Goal: Task Accomplishment & Management: Use online tool/utility

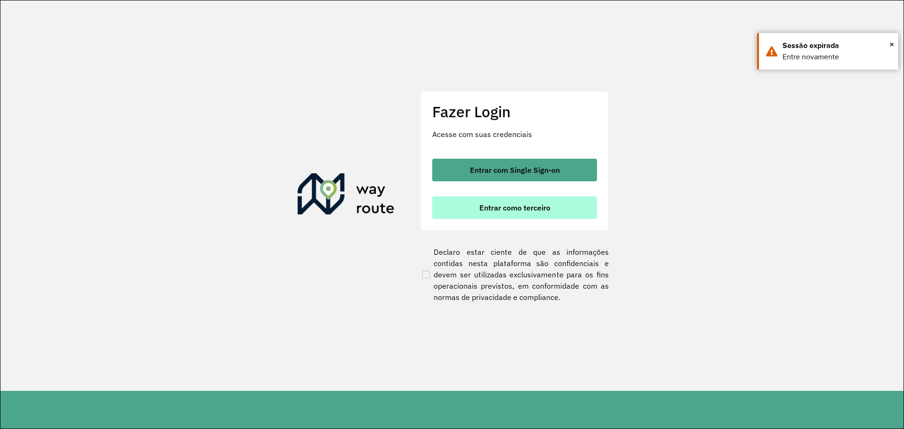
click at [540, 205] on span "Entrar como terceiro" at bounding box center [514, 208] width 71 height 8
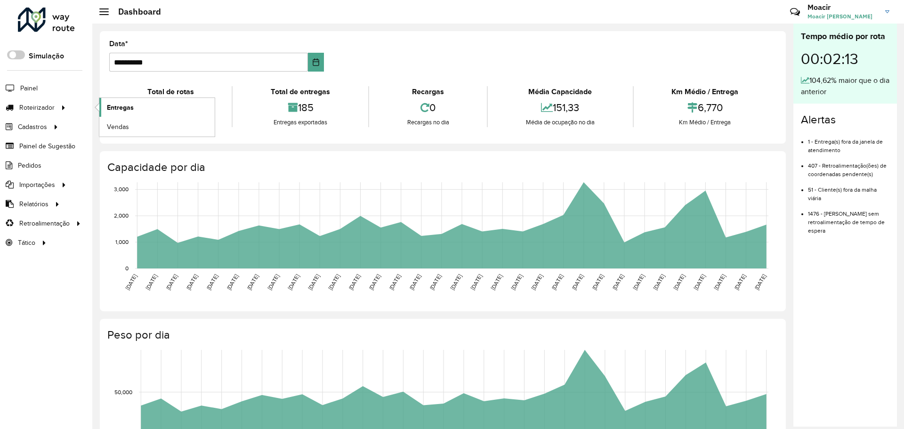
click at [109, 108] on span "Entregas" at bounding box center [120, 108] width 27 height 10
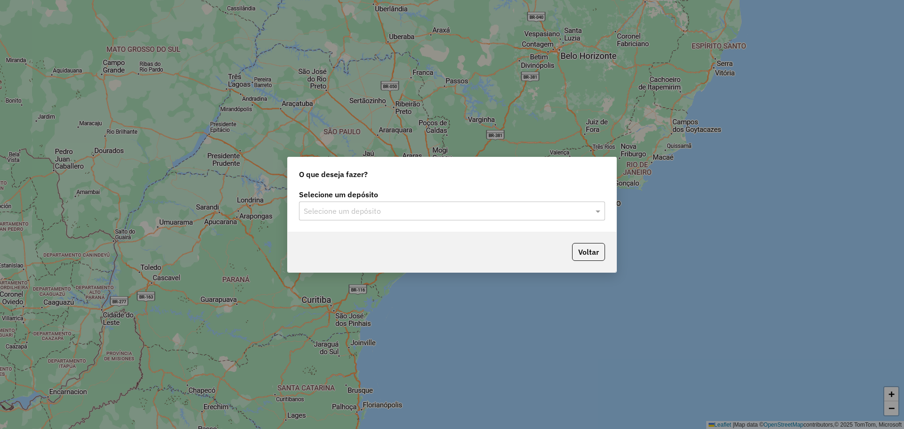
click at [366, 209] on input "text" at bounding box center [443, 211] width 278 height 11
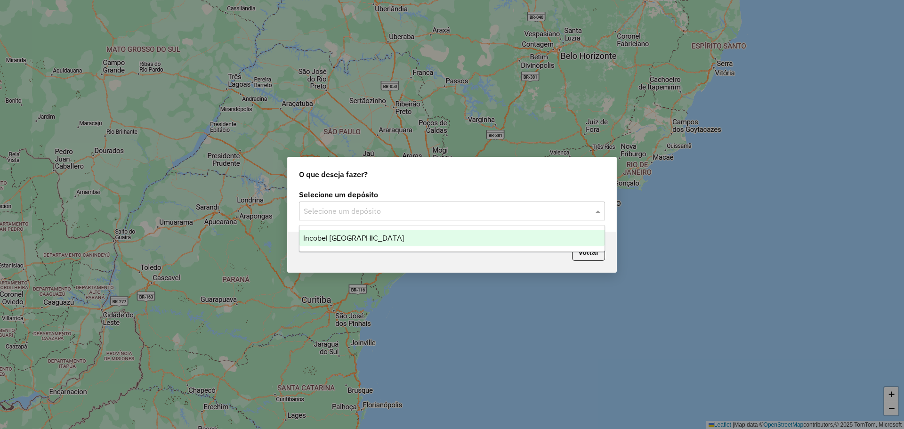
click at [351, 238] on span "Incobel [GEOGRAPHIC_DATA]" at bounding box center [353, 238] width 101 height 8
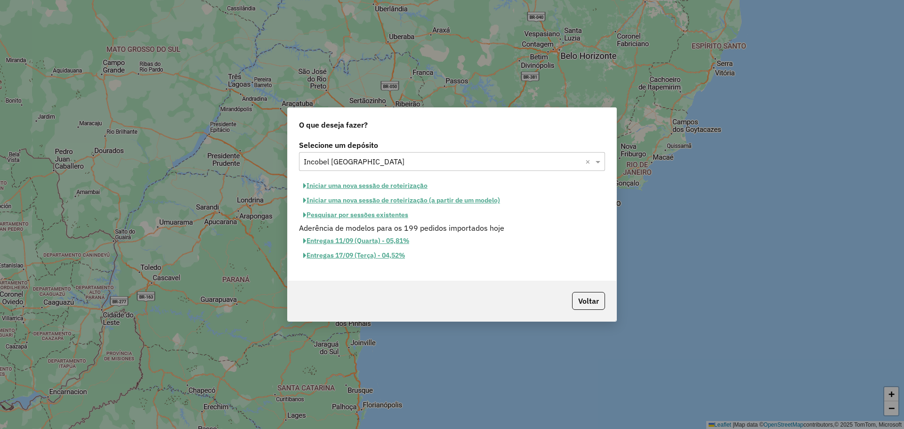
click at [337, 185] on button "Iniciar uma nova sessão de roteirização" at bounding box center [365, 185] width 133 height 15
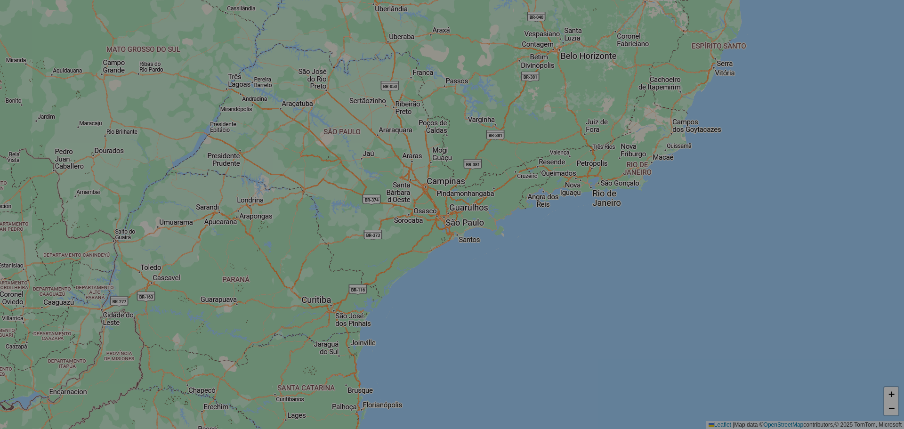
select select "*"
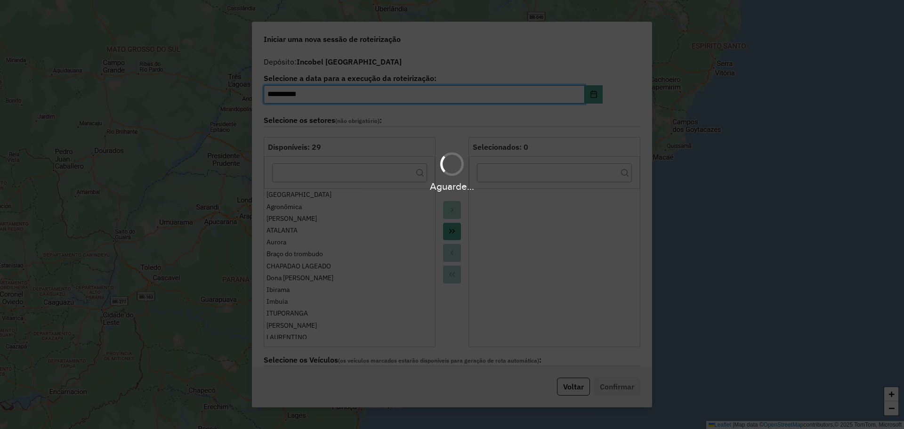
click at [451, 230] on hb-app "**********" at bounding box center [452, 214] width 904 height 429
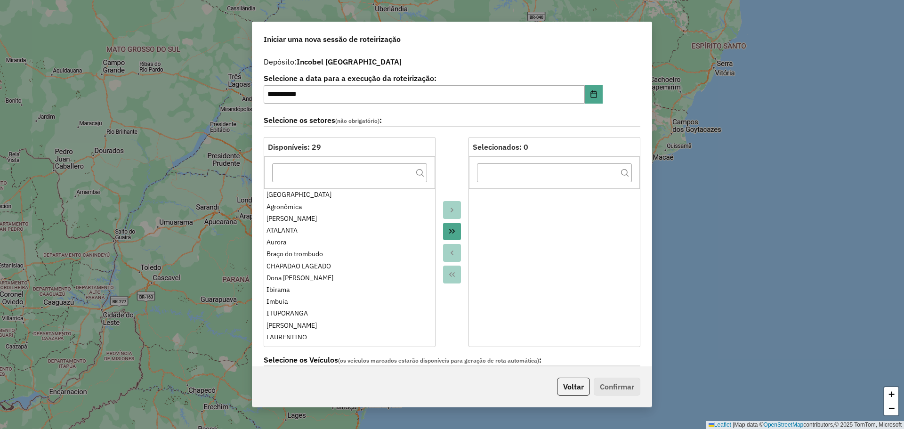
click at [451, 230] on icon "Move All to Target" at bounding box center [452, 231] width 8 height 8
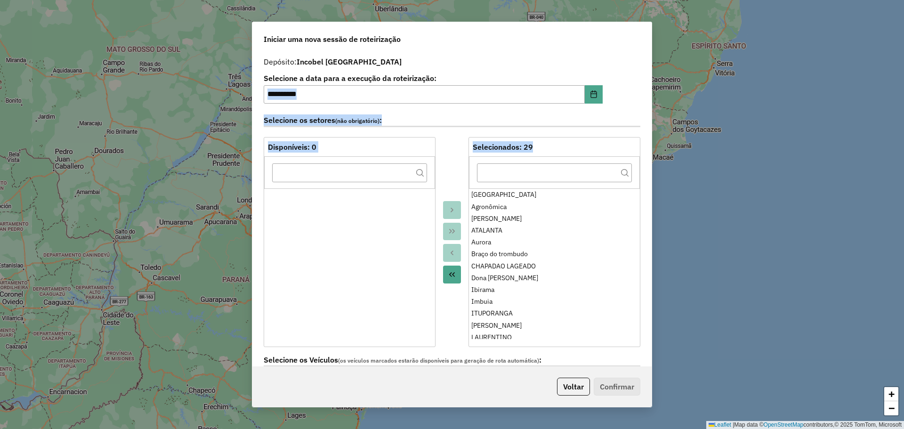
drag, startPoint x: 648, startPoint y: 97, endPoint x: 643, endPoint y: 153, distance: 56.3
click at [643, 165] on div "**********" at bounding box center [451, 209] width 399 height 314
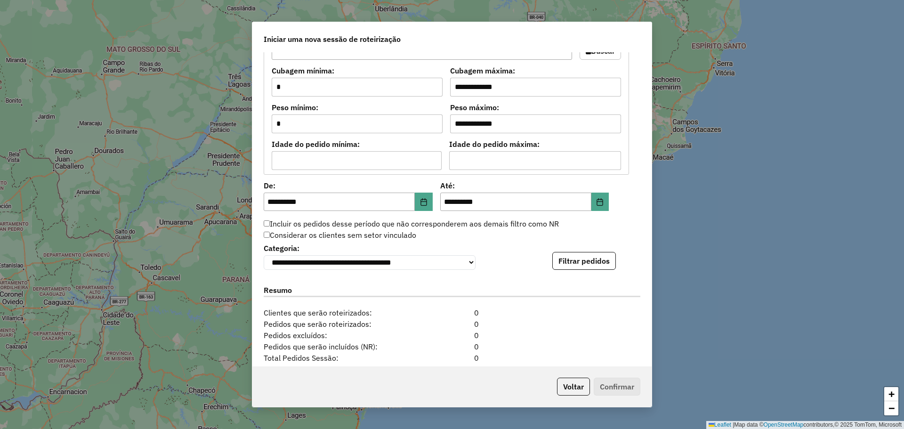
scroll to position [815, 0]
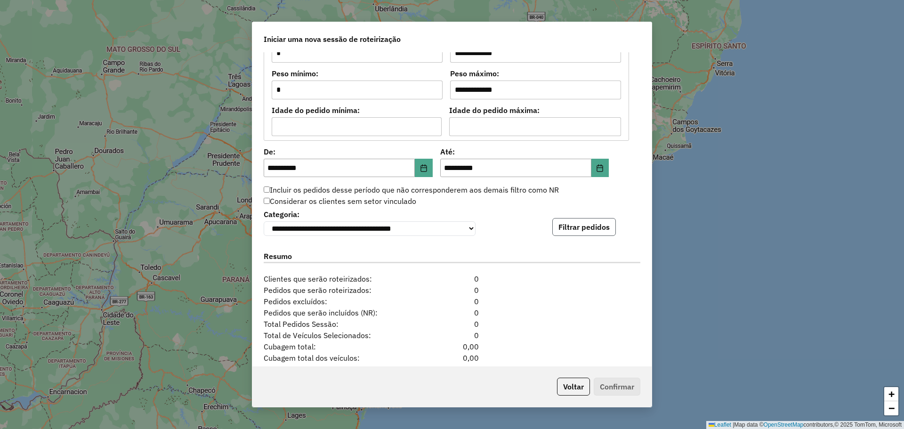
click at [594, 229] on button "Filtrar pedidos" at bounding box center [584, 227] width 64 height 18
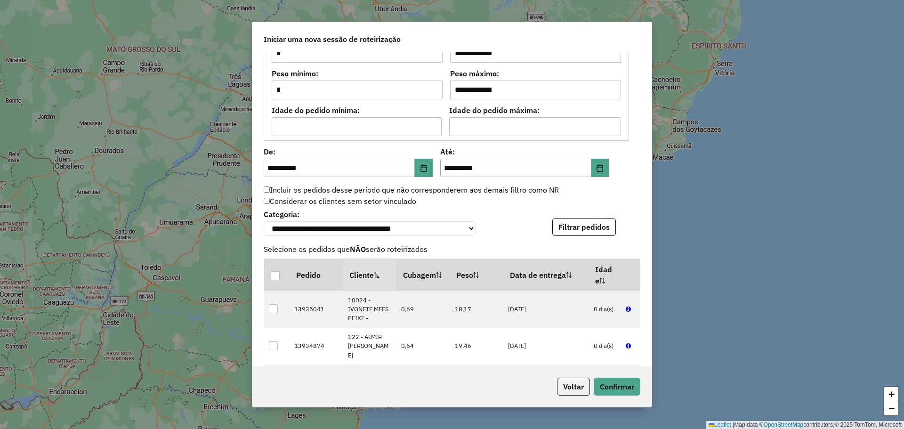
scroll to position [1074, 0]
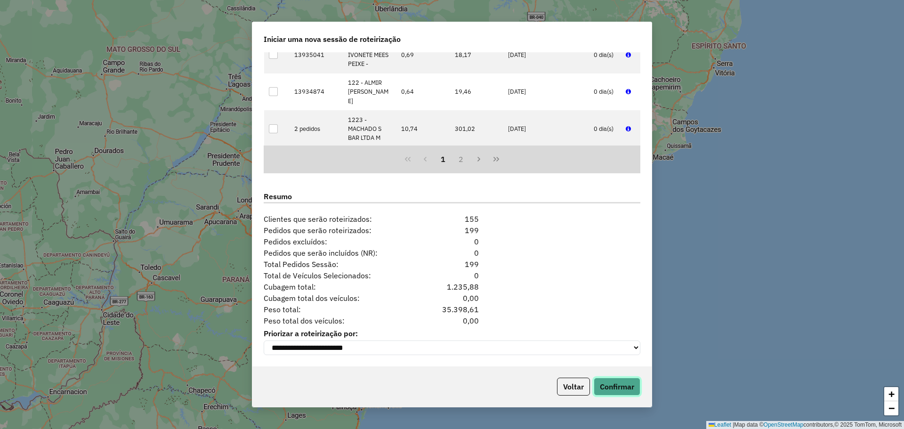
click at [613, 386] on button "Confirmar" at bounding box center [617, 387] width 47 height 18
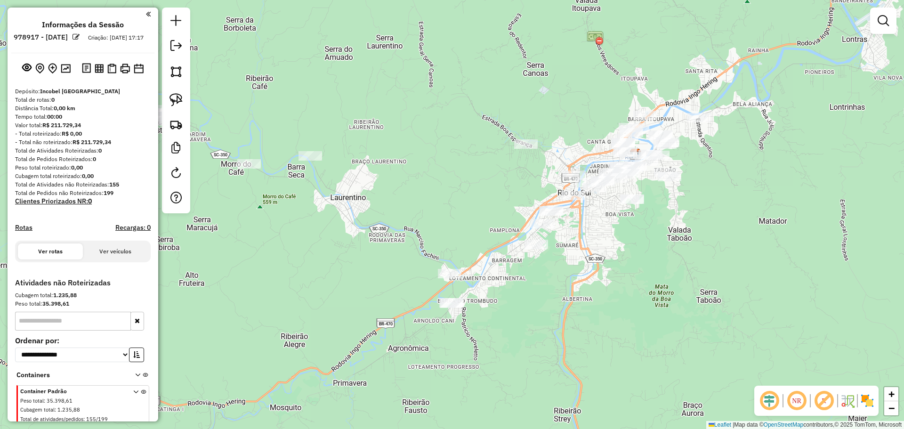
drag, startPoint x: 316, startPoint y: 162, endPoint x: 460, endPoint y: 191, distance: 146.4
click at [460, 191] on div "Janela de atendimento Grade de atendimento Capacidade Transportadoras Veículos …" at bounding box center [452, 214] width 904 height 429
drag, startPoint x: 164, startPoint y: 98, endPoint x: 222, endPoint y: 99, distance: 58.4
click at [166, 98] on div at bounding box center [176, 111] width 28 height 206
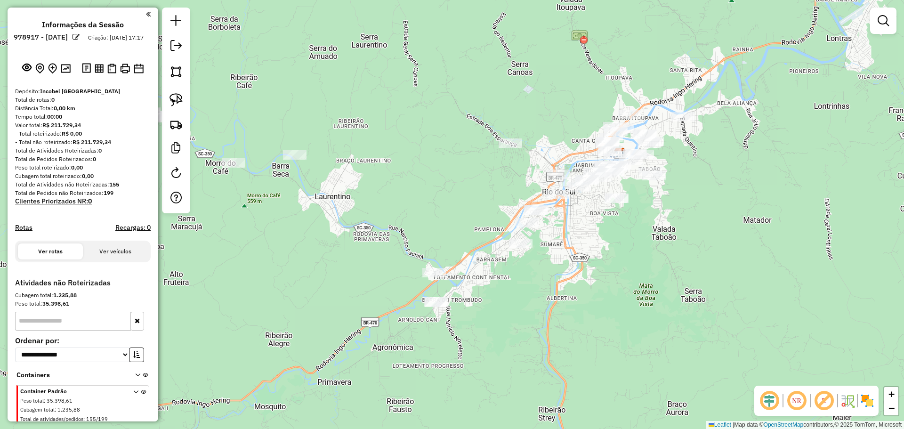
drag, startPoint x: 461, startPoint y: 124, endPoint x: 439, endPoint y: 86, distance: 44.3
click at [439, 86] on div "Janela de atendimento Grade de atendimento Capacidade Transportadoras Veículos …" at bounding box center [452, 214] width 904 height 429
drag, startPoint x: 175, startPoint y: 97, endPoint x: 180, endPoint y: 98, distance: 5.2
click at [175, 97] on img at bounding box center [175, 99] width 13 height 13
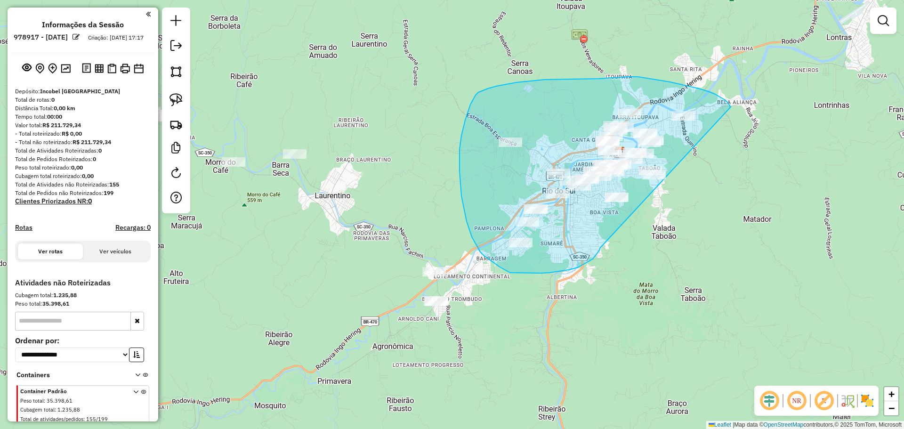
drag, startPoint x: 562, startPoint y: 271, endPoint x: 731, endPoint y: 107, distance: 235.1
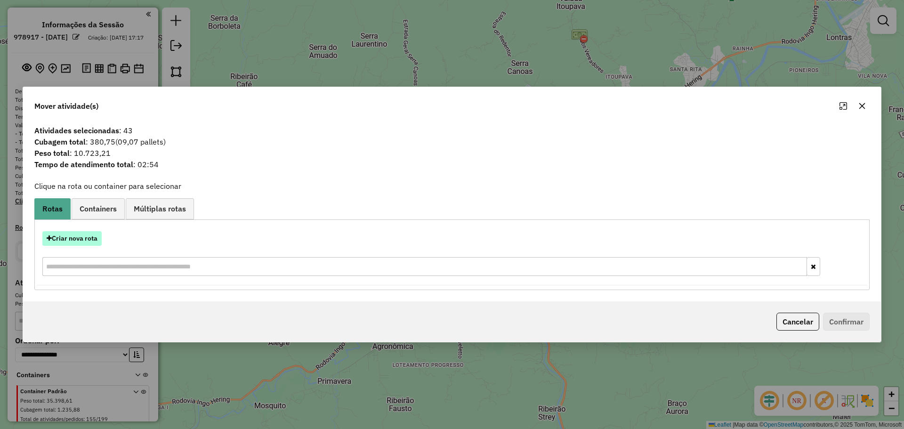
click at [86, 236] on button "Criar nova rota" at bounding box center [71, 238] width 59 height 15
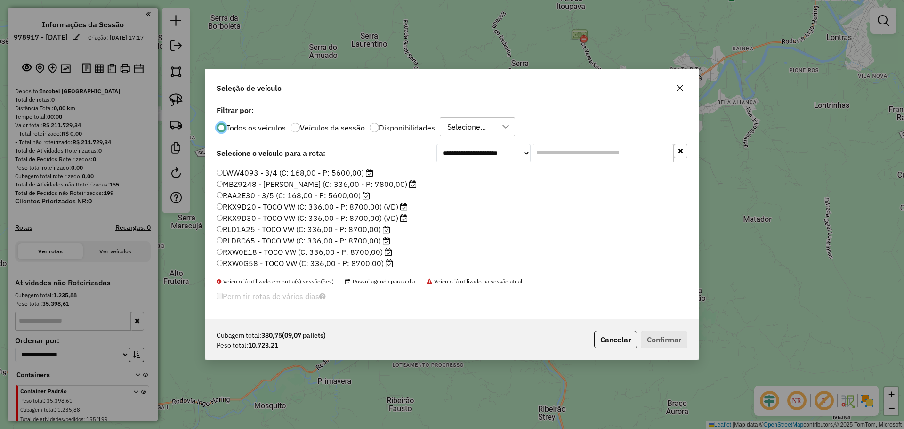
scroll to position [89, 0]
click at [251, 263] on label "SXP6D23 - 3/5 (C: 168,00 - P: 5600,00)" at bounding box center [294, 263] width 154 height 11
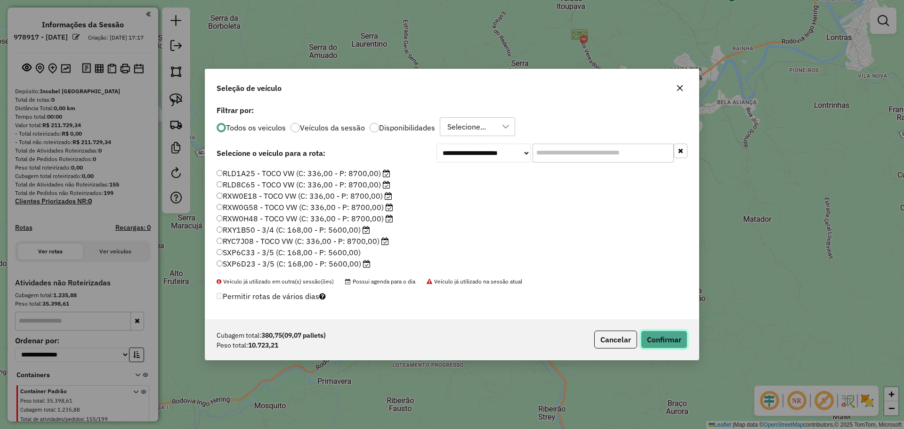
click at [653, 337] on button "Confirmar" at bounding box center [664, 340] width 47 height 18
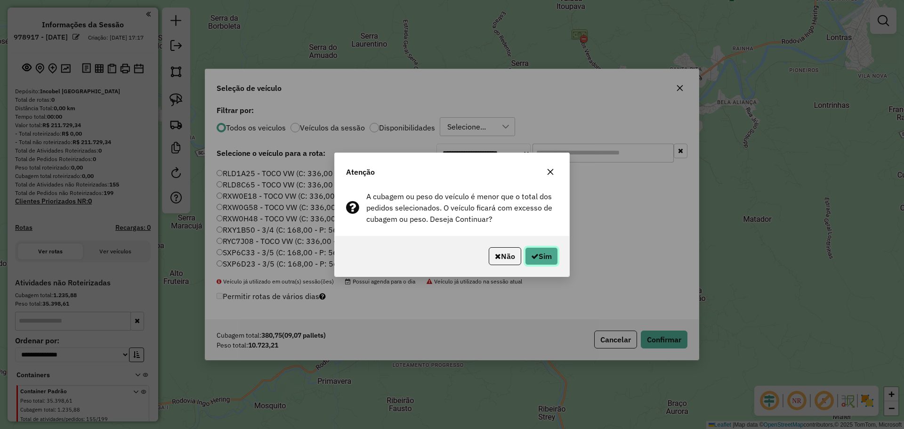
click at [546, 254] on button "Sim" at bounding box center [541, 256] width 33 height 18
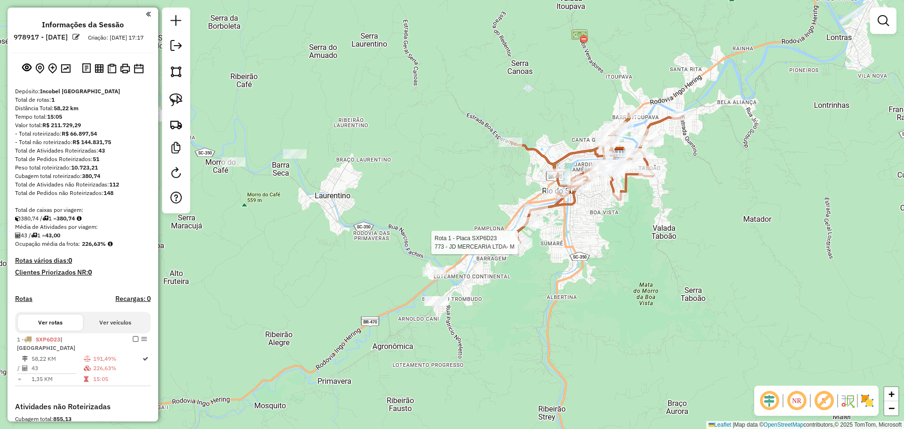
select select "**********"
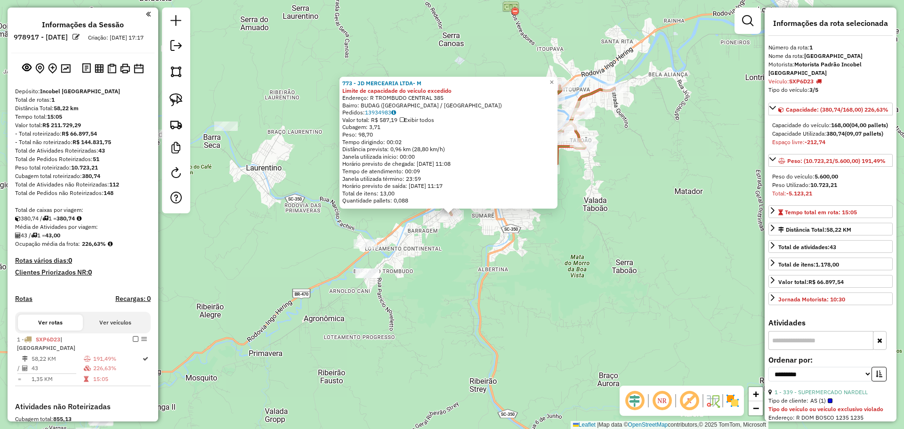
scroll to position [150, 0]
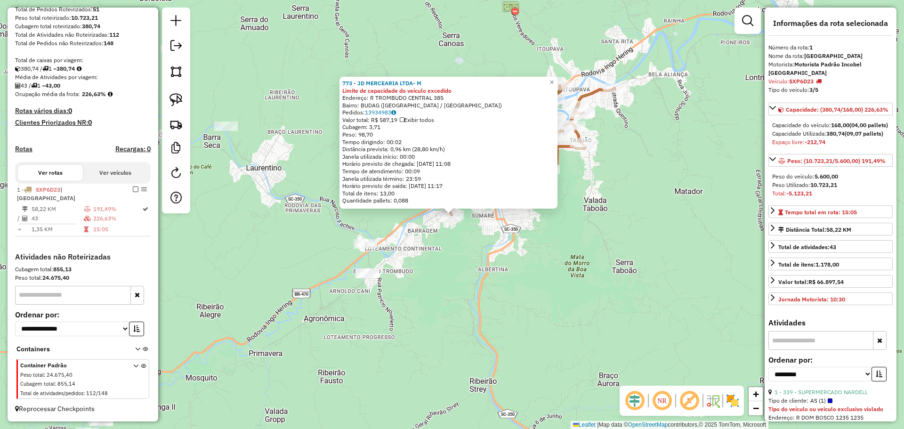
drag, startPoint x: 509, startPoint y: 266, endPoint x: 487, endPoint y: 270, distance: 22.5
click at [509, 265] on div "773 - JD MERCEARIA LTDA- M Limite de capacidade do veículo excedido Endereço: R…" at bounding box center [452, 214] width 904 height 429
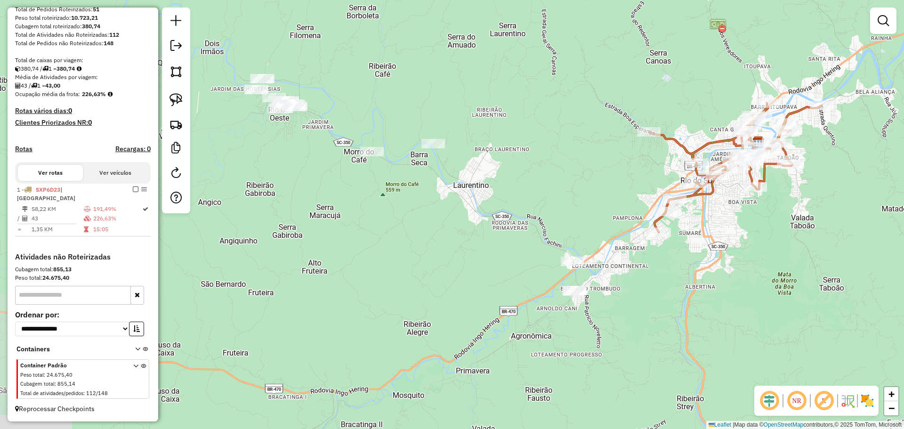
drag, startPoint x: 454, startPoint y: 257, endPoint x: 643, endPoint y: 273, distance: 190.0
click at [643, 273] on div "Janela de atendimento Grade de atendimento Capacidade Transportadoras Veículos …" at bounding box center [452, 214] width 904 height 429
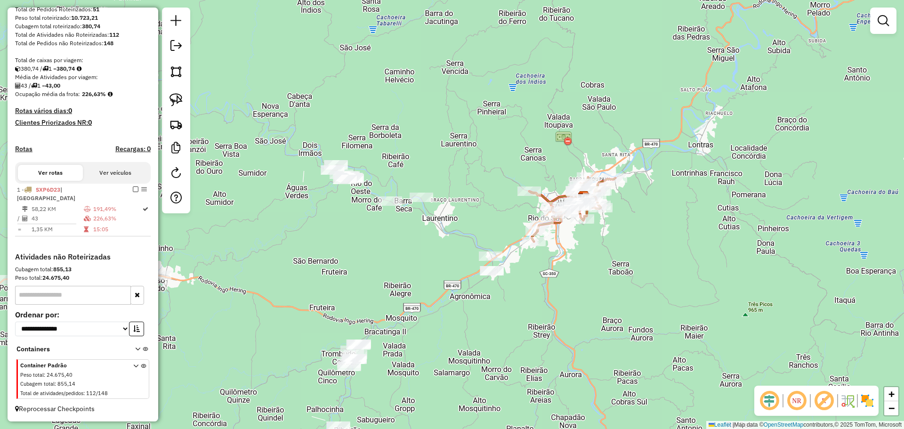
drag, startPoint x: 175, startPoint y: 95, endPoint x: 185, endPoint y: 111, distance: 18.9
click at [175, 95] on img at bounding box center [175, 99] width 13 height 13
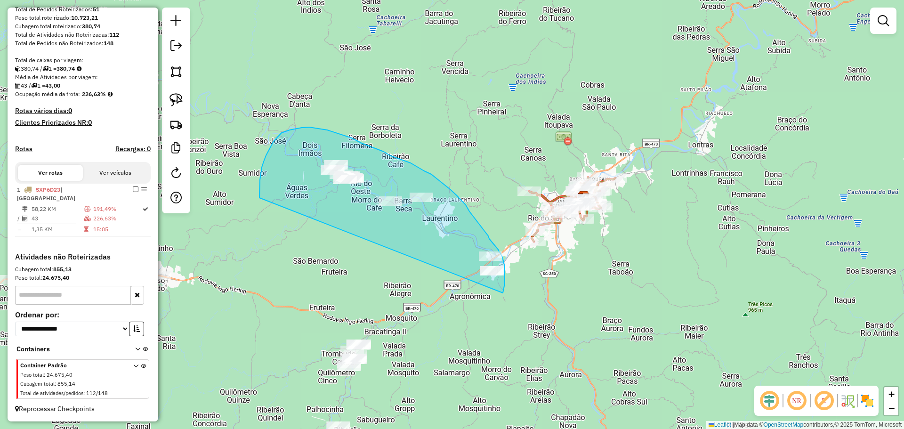
drag, startPoint x: 259, startPoint y: 198, endPoint x: 502, endPoint y: 294, distance: 261.4
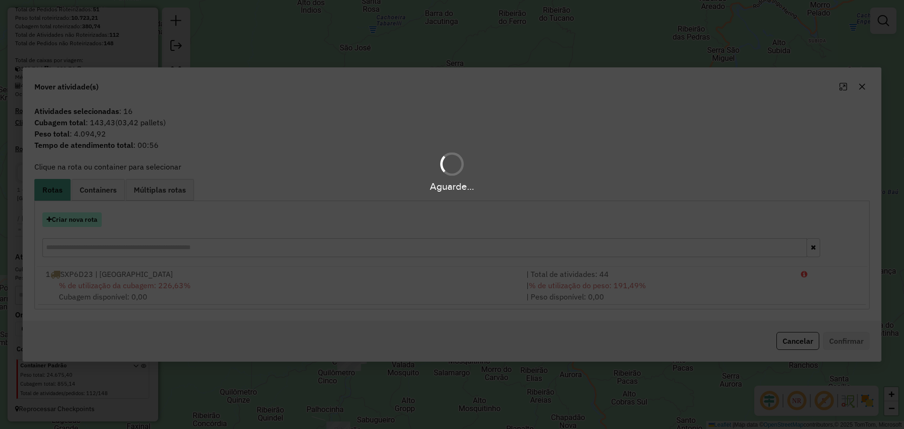
click at [89, 220] on hb-app "Aguarde... Pop-up bloqueado! Seu navegador bloqueou automáticamente a abertura …" at bounding box center [452, 214] width 904 height 429
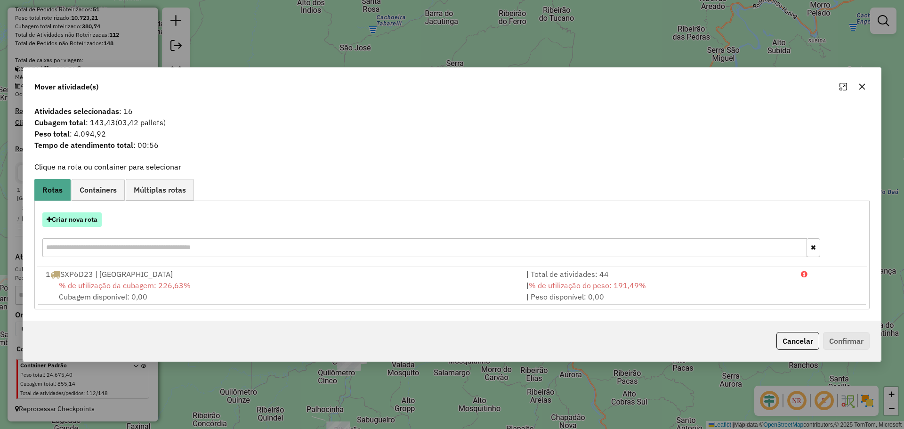
click at [97, 220] on button "Criar nova rota" at bounding box center [71, 219] width 59 height 15
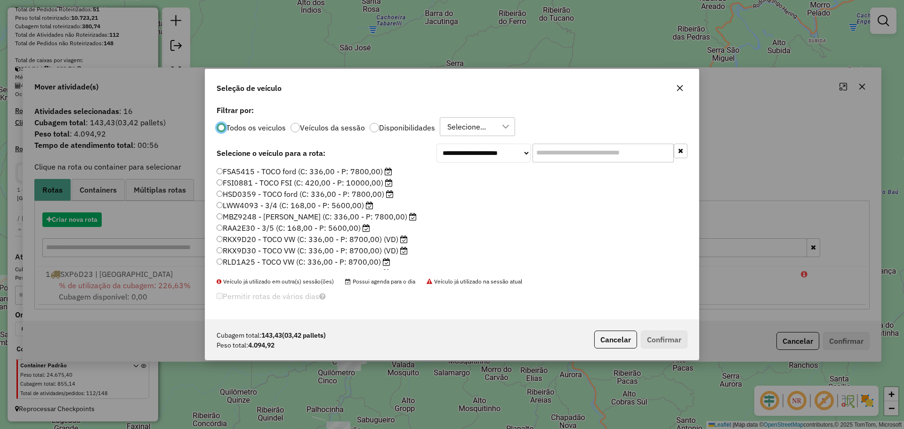
scroll to position [5, 3]
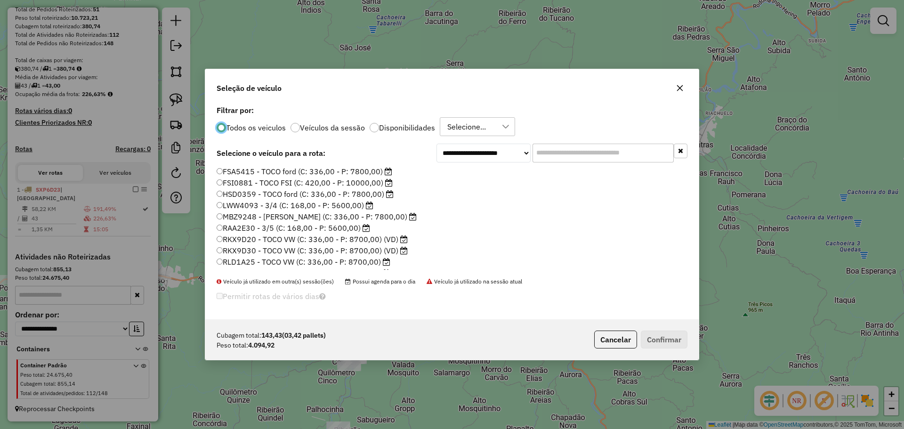
click at [231, 227] on label "RAA2E30 - 3/5 (C: 168,00 - P: 5600,00)" at bounding box center [293, 227] width 153 height 11
click at [661, 337] on button "Confirmar" at bounding box center [664, 340] width 47 height 18
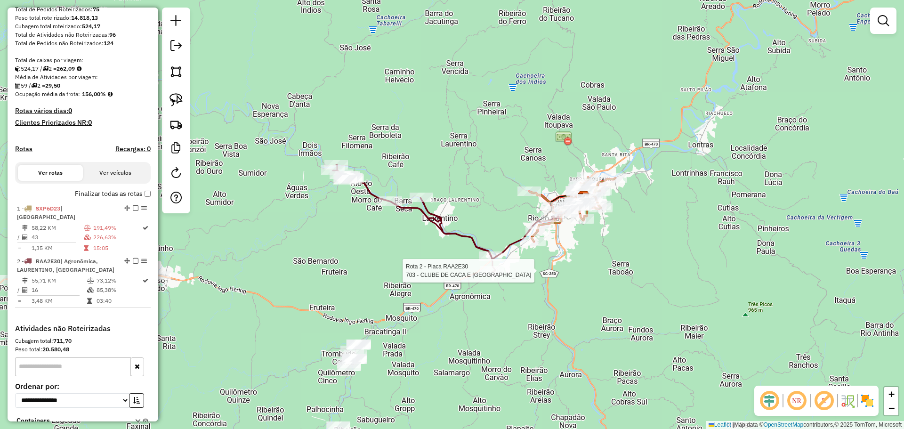
select select "**********"
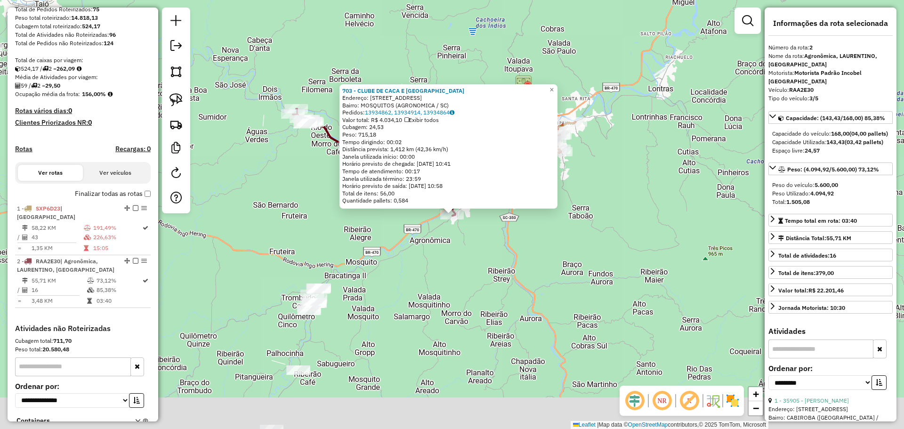
scroll to position [221, 0]
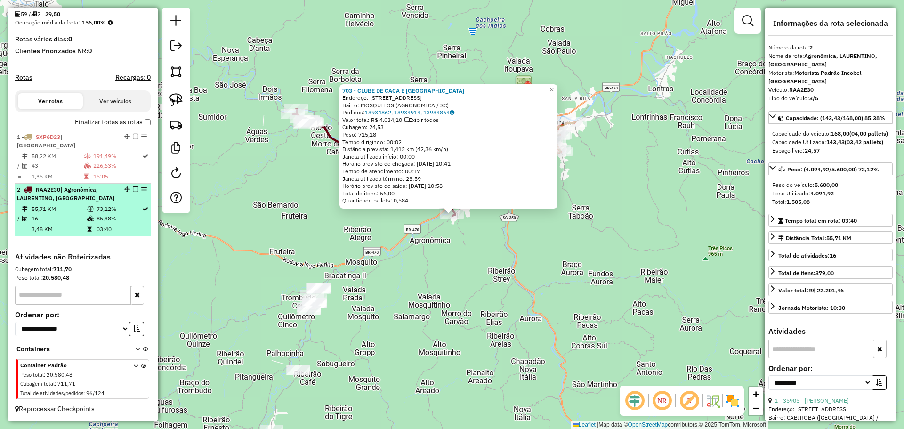
click at [133, 187] on em at bounding box center [136, 189] width 6 height 6
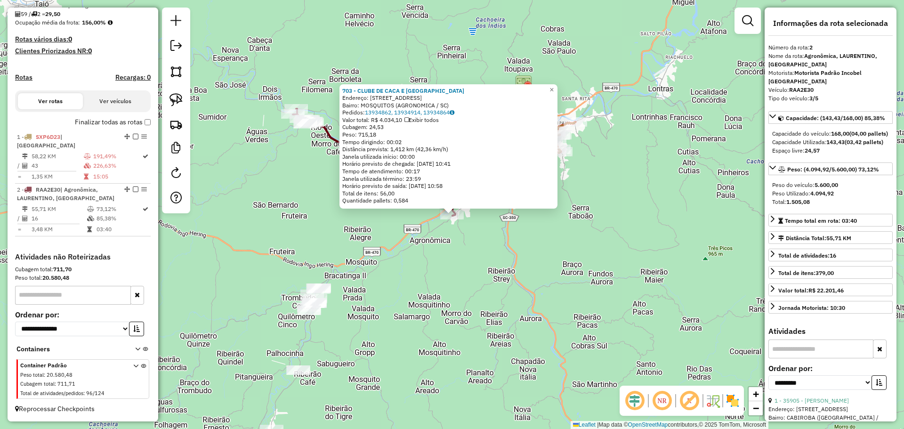
scroll to position [181, 0]
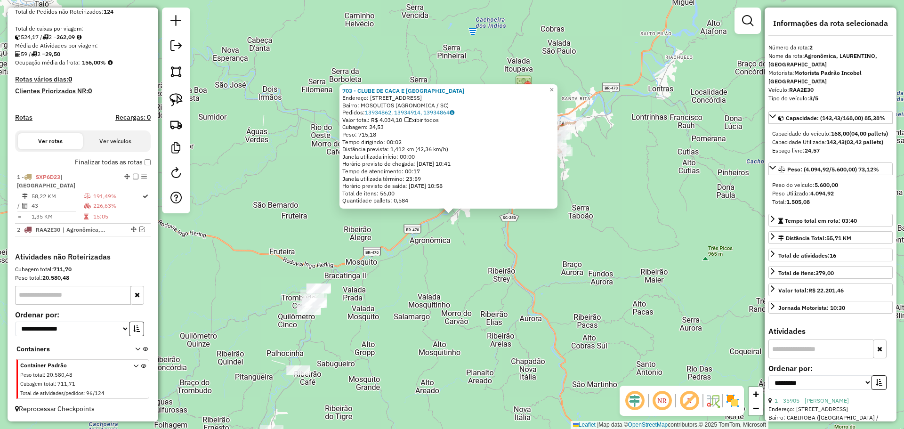
click at [442, 281] on div "703 - CLUBE DE CACA E TIRO Endereço: ESTRADA GERAL MOSQUITO,2538 Bairro: MOSQUI…" at bounding box center [452, 214] width 904 height 429
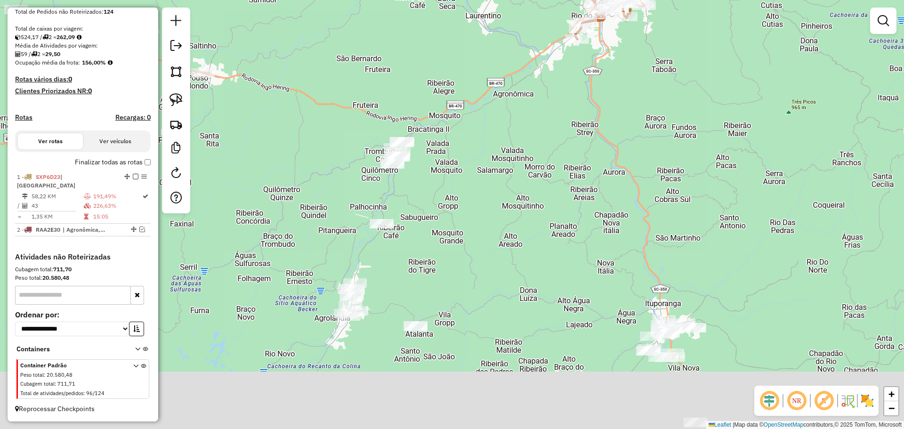
drag, startPoint x: 447, startPoint y: 338, endPoint x: 530, endPoint y: 191, distance: 168.9
click at [530, 191] on div "Janela de atendimento Grade de atendimento Capacidade Transportadoras Veículos …" at bounding box center [452, 214] width 904 height 429
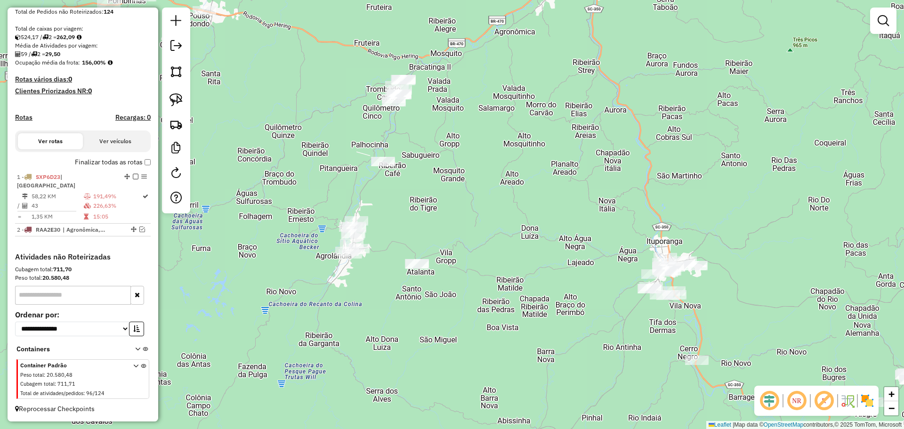
drag, startPoint x: 519, startPoint y: 271, endPoint x: 521, endPoint y: 209, distance: 61.7
click at [521, 209] on div "Janela de atendimento Grade de atendimento Capacidade Transportadoras Veículos …" at bounding box center [452, 214] width 904 height 429
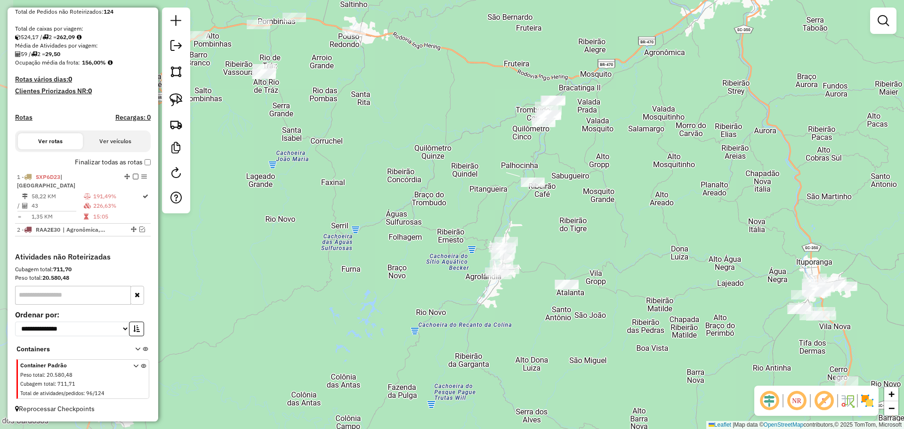
drag, startPoint x: 245, startPoint y: 137, endPoint x: 393, endPoint y: 159, distance: 149.3
click at [393, 159] on div "Janela de atendimento Grade de atendimento Capacidade Transportadoras Veículos …" at bounding box center [452, 214] width 904 height 429
click at [170, 98] on img at bounding box center [175, 99] width 13 height 13
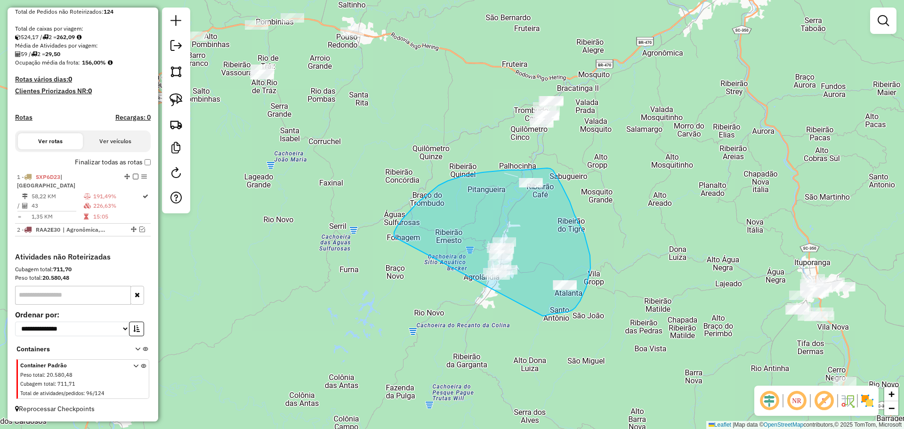
drag, startPoint x: 394, startPoint y: 237, endPoint x: 536, endPoint y: 317, distance: 163.0
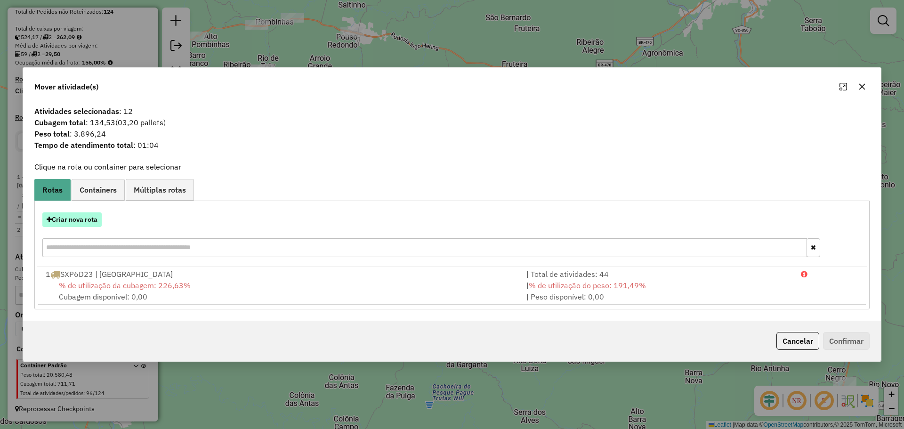
click at [87, 223] on button "Criar nova rota" at bounding box center [71, 219] width 59 height 15
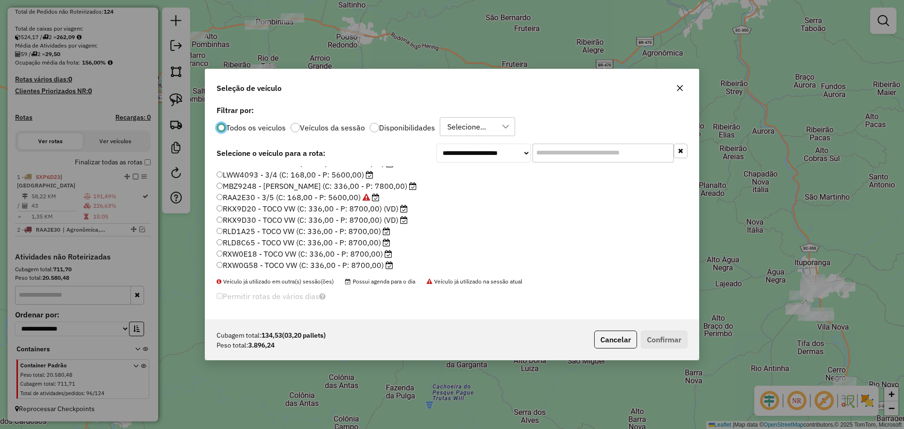
scroll to position [47, 0]
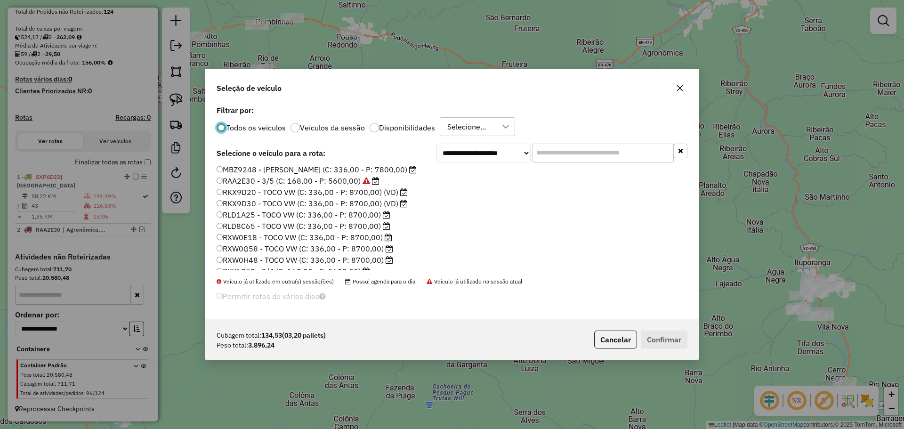
click at [259, 248] on label "RXW0G58 - TOCO VW (C: 336,00 - P: 8700,00)" at bounding box center [305, 248] width 177 height 11
click at [672, 341] on button "Confirmar" at bounding box center [664, 340] width 47 height 18
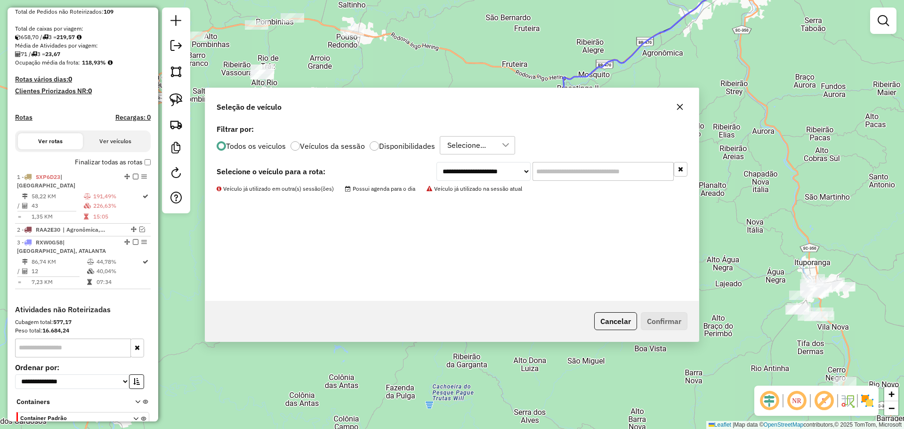
scroll to position [221, 0]
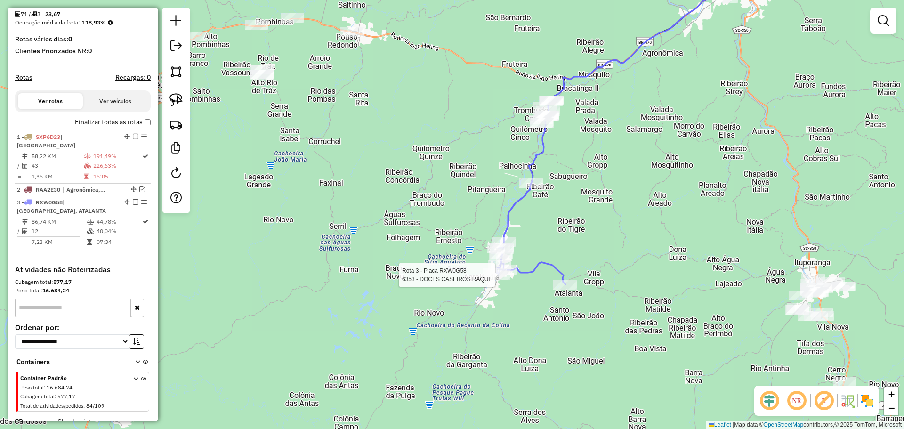
select select "**********"
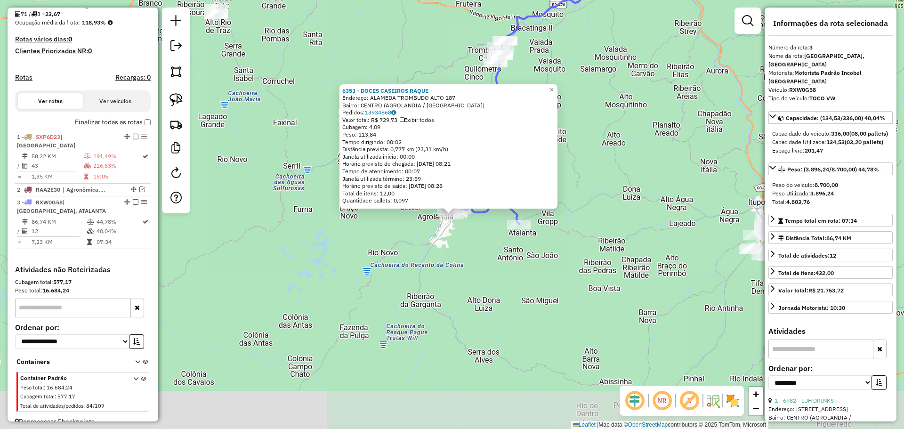
scroll to position [234, 0]
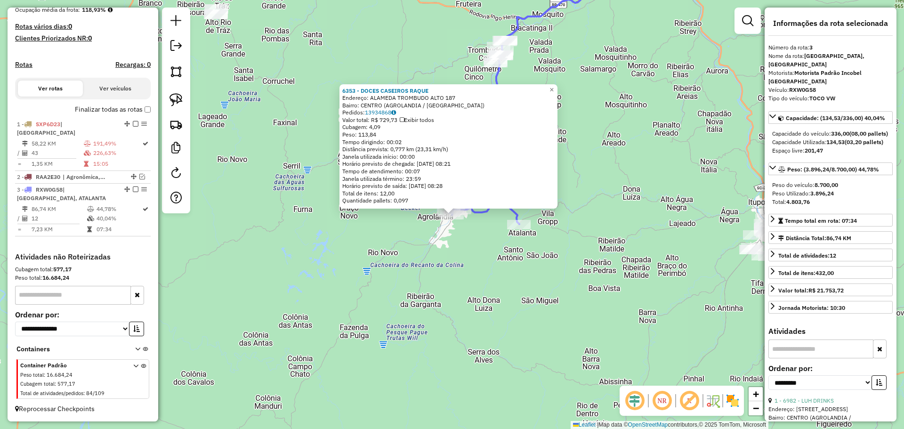
click at [221, 248] on div "6353 - DOCES CASEIROS RAQUE Endereço: ALAMEDA TROMBUDO ALTO 187 Bairro: [GEOGRA…" at bounding box center [452, 214] width 904 height 429
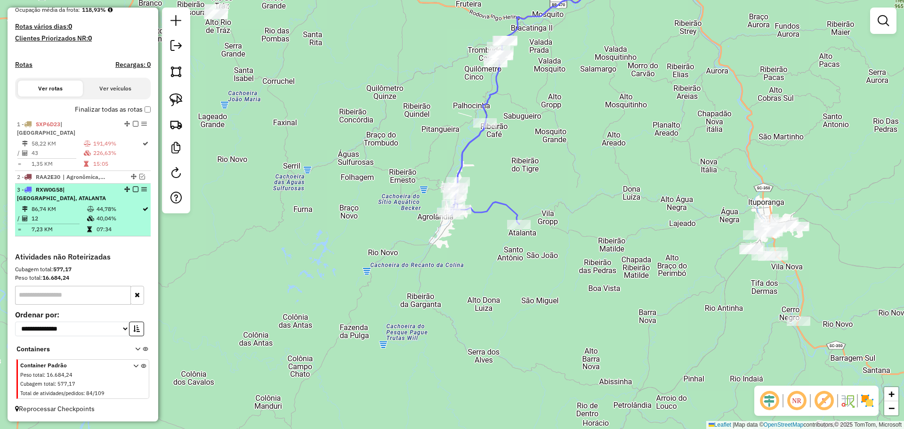
click at [133, 188] on em at bounding box center [136, 189] width 6 height 6
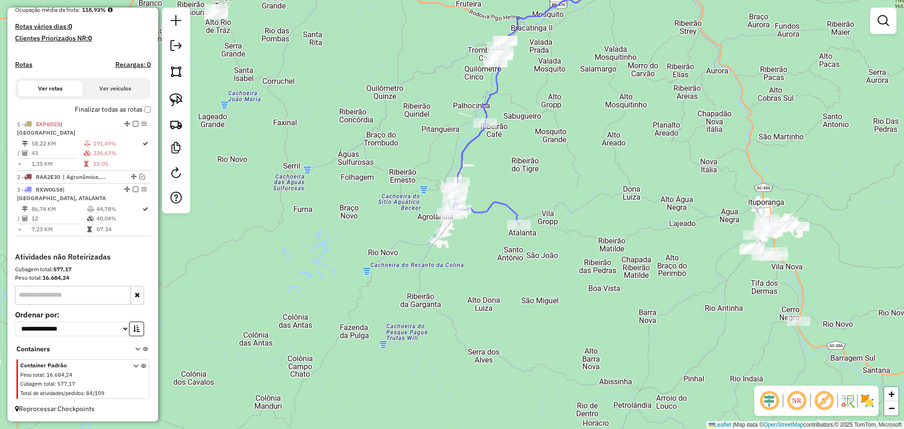
scroll to position [194, 0]
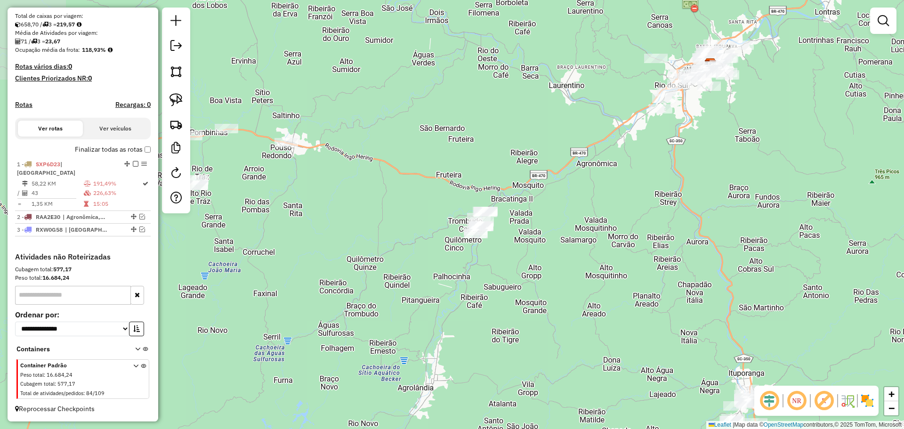
drag, startPoint x: 446, startPoint y: 166, endPoint x: 426, endPoint y: 339, distance: 174.9
click at [426, 339] on div "Janela de atendimento Grade de atendimento Capacidade Transportadoras Veículos …" at bounding box center [452, 214] width 904 height 429
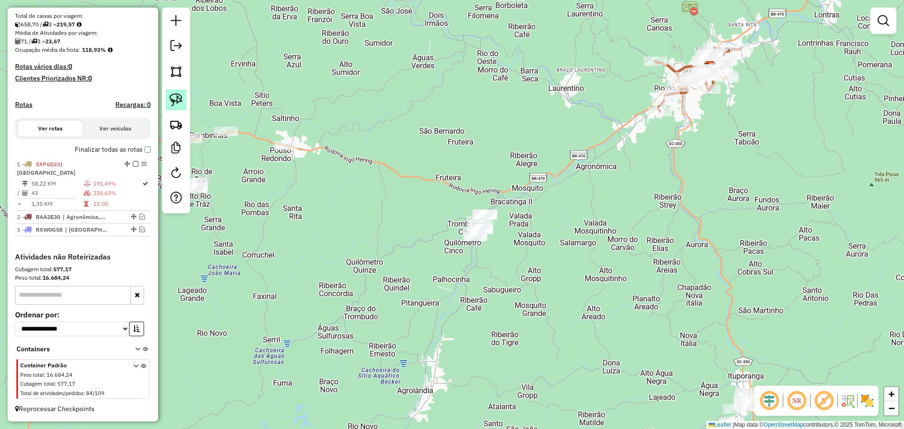
click at [183, 94] on link at bounding box center [176, 99] width 21 height 21
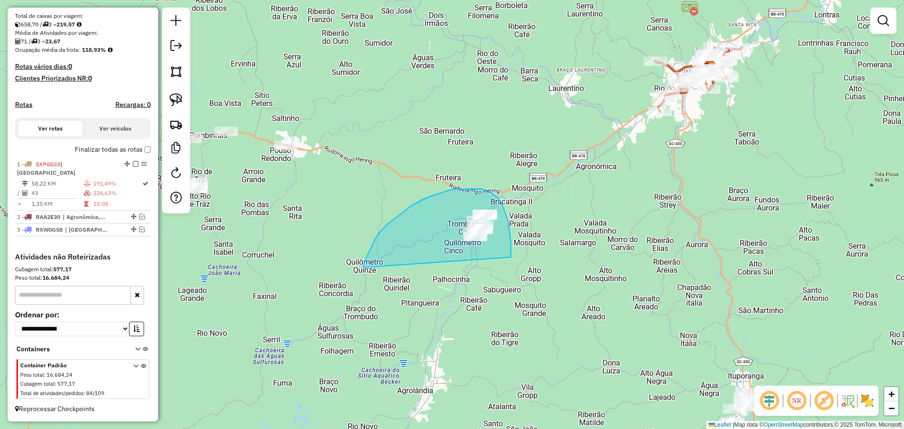
drag, startPoint x: 365, startPoint y: 261, endPoint x: 511, endPoint y: 257, distance: 146.0
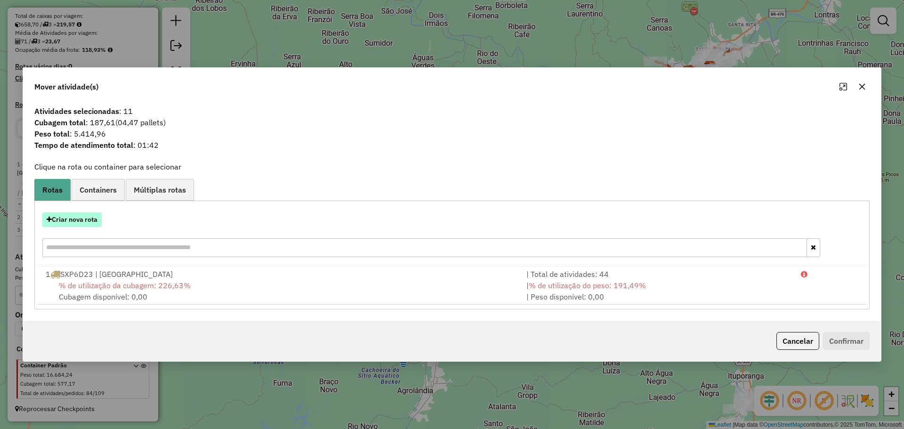
click at [96, 219] on button "Criar nova rota" at bounding box center [71, 219] width 59 height 15
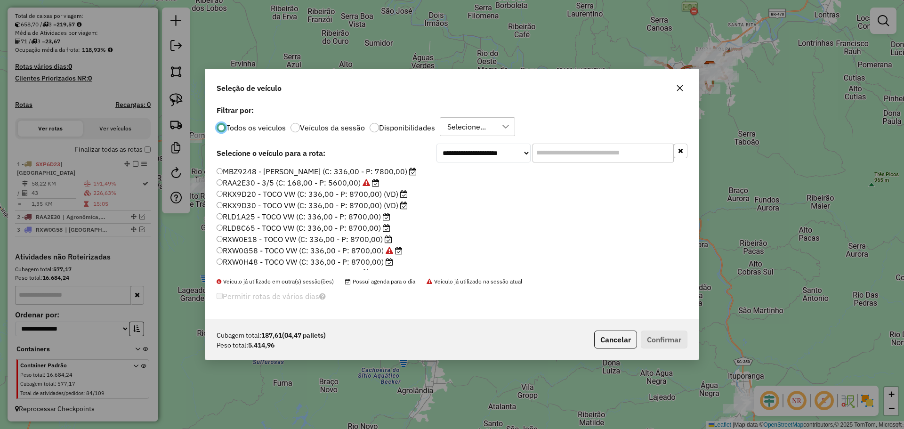
scroll to position [89, 0]
click at [257, 197] on label "RXW0E18 - TOCO VW (C: 336,00 - P: 8700,00)" at bounding box center [305, 195] width 176 height 11
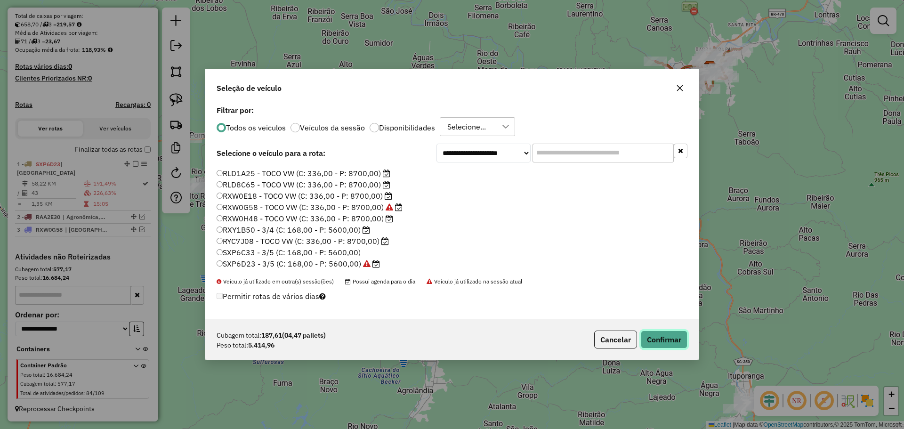
click at [664, 335] on button "Confirmar" at bounding box center [664, 340] width 47 height 18
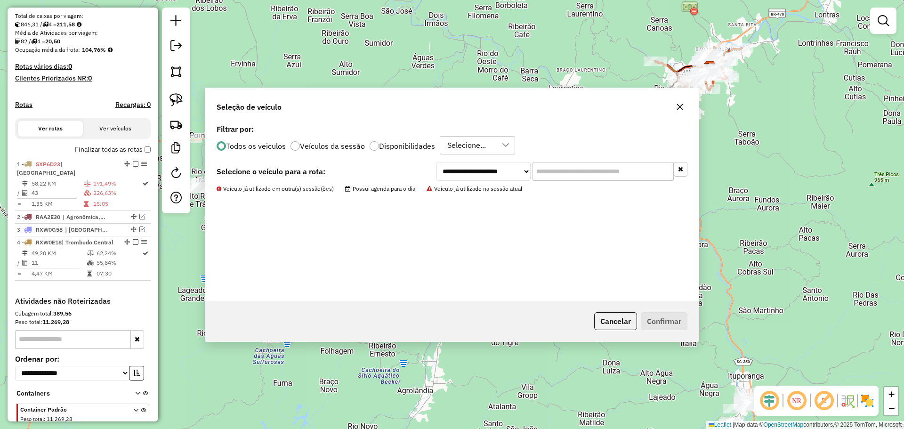
scroll to position [234, 0]
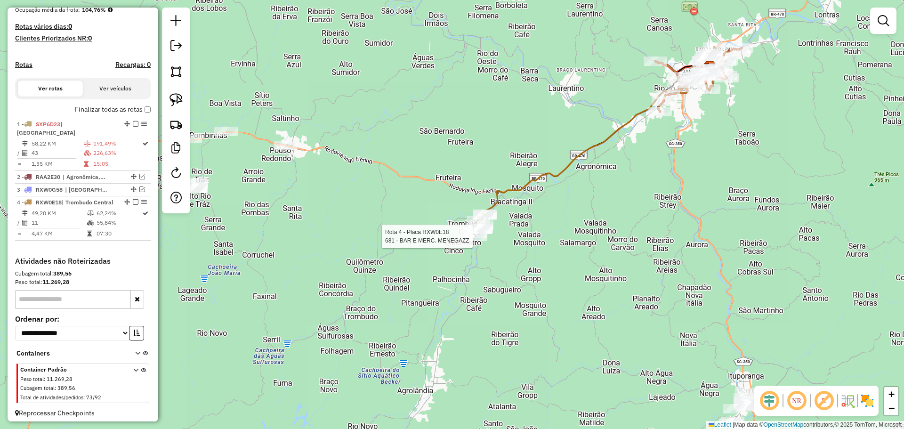
select select "**********"
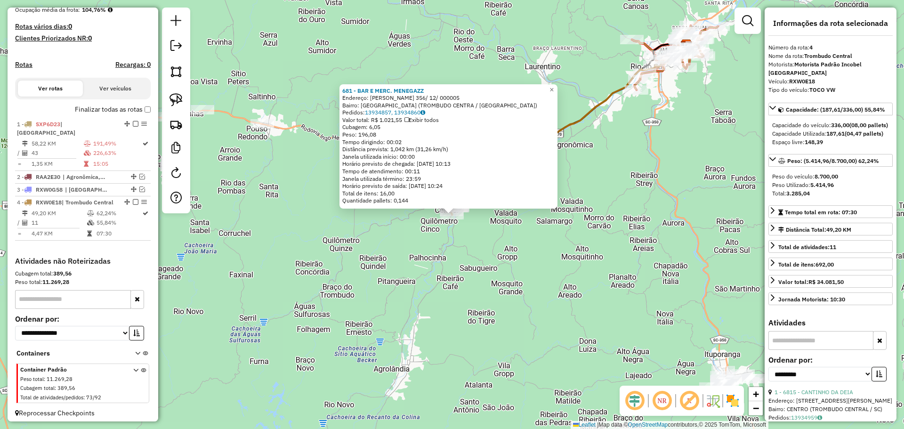
scroll to position [247, 0]
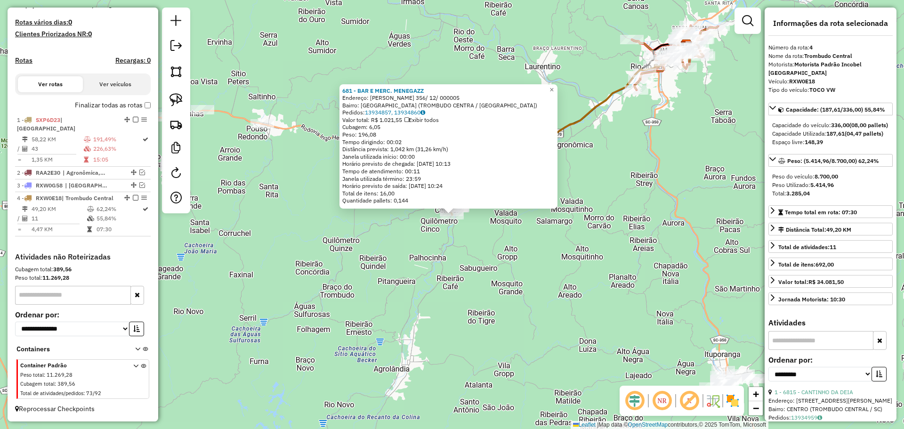
click at [552, 312] on div "681 - BAR E MERC. MENEGAZZ Endereço: R [PERSON_NAME] 356/ 12/ 000005 Bairro: [G…" at bounding box center [452, 214] width 904 height 429
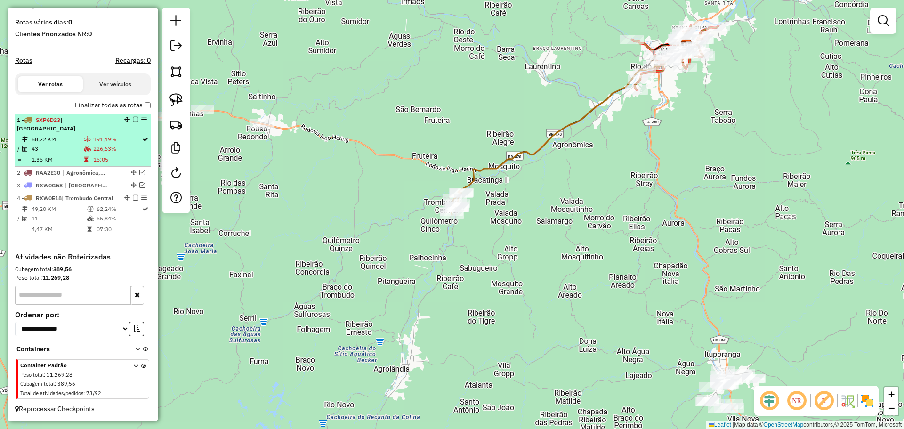
click at [133, 195] on em at bounding box center [136, 198] width 6 height 6
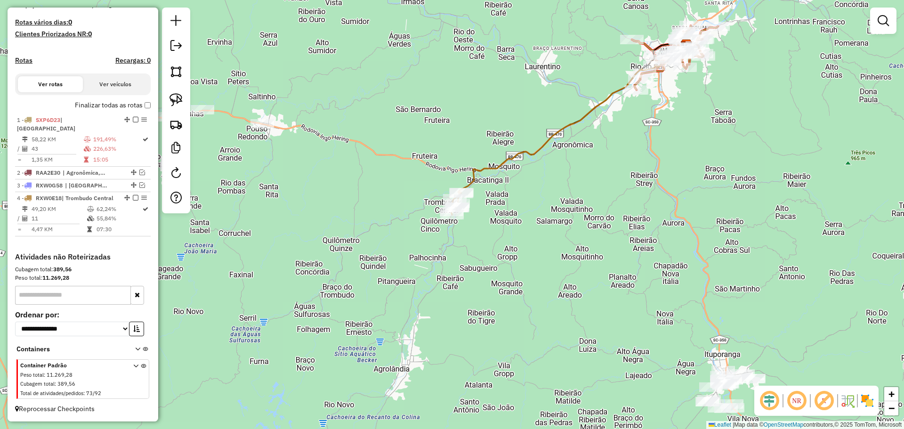
scroll to position [207, 0]
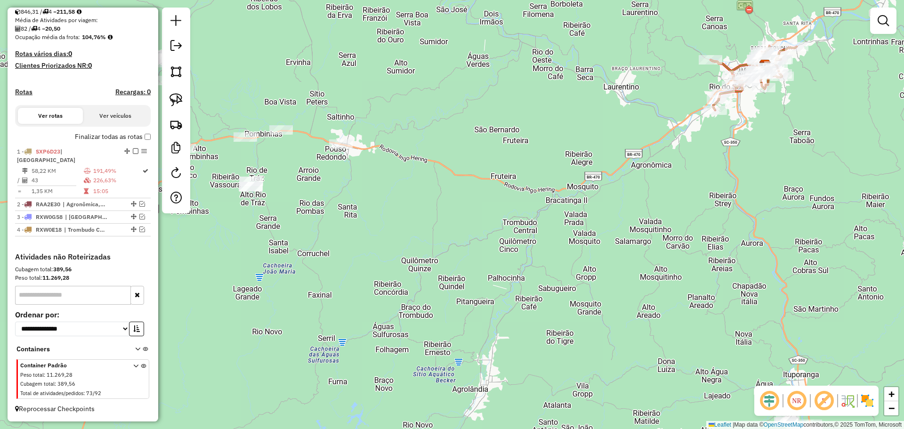
drag, startPoint x: 356, startPoint y: 242, endPoint x: 493, endPoint y: 262, distance: 138.9
click at [493, 262] on div "Janela de atendimento Grade de atendimento Capacidade Transportadoras Veículos …" at bounding box center [452, 214] width 904 height 429
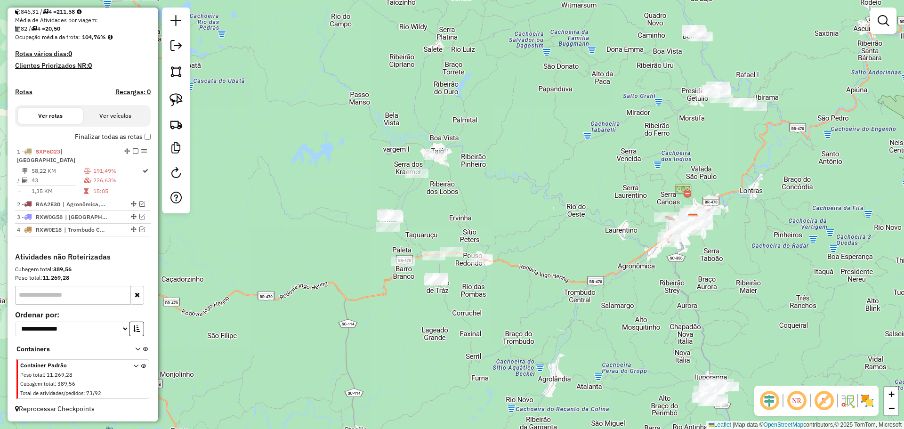
drag, startPoint x: 517, startPoint y: 163, endPoint x: 525, endPoint y: 211, distance: 48.8
click at [525, 211] on div "Janela de atendimento Grade de atendimento Capacidade Transportadoras Veículos …" at bounding box center [452, 214] width 904 height 429
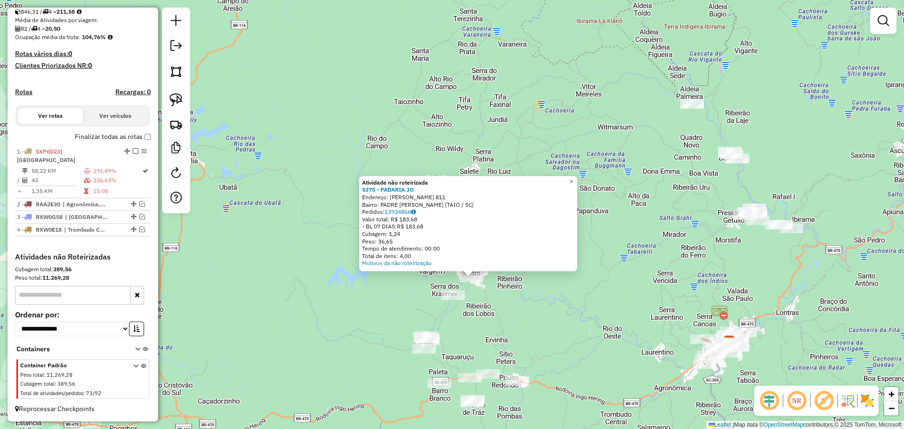
click at [485, 321] on div "Atividade não roteirizada 5375 - PADARIA JO Endereço: [PERSON_NAME] 811 Bairro:…" at bounding box center [452, 214] width 904 height 429
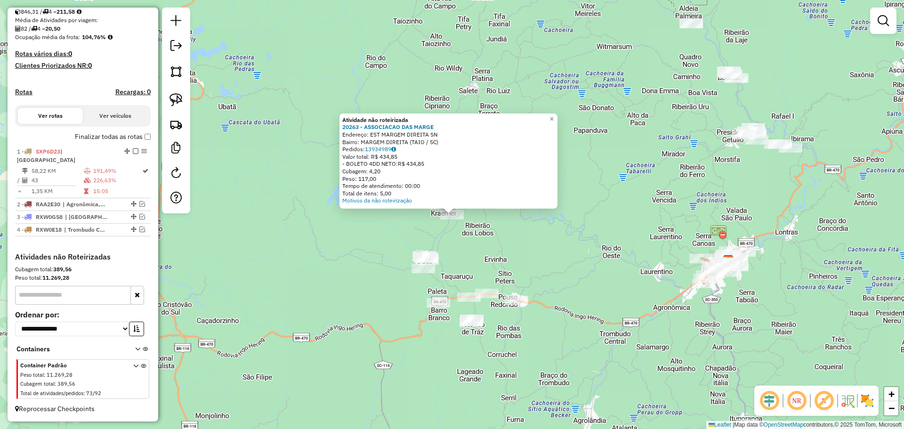
click at [467, 263] on div "Atividade não roteirizada 20263 - ASSOCIACAO DAS MARGE Endereço: EST MARGEM DIR…" at bounding box center [452, 214] width 904 height 429
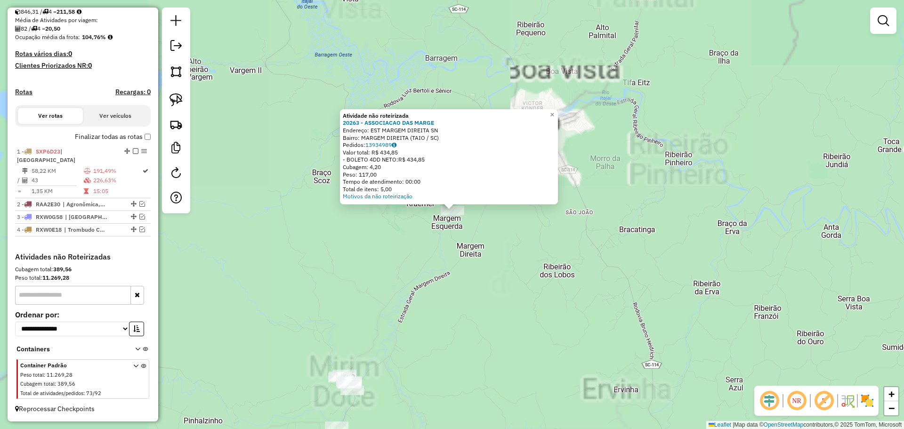
click at [480, 236] on div "Atividade não roteirizada 20263 - ASSOCIACAO DAS MARGE Endereço: EST MARGEM DIR…" at bounding box center [452, 214] width 904 height 429
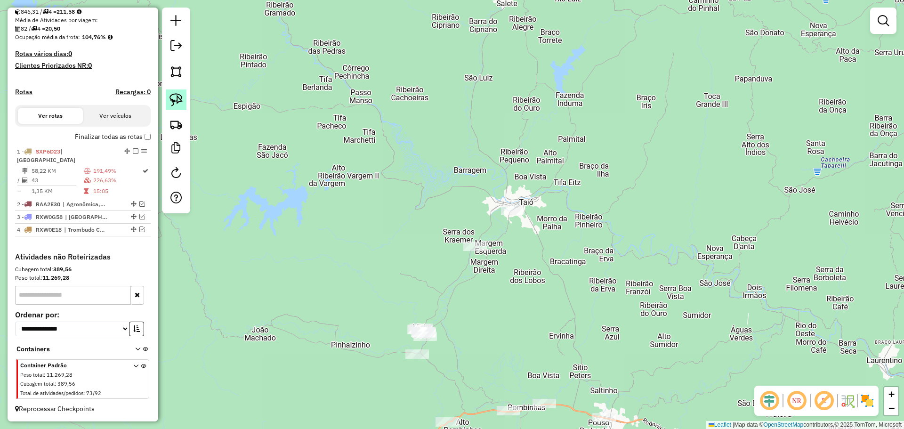
click at [170, 100] on img at bounding box center [175, 99] width 13 height 13
drag, startPoint x: 396, startPoint y: 240, endPoint x: 491, endPoint y: 275, distance: 101.2
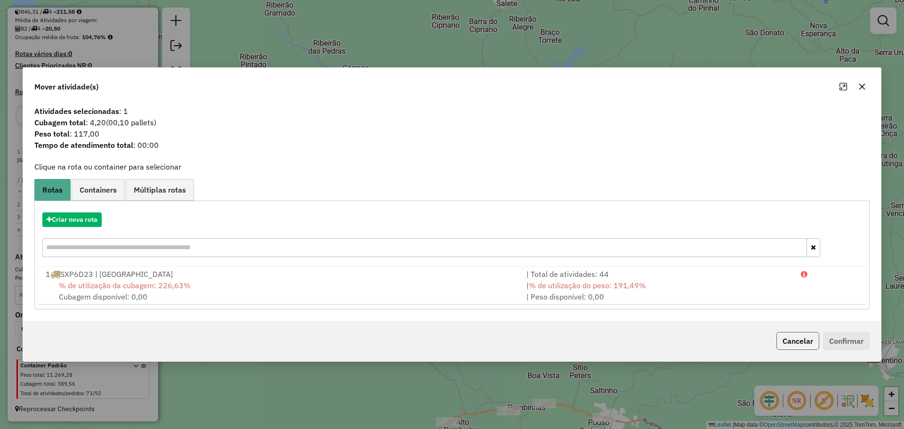
drag, startPoint x: 788, startPoint y: 340, endPoint x: 793, endPoint y: 336, distance: 6.7
click at [788, 340] on button "Cancelar" at bounding box center [797, 341] width 43 height 18
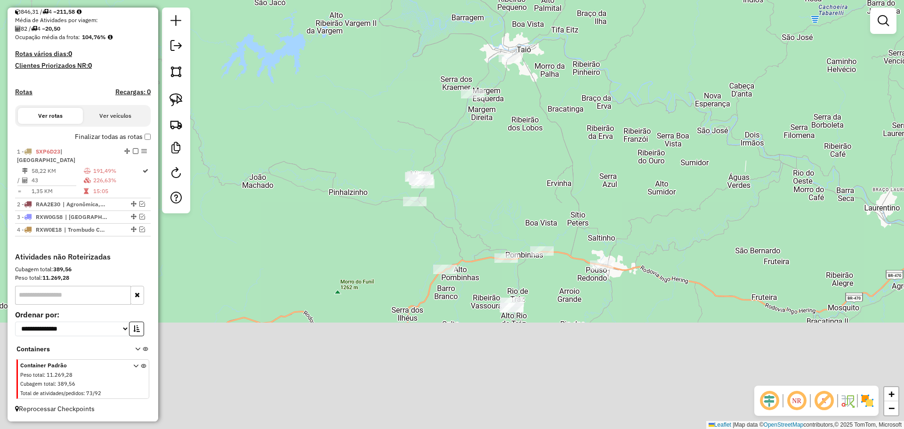
drag, startPoint x: 701, startPoint y: 366, endPoint x: 699, endPoint y: 213, distance: 153.5
click at [699, 213] on div "Janela de atendimento Grade de atendimento Capacidade Transportadoras Veículos …" at bounding box center [452, 214] width 904 height 429
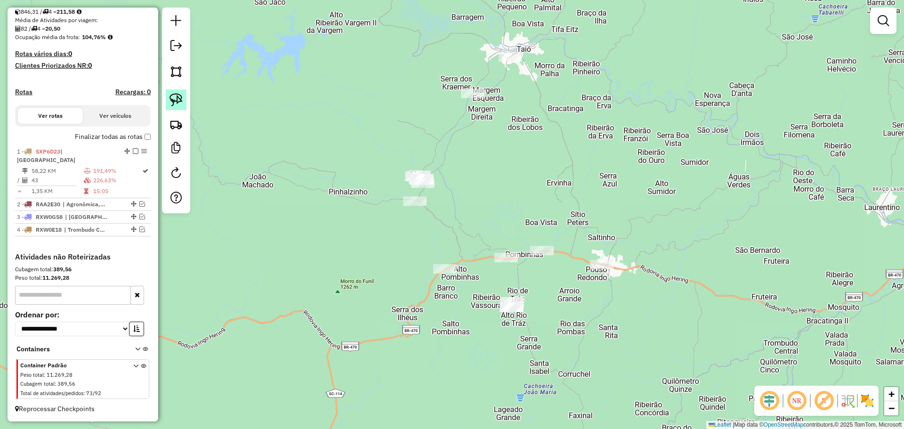
click at [183, 103] on link at bounding box center [176, 99] width 21 height 21
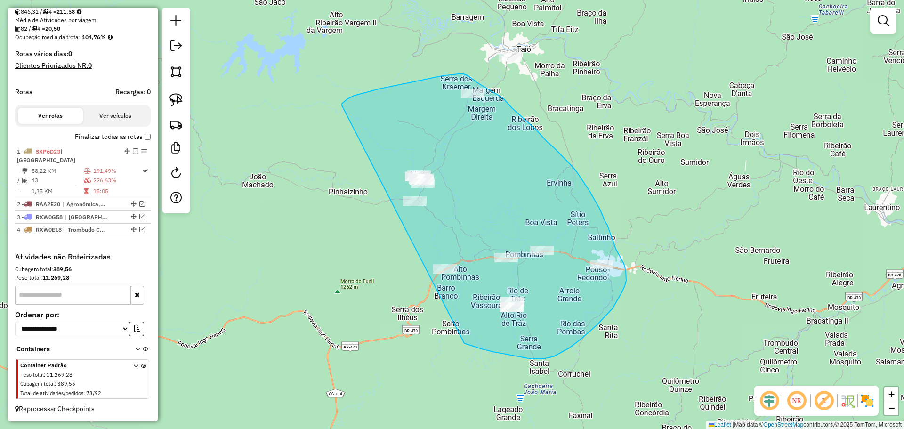
drag, startPoint x: 342, startPoint y: 105, endPoint x: 416, endPoint y: 320, distance: 226.6
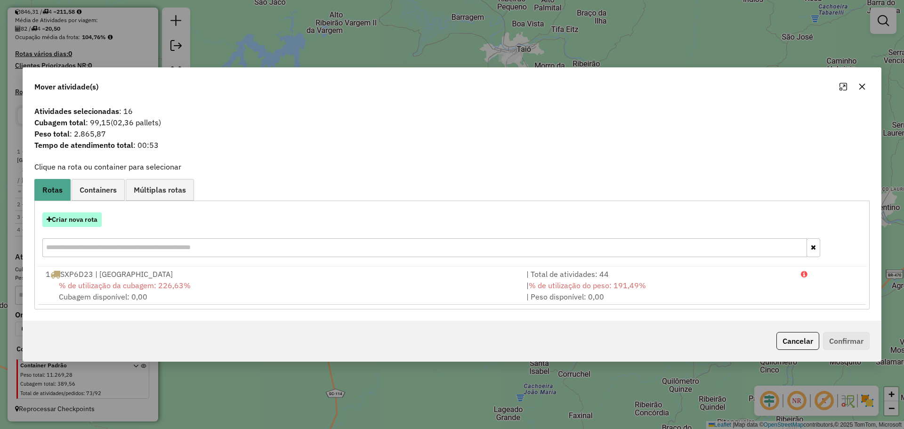
click at [95, 219] on button "Criar nova rota" at bounding box center [71, 219] width 59 height 15
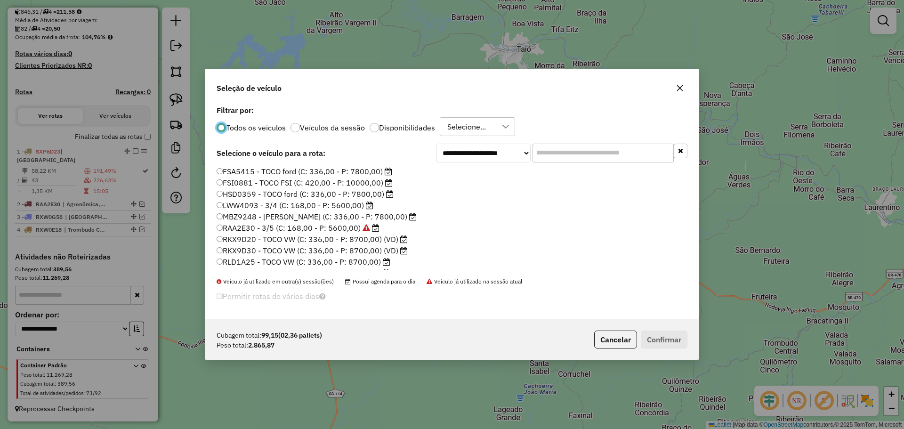
scroll to position [5, 3]
click at [261, 259] on label "RLD1A25 - TOCO VW (C: 336,00 - P: 8700,00)" at bounding box center [304, 261] width 174 height 11
click at [653, 343] on button "Confirmar" at bounding box center [664, 340] width 47 height 18
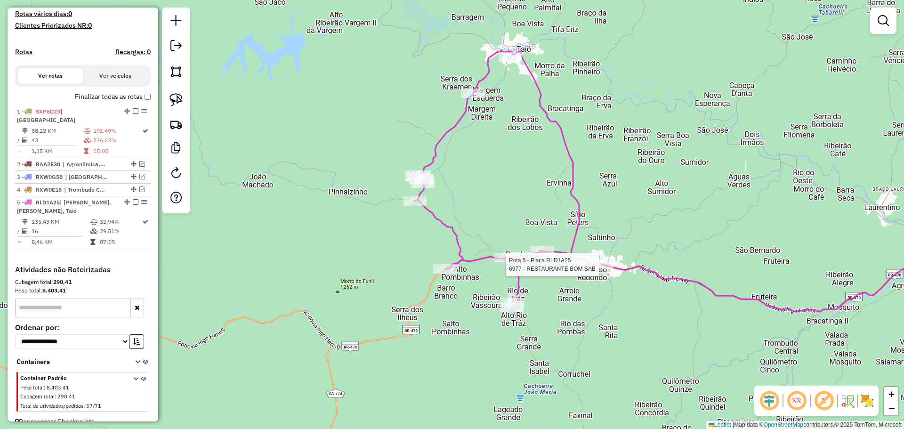
scroll to position [259, 0]
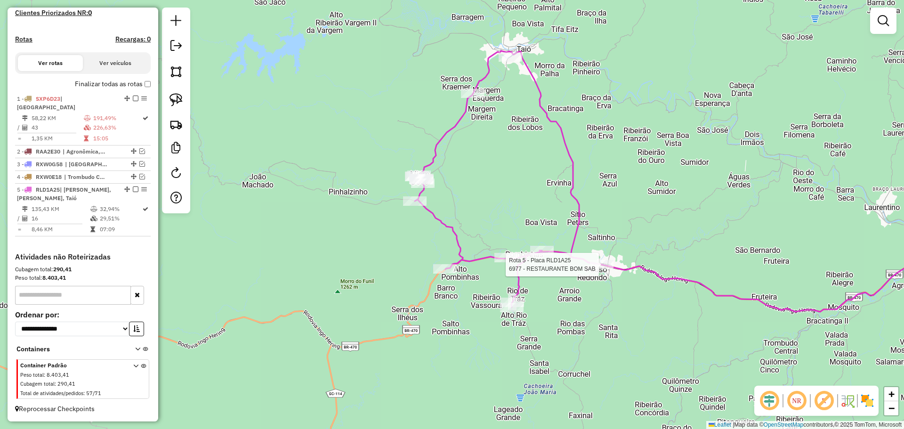
select select "**********"
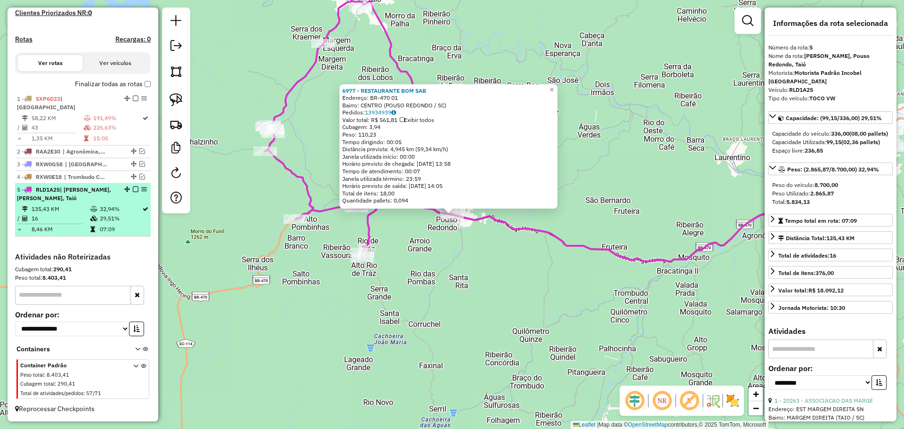
click at [133, 190] on em at bounding box center [136, 189] width 6 height 6
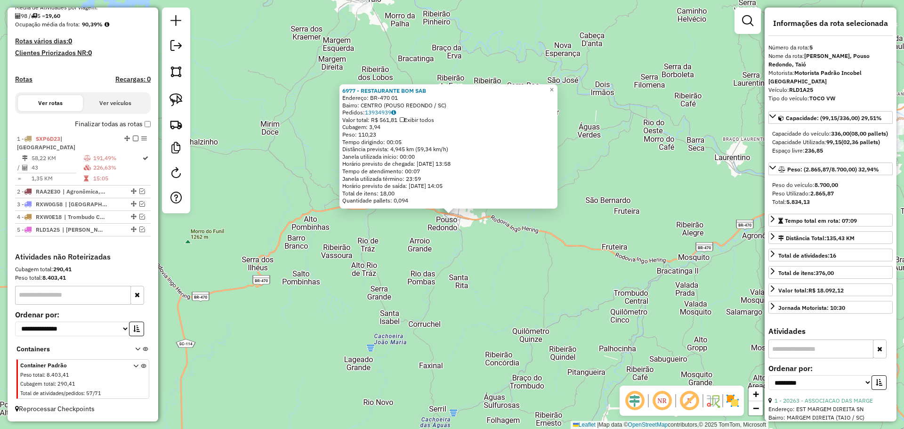
scroll to position [219, 0]
click at [466, 293] on div "6977 - RESTAURANTE BOM SAB Endereço: BR-470 01 Bairro: [GEOGRAPHIC_DATA] ([GEOG…" at bounding box center [452, 214] width 904 height 429
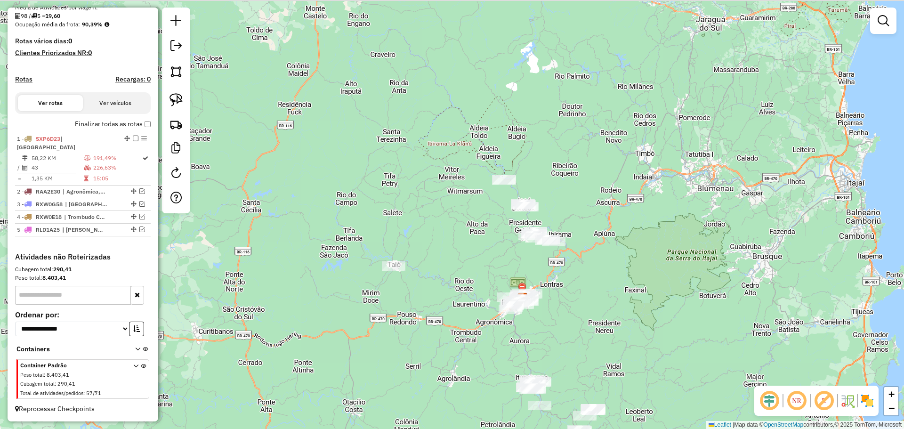
drag, startPoint x: 492, startPoint y: 221, endPoint x: 443, endPoint y: 266, distance: 66.0
click at [443, 266] on div "Janela de atendimento Grade de atendimento Capacidade Transportadoras Veículos …" at bounding box center [452, 214] width 904 height 429
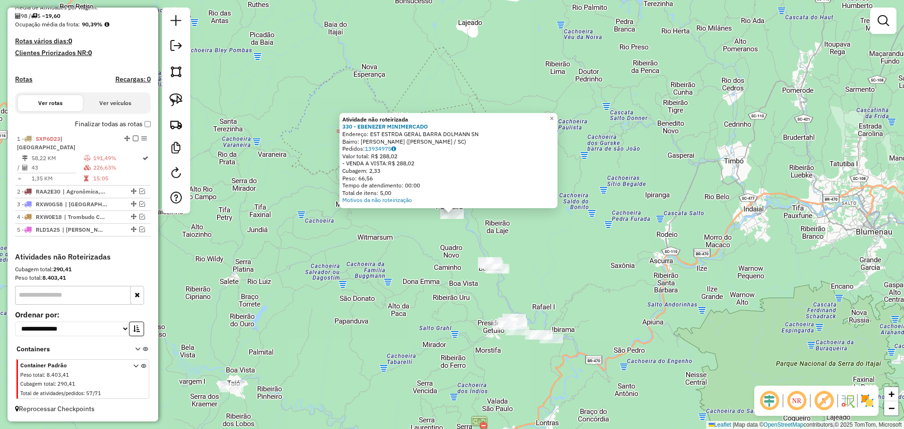
click at [575, 260] on div "Atividade não roteirizada 330 - EBENEZER MINIMERCADO Endereço: EST ESTRDA GERAL…" at bounding box center [452, 214] width 904 height 429
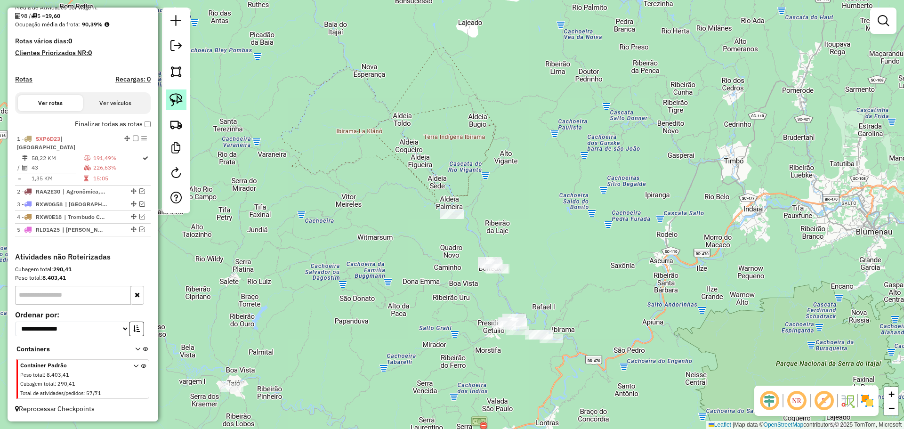
click at [177, 100] on img at bounding box center [175, 99] width 13 height 13
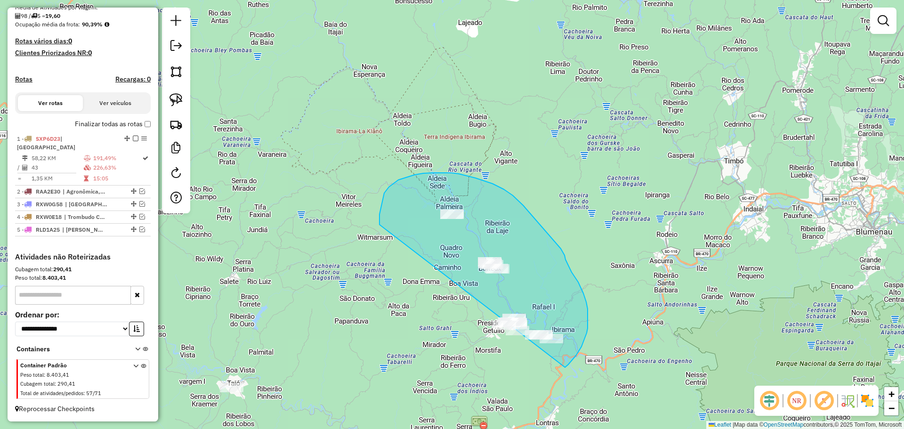
drag, startPoint x: 379, startPoint y: 225, endPoint x: 513, endPoint y: 382, distance: 206.5
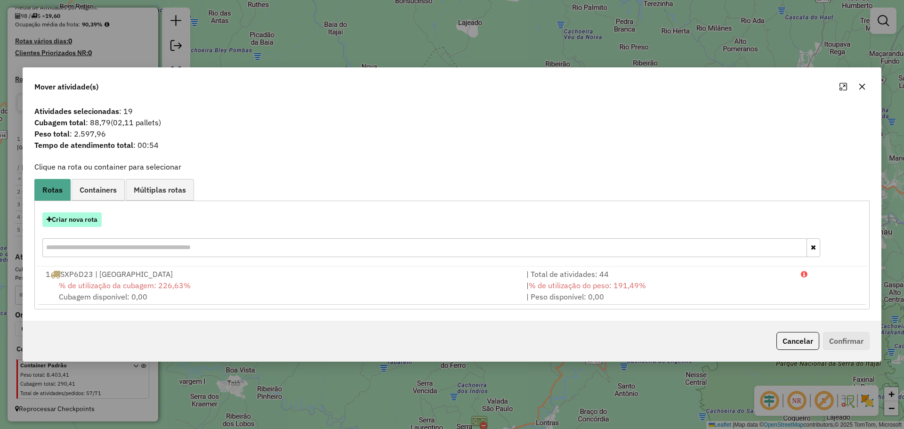
click at [82, 221] on button "Criar nova rota" at bounding box center [71, 219] width 59 height 15
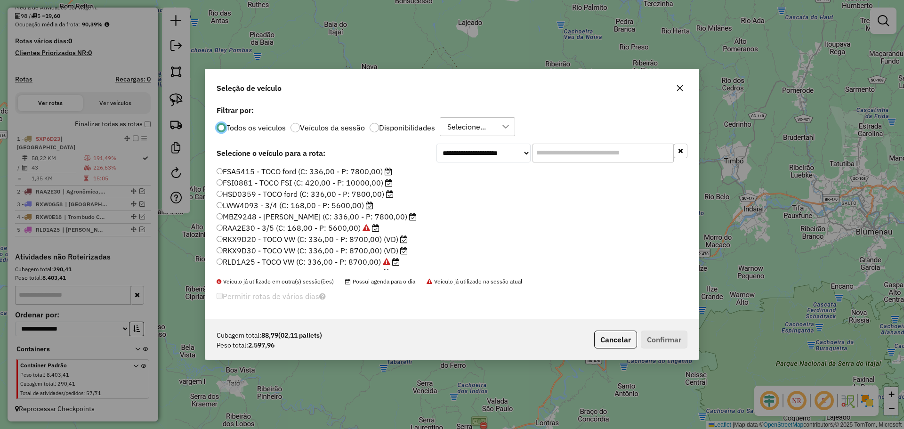
scroll to position [47, 0]
click at [229, 225] on label "RLD8C65 - TOCO VW (C: 336,00 - P: 8700,00)" at bounding box center [304, 225] width 174 height 11
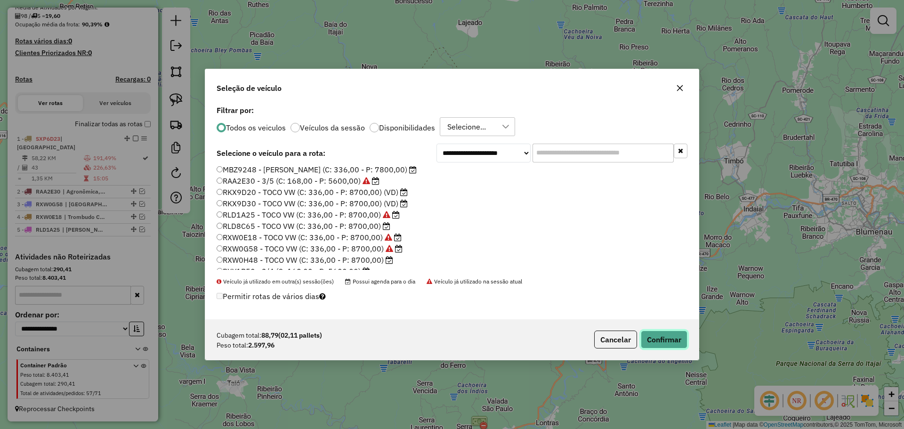
click at [652, 342] on button "Confirmar" at bounding box center [664, 340] width 47 height 18
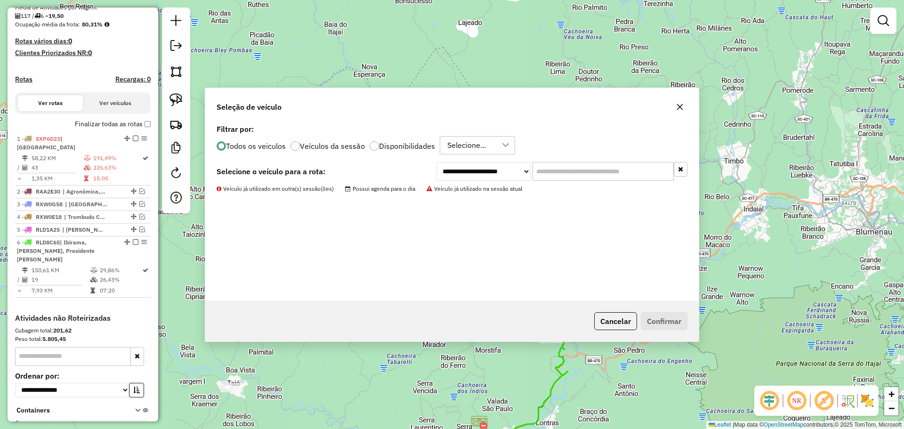
scroll to position [259, 0]
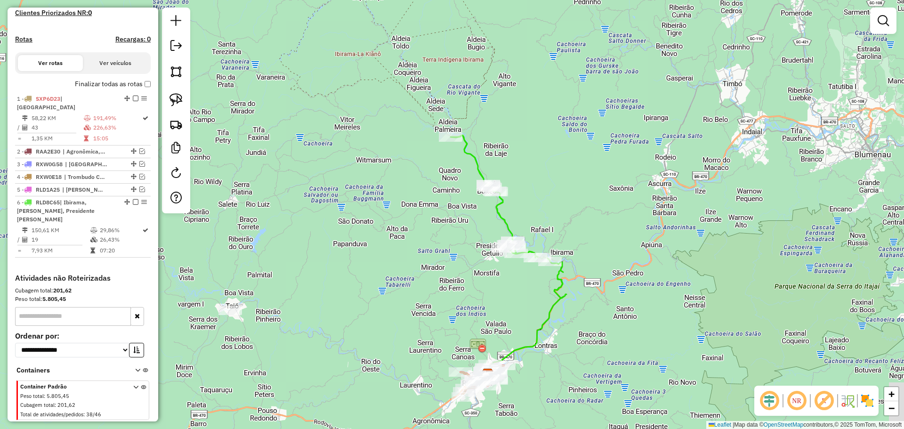
drag, startPoint x: 632, startPoint y: 336, endPoint x: 631, endPoint y: 249, distance: 87.1
click at [631, 249] on div "Janela de atendimento Grade de atendimento Capacidade Transportadoras Veículos …" at bounding box center [452, 214] width 904 height 429
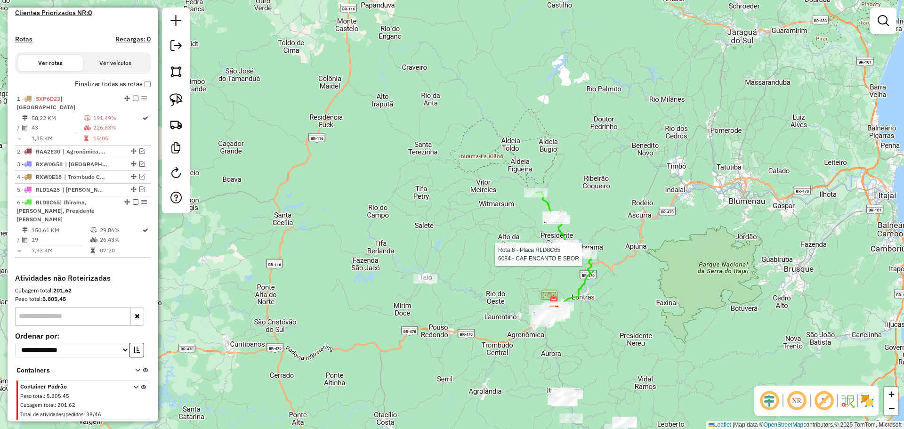
scroll to position [272, 0]
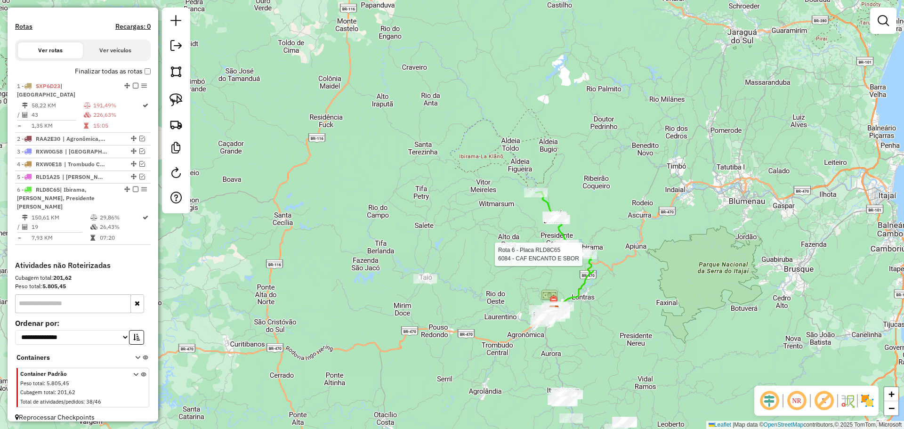
select select "**********"
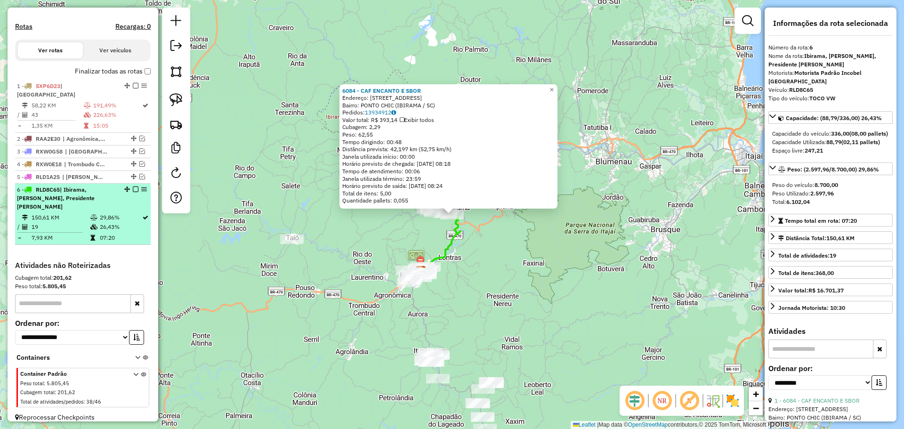
click at [133, 189] on em at bounding box center [136, 189] width 6 height 6
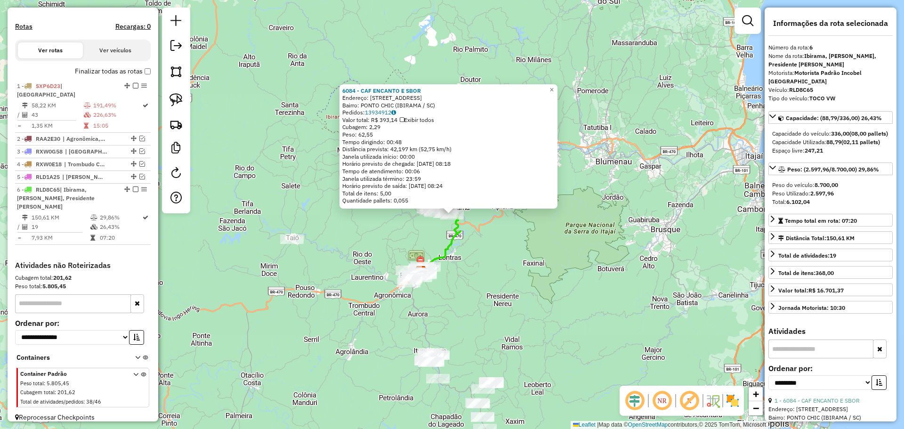
scroll to position [232, 0]
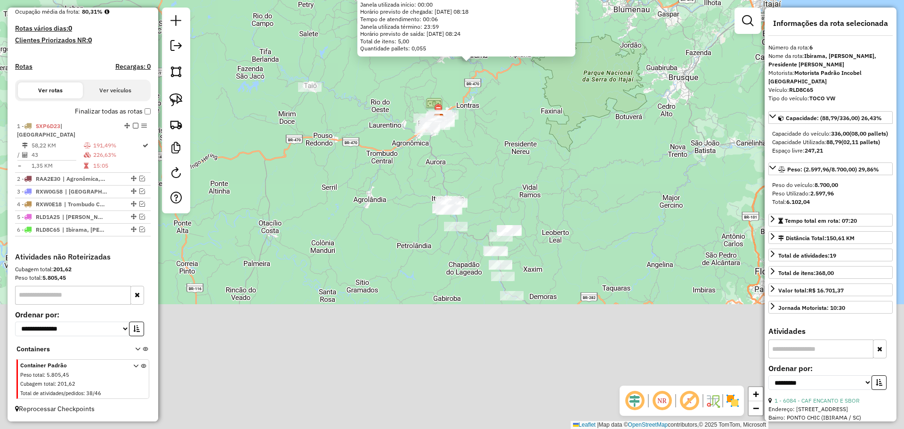
drag, startPoint x: 549, startPoint y: 258, endPoint x: 549, endPoint y: 232, distance: 26.4
click at [549, 231] on div "6084 - CAF ENCANTO E SBOR Endereço: [STREET_ADDRESS]: PONTO CHIC (IBIRAMA / [GE…" at bounding box center [452, 214] width 904 height 429
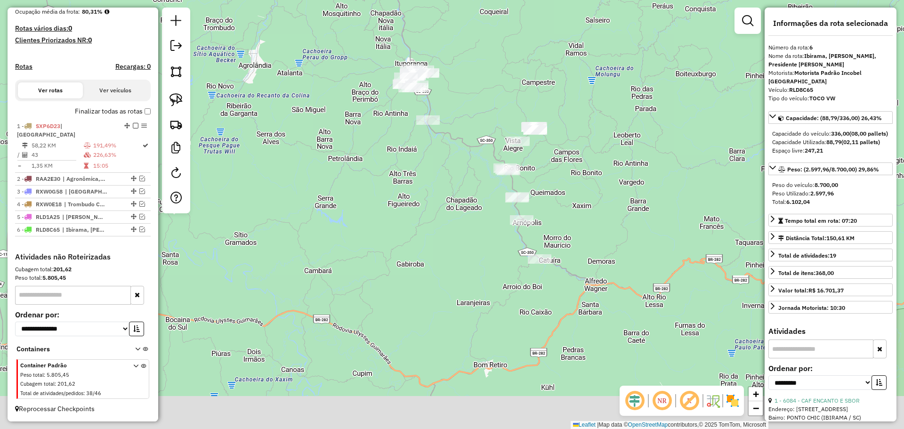
drag, startPoint x: 397, startPoint y: 208, endPoint x: 391, endPoint y: 197, distance: 13.1
click at [391, 197] on div "6084 - CAF ENCANTO E SBOR Endereço: [STREET_ADDRESS]: PONTO CHIC (IBIRAMA / [GE…" at bounding box center [452, 214] width 904 height 429
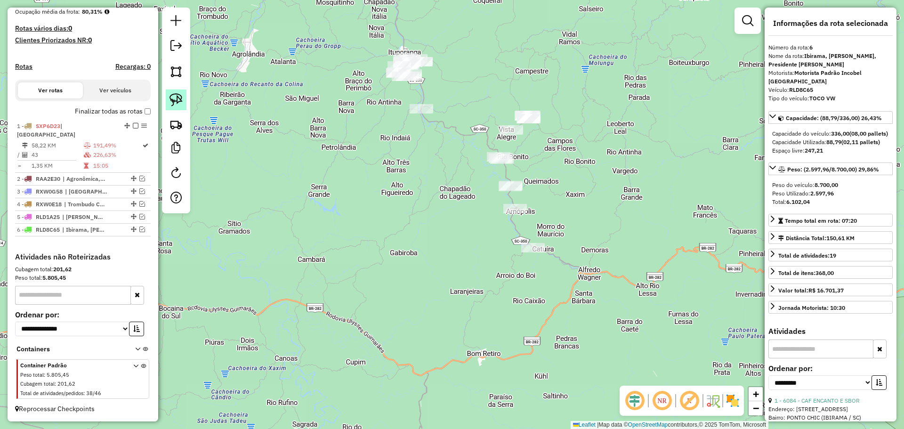
click at [179, 98] on img at bounding box center [175, 99] width 13 height 13
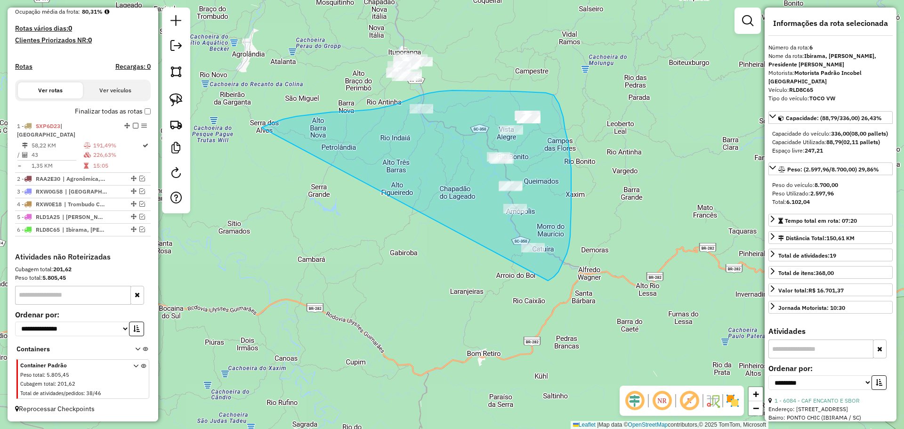
drag, startPoint x: 262, startPoint y: 128, endPoint x: 548, endPoint y: 281, distance: 324.6
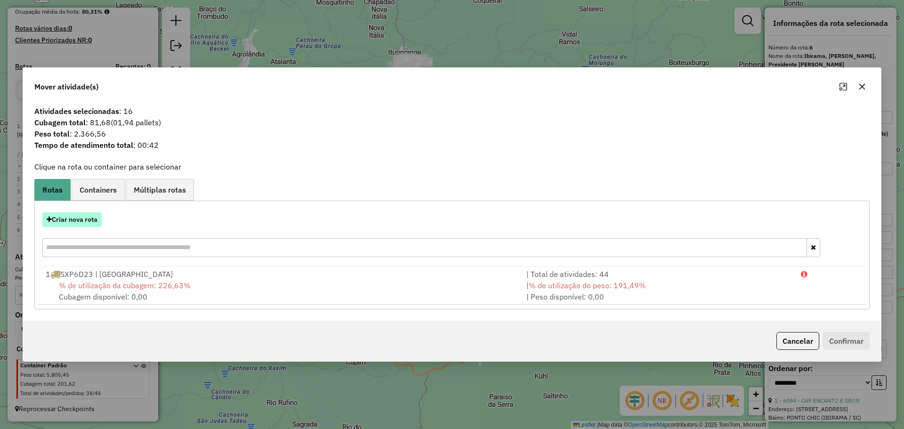
click at [96, 218] on button "Criar nova rota" at bounding box center [71, 219] width 59 height 15
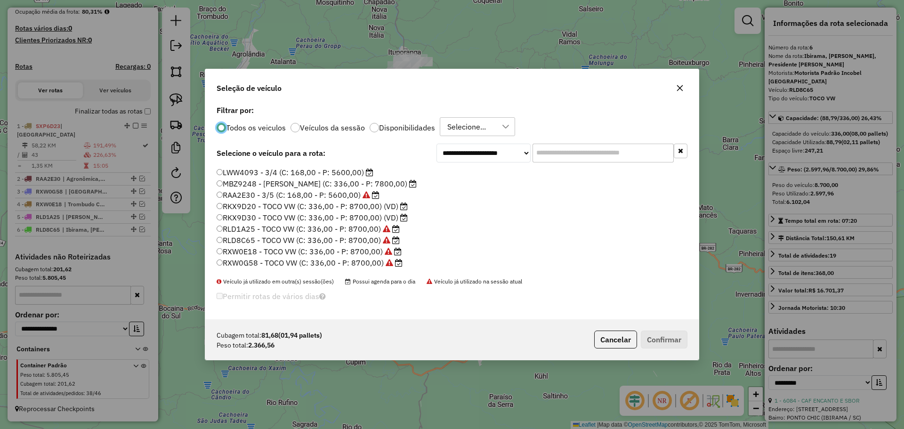
scroll to position [47, 0]
click at [250, 204] on label "RKX9D30 - TOCO VW (C: 336,00 - P: 8700,00) (VD)" at bounding box center [312, 203] width 191 height 11
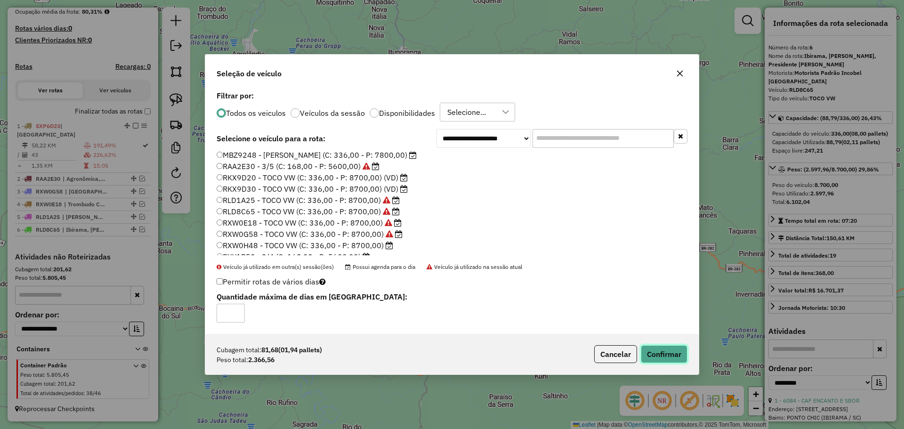
click at [667, 350] on button "Confirmar" at bounding box center [664, 354] width 47 height 18
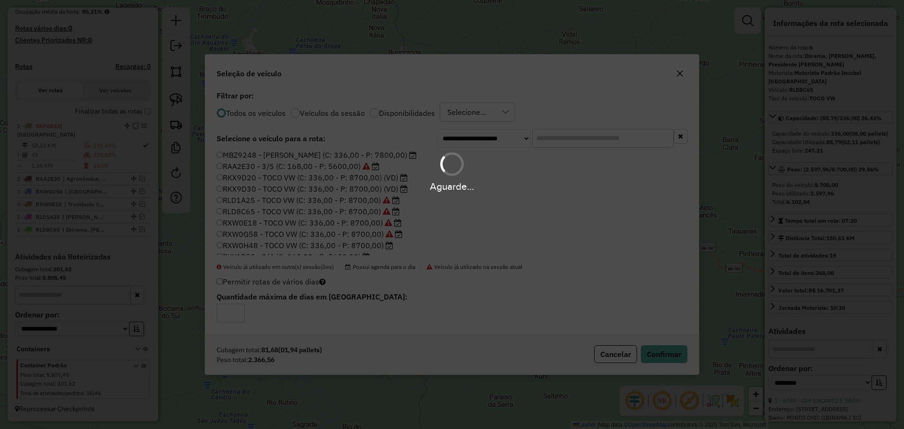
scroll to position [285, 0]
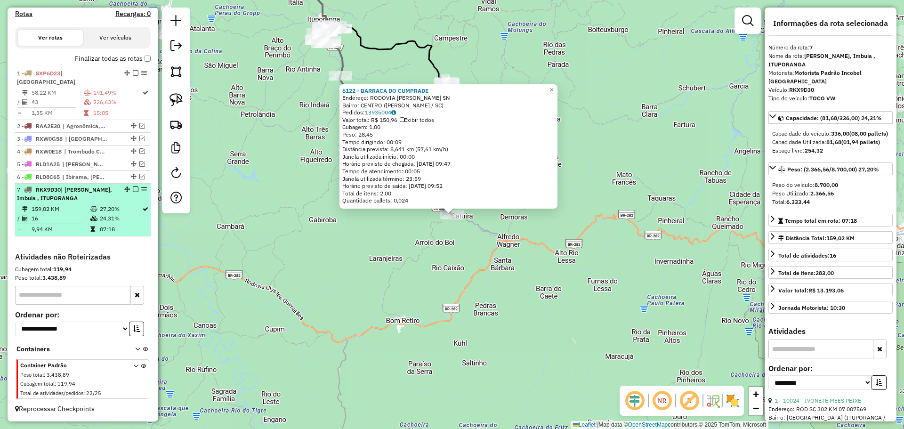
click at [133, 189] on em at bounding box center [136, 189] width 6 height 6
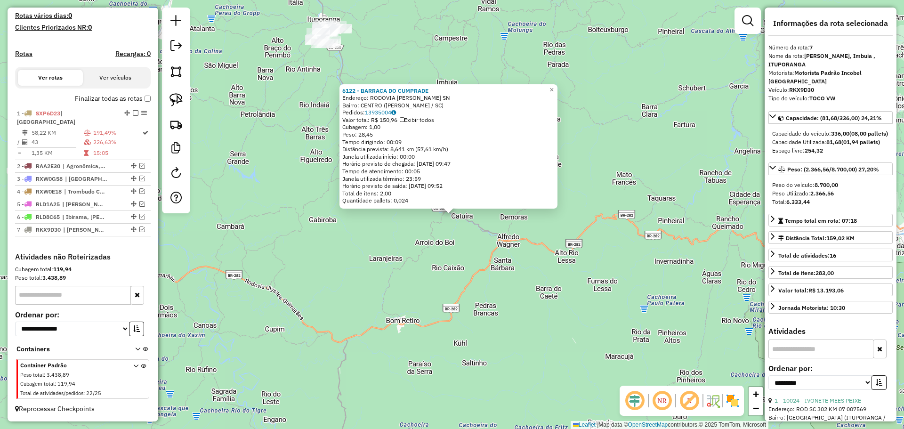
scroll to position [245, 0]
click at [225, 213] on div "6122 - BARRACA DO CUMPRADE Endereço: RODOVIA [PERSON_NAME] SN Bairro: CENTRO ([…" at bounding box center [452, 214] width 904 height 429
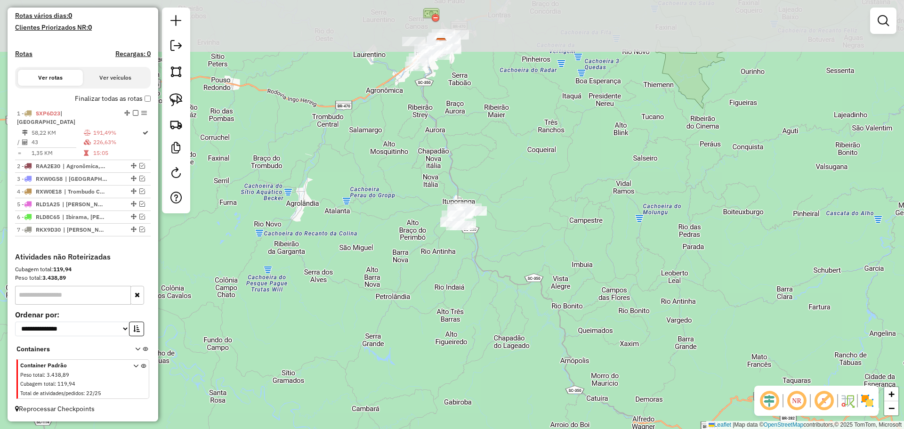
drag, startPoint x: 308, startPoint y: 137, endPoint x: 430, endPoint y: 300, distance: 203.5
click at [443, 321] on div "Janela de atendimento Grade de atendimento Capacidade Transportadoras Veículos …" at bounding box center [452, 214] width 904 height 429
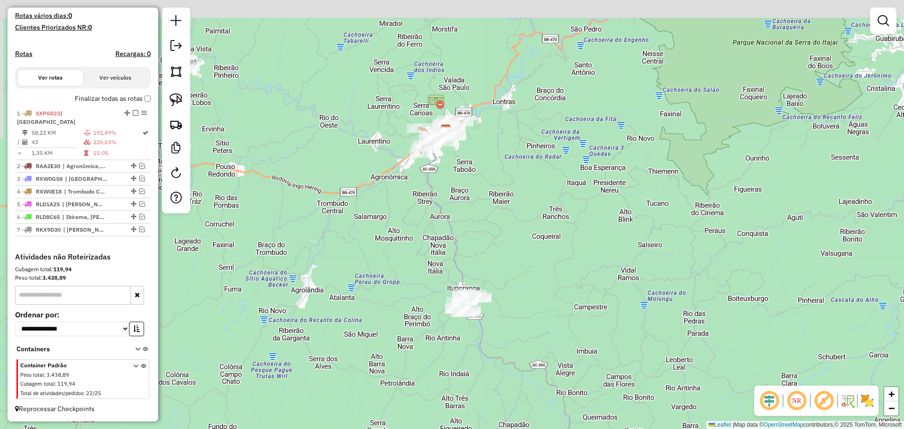
drag, startPoint x: 457, startPoint y: 138, endPoint x: 467, endPoint y: 282, distance: 143.9
click at [467, 282] on div "Janela de atendimento Grade de atendimento Capacidade Transportadoras Veículos …" at bounding box center [452, 214] width 904 height 429
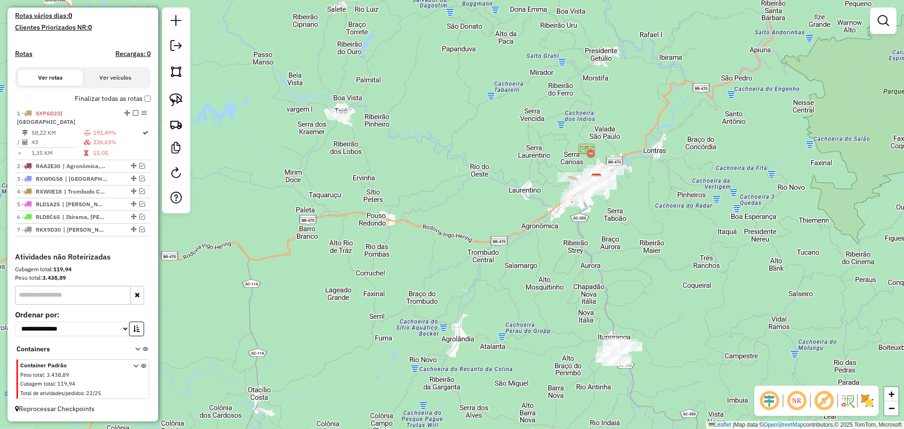
drag, startPoint x: 257, startPoint y: 203, endPoint x: 402, endPoint y: 194, distance: 145.3
click at [402, 194] on div "Janela de atendimento Grade de atendimento Capacidade Transportadoras Veículos …" at bounding box center [452, 214] width 904 height 429
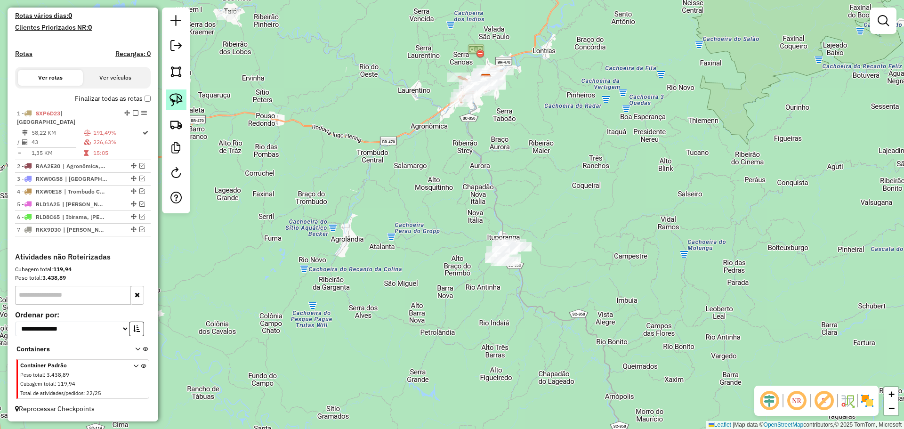
drag, startPoint x: 178, startPoint y: 100, endPoint x: 312, endPoint y: 263, distance: 210.7
click at [179, 100] on img at bounding box center [175, 99] width 13 height 13
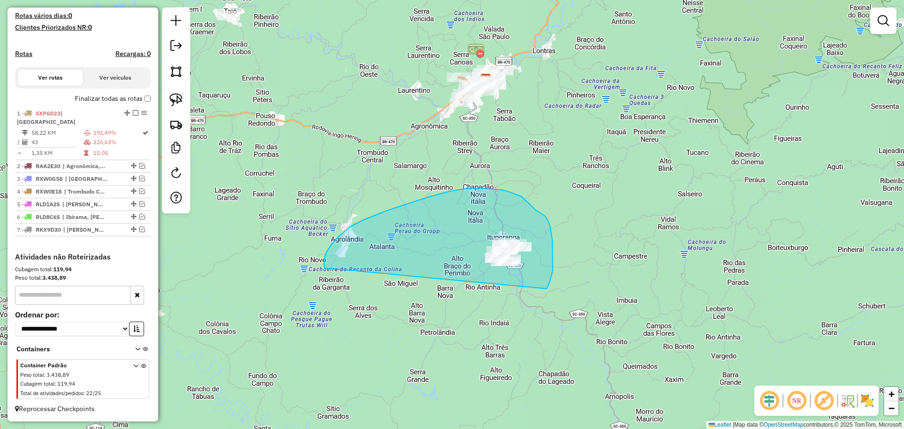
drag, startPoint x: 326, startPoint y: 252, endPoint x: 547, endPoint y: 289, distance: 223.3
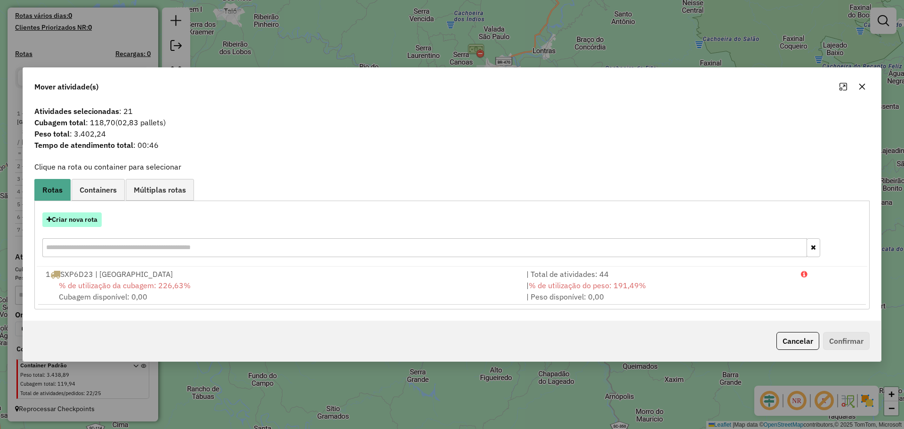
click at [90, 218] on button "Criar nova rota" at bounding box center [71, 219] width 59 height 15
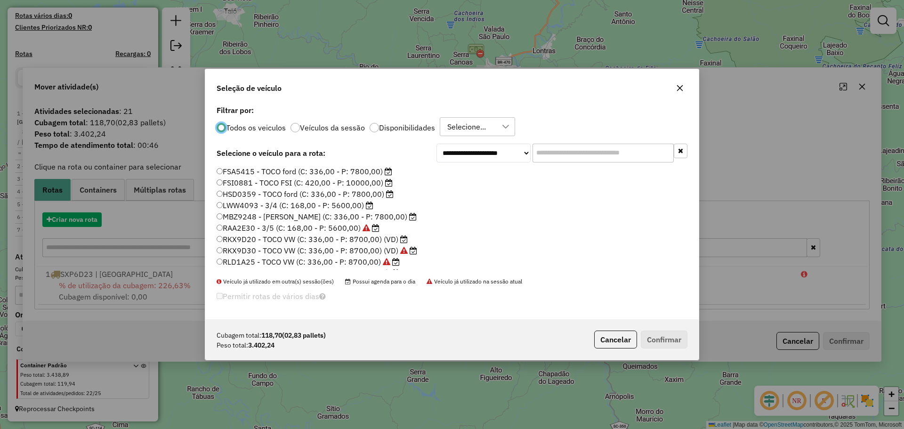
scroll to position [5, 3]
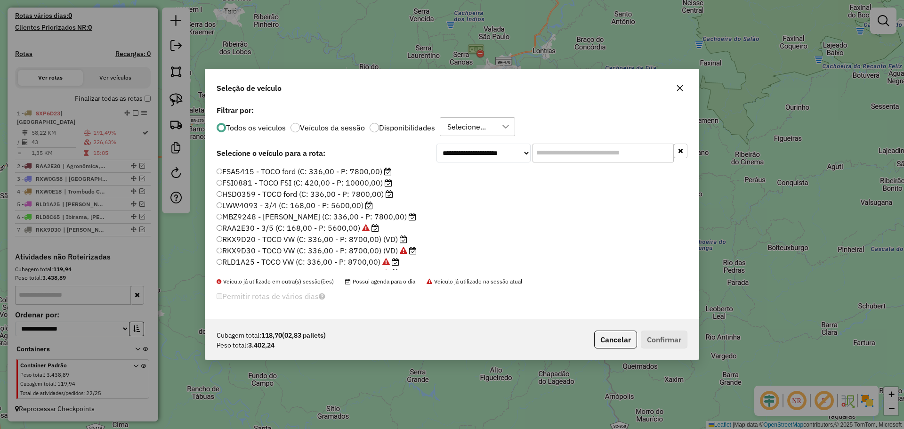
click at [256, 240] on label "RKX9D20 - TOCO VW (C: 336,00 - P: 8700,00) (VD)" at bounding box center [312, 239] width 191 height 11
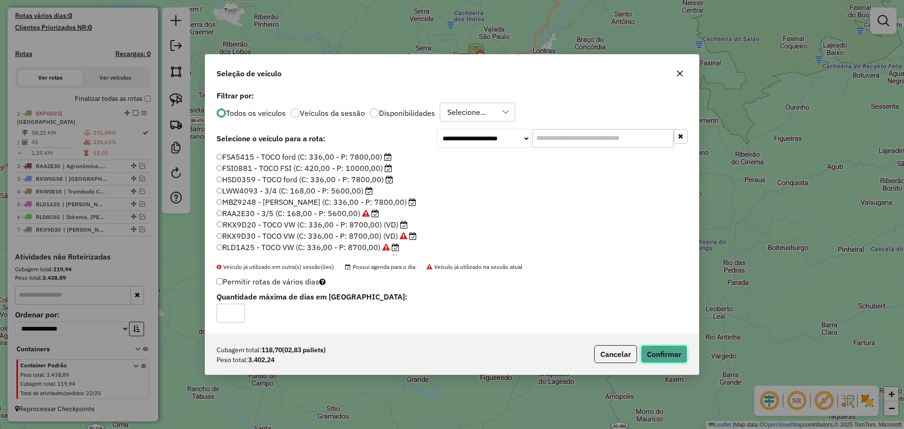
click at [657, 353] on button "Confirmar" at bounding box center [664, 354] width 47 height 18
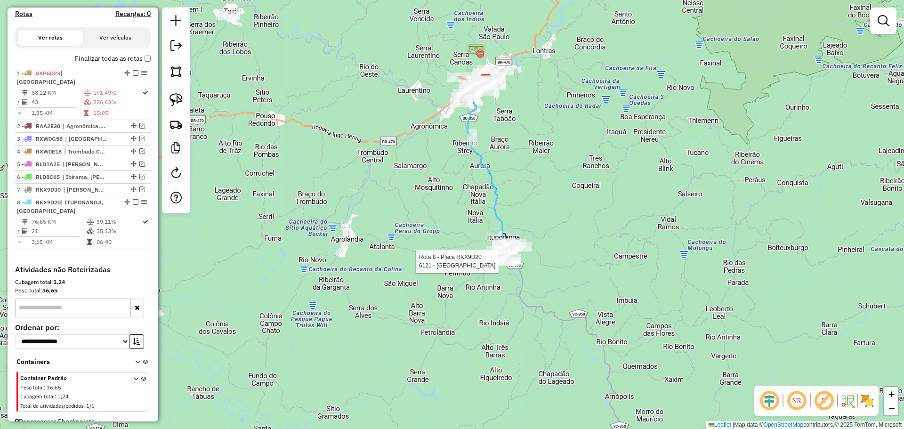
scroll to position [298, 0]
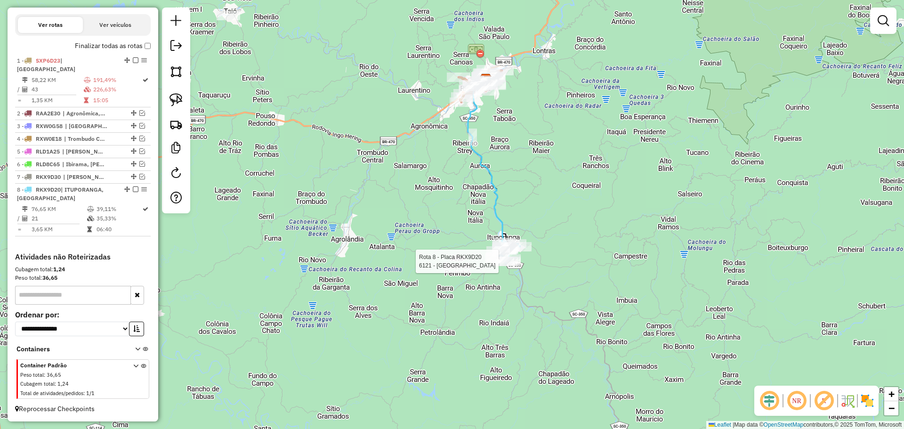
select select "**********"
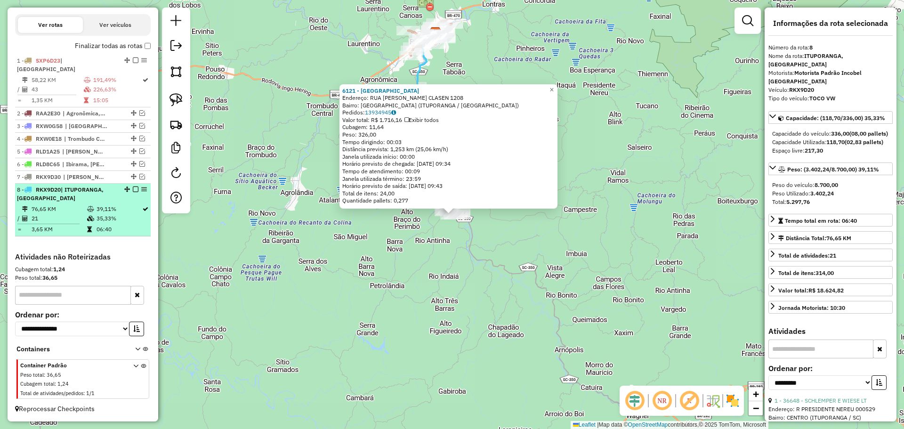
click at [133, 188] on em at bounding box center [136, 189] width 6 height 6
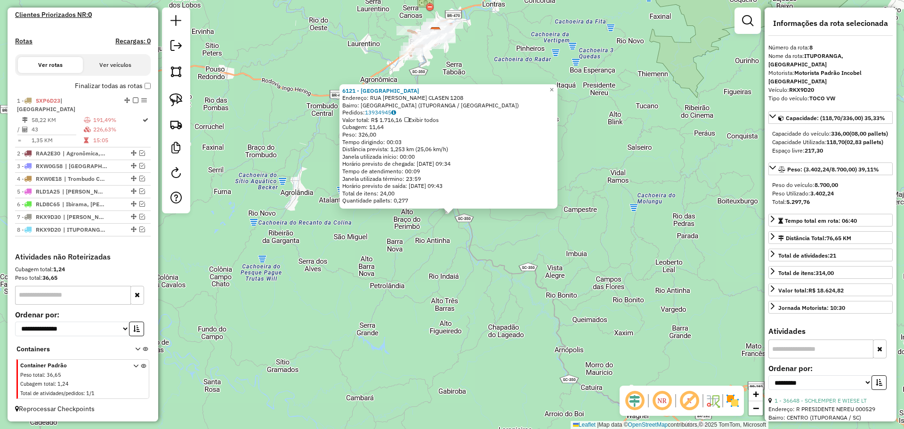
click at [359, 260] on div "6121 - [GEOGRAPHIC_DATA] Endereço: [GEOGRAPHIC_DATA] P. CLASEN 1208 Bairro: [GE…" at bounding box center [452, 214] width 904 height 429
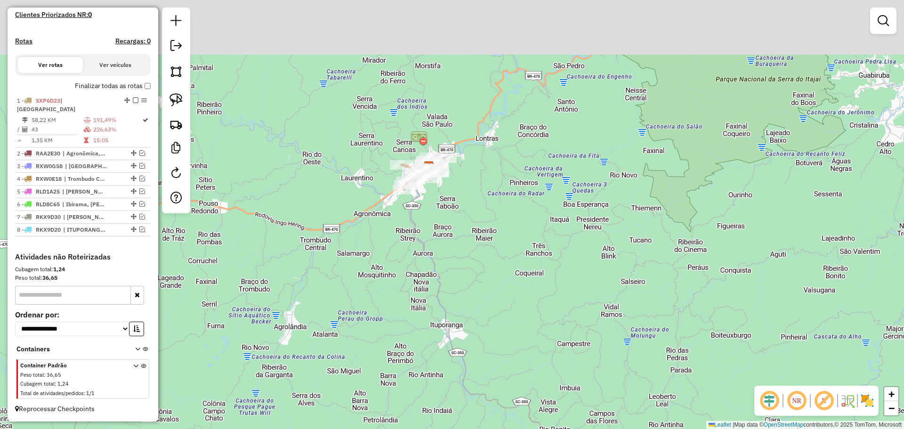
drag, startPoint x: 629, startPoint y: 119, endPoint x: 629, endPoint y: 316, distance: 197.7
click at [629, 316] on div "Janela de atendimento Grade de atendimento Capacidade Transportadoras Veículos …" at bounding box center [452, 214] width 904 height 429
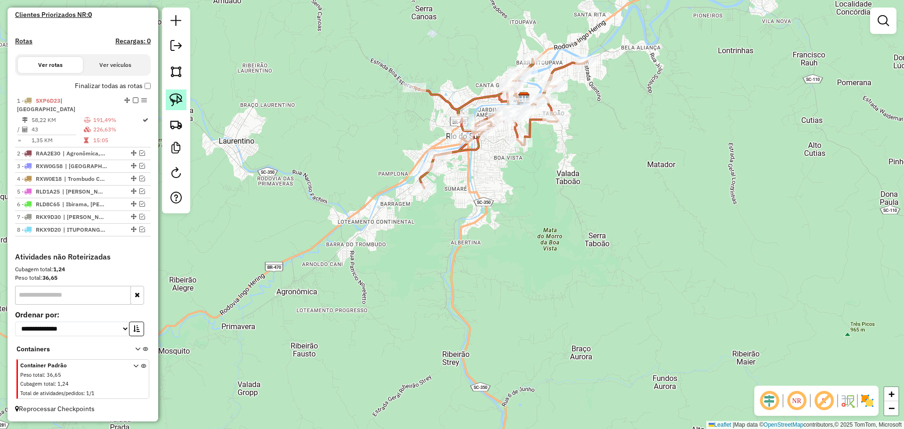
click at [176, 97] on img at bounding box center [175, 99] width 13 height 13
drag, startPoint x: 401, startPoint y: 134, endPoint x: 453, endPoint y: 154, distance: 55.9
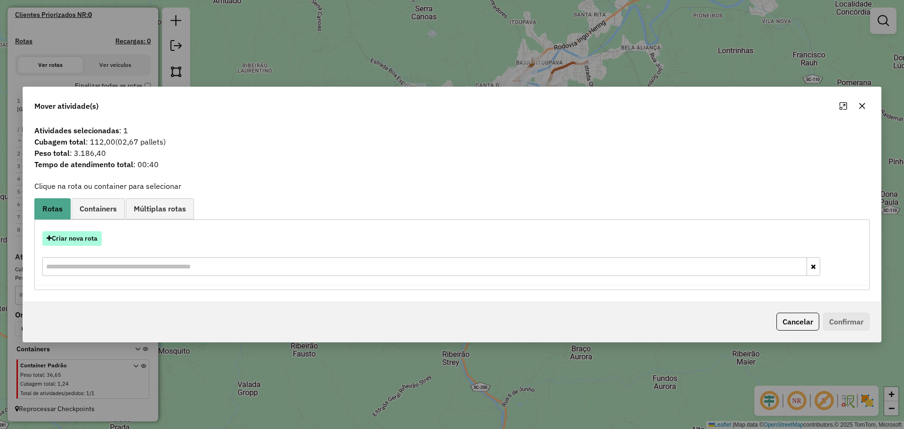
click at [85, 238] on button "Criar nova rota" at bounding box center [71, 238] width 59 height 15
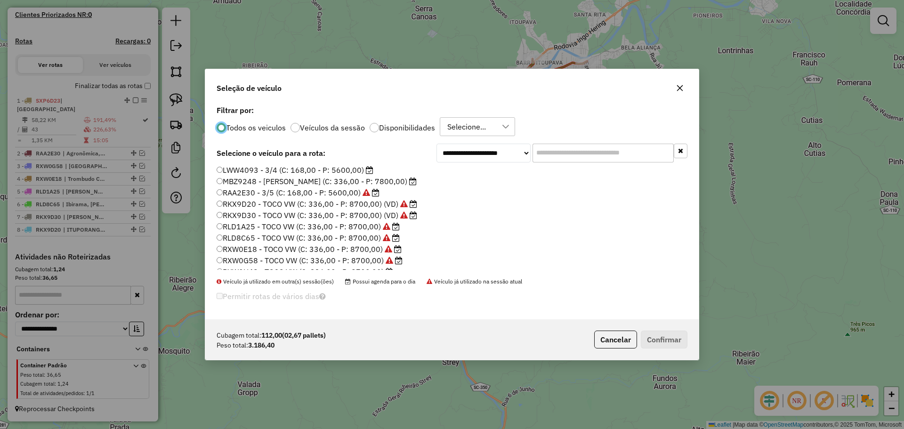
scroll to position [89, 0]
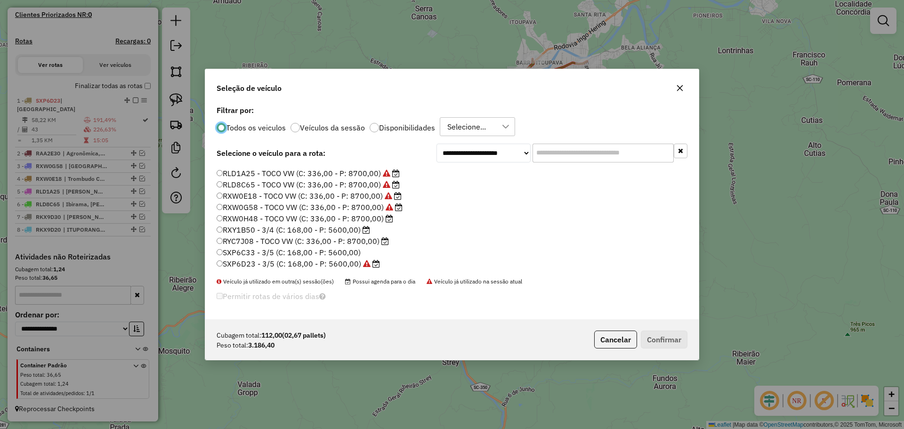
drag, startPoint x: 247, startPoint y: 221, endPoint x: 256, endPoint y: 222, distance: 9.1
click at [247, 220] on label "RXW0H48 - TOCO VW (C: 336,00 - P: 8700,00)" at bounding box center [305, 218] width 177 height 11
click at [674, 335] on button "Confirmar" at bounding box center [664, 340] width 47 height 18
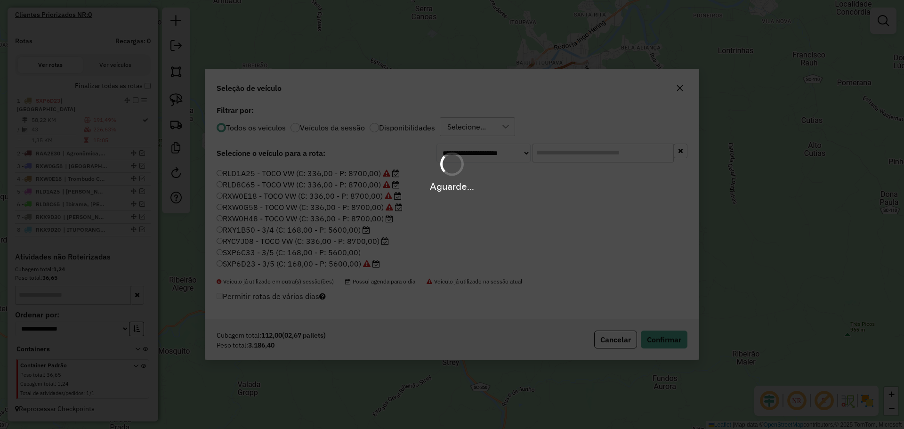
scroll to position [309, 0]
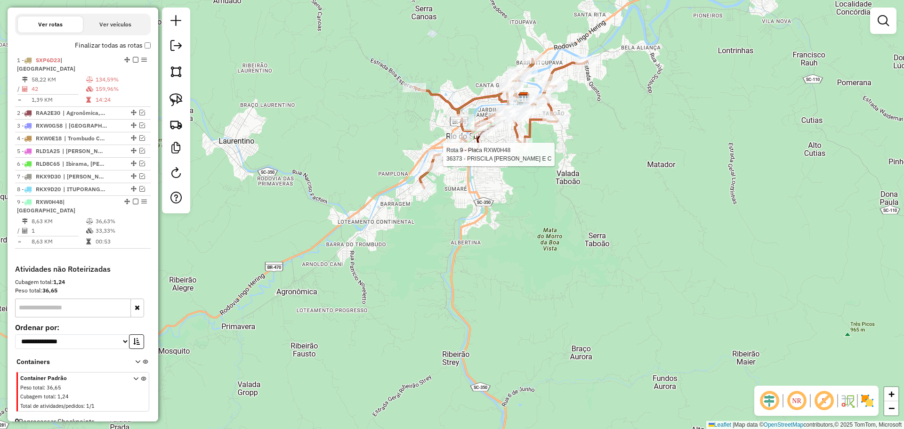
select select "**********"
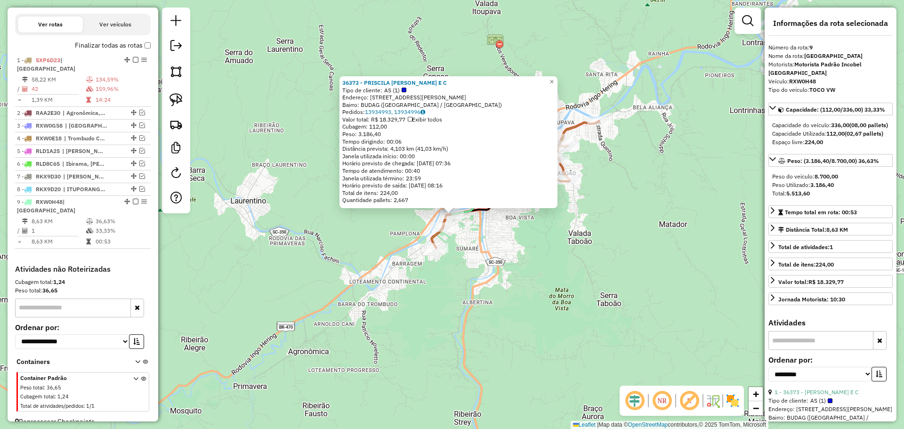
scroll to position [314, 0]
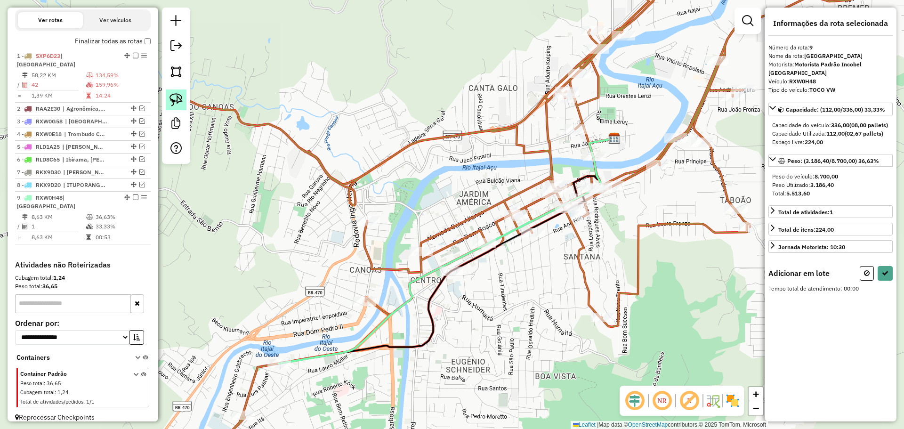
click at [178, 94] on img at bounding box center [175, 99] width 13 height 13
drag, startPoint x: 436, startPoint y: 295, endPoint x: 474, endPoint y: 274, distance: 42.8
select select "**********"
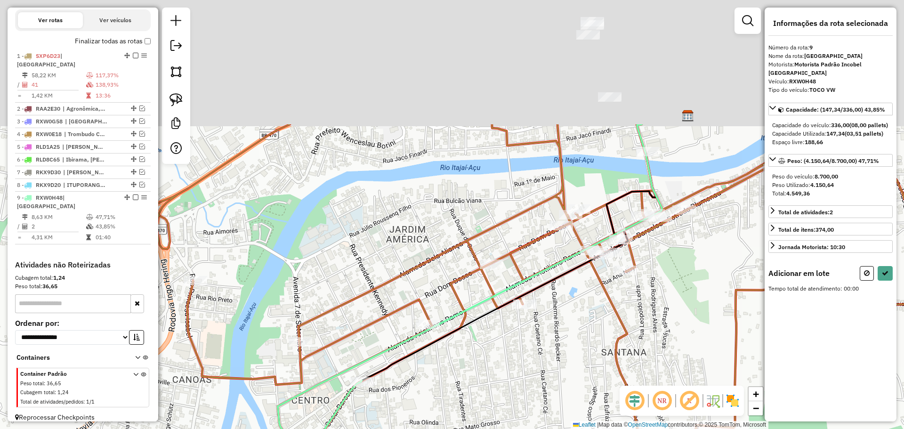
drag, startPoint x: 605, startPoint y: 273, endPoint x: 596, endPoint y: 288, distance: 17.7
click at [596, 288] on div "Janela de atendimento Grade de atendimento Capacidade Transportadoras Veículos …" at bounding box center [452, 214] width 904 height 429
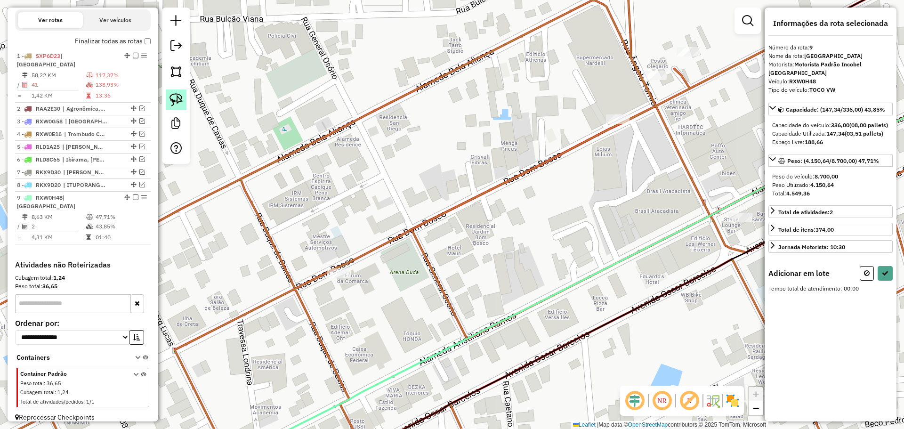
click at [177, 99] on img at bounding box center [175, 99] width 13 height 13
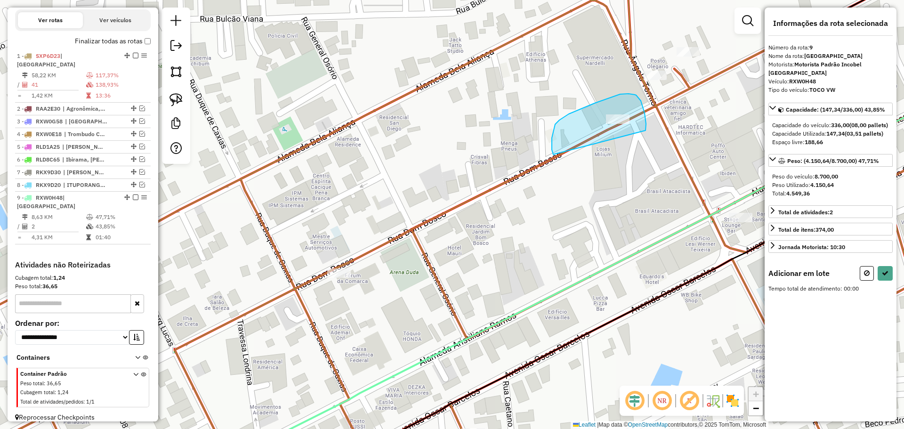
drag, startPoint x: 553, startPoint y: 153, endPoint x: 645, endPoint y: 131, distance: 95.4
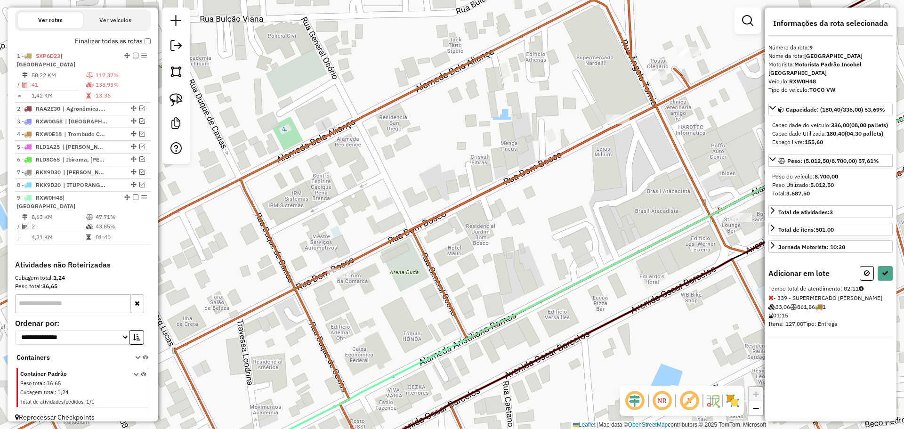
select select "**********"
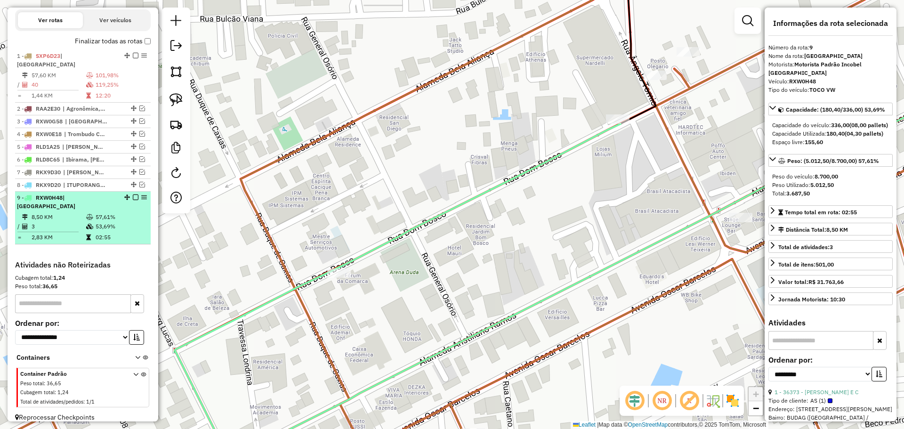
click at [133, 196] on em at bounding box center [136, 197] width 6 height 6
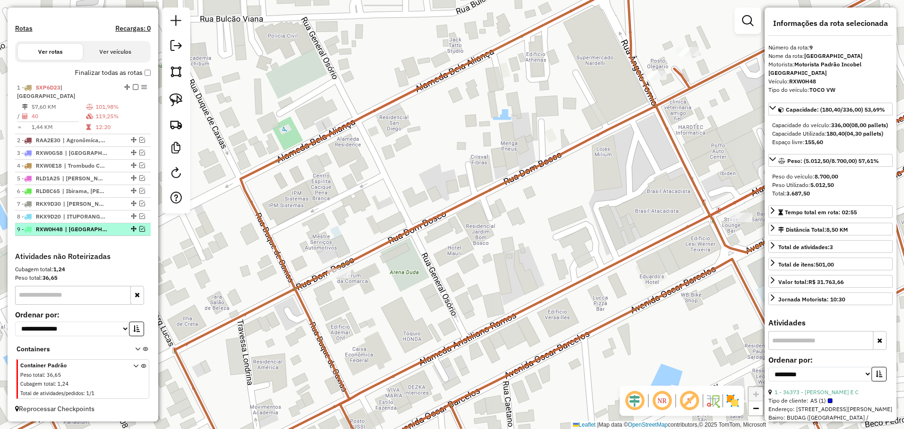
scroll to position [282, 0]
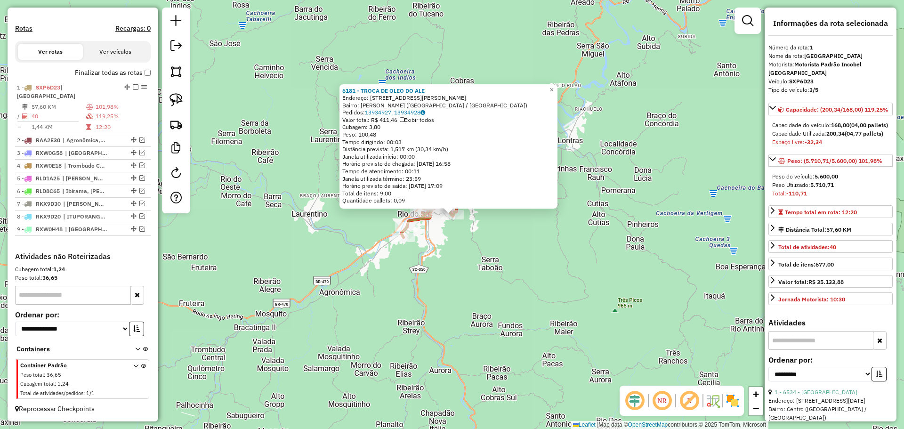
click at [486, 277] on div "6181 - TROCA DE OLEO DO ALE Endereço: [STREET_ADDRESS][PERSON_NAME][PERSON_NAME…" at bounding box center [452, 214] width 904 height 429
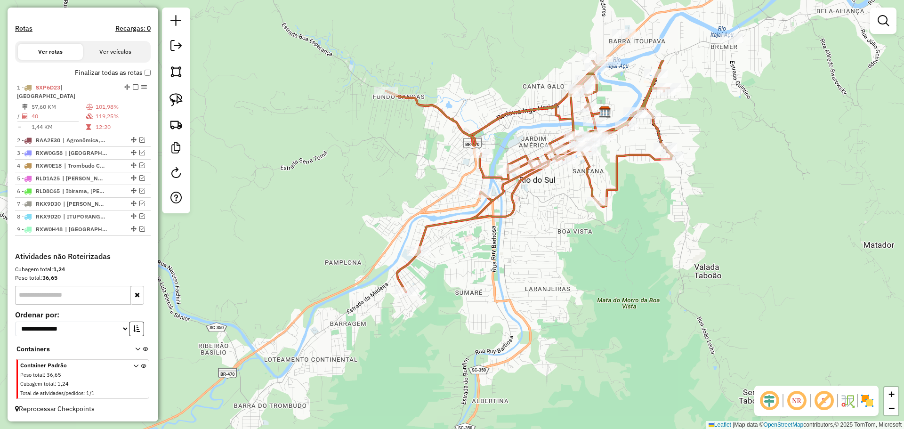
drag, startPoint x: 451, startPoint y: 254, endPoint x: 462, endPoint y: 316, distance: 62.8
click at [462, 316] on div "Janela de atendimento Grade de atendimento Capacidade Transportadoras Veículos …" at bounding box center [452, 214] width 904 height 429
click at [173, 98] on img at bounding box center [175, 99] width 13 height 13
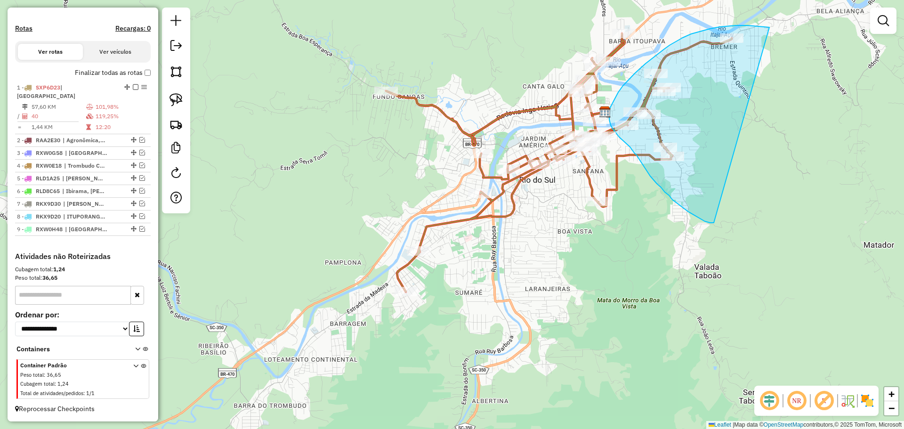
drag, startPoint x: 702, startPoint y: 220, endPoint x: 772, endPoint y: 29, distance: 203.4
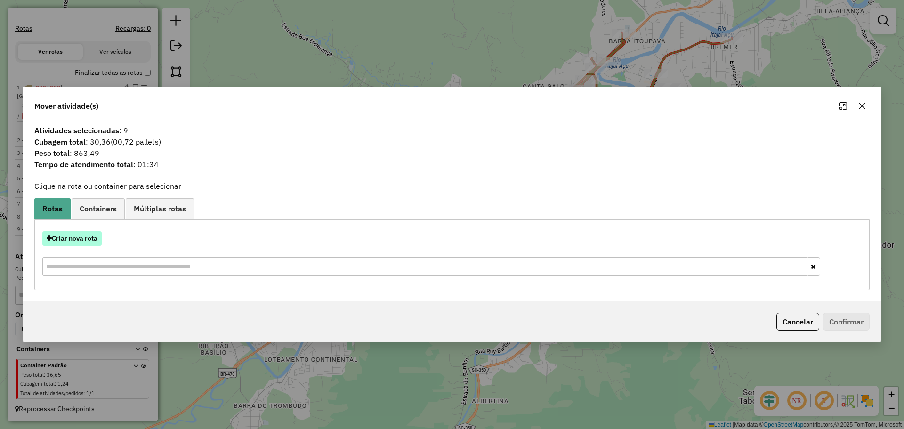
click at [80, 236] on button "Criar nova rota" at bounding box center [71, 238] width 59 height 15
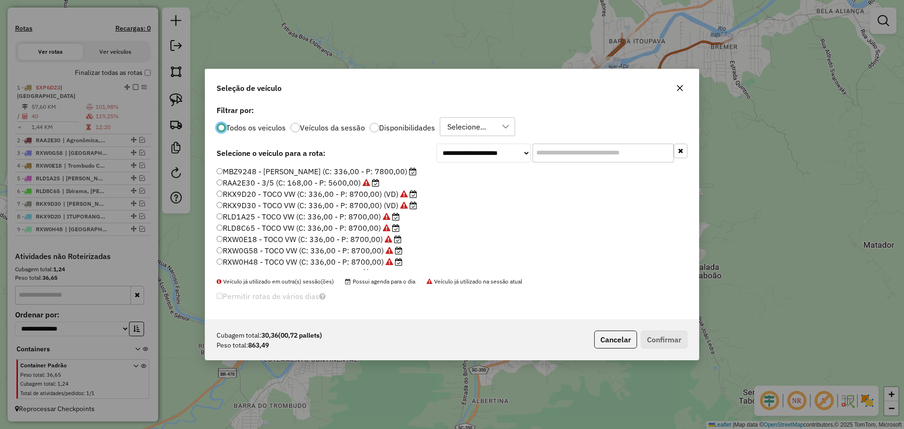
scroll to position [89, 0]
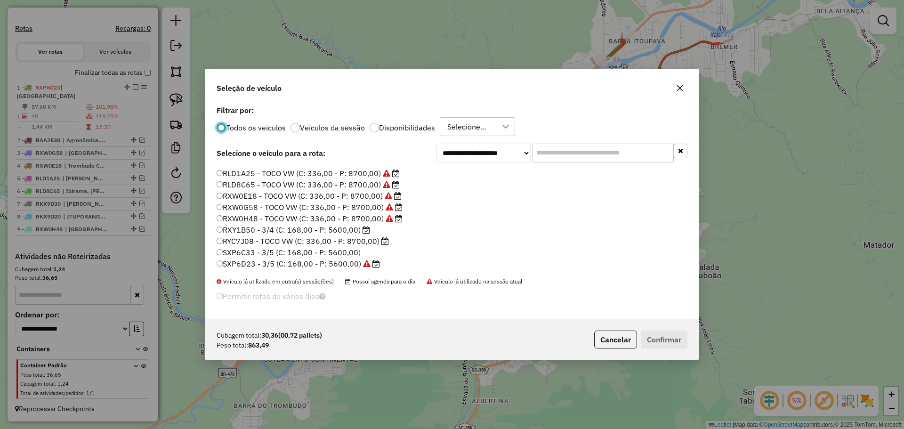
click at [255, 233] on label "RXY1B50 - 3/4 (C: 168,00 - P: 5600,00)" at bounding box center [293, 229] width 153 height 11
click at [672, 341] on button "Confirmar" at bounding box center [664, 340] width 47 height 18
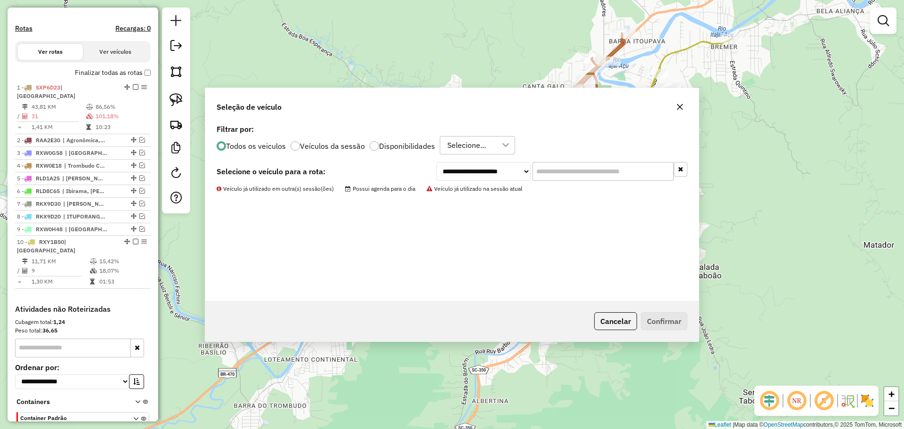
scroll to position [314, 0]
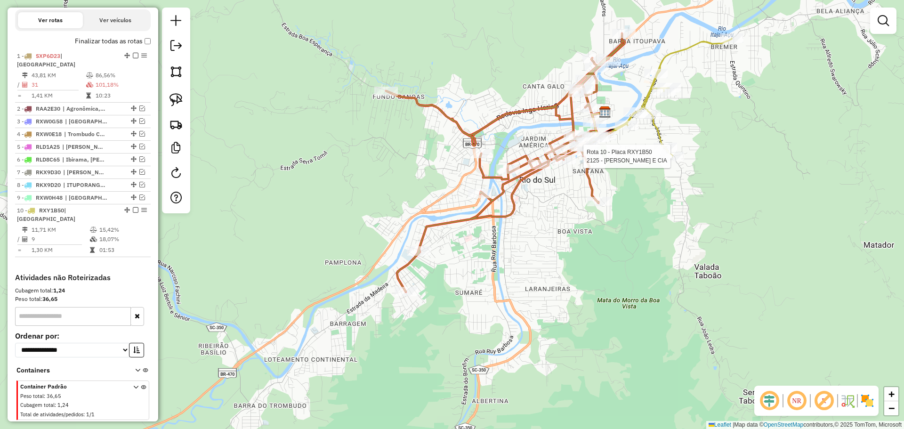
select select "**********"
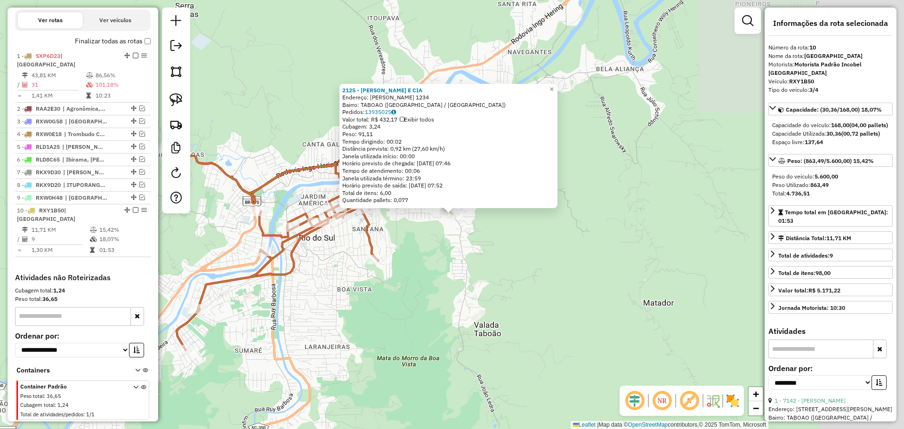
scroll to position [326, 0]
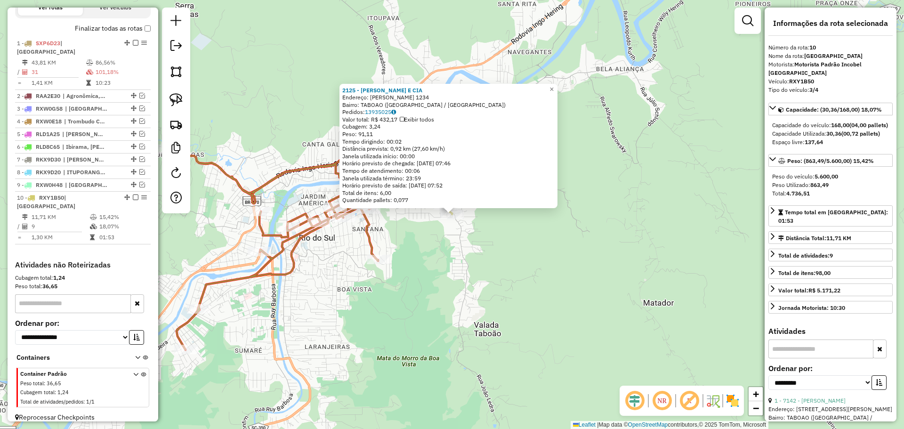
click at [593, 285] on div "2125 - [PERSON_NAME] E CIA Endereço: R [PERSON_NAME] 1234 Bairro: TABOAO ([GEOG…" at bounding box center [452, 214] width 904 height 429
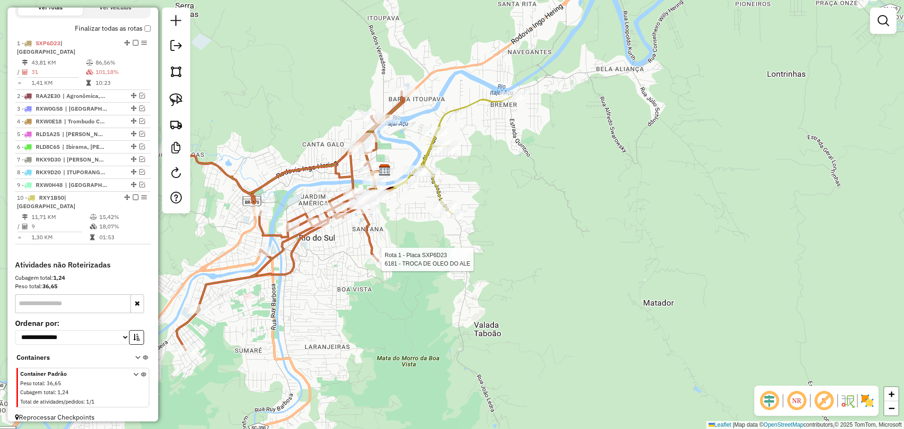
select select "**********"
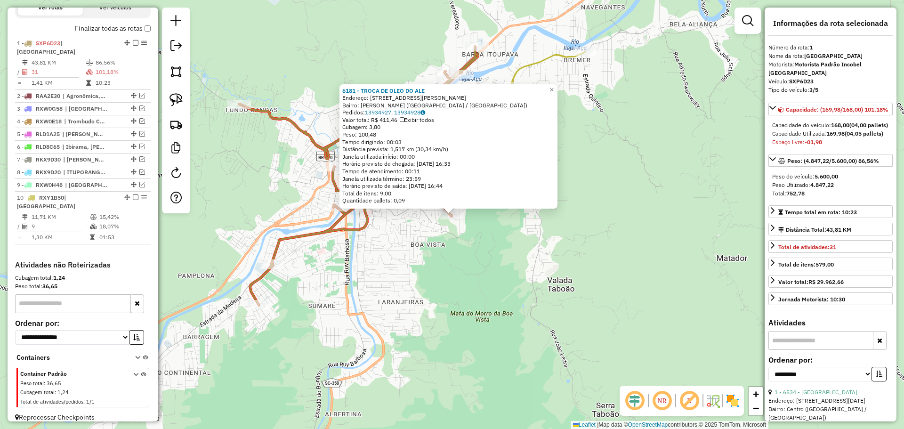
click at [524, 315] on div "6181 - TROCA DE OLEO DO ALE Endereço: [STREET_ADDRESS][PERSON_NAME][PERSON_NAME…" at bounding box center [452, 214] width 904 height 429
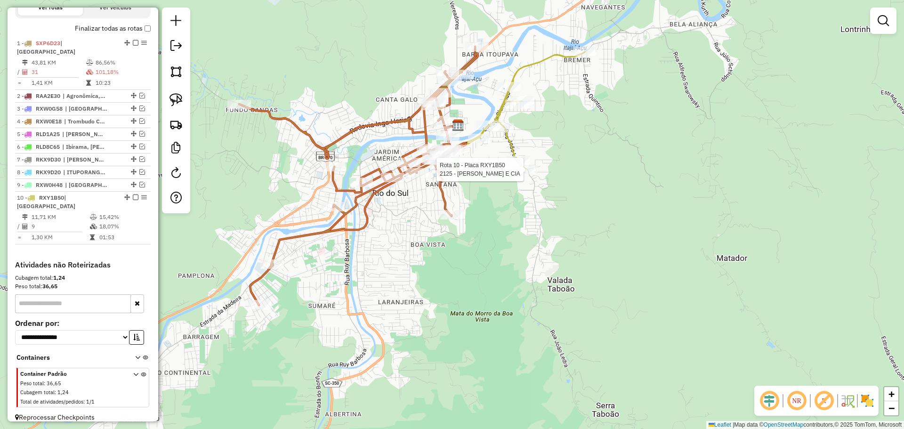
select select "**********"
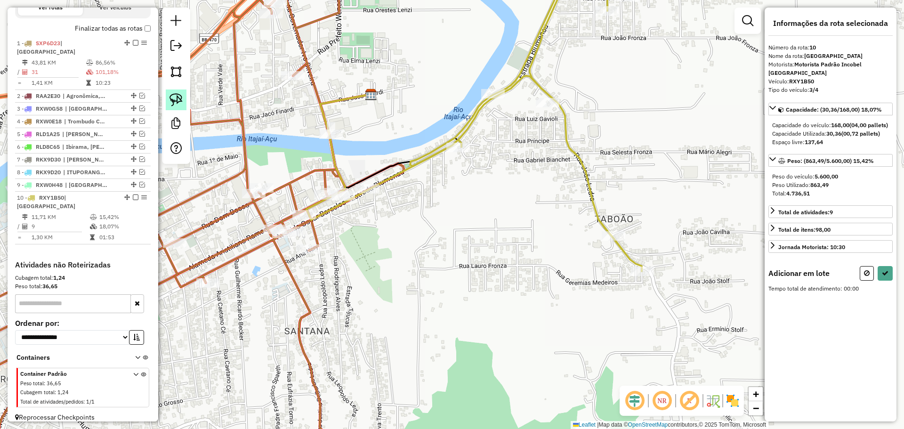
click at [176, 100] on img at bounding box center [175, 99] width 13 height 13
drag, startPoint x: 281, startPoint y: 102, endPoint x: 371, endPoint y: 117, distance: 92.2
select select "**********"
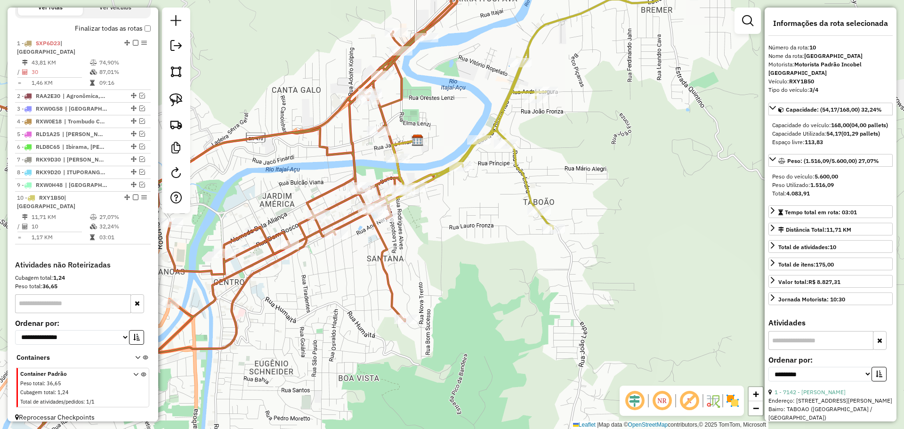
drag, startPoint x: 400, startPoint y: 272, endPoint x: 430, endPoint y: 252, distance: 35.6
click at [430, 252] on div "Janela de atendimento Grade de atendimento Capacidade Transportadoras Veículos …" at bounding box center [452, 214] width 904 height 429
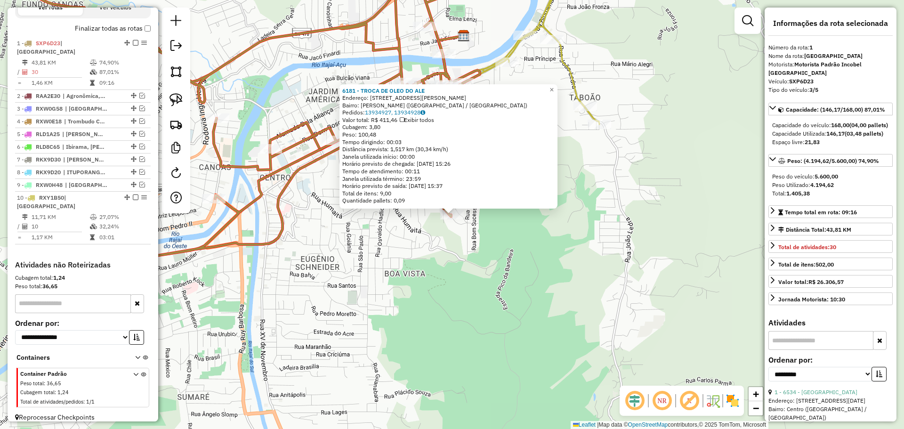
click at [446, 301] on div "6181 - TROCA DE OLEO DO ALE Endereço: [STREET_ADDRESS][PERSON_NAME] Pedidos: 13…" at bounding box center [452, 214] width 904 height 429
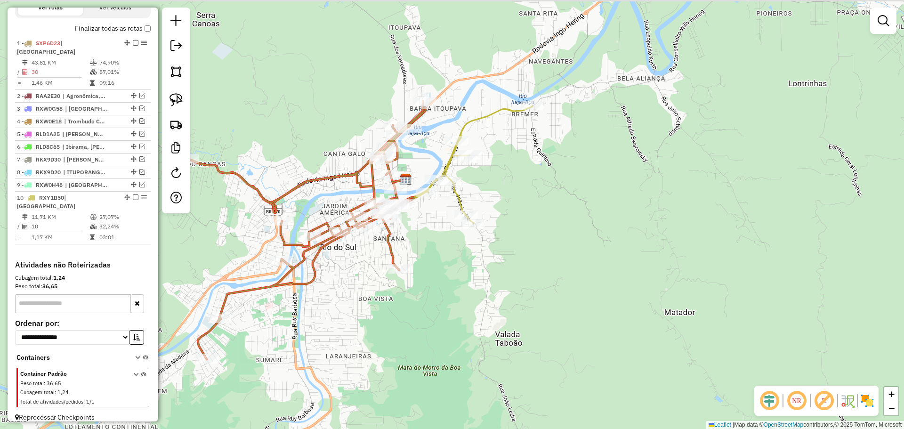
drag, startPoint x: 451, startPoint y: 263, endPoint x: 451, endPoint y: 282, distance: 19.8
click at [453, 282] on div "Janela de atendimento Grade de atendimento Capacidade Transportadoras Veículos …" at bounding box center [452, 214] width 904 height 429
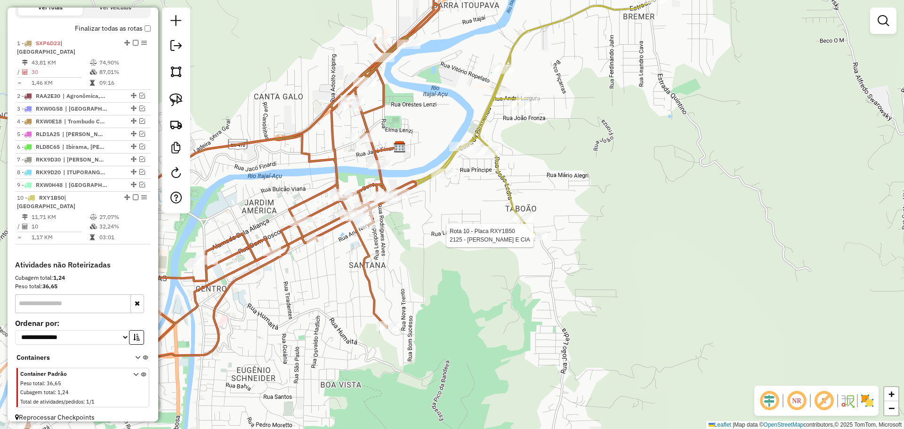
select select "**********"
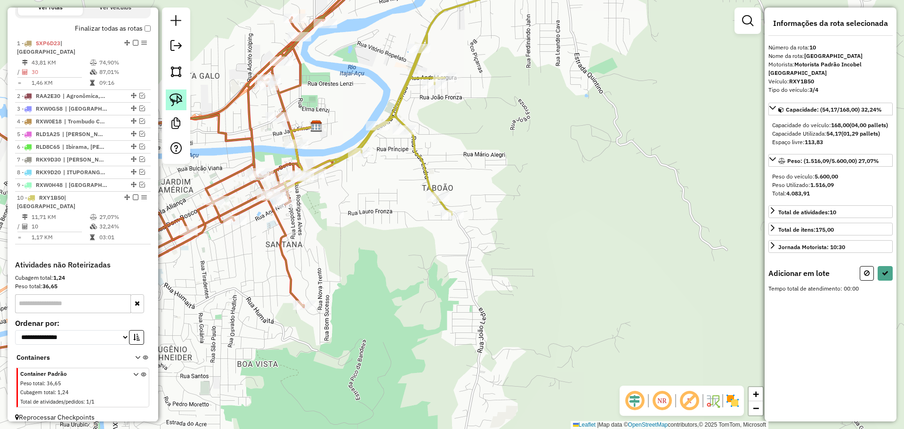
click at [180, 95] on img at bounding box center [175, 99] width 13 height 13
drag, startPoint x: 337, startPoint y: 314, endPoint x: 297, endPoint y: 276, distance: 54.6
select select "**********"
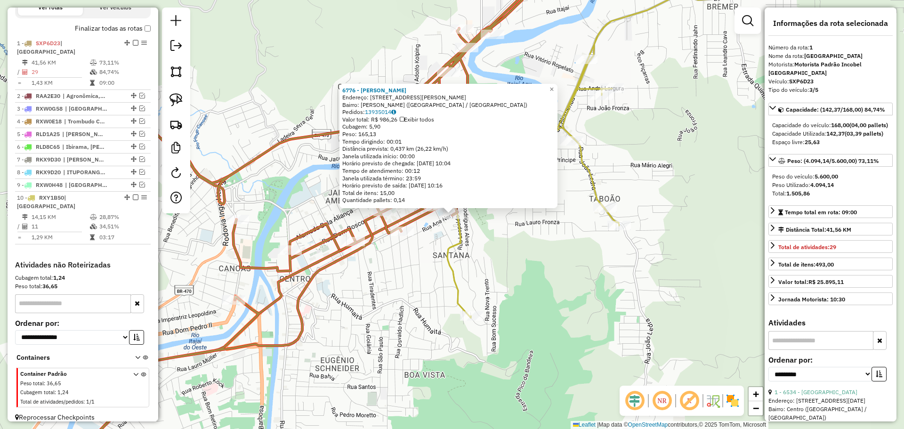
click at [485, 265] on div "6776 - ASS SANTANA Endereço: [STREET_ADDRESS][PERSON_NAME] Pedidos: 13935014 Va…" at bounding box center [452, 214] width 904 height 429
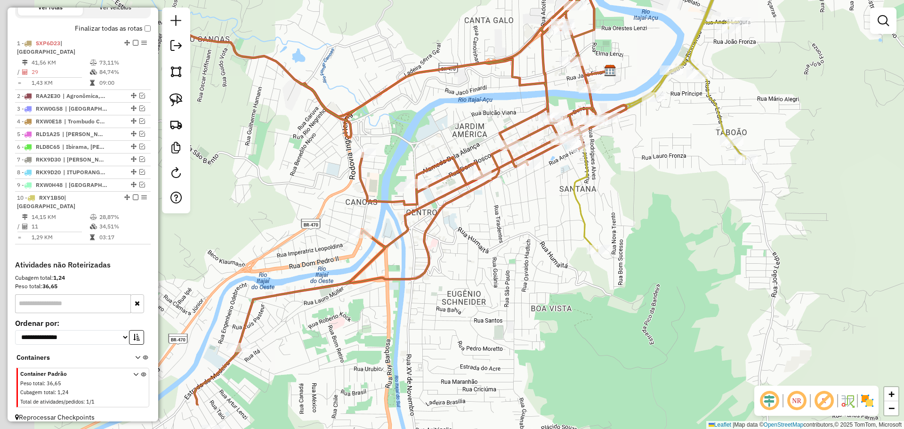
drag, startPoint x: 440, startPoint y: 311, endPoint x: 566, endPoint y: 245, distance: 143.0
click at [566, 245] on div "Janela de atendimento Grade de atendimento Capacidade Transportadoras Veículos …" at bounding box center [452, 214] width 904 height 429
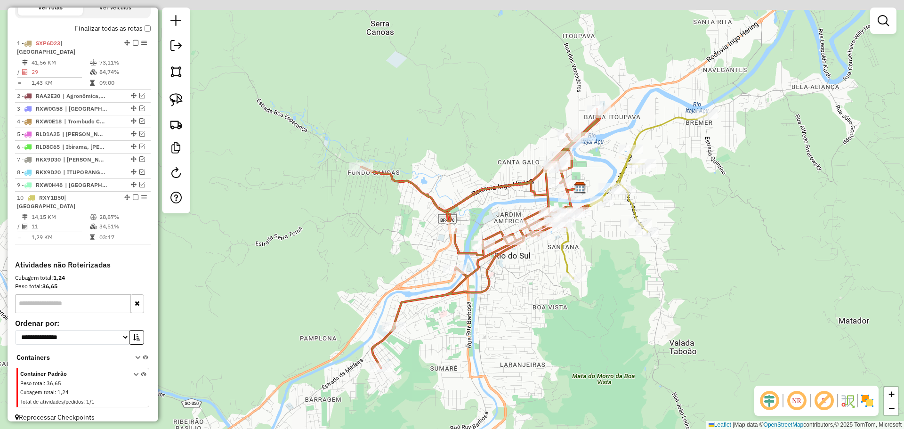
drag, startPoint x: 605, startPoint y: 226, endPoint x: 559, endPoint y: 254, distance: 53.9
click at [599, 254] on div "Janela de atendimento Grade de atendimento Capacidade Transportadoras Veículos …" at bounding box center [452, 214] width 904 height 429
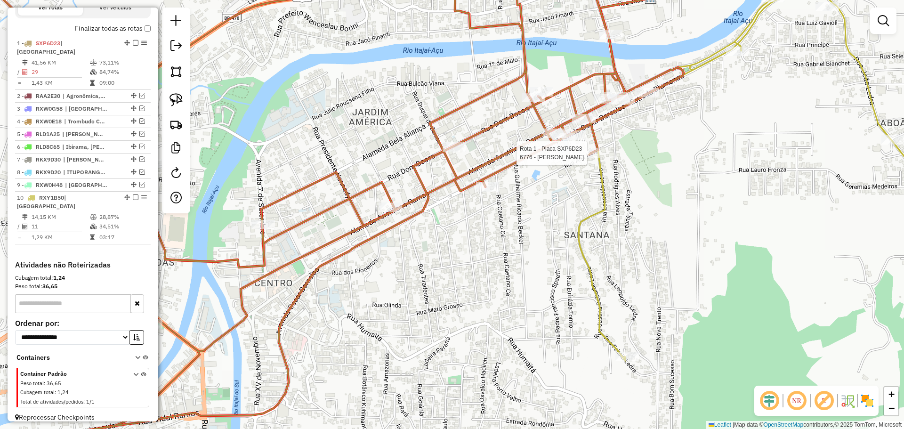
select select "**********"
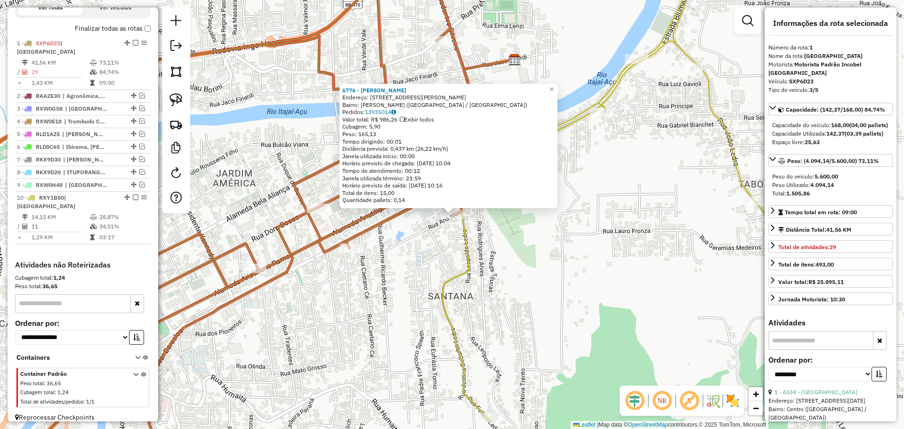
click at [552, 263] on div "6776 - ASS SANTANA Endereço: [STREET_ADDRESS][PERSON_NAME] Pedidos: 13935014 Va…" at bounding box center [452, 214] width 904 height 429
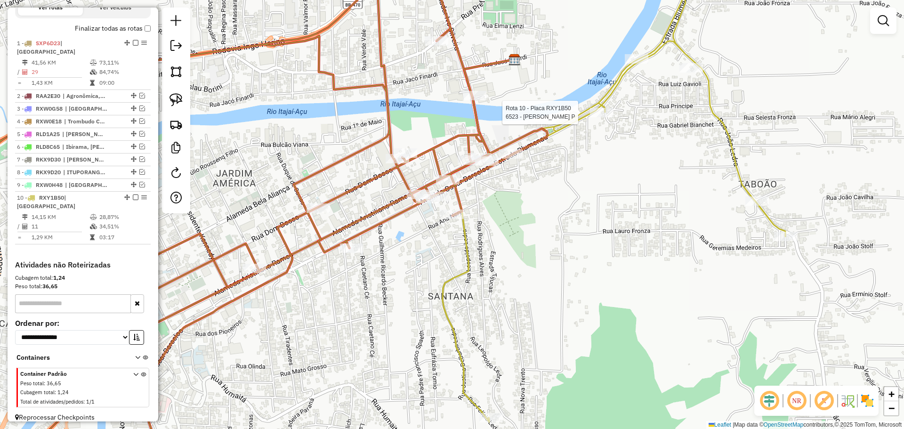
select select "**********"
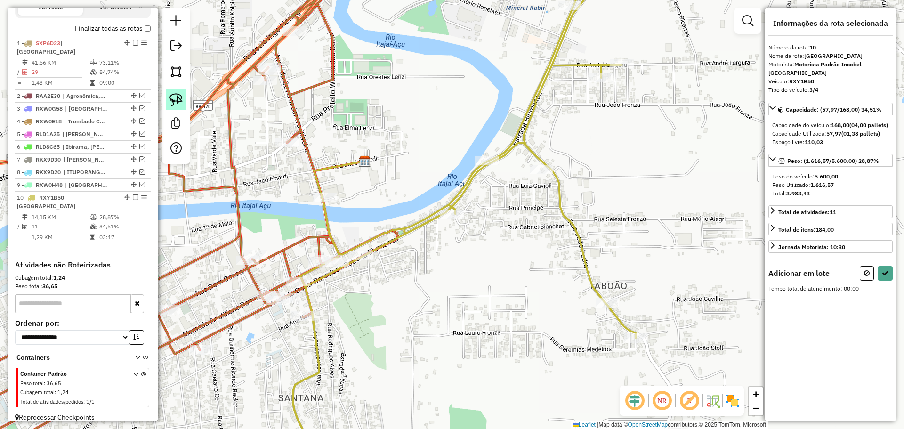
click at [174, 98] on img at bounding box center [175, 99] width 13 height 13
drag, startPoint x: 343, startPoint y: 230, endPoint x: 391, endPoint y: 253, distance: 53.9
select select "**********"
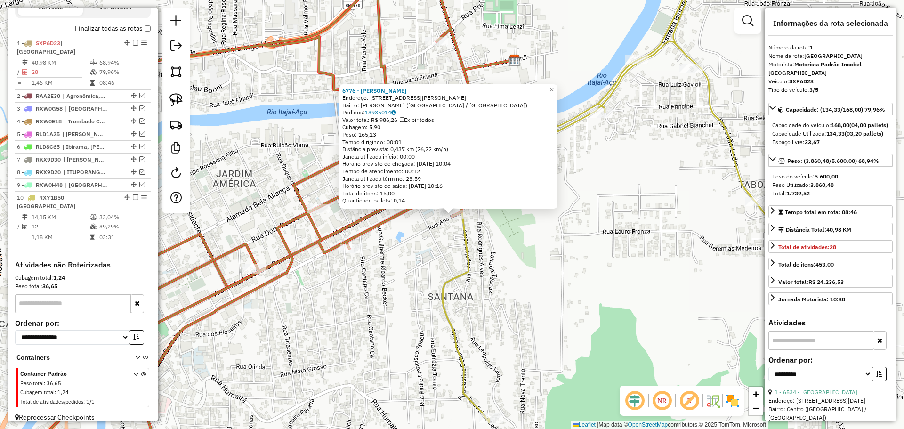
scroll to position [263, 0]
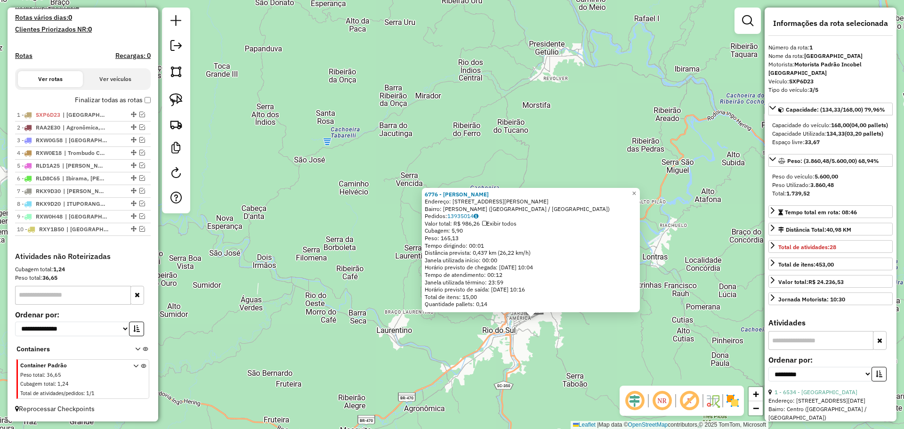
click at [501, 345] on div "6776 - ASS SANTANA Endereço: [STREET_ADDRESS][PERSON_NAME] Pedidos: 13935014 Va…" at bounding box center [452, 214] width 904 height 429
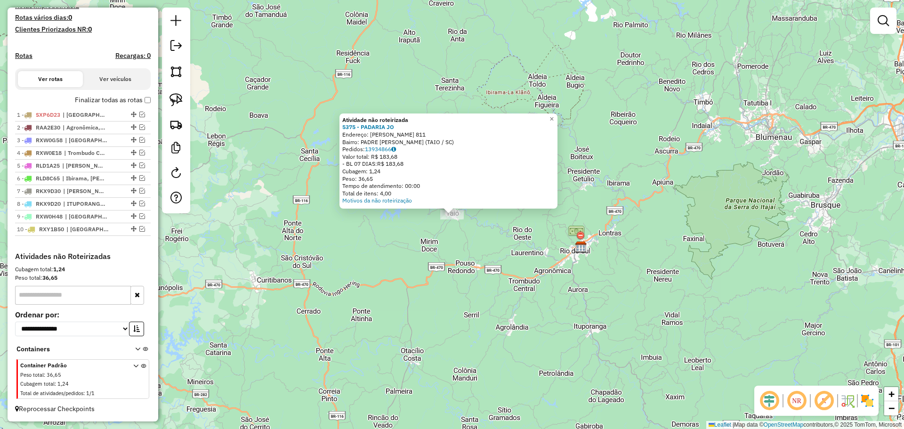
click at [255, 142] on div "Atividade não roteirizada 5375 - PADARIA JO Endereço: [PERSON_NAME] 811 Bairro:…" at bounding box center [452, 214] width 904 height 429
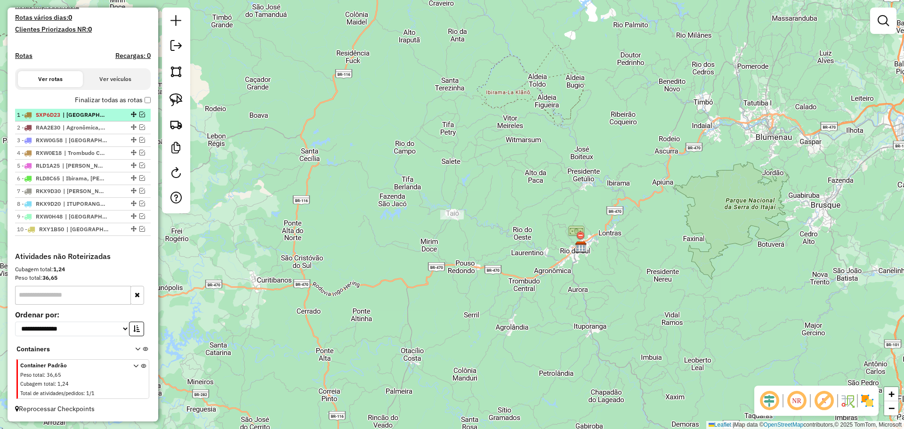
click at [139, 114] on em at bounding box center [142, 115] width 6 height 6
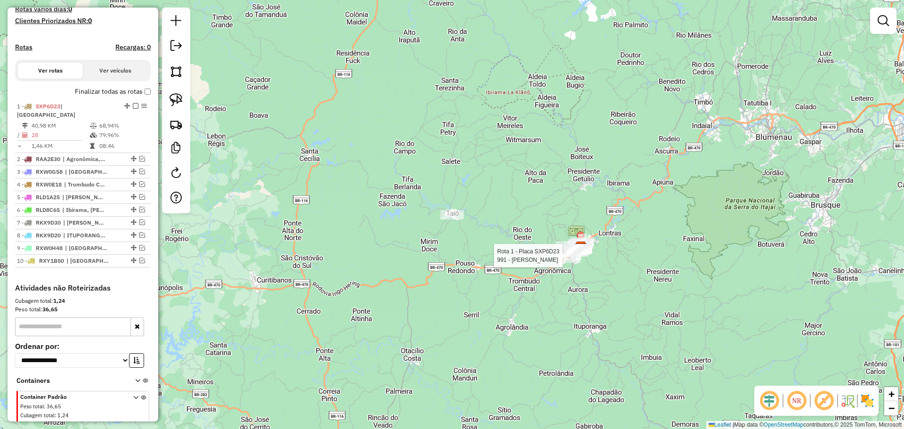
select select "**********"
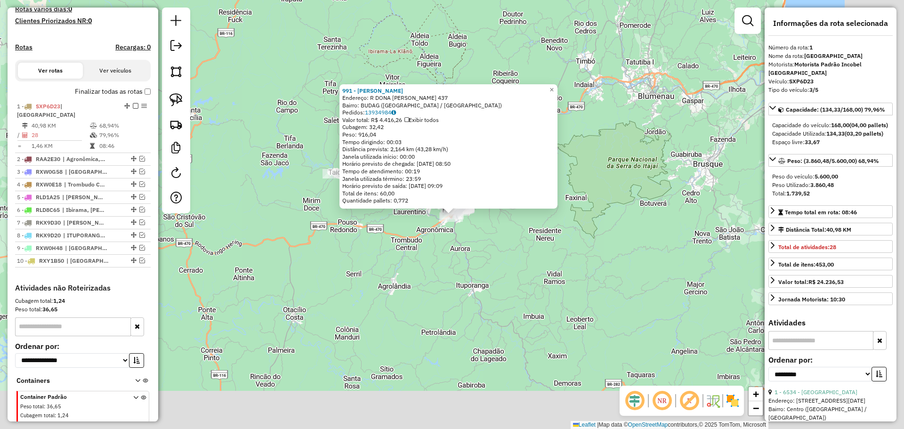
scroll to position [295, 0]
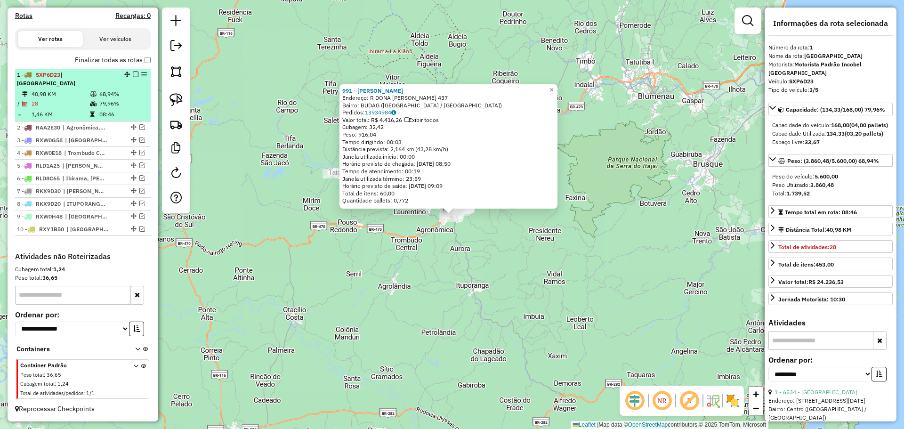
click at [133, 77] on em at bounding box center [136, 75] width 6 height 6
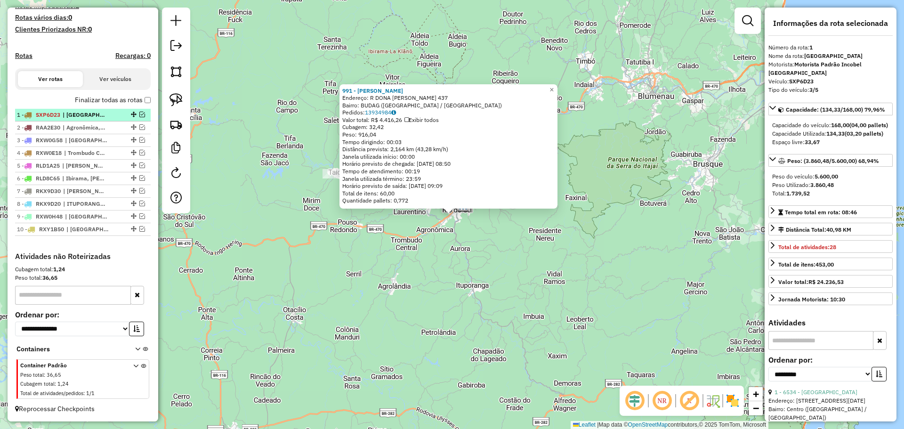
scroll to position [263, 0]
click at [139, 127] on em at bounding box center [142, 127] width 6 height 6
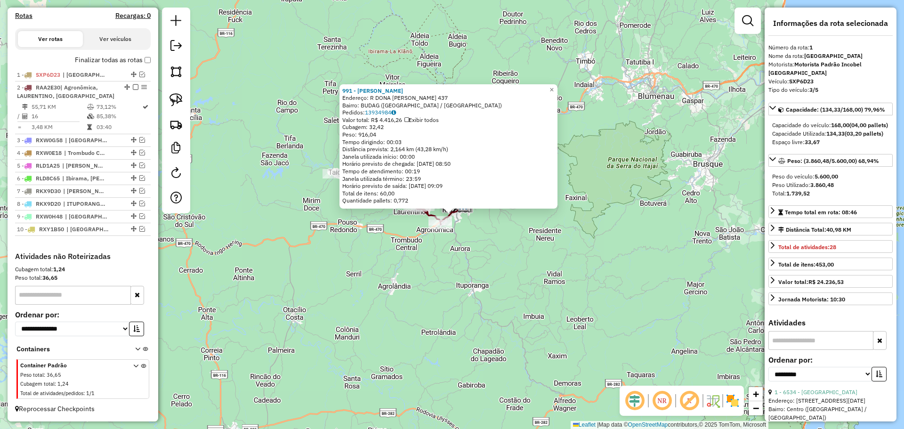
click at [264, 227] on div "991 - [PERSON_NAME] ME Endereço: R DONA [PERSON_NAME] 437 Bairro: [GEOGRAPHIC_D…" at bounding box center [452, 214] width 904 height 429
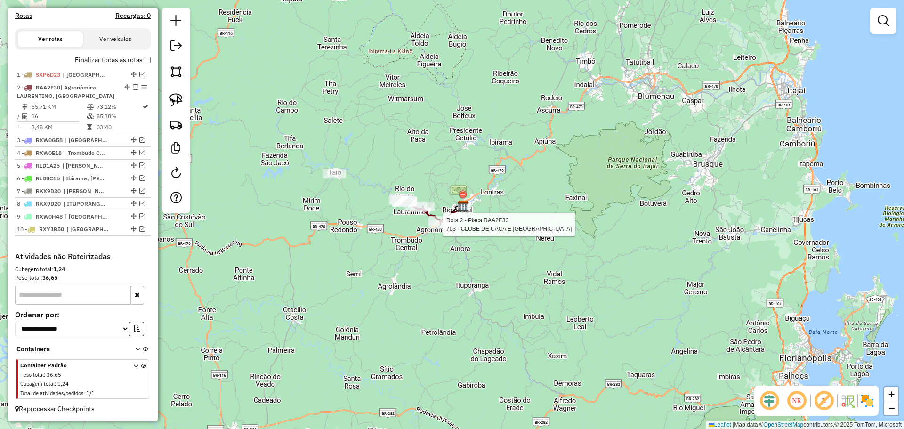
select select "**********"
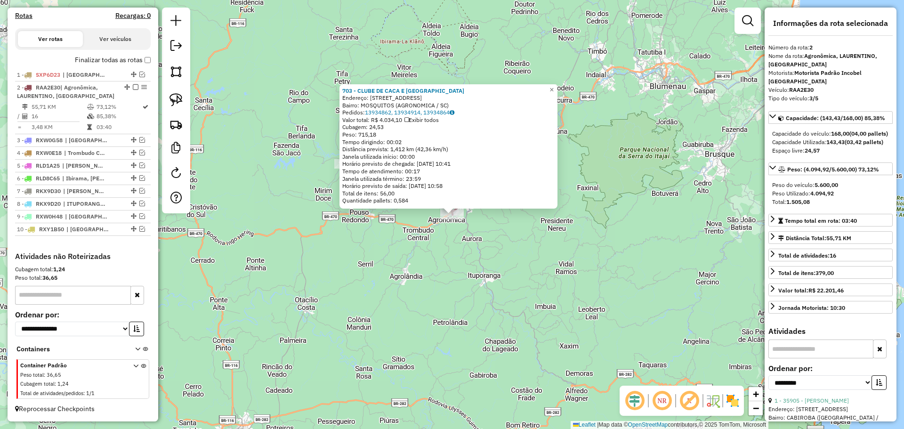
scroll to position [303, 0]
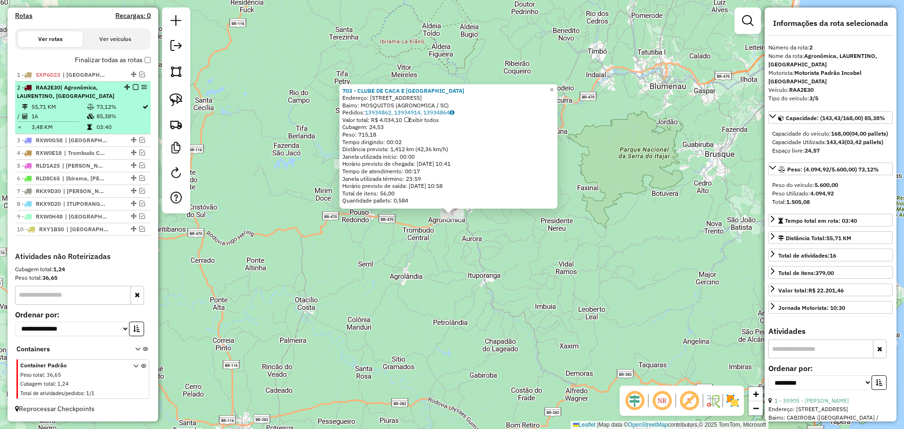
click at [133, 87] on em at bounding box center [136, 87] width 6 height 6
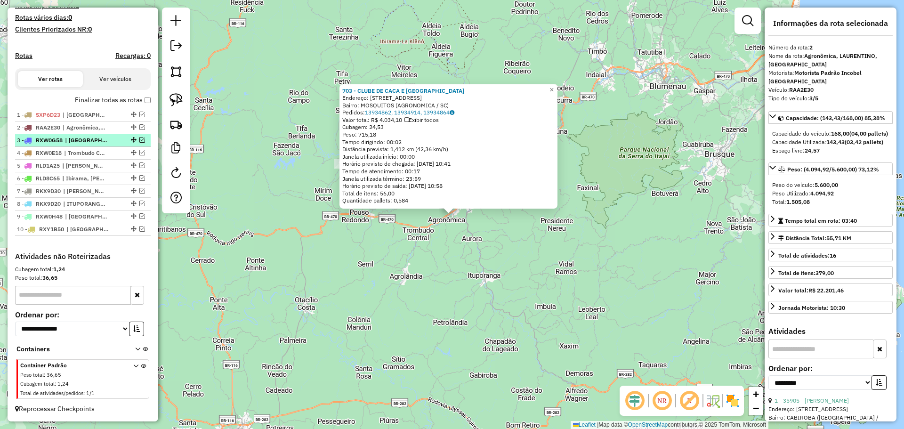
click at [139, 140] on em at bounding box center [142, 140] width 6 height 6
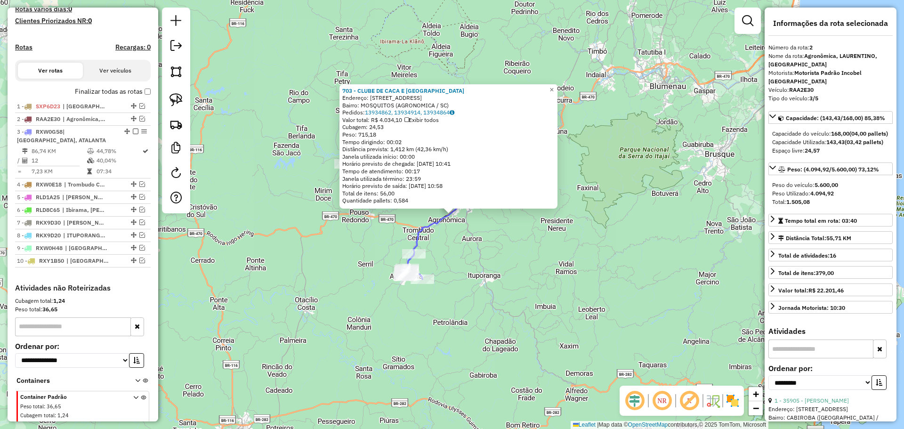
scroll to position [303, 0]
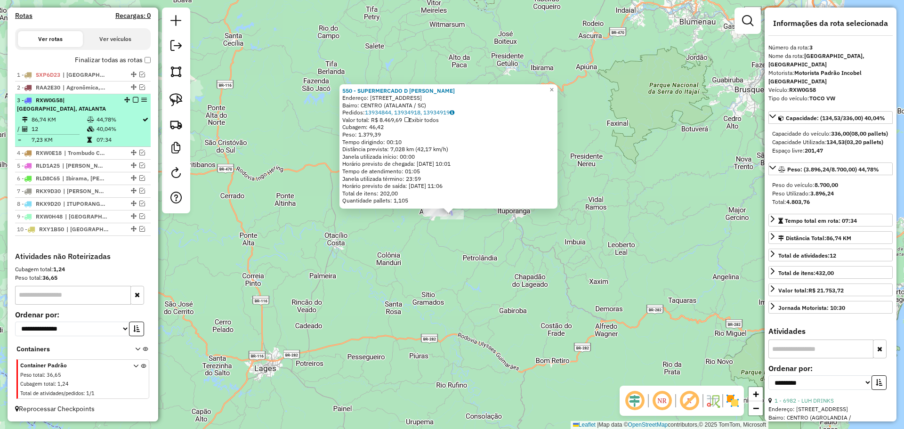
click at [133, 98] on em at bounding box center [136, 100] width 6 height 6
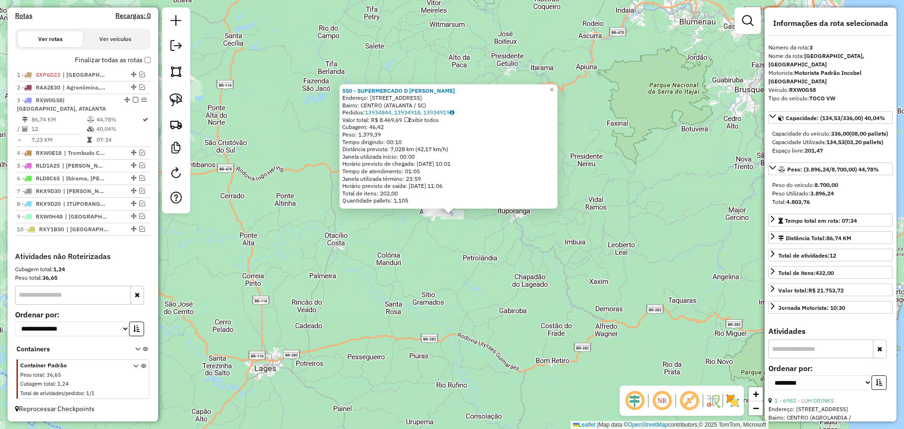
scroll to position [263, 0]
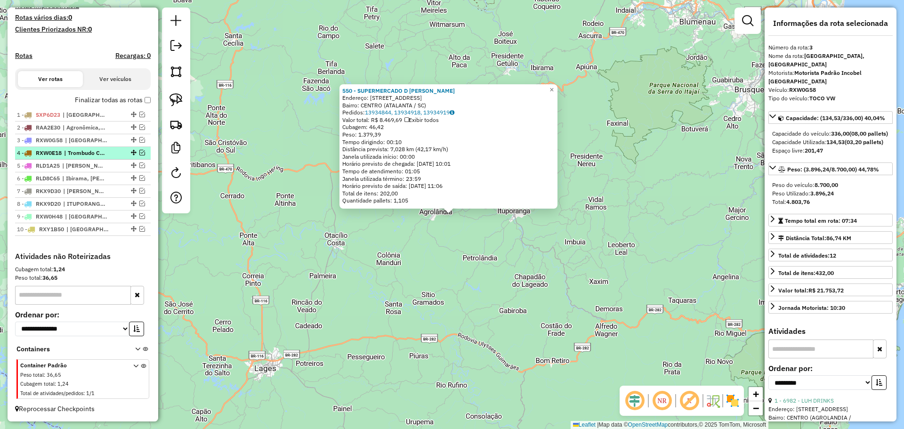
click at [140, 152] on em at bounding box center [142, 153] width 6 height 6
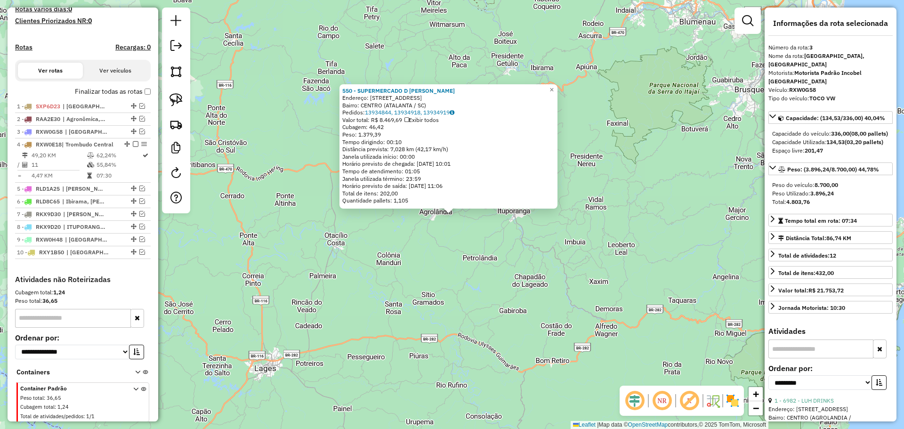
scroll to position [303, 0]
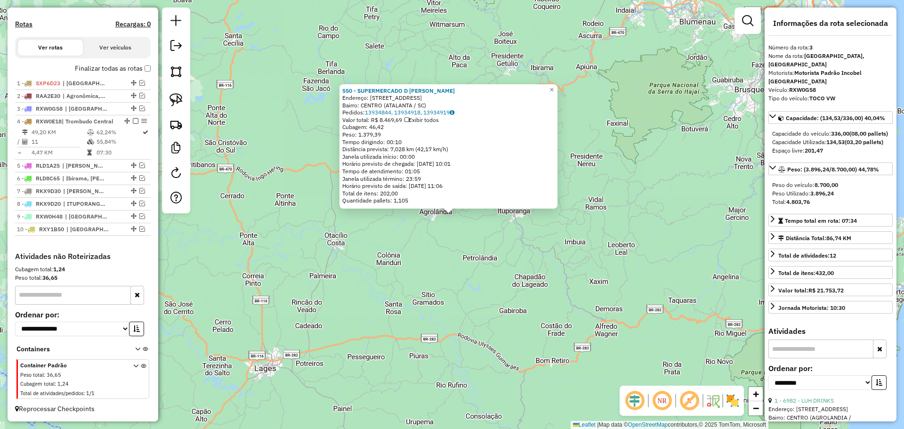
click at [235, 226] on div "550 - SUPERMERCADO D [PERSON_NAME]: R SAO JOSE 248 Bairro: [GEOGRAPHIC_DATA] (A…" at bounding box center [452, 214] width 904 height 429
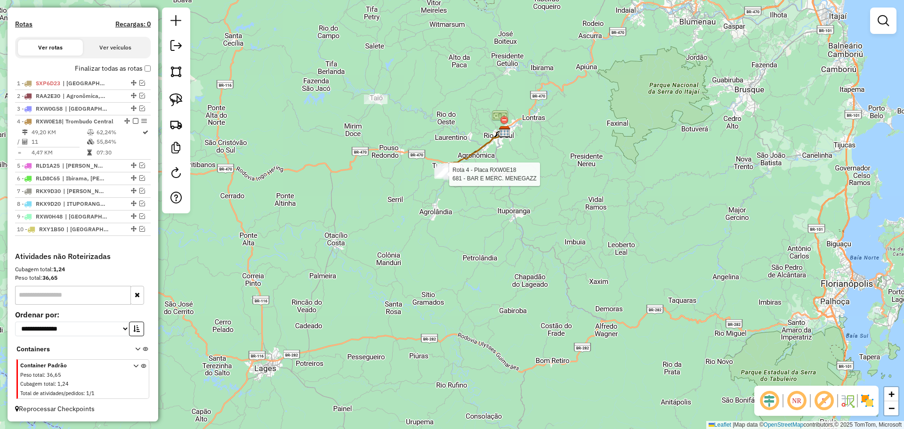
select select "**********"
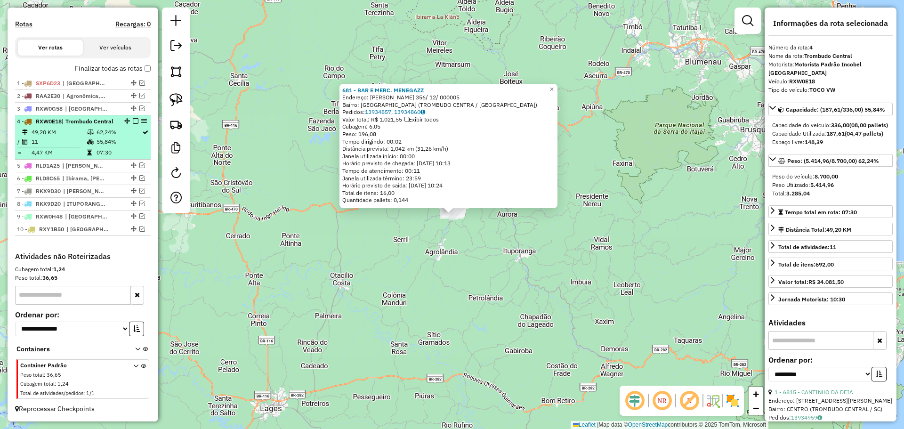
click at [133, 118] on em at bounding box center [136, 121] width 6 height 6
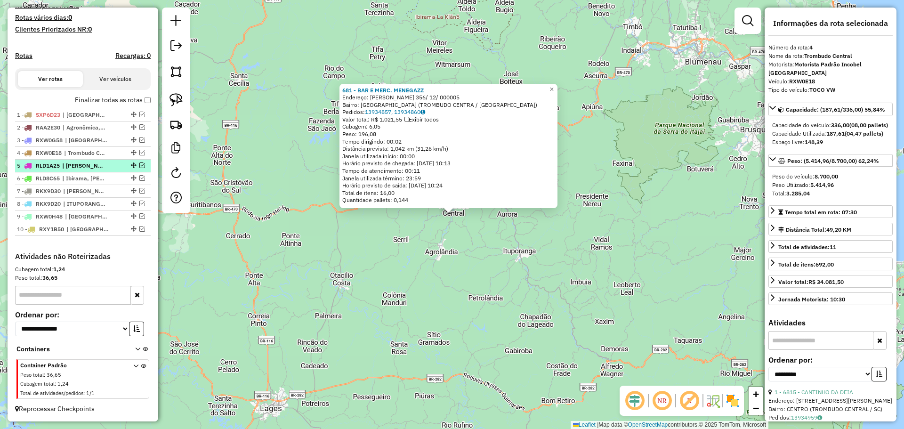
click at [139, 165] on em at bounding box center [142, 165] width 6 height 6
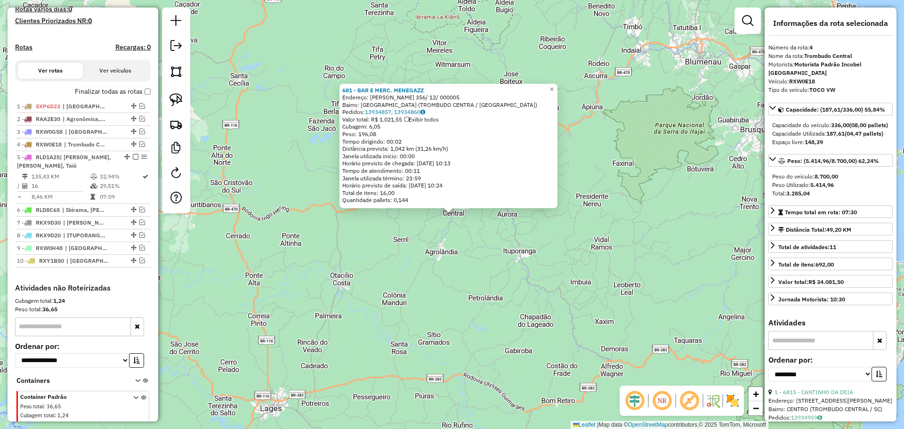
scroll to position [303, 0]
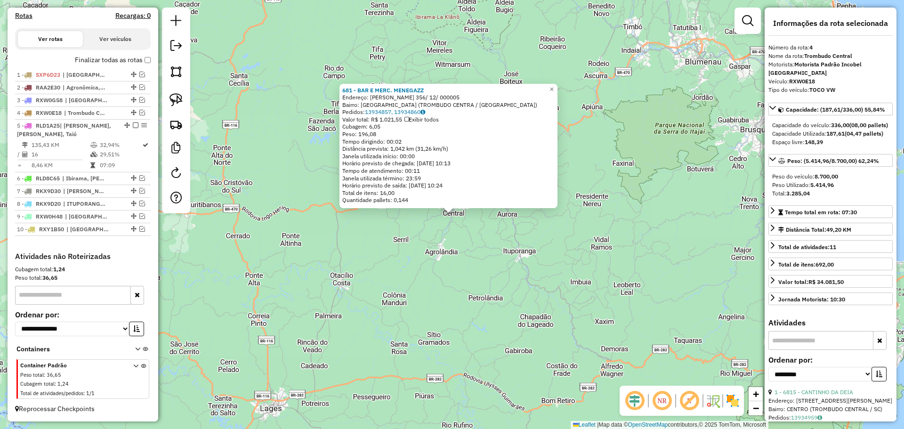
click at [238, 209] on div "681 - BAR E MERC. MENEGAZZ Endereço: R [PERSON_NAME] 356/ 12/ 000005 Bairro: [G…" at bounding box center [452, 214] width 904 height 429
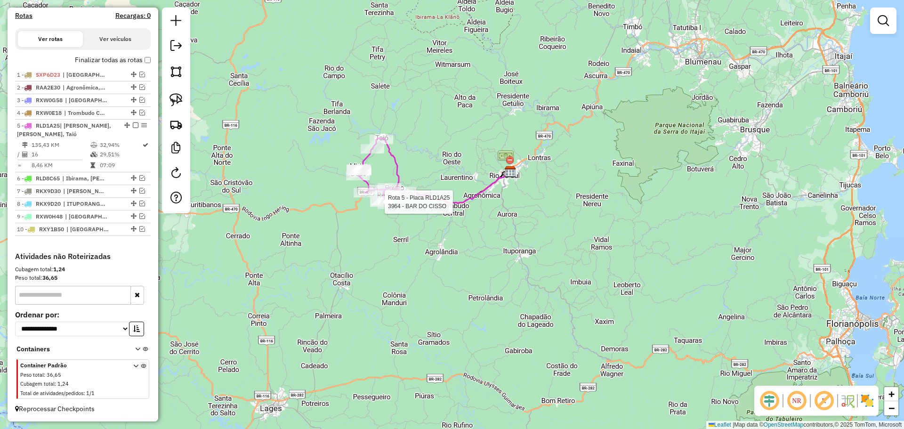
select select "**********"
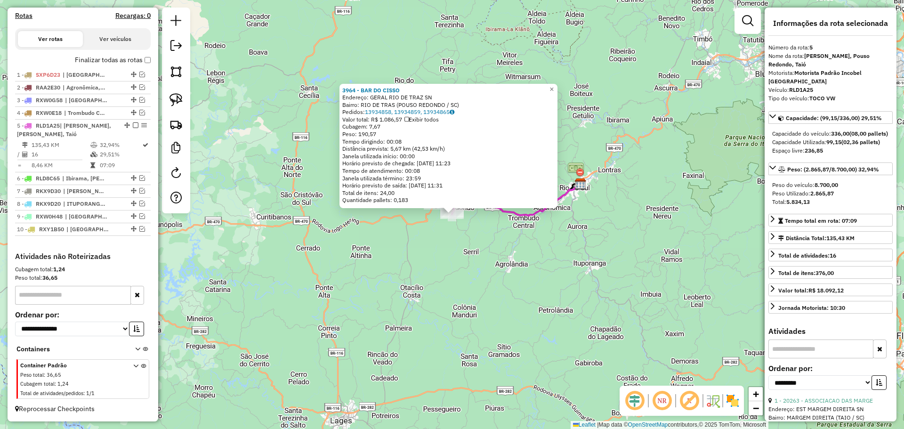
click at [389, 234] on div "3964 - BAR DO CISSO Endereço: GERAL RIO DE TRAZ SN Bairro: RIO DE TRAS (POUSO R…" at bounding box center [452, 214] width 904 height 429
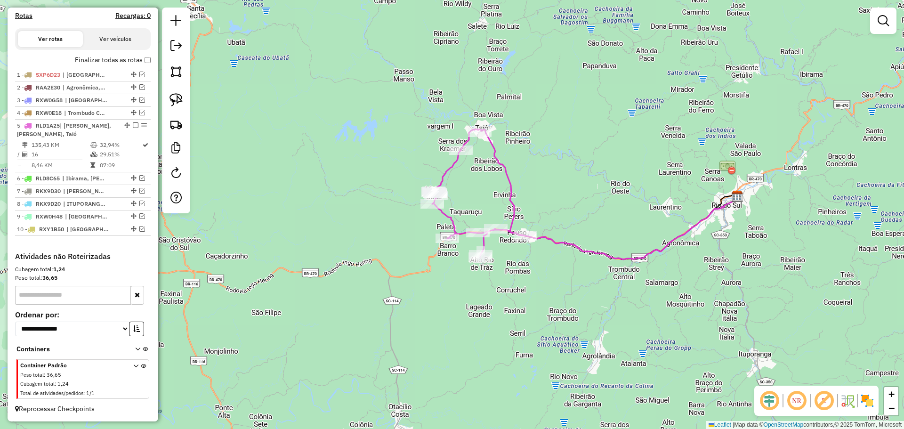
drag, startPoint x: 501, startPoint y: 114, endPoint x: 489, endPoint y: 187, distance: 73.5
click at [498, 186] on icon at bounding box center [599, 194] width 276 height 130
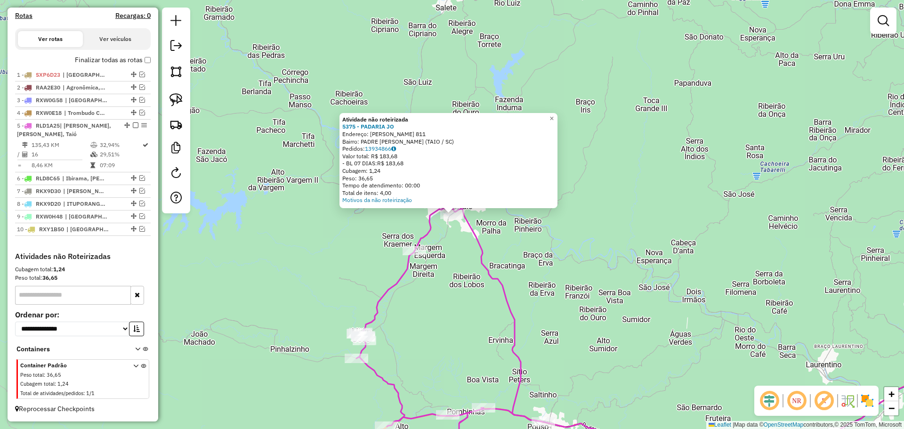
click at [486, 294] on div "Atividade não roteirizada 5375 - PADARIA JO Endereço: [PERSON_NAME] 811 Bairro:…" at bounding box center [452, 214] width 904 height 429
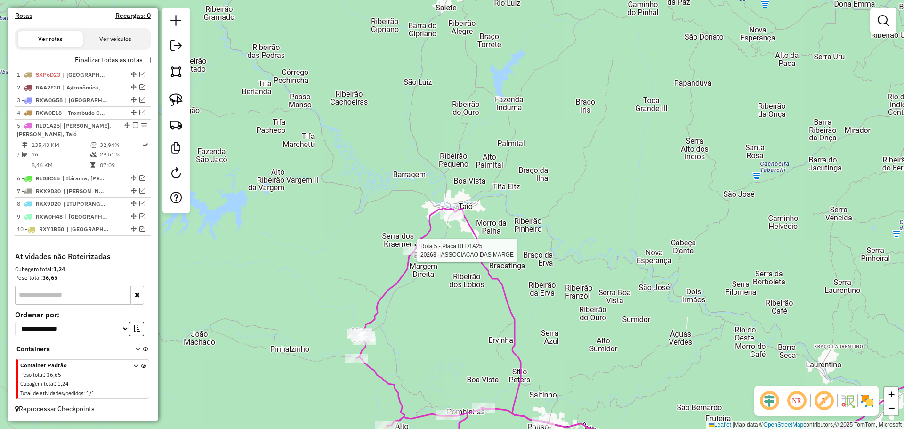
select select "**********"
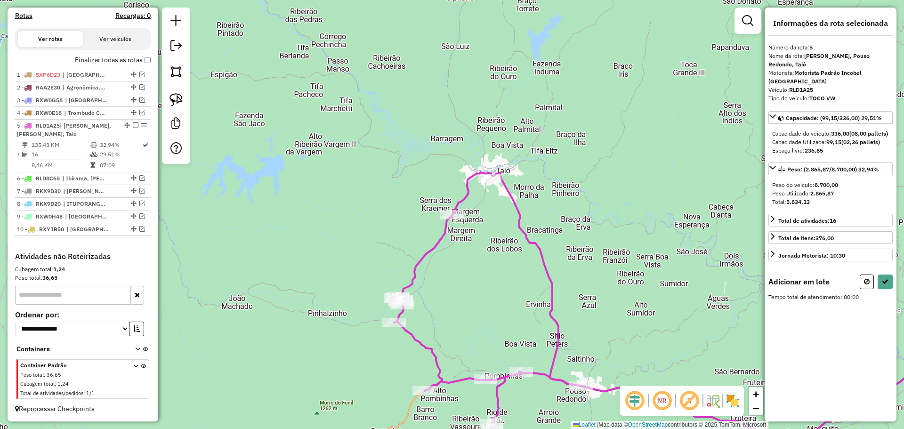
drag, startPoint x: 177, startPoint y: 97, endPoint x: 261, endPoint y: 150, distance: 99.9
click at [177, 97] on img at bounding box center [175, 99] width 13 height 13
drag, startPoint x: 440, startPoint y: 156, endPoint x: 537, endPoint y: 167, distance: 97.1
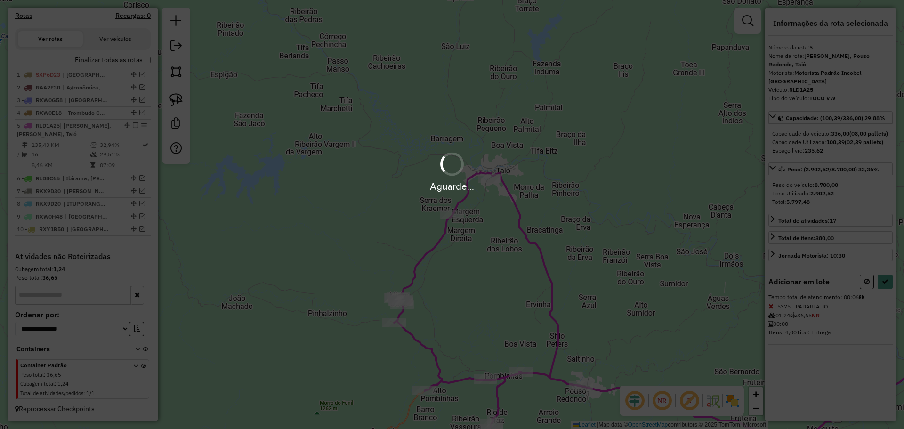
select select "**********"
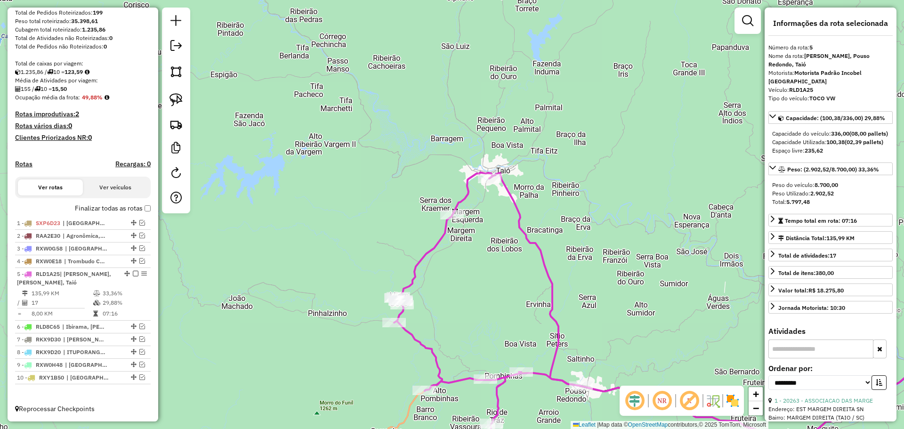
scroll to position [155, 0]
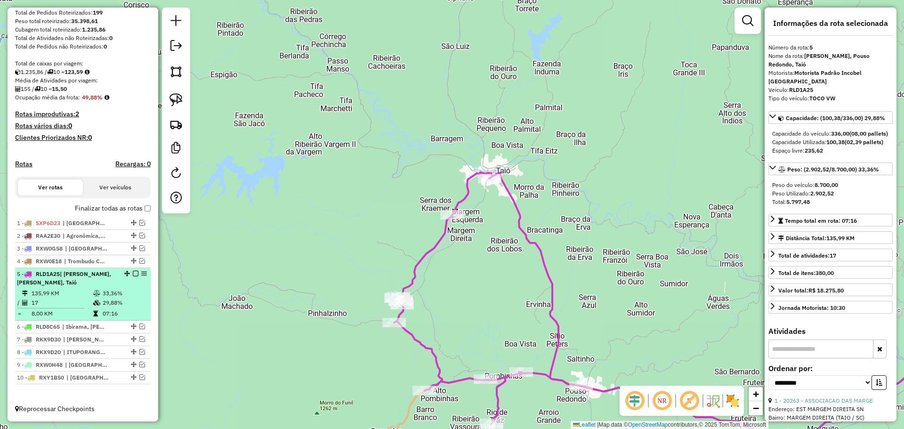
click at [133, 273] on em at bounding box center [136, 274] width 6 height 6
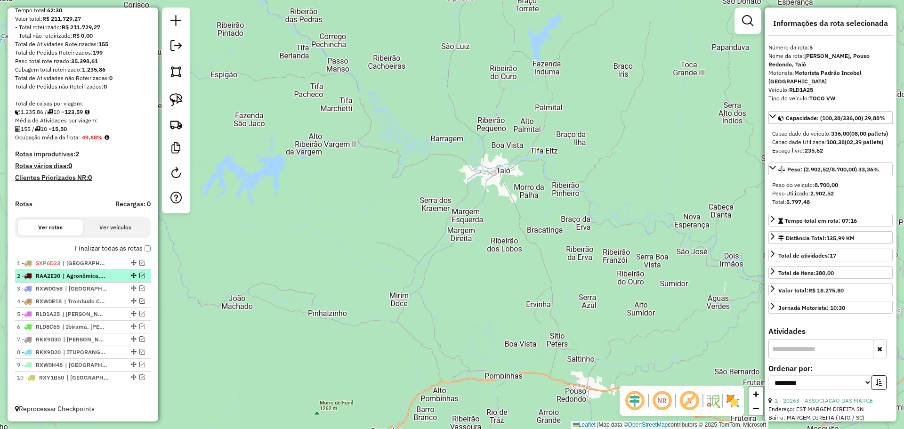
scroll to position [115, 0]
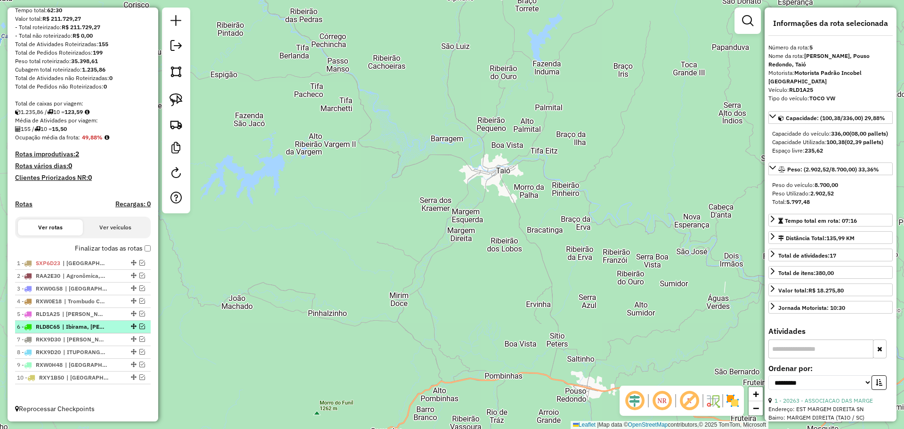
click at [139, 327] on em at bounding box center [142, 326] width 6 height 6
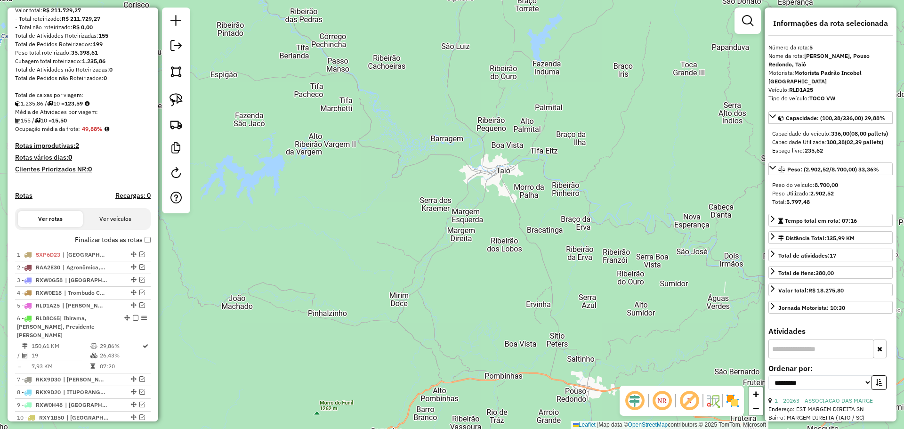
scroll to position [155, 0]
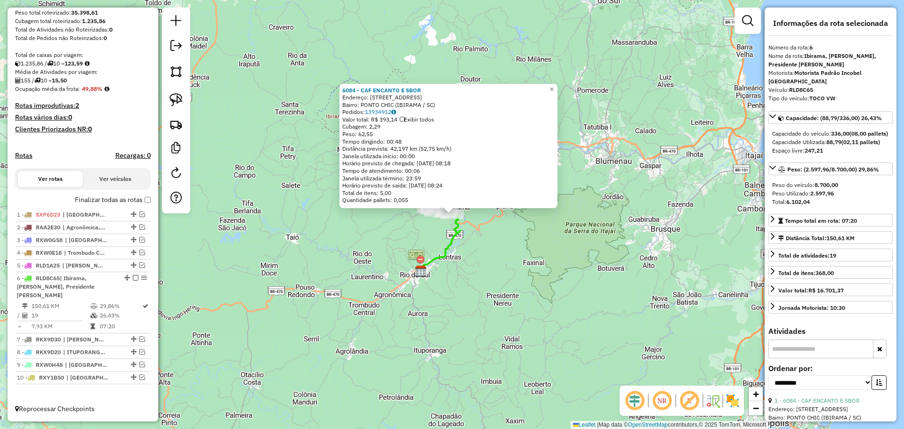
click at [484, 335] on div "6084 - CAF ENCANTO E SBOR Endereço: [STREET_ADDRESS]: PONTO CHIC (IBIRAMA / [GE…" at bounding box center [452, 214] width 904 height 429
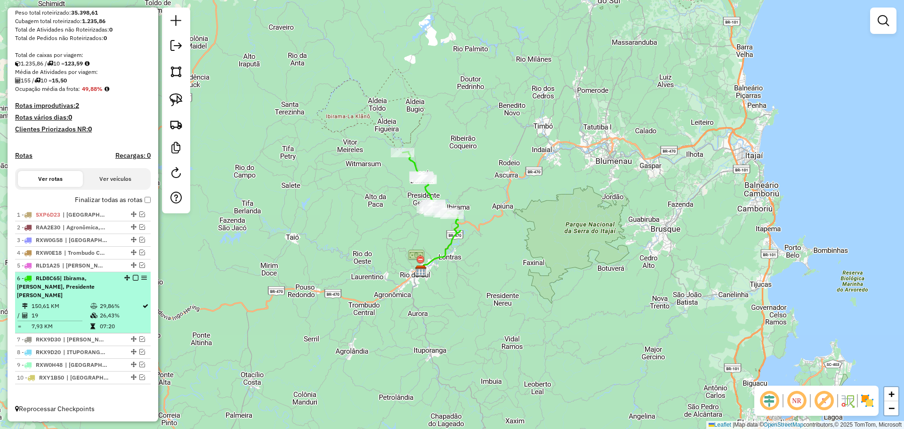
click at [133, 281] on em at bounding box center [136, 278] width 6 height 6
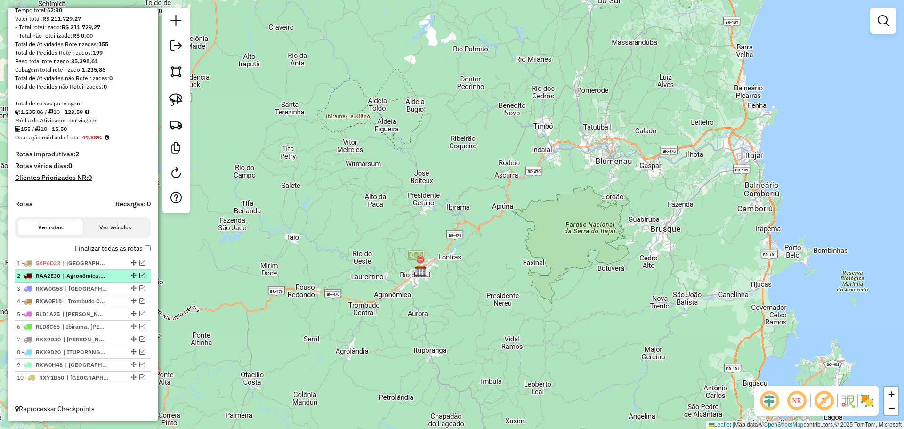
scroll to position [115, 0]
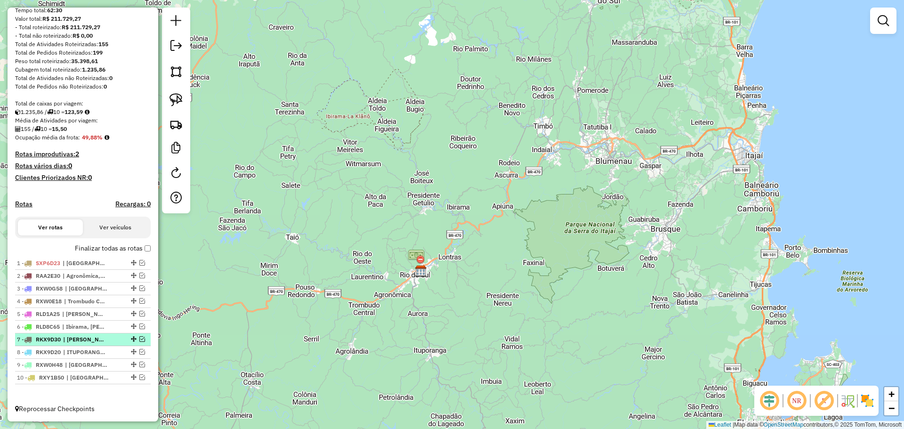
click at [139, 340] on em at bounding box center [142, 339] width 6 height 6
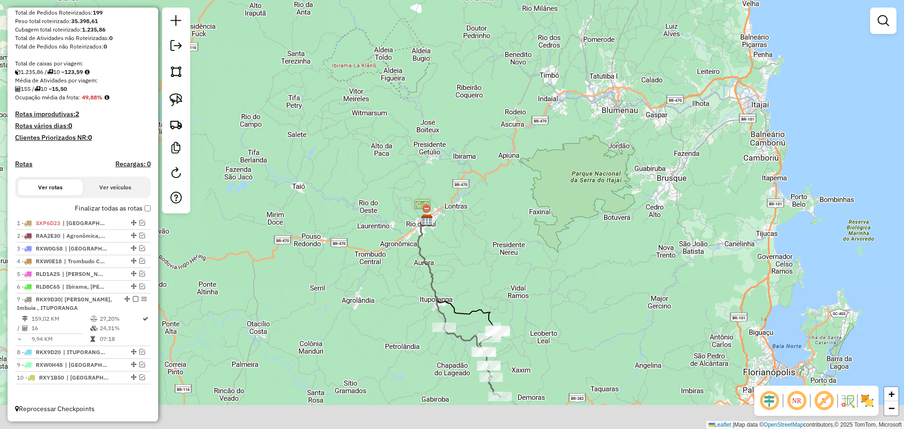
drag, startPoint x: 560, startPoint y: 379, endPoint x: 564, endPoint y: 290, distance: 88.1
click at [564, 291] on div "Janela de atendimento Grade de atendimento Capacidade Transportadoras Veículos …" at bounding box center [452, 214] width 904 height 429
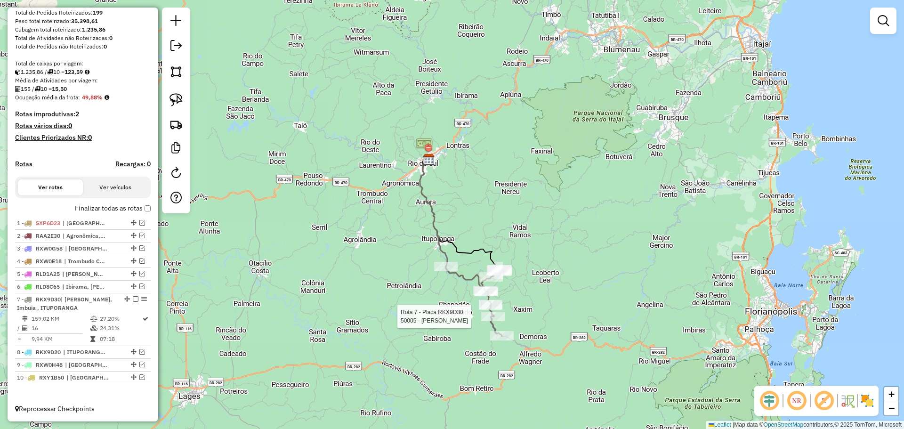
select select "**********"
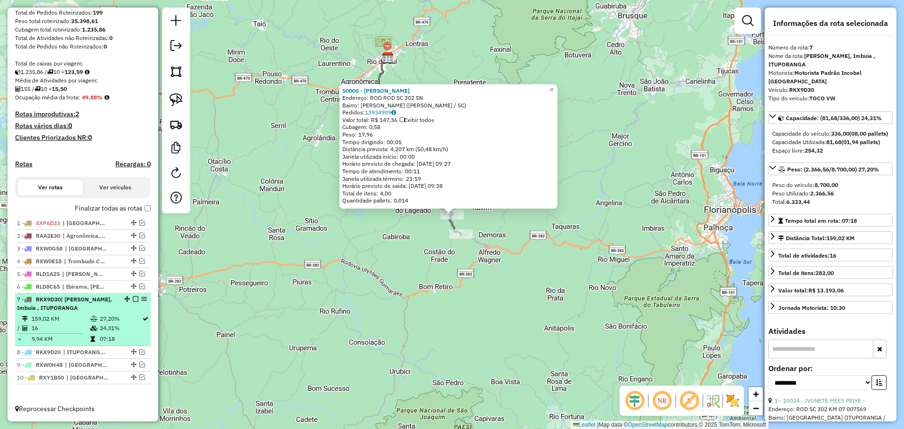
click at [133, 298] on em at bounding box center [136, 299] width 6 height 6
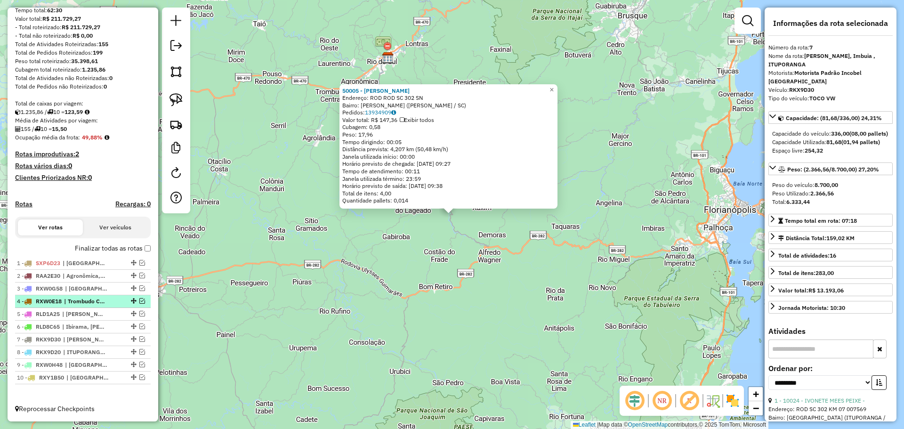
scroll to position [115, 0]
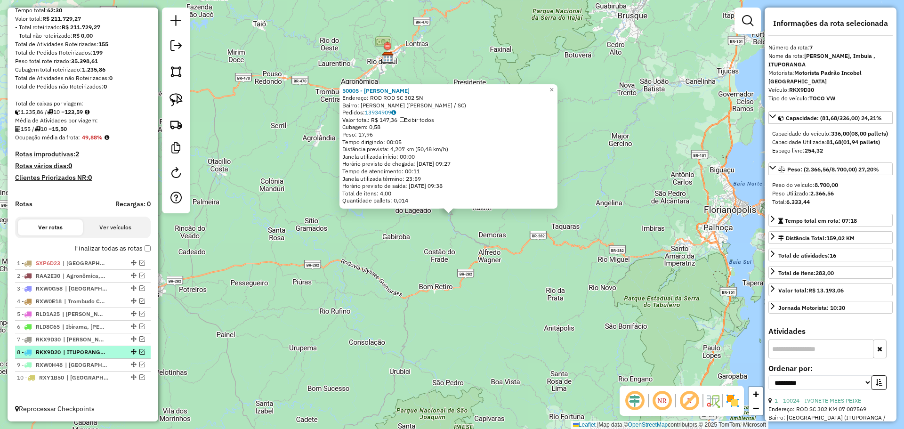
click at [139, 352] on em at bounding box center [142, 352] width 6 height 6
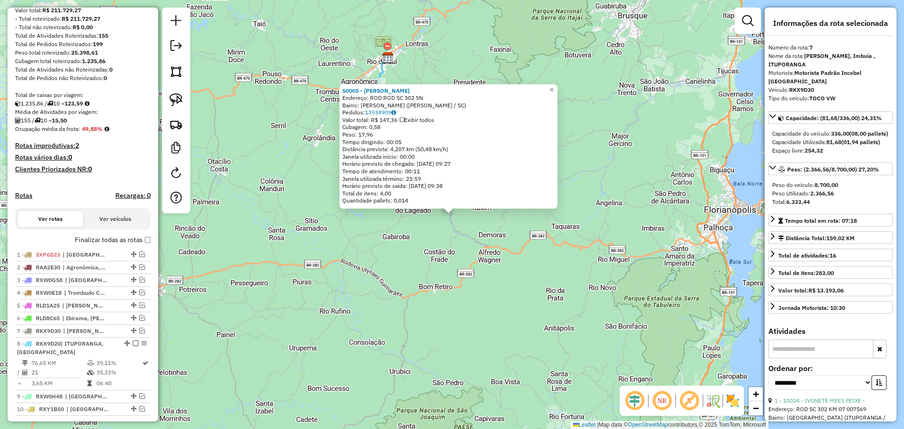
scroll to position [155, 0]
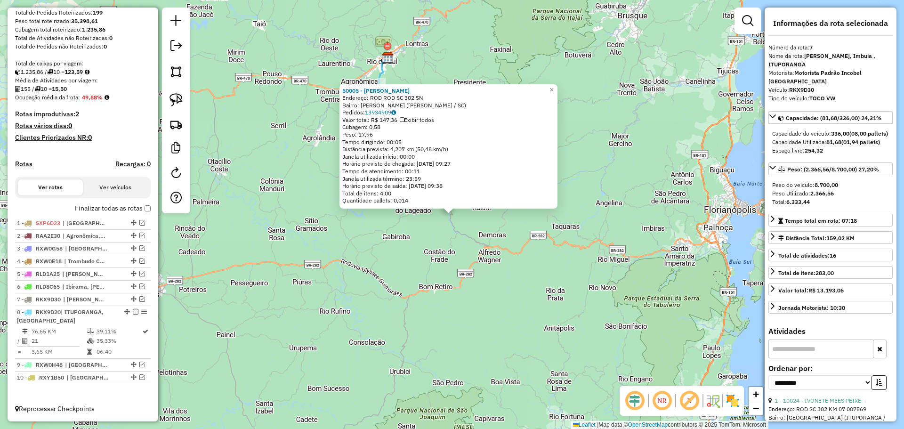
click at [415, 328] on div "50005 - [PERSON_NAME]: ROD ROD SC 302 SN Bairro: ARNOPOLIS ([PERSON_NAME] / [GE…" at bounding box center [452, 214] width 904 height 429
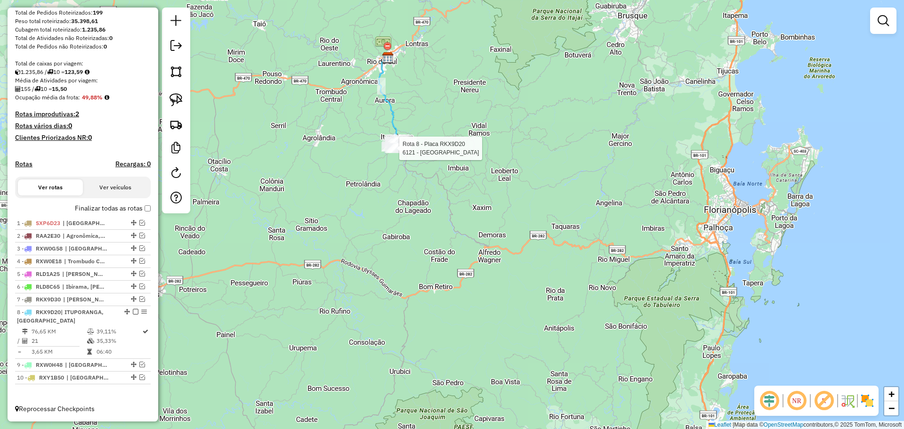
select select "**********"
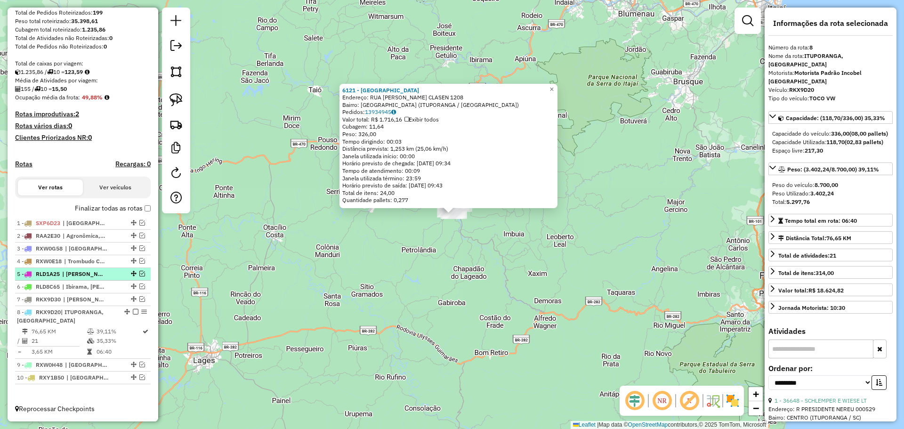
click at [134, 312] on em at bounding box center [136, 312] width 6 height 6
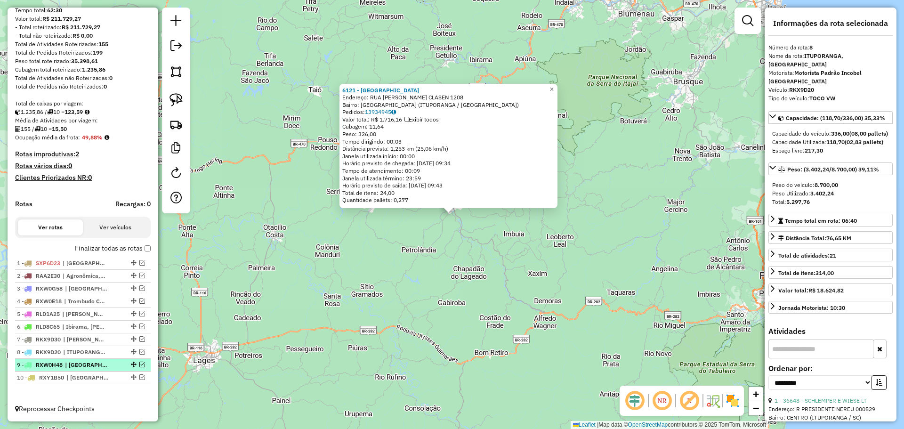
click at [139, 364] on em at bounding box center [142, 365] width 6 height 6
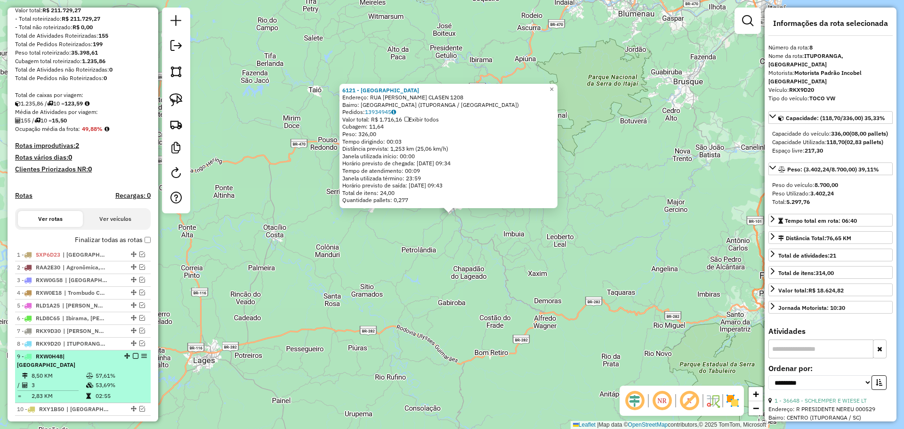
scroll to position [146, 0]
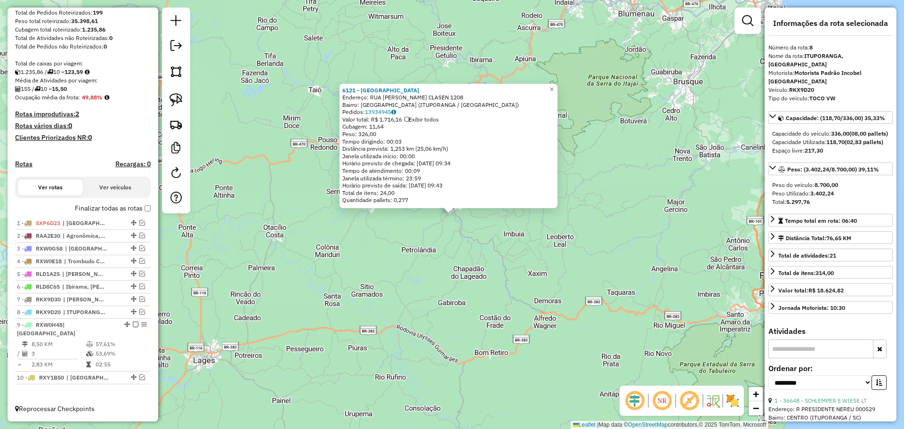
click at [383, 312] on div "6121 - [GEOGRAPHIC_DATA] Endereço: [GEOGRAPHIC_DATA] P. CLASEN 1208 Bairro: [GE…" at bounding box center [452, 214] width 904 height 429
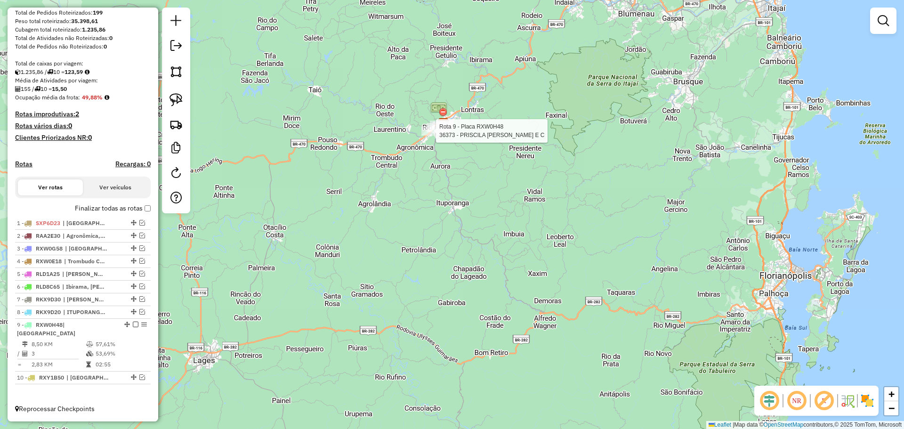
select select "**********"
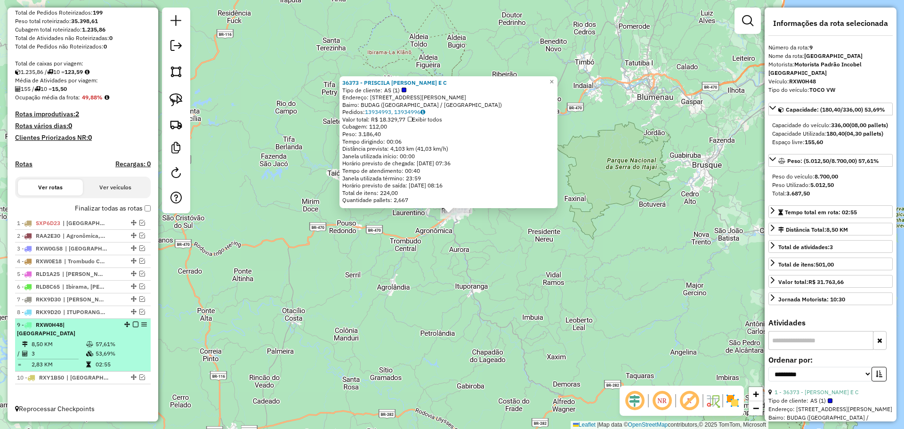
click at [133, 327] on em at bounding box center [136, 325] width 6 height 6
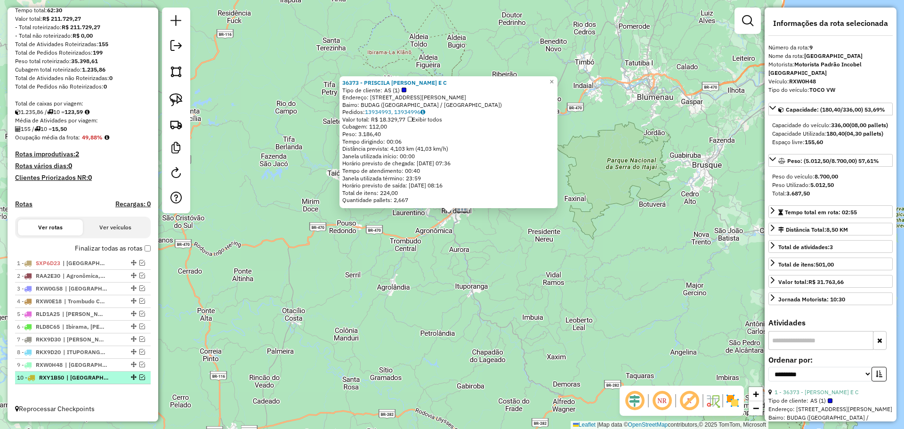
click at [140, 379] on em at bounding box center [142, 377] width 6 height 6
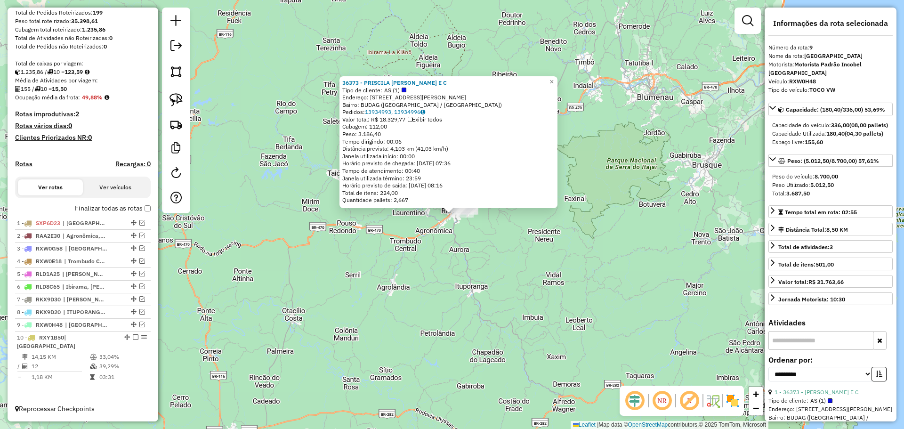
click at [408, 339] on div "36373 - PRISCILA [PERSON_NAME] E C Tipo de cliente: AS (1) Endereço: [STREET_AD…" at bounding box center [452, 214] width 904 height 429
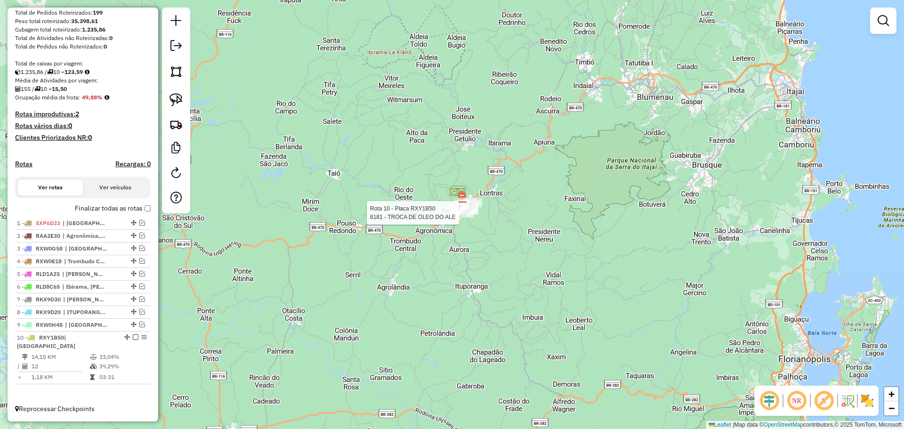
select select "**********"
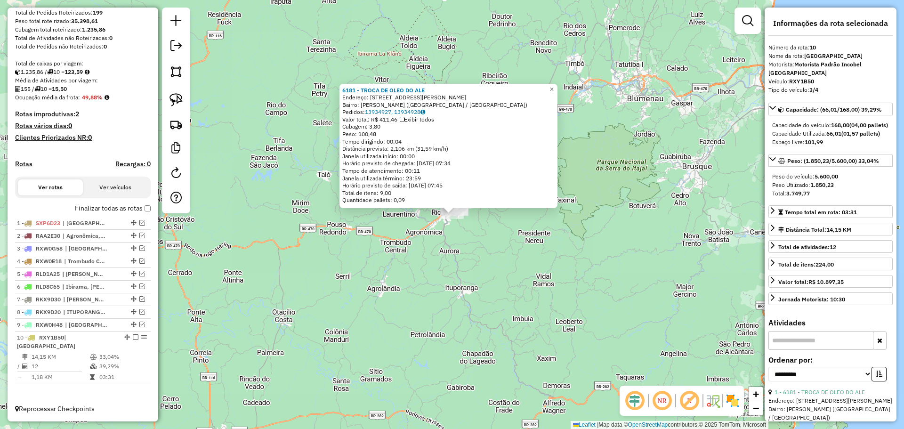
click at [516, 312] on div "6181 - TROCA DE OLEO DO ALE Endereço: [STREET_ADDRESS][PERSON_NAME] Pedidos: 13…" at bounding box center [452, 214] width 904 height 429
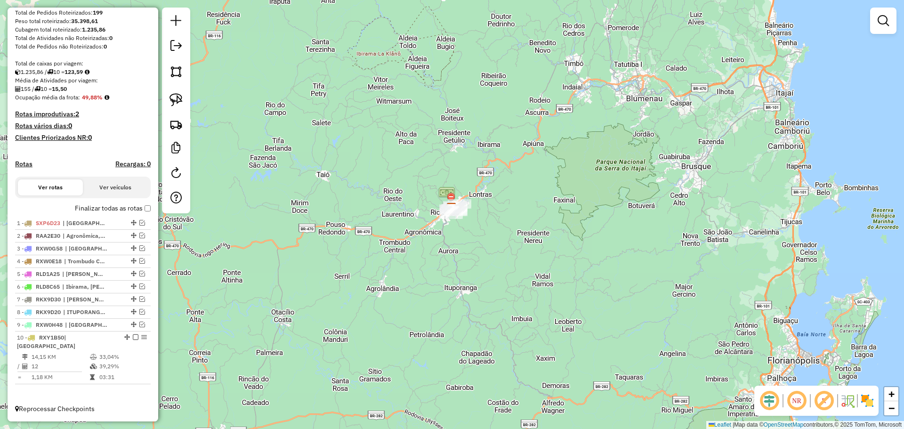
click at [144, 213] on label "Finalizar todas as rotas" at bounding box center [113, 208] width 76 height 10
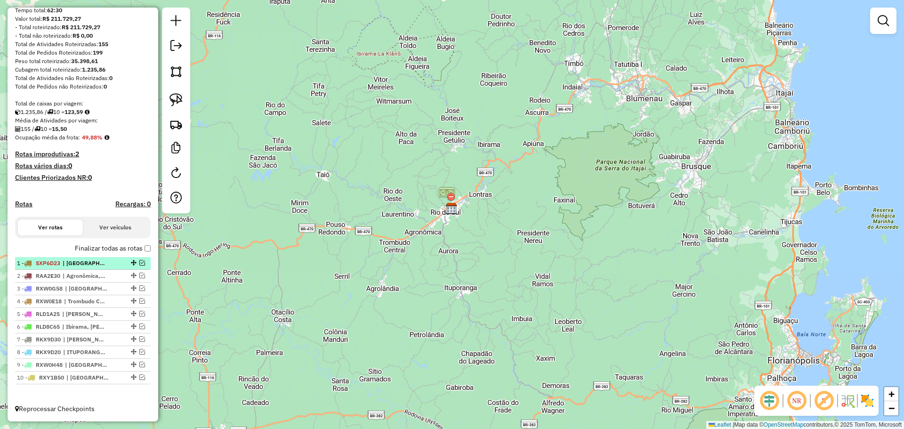
click at [139, 262] on em at bounding box center [142, 263] width 6 height 6
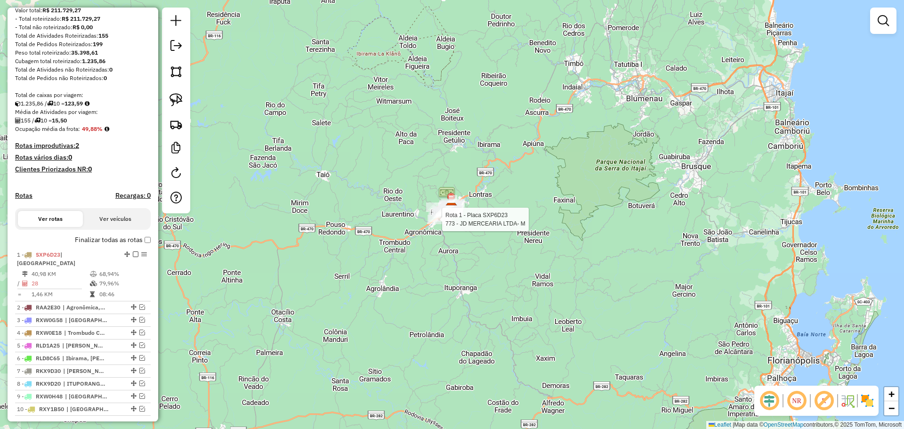
select select "**********"
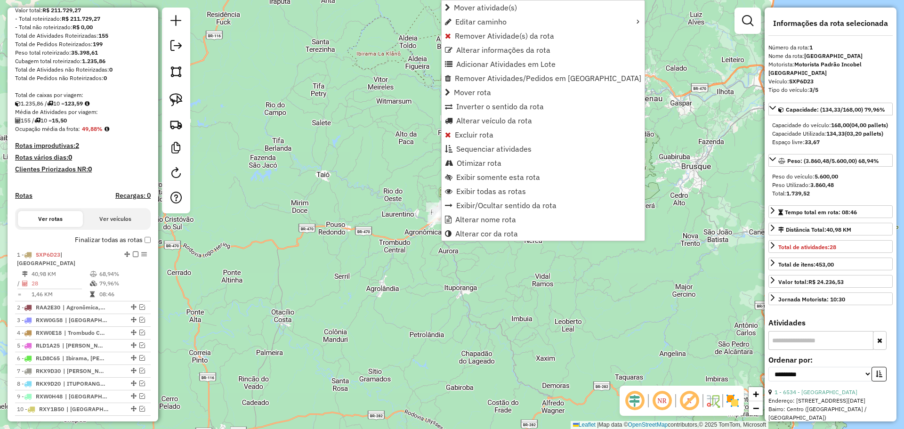
scroll to position [146, 0]
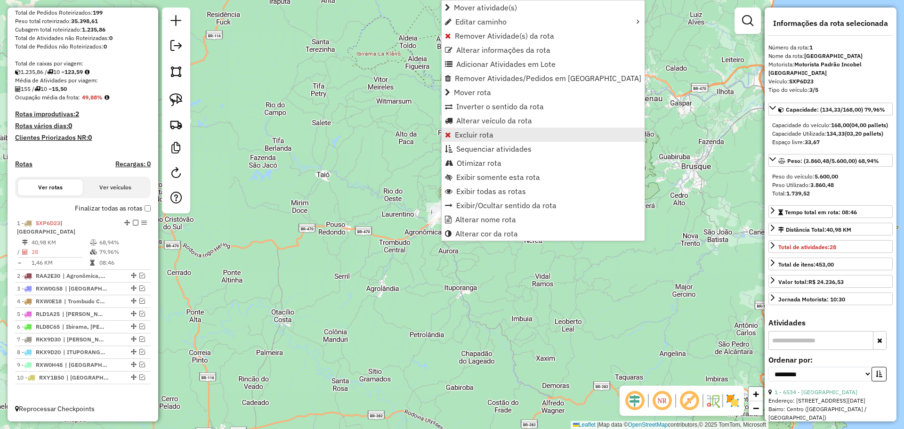
click at [470, 134] on span "Excluir rota" at bounding box center [474, 135] width 39 height 8
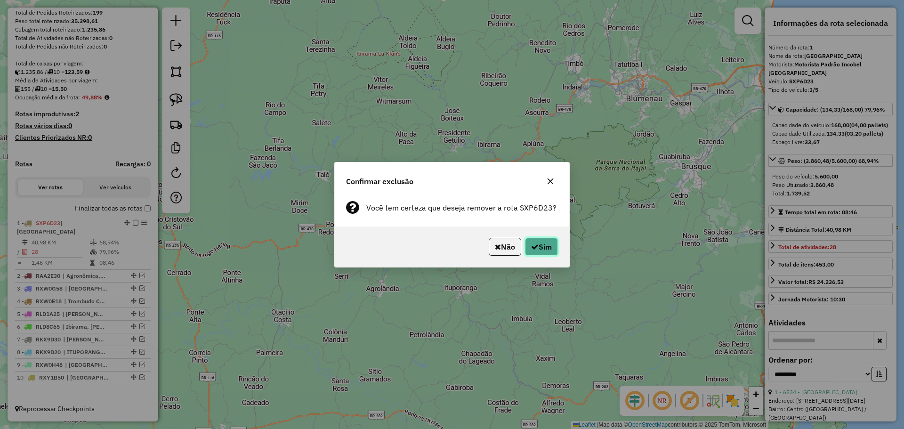
click at [541, 242] on button "Sim" at bounding box center [541, 247] width 33 height 18
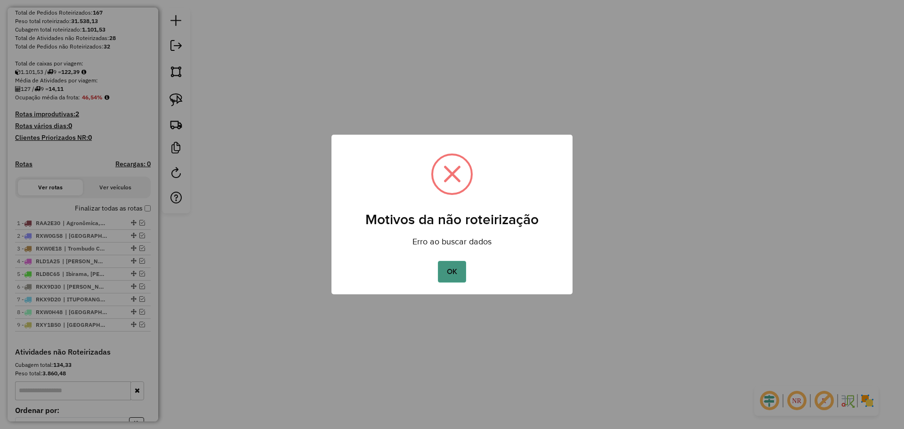
click at [454, 268] on button "OK" at bounding box center [452, 272] width 28 height 22
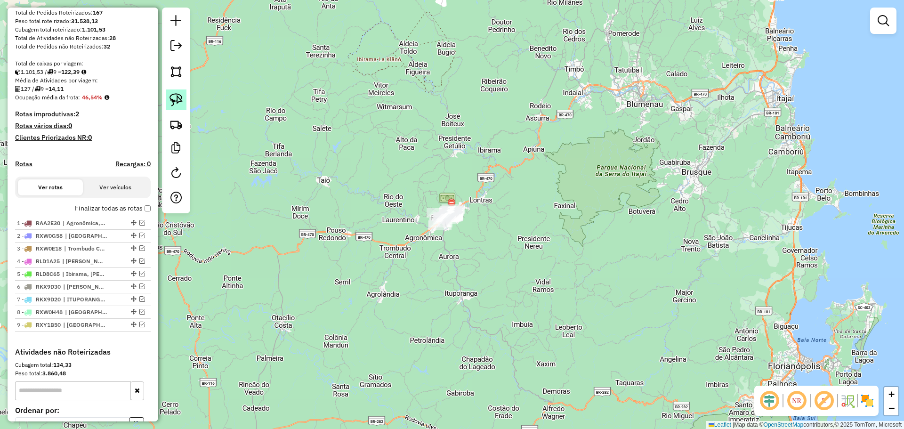
click at [177, 99] on img at bounding box center [175, 99] width 13 height 13
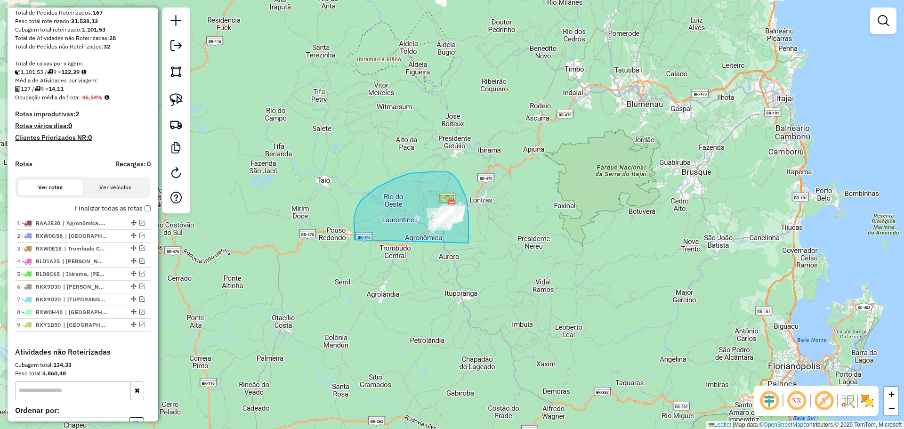
drag, startPoint x: 354, startPoint y: 218, endPoint x: 468, endPoint y: 247, distance: 118.1
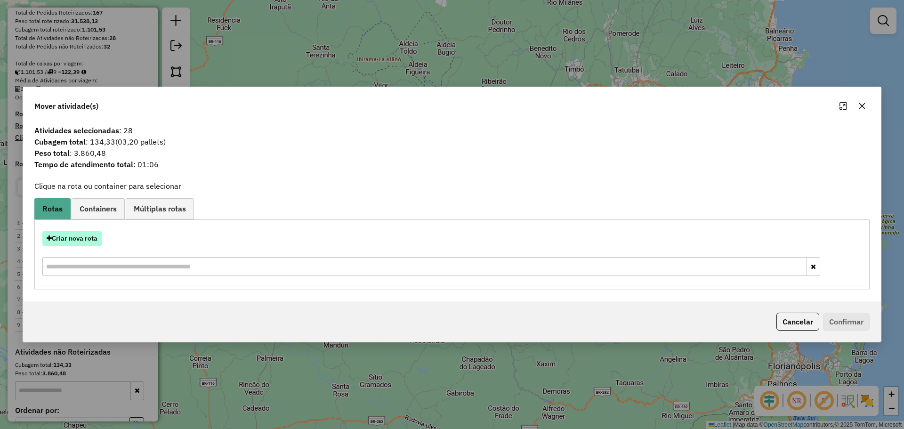
click at [78, 238] on button "Criar nova rota" at bounding box center [71, 238] width 59 height 15
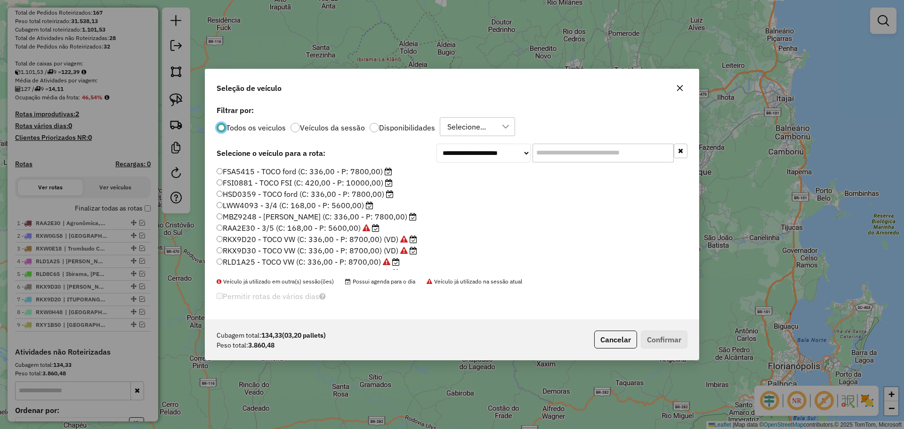
scroll to position [89, 0]
click at [225, 264] on label "SXP6D23 - 3/5 (C: 168,00 - P: 5600,00)" at bounding box center [294, 263] width 154 height 11
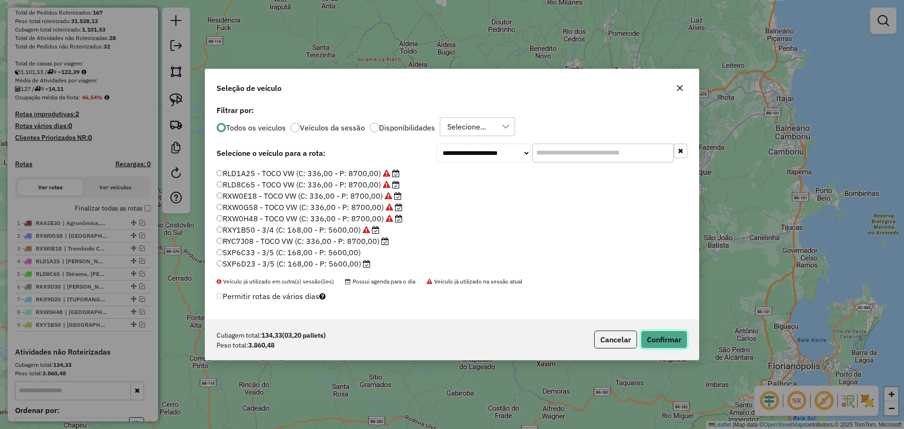
click at [684, 341] on button "Confirmar" at bounding box center [664, 340] width 47 height 18
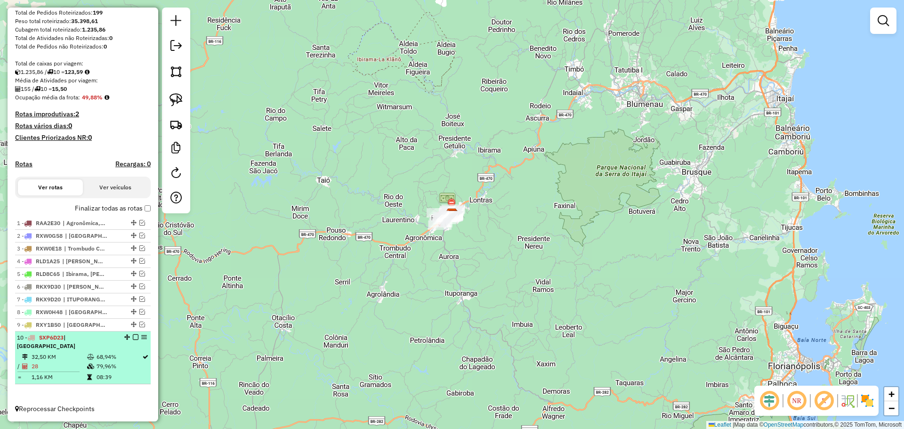
click at [133, 340] on em at bounding box center [136, 337] width 6 height 6
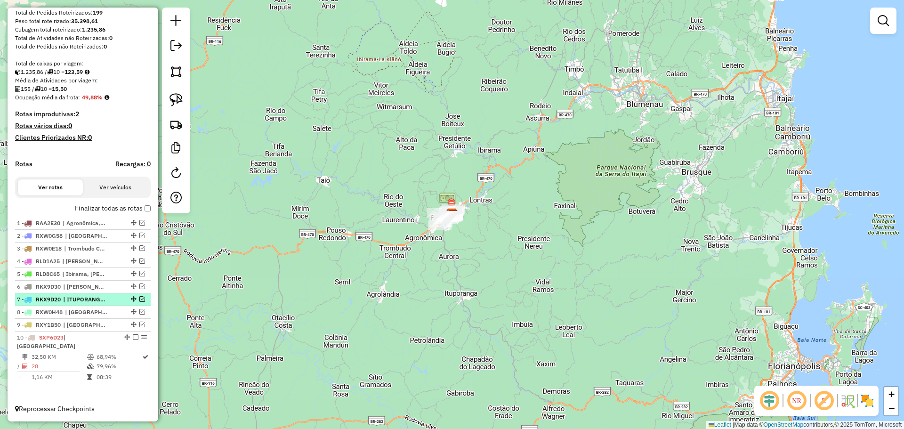
scroll to position [115, 0]
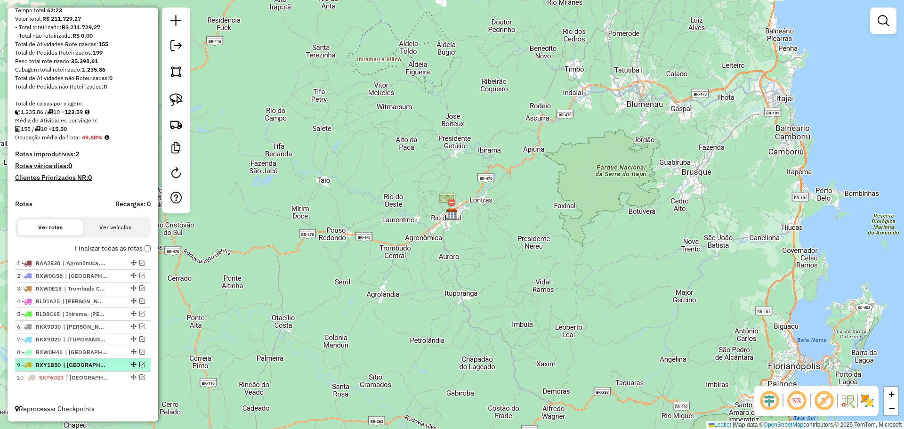
click at [139, 365] on em at bounding box center [142, 365] width 6 height 6
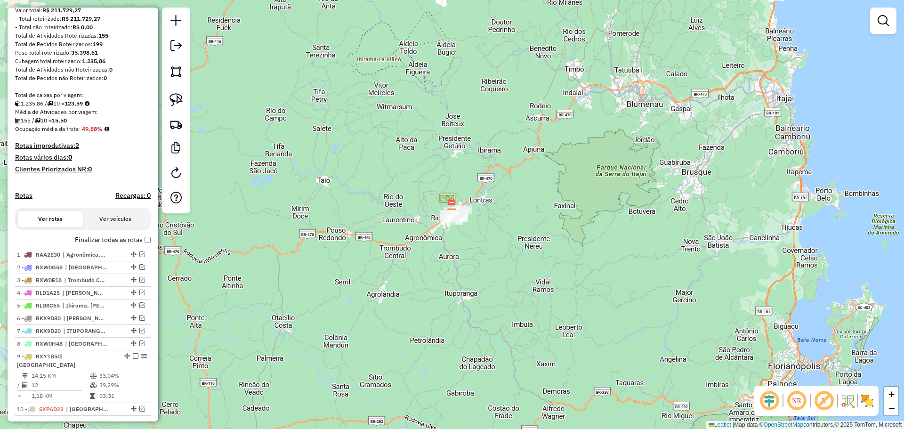
scroll to position [146, 0]
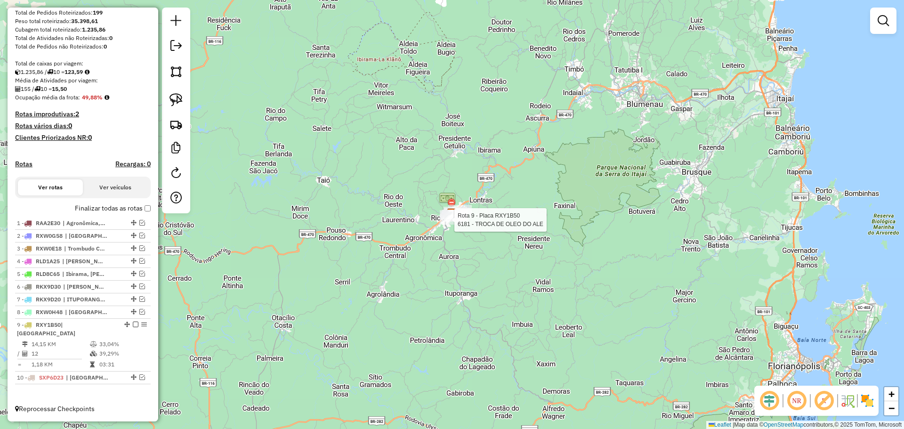
select select "**********"
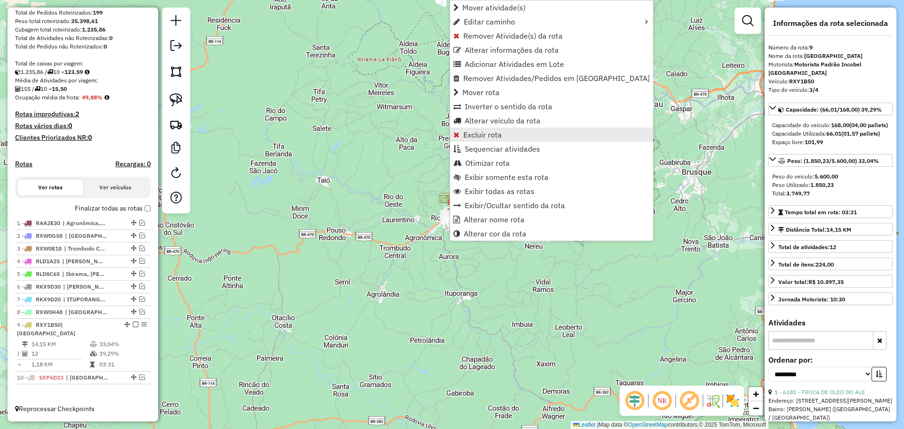
click at [483, 134] on span "Excluir rota" at bounding box center [482, 135] width 39 height 8
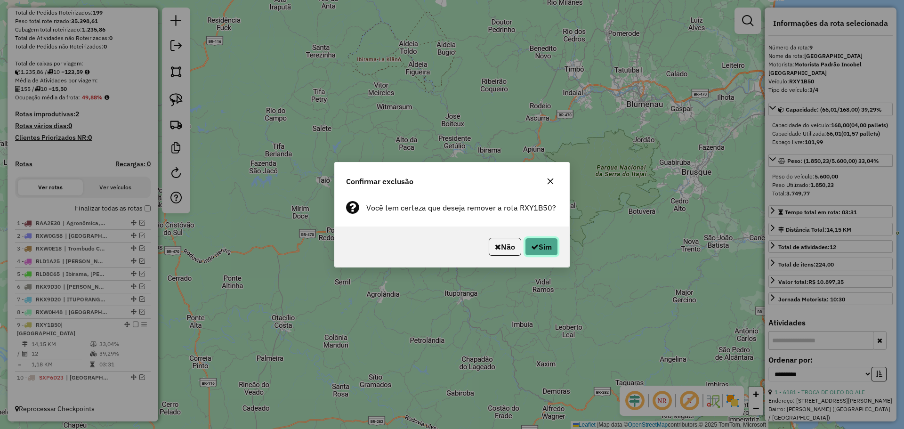
click at [540, 243] on button "Sim" at bounding box center [541, 247] width 33 height 18
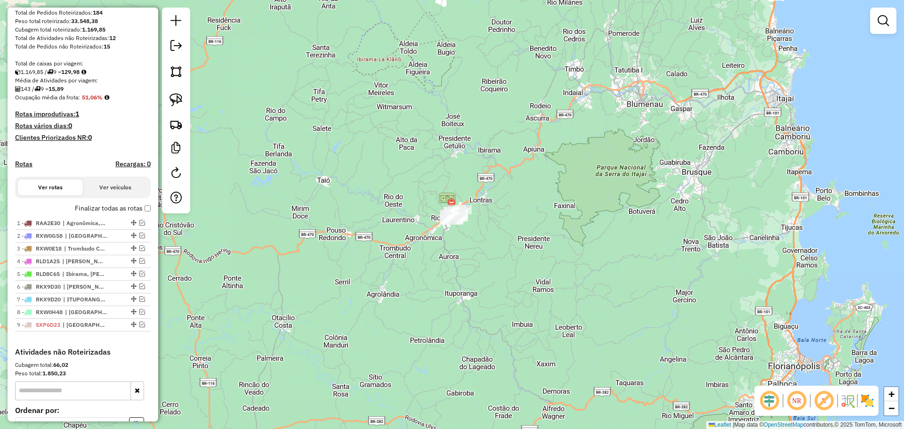
drag, startPoint x: 172, startPoint y: 98, endPoint x: 245, endPoint y: 160, distance: 95.5
click at [172, 98] on img at bounding box center [175, 99] width 13 height 13
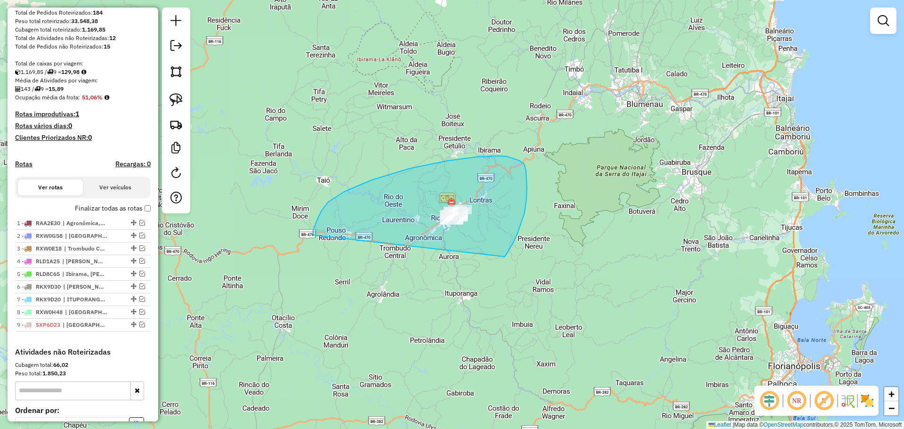
drag, startPoint x: 477, startPoint y: 157, endPoint x: 504, endPoint y: 257, distance: 103.7
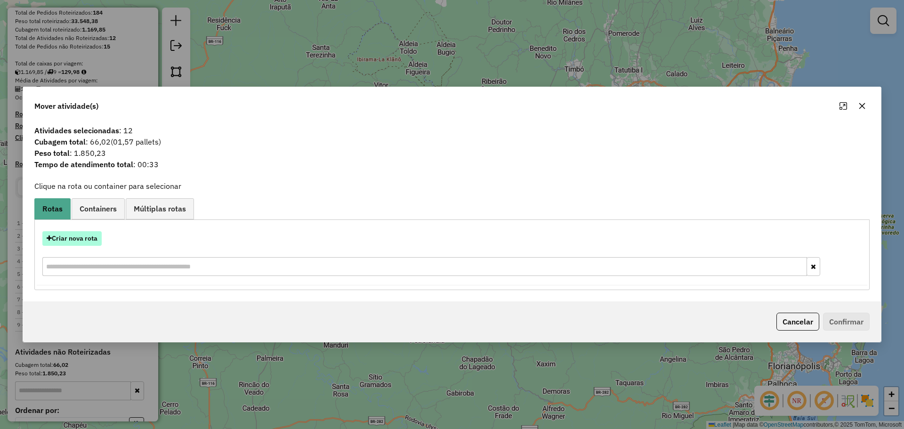
click at [80, 236] on button "Criar nova rota" at bounding box center [71, 238] width 59 height 15
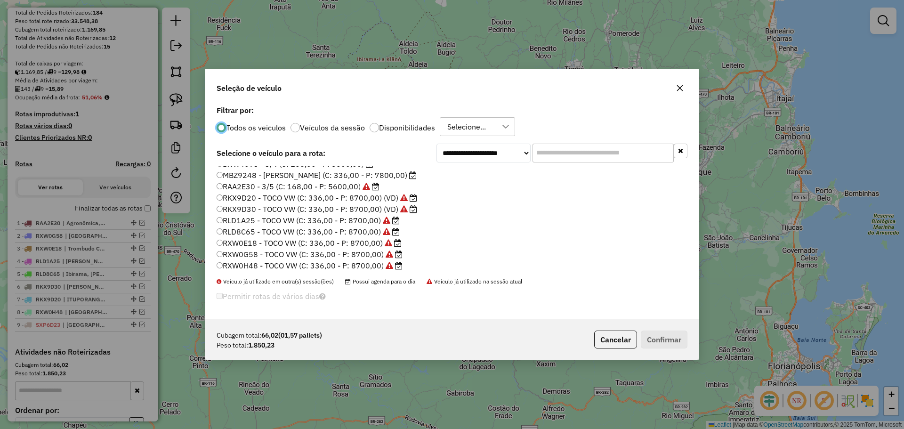
scroll to position [89, 0]
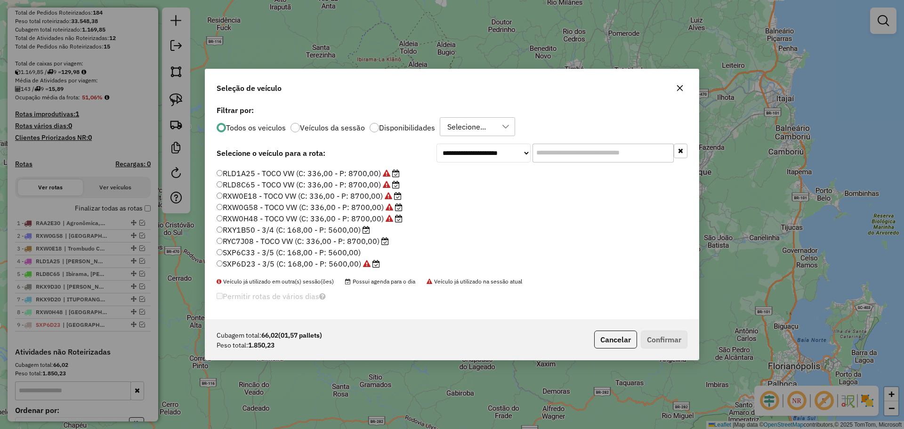
click at [253, 231] on label "RXY1B50 - 3/4 (C: 168,00 - P: 5600,00)" at bounding box center [293, 229] width 153 height 11
click at [667, 341] on button "Confirmar" at bounding box center [664, 340] width 47 height 18
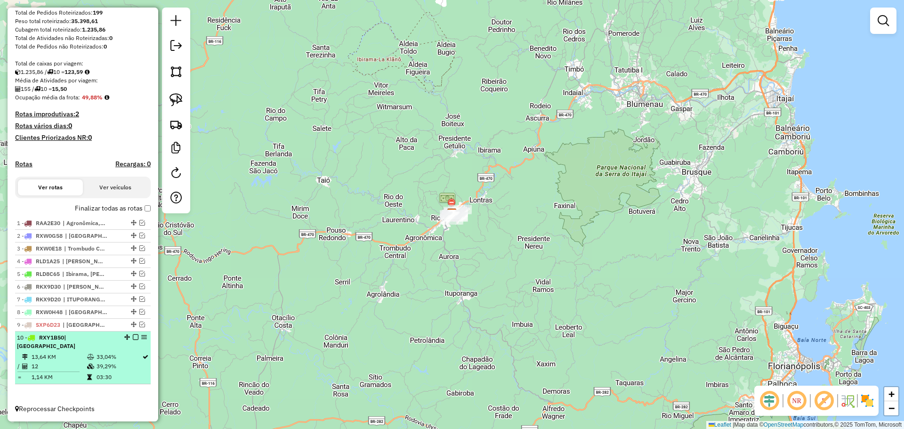
click at [133, 340] on em at bounding box center [136, 337] width 6 height 6
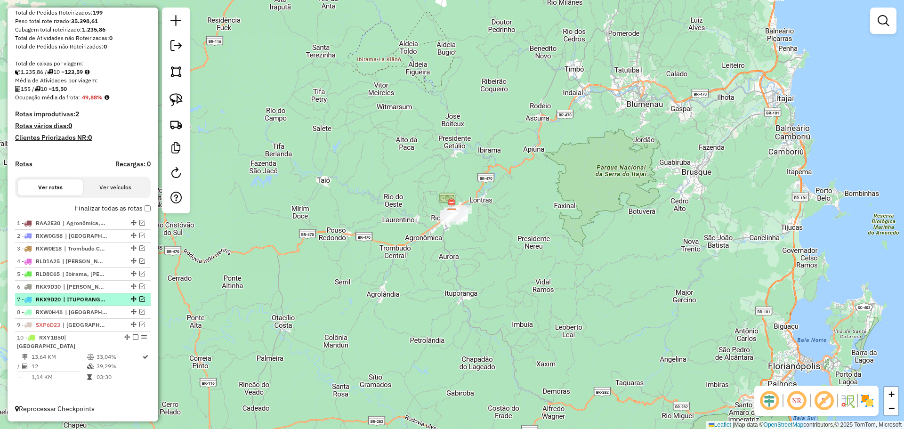
scroll to position [115, 0]
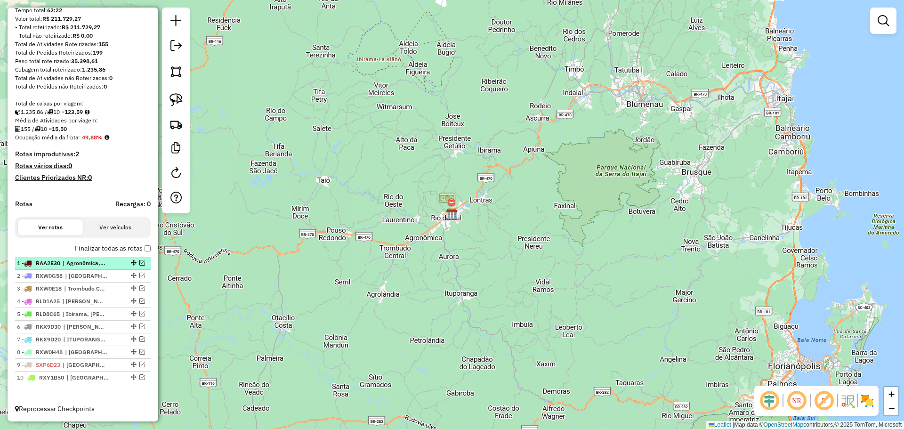
click at [139, 261] on em at bounding box center [142, 263] width 6 height 6
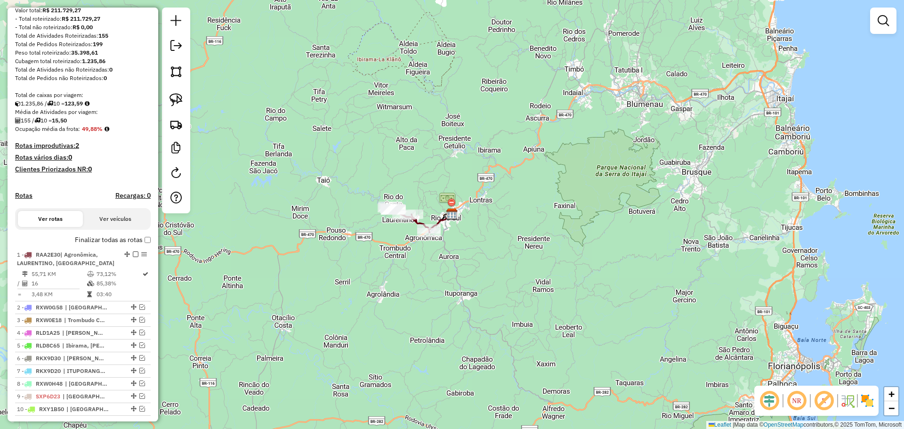
scroll to position [146, 0]
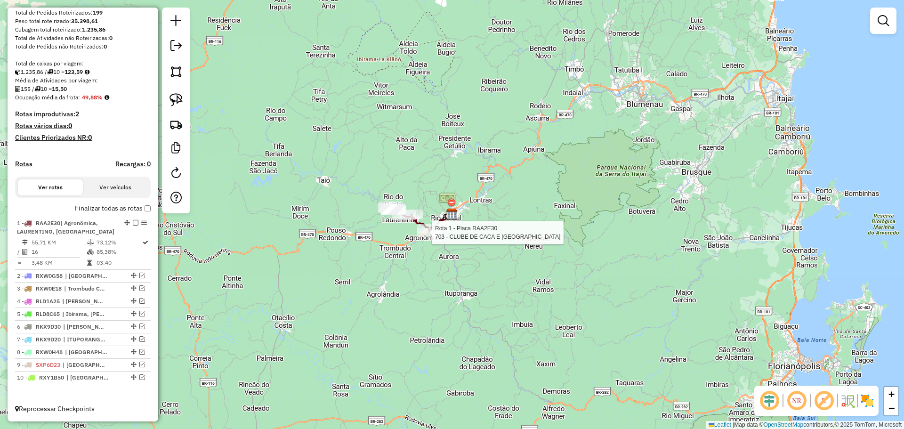
select select "**********"
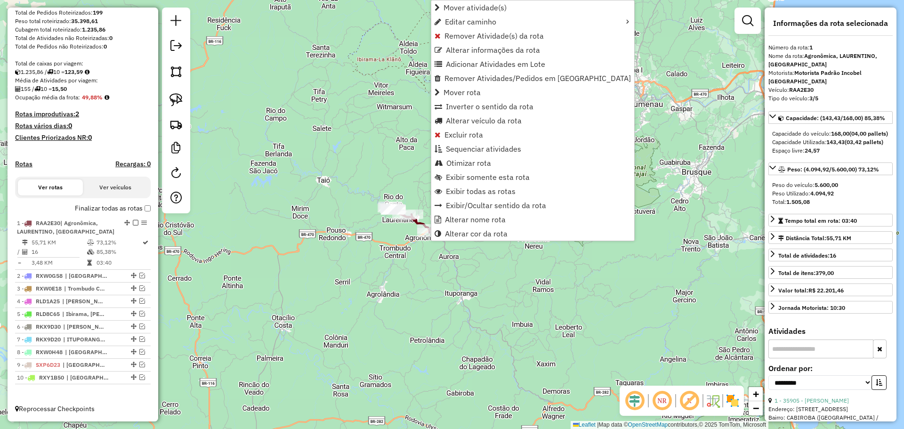
scroll to position [155, 0]
click at [465, 131] on span "Excluir rota" at bounding box center [463, 135] width 39 height 8
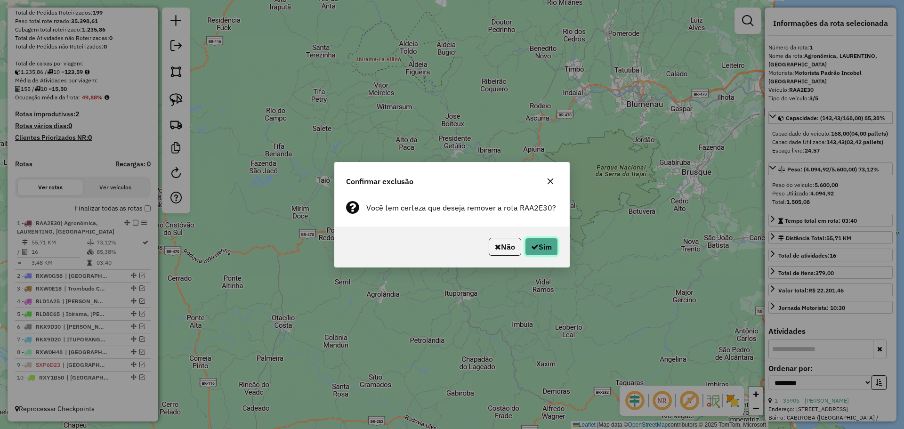
click at [555, 245] on button "Sim" at bounding box center [541, 247] width 33 height 18
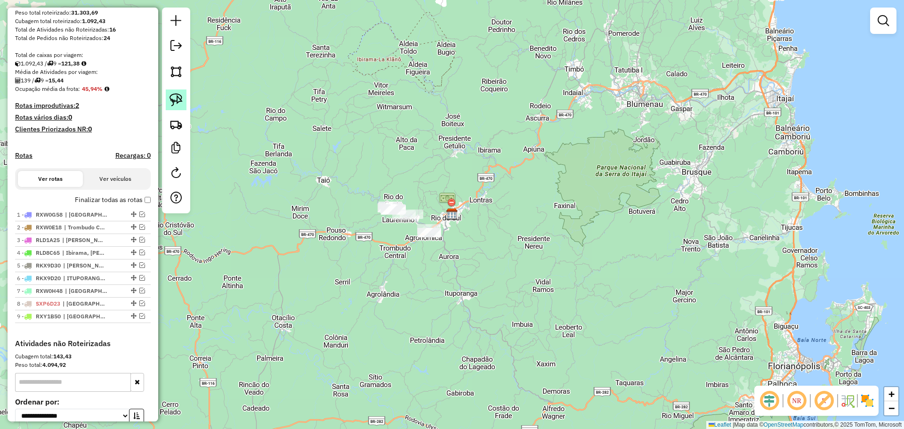
click at [178, 98] on img at bounding box center [175, 99] width 13 height 13
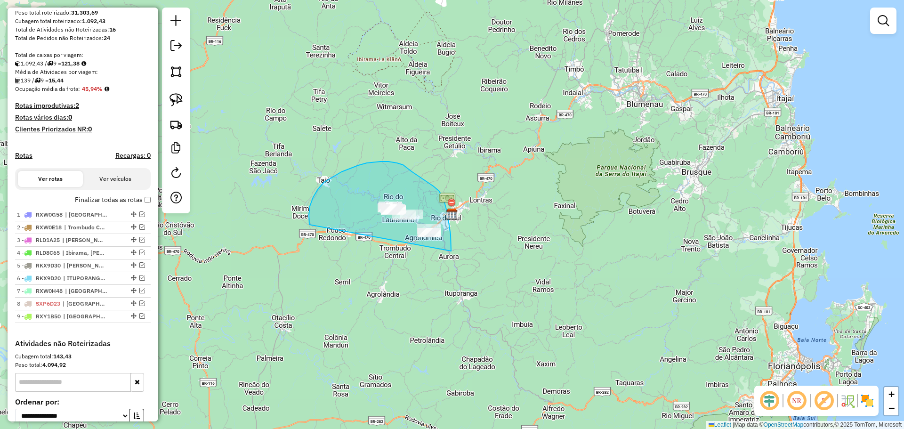
drag, startPoint x: 309, startPoint y: 222, endPoint x: 451, endPoint y: 257, distance: 146.5
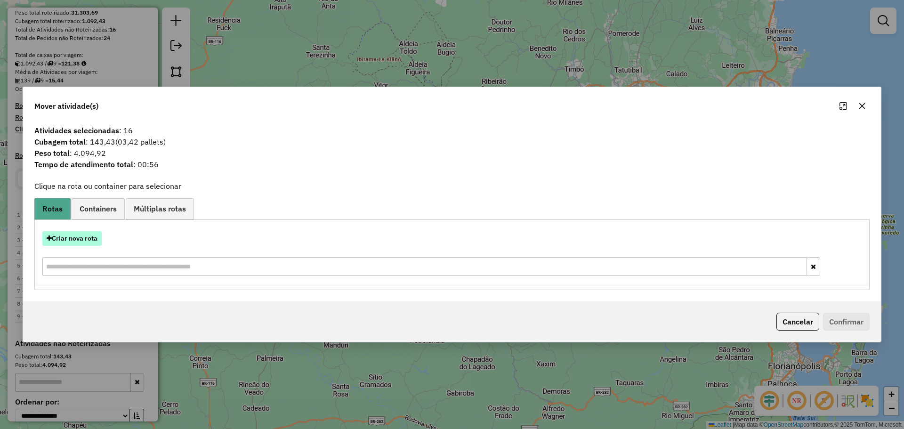
click at [87, 235] on button "Criar nova rota" at bounding box center [71, 238] width 59 height 15
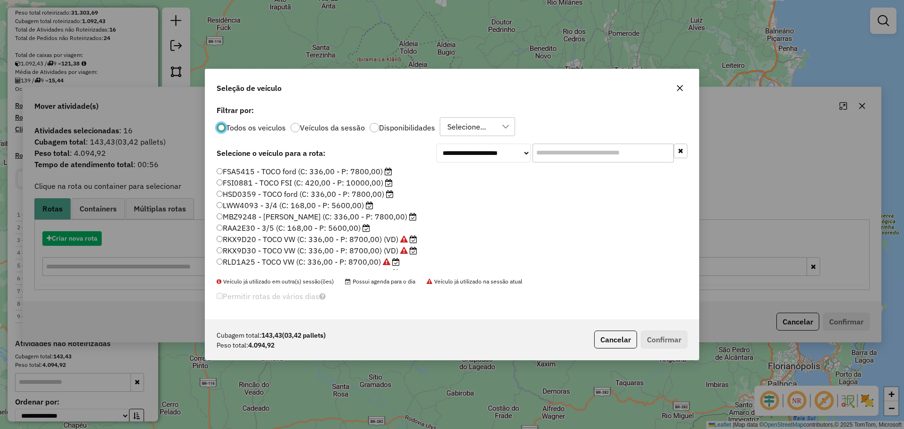
scroll to position [5, 3]
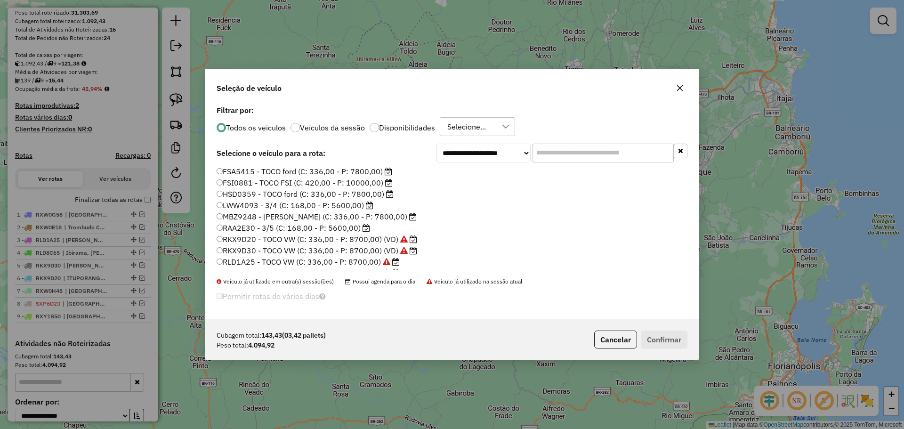
click at [223, 229] on label "RAA2E30 - 3/5 (C: 168,00 - P: 5600,00)" at bounding box center [293, 227] width 153 height 11
click at [663, 340] on button "Confirmar" at bounding box center [664, 340] width 47 height 18
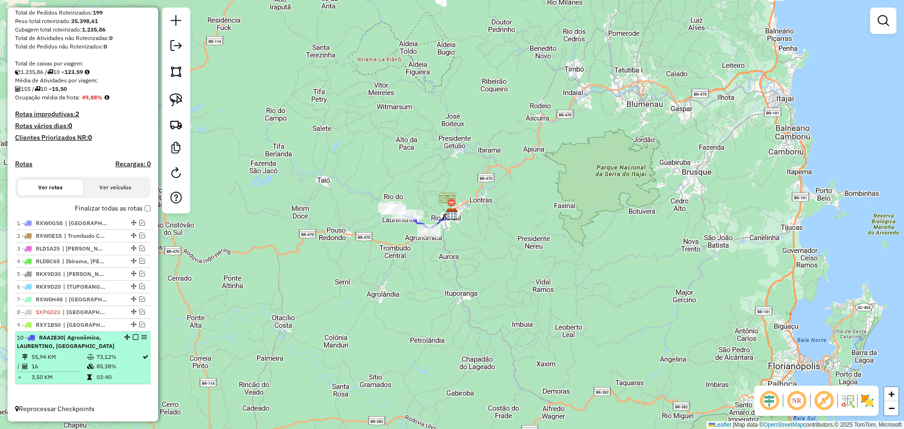
click at [133, 337] on em at bounding box center [136, 337] width 6 height 6
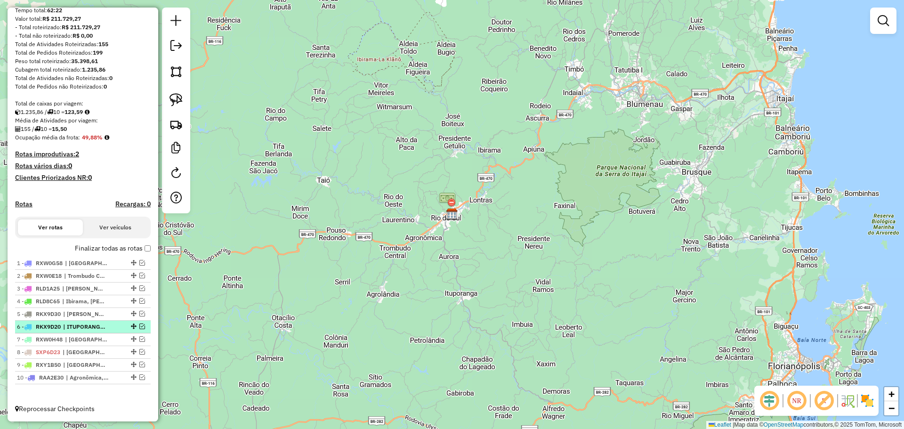
click at [139, 325] on em at bounding box center [142, 326] width 6 height 6
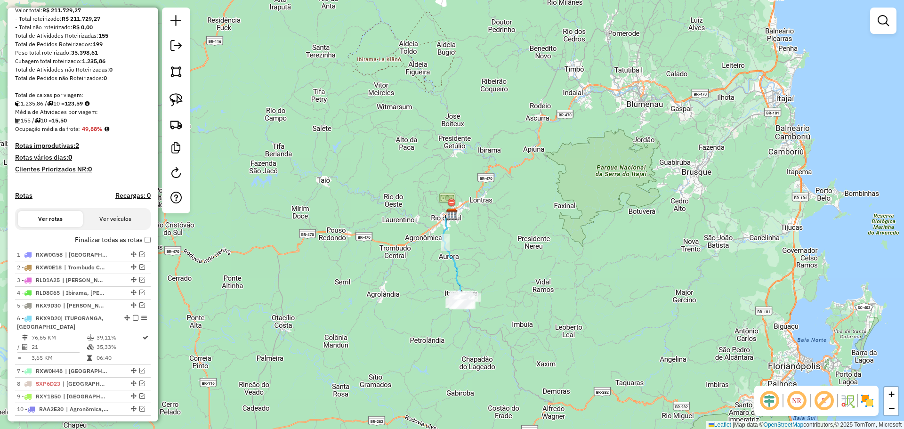
scroll to position [155, 0]
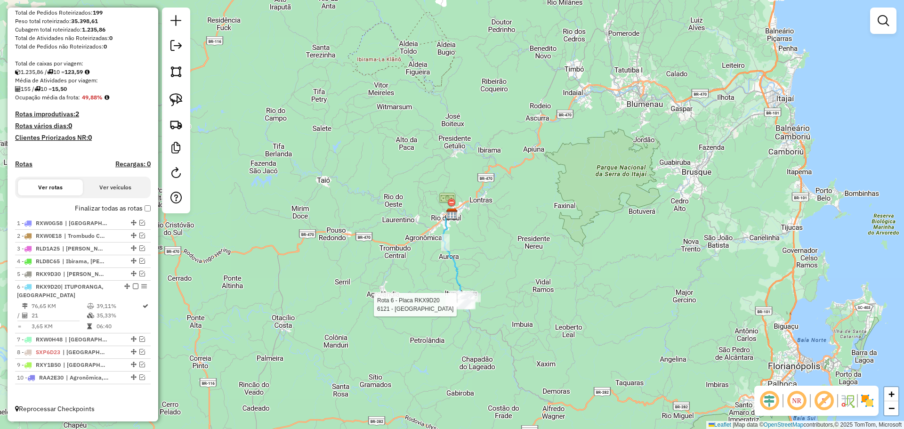
select select "**********"
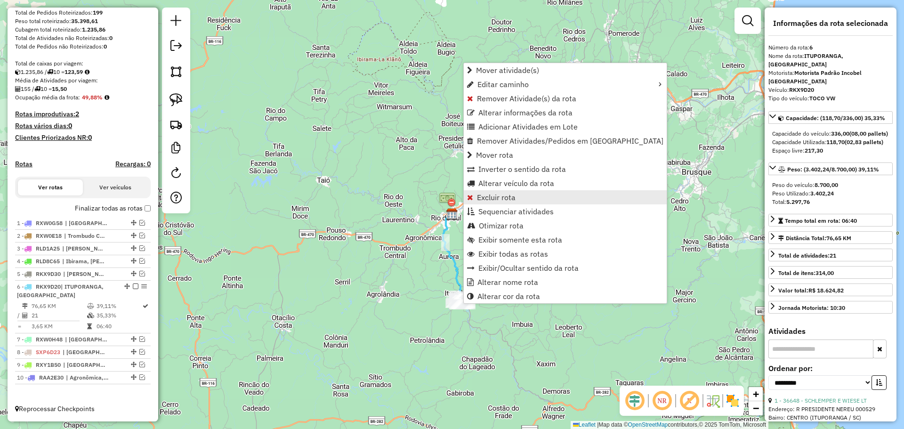
click at [490, 197] on span "Excluir rota" at bounding box center [496, 197] width 39 height 8
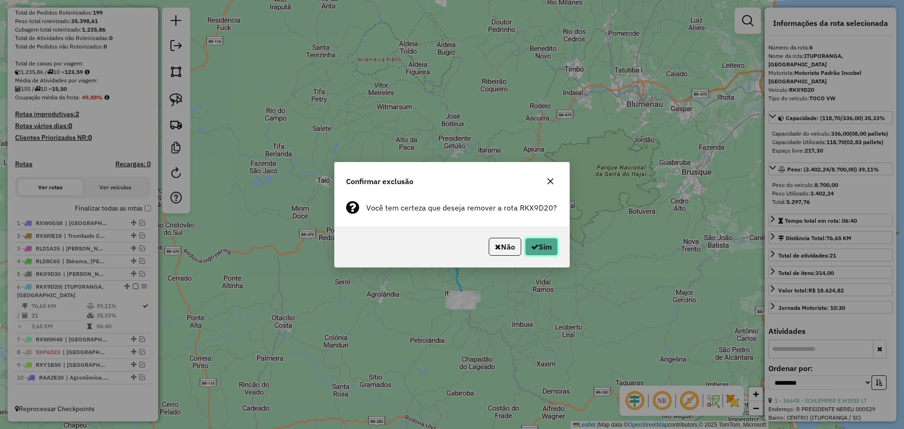
click at [556, 245] on button "Sim" at bounding box center [541, 247] width 33 height 18
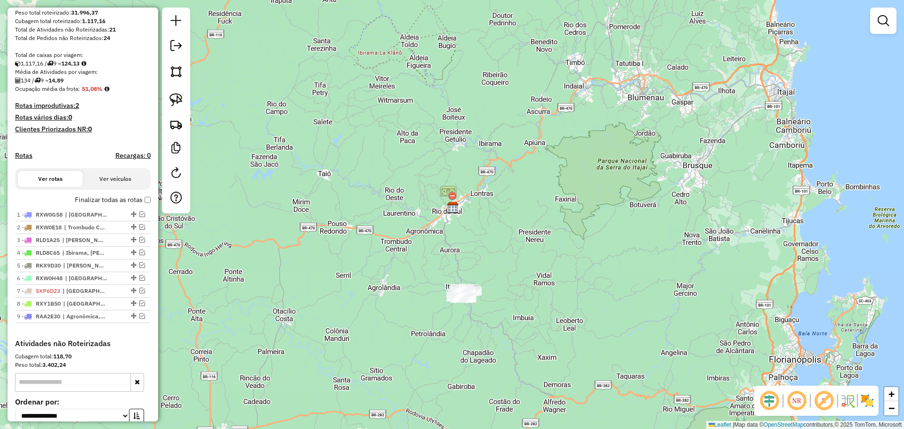
drag, startPoint x: 544, startPoint y: 264, endPoint x: 557, endPoint y: 218, distance: 47.9
click at [556, 218] on div "Janela de atendimento Grade de atendimento Capacidade Transportadoras Veículos …" at bounding box center [452, 214] width 904 height 429
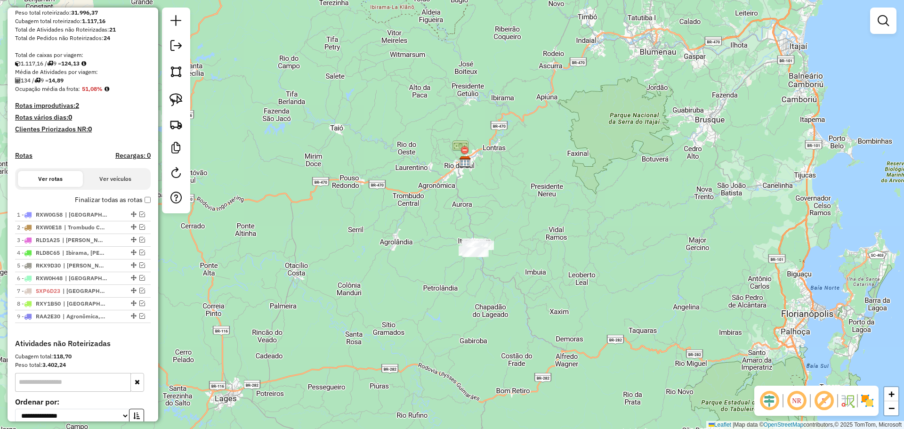
drag, startPoint x: 173, startPoint y: 97, endPoint x: 357, endPoint y: 242, distance: 234.3
click at [173, 97] on img at bounding box center [175, 99] width 13 height 13
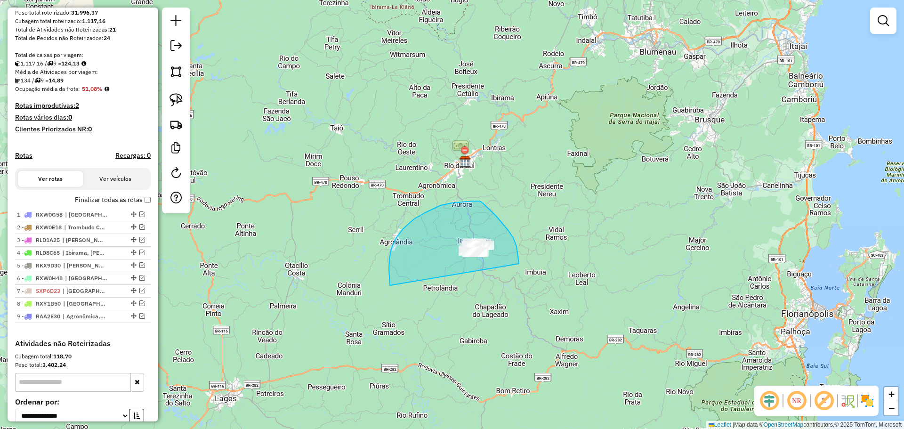
drag, startPoint x: 390, startPoint y: 285, endPoint x: 521, endPoint y: 284, distance: 131.4
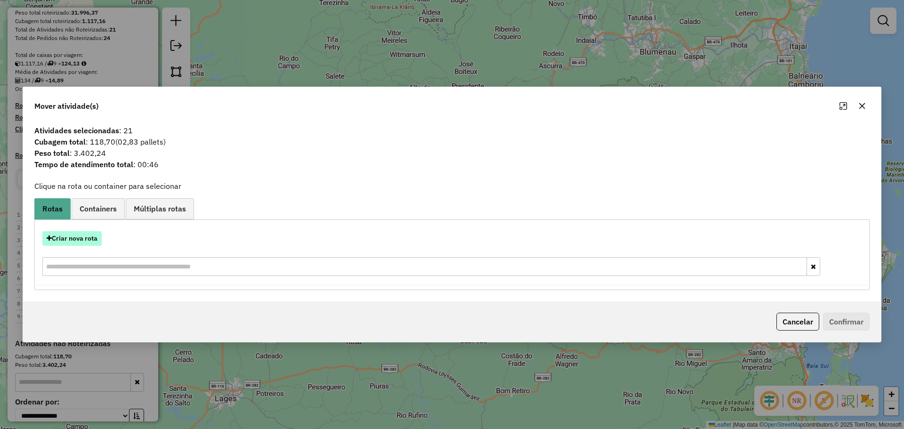
click at [90, 238] on button "Criar nova rota" at bounding box center [71, 238] width 59 height 15
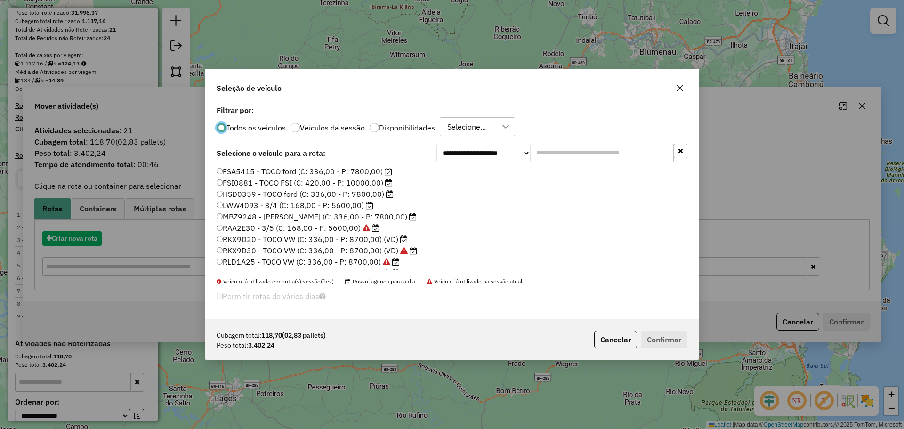
scroll to position [5, 3]
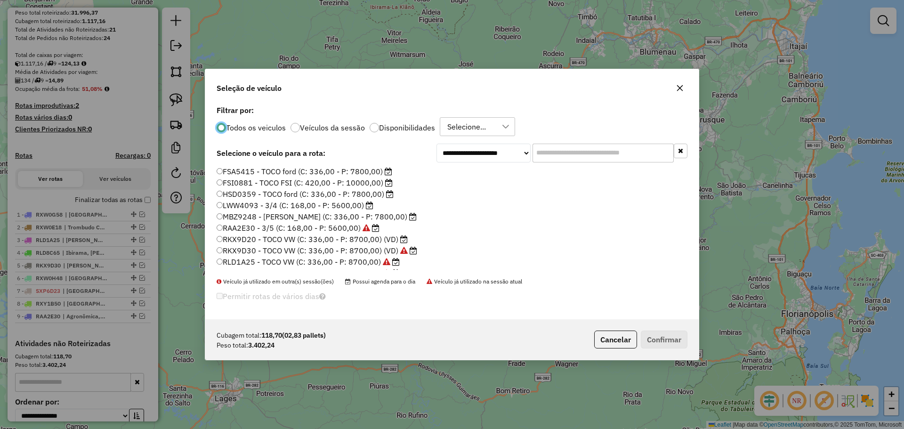
click at [250, 239] on label "RKX9D20 - TOCO VW (C: 336,00 - P: 8700,00) (VD)" at bounding box center [312, 239] width 191 height 11
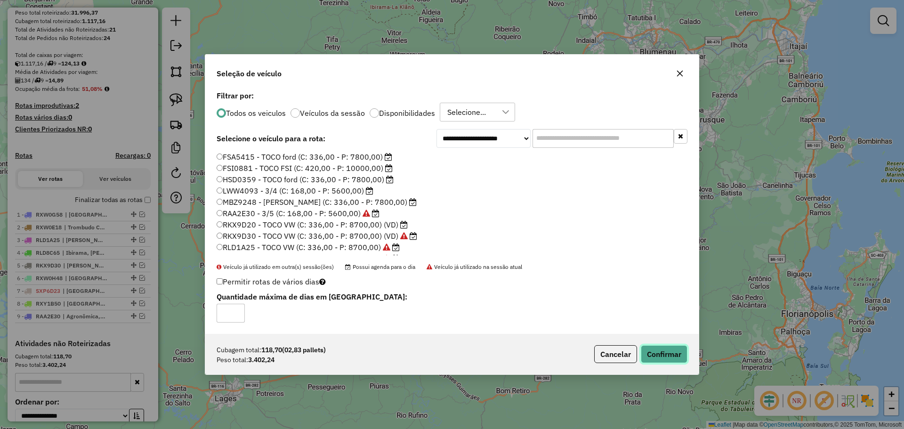
click at [673, 356] on button "Confirmar" at bounding box center [664, 354] width 47 height 18
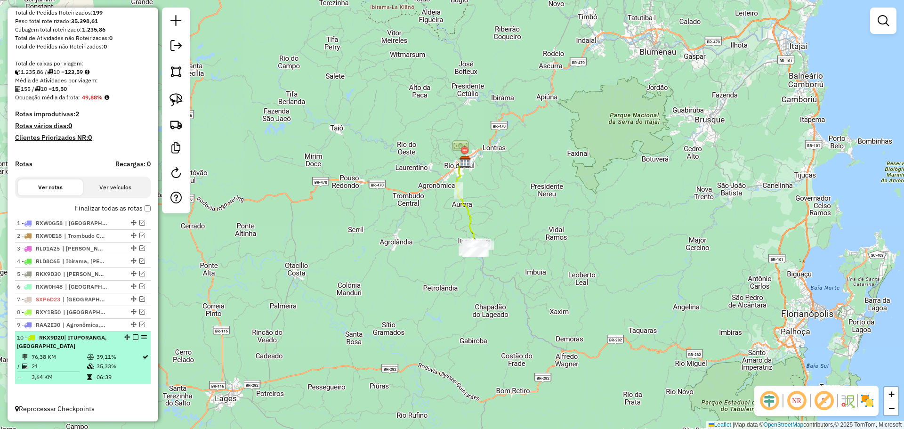
click at [133, 337] on em at bounding box center [136, 337] width 6 height 6
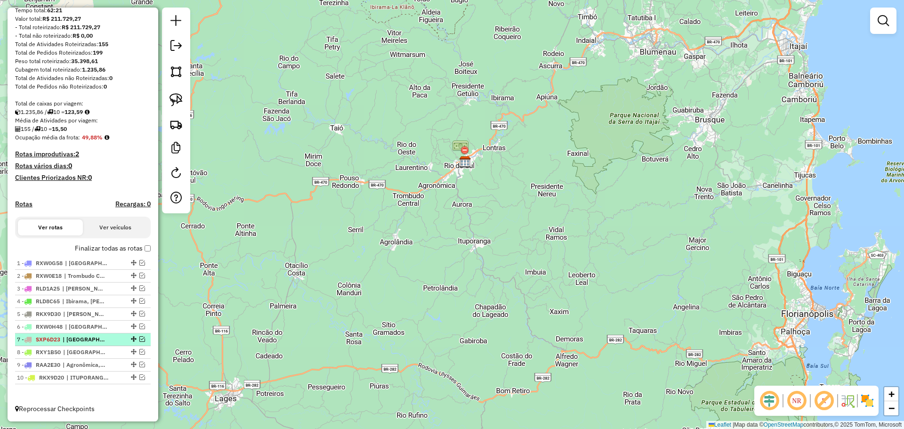
scroll to position [115, 0]
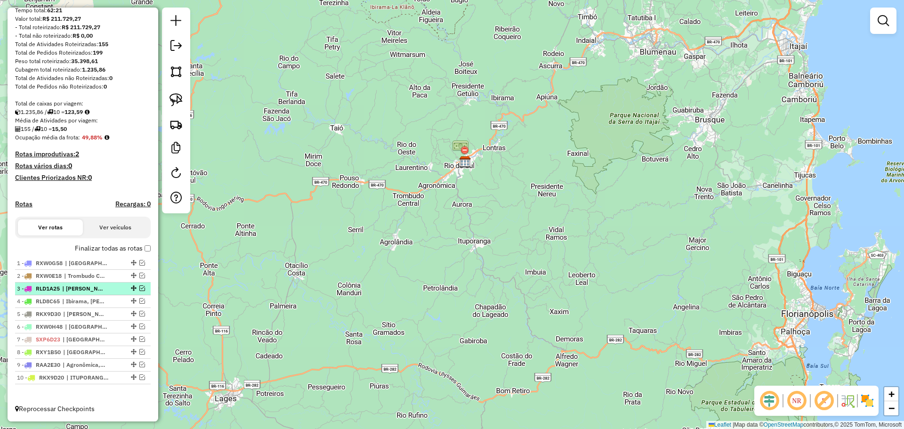
click at [139, 288] on em at bounding box center [142, 288] width 6 height 6
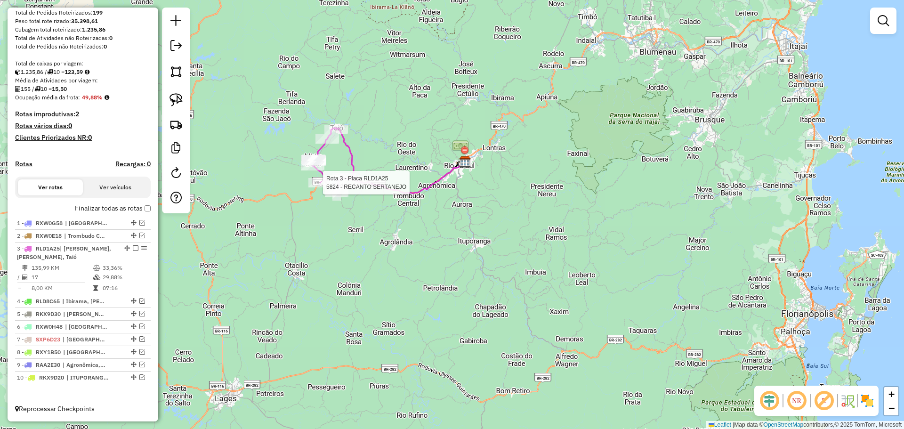
select select "**********"
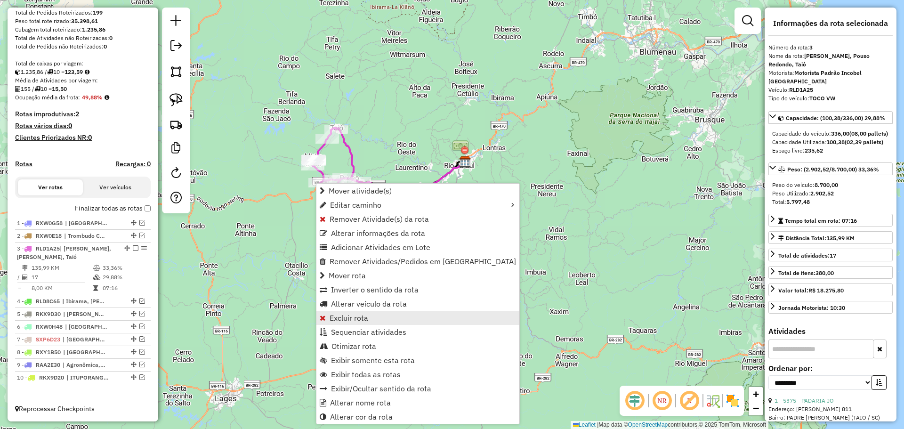
click at [343, 321] on span "Excluir rota" at bounding box center [349, 318] width 39 height 8
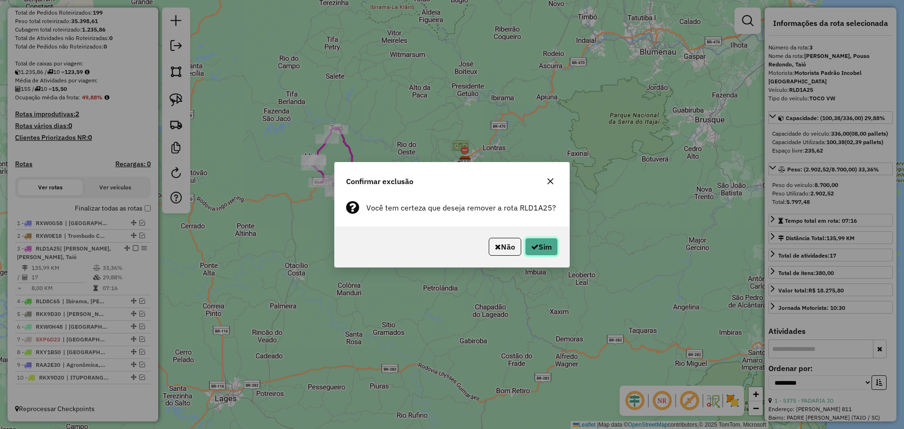
click at [541, 251] on button "Sim" at bounding box center [541, 247] width 33 height 18
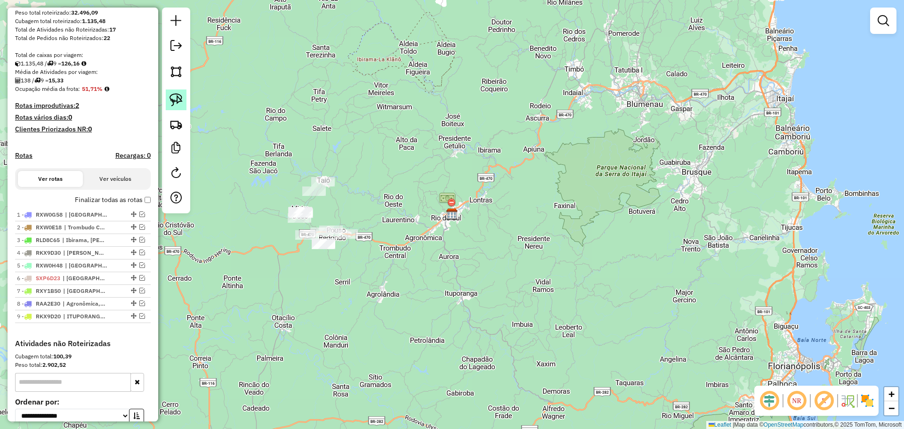
click at [178, 95] on img at bounding box center [175, 99] width 13 height 13
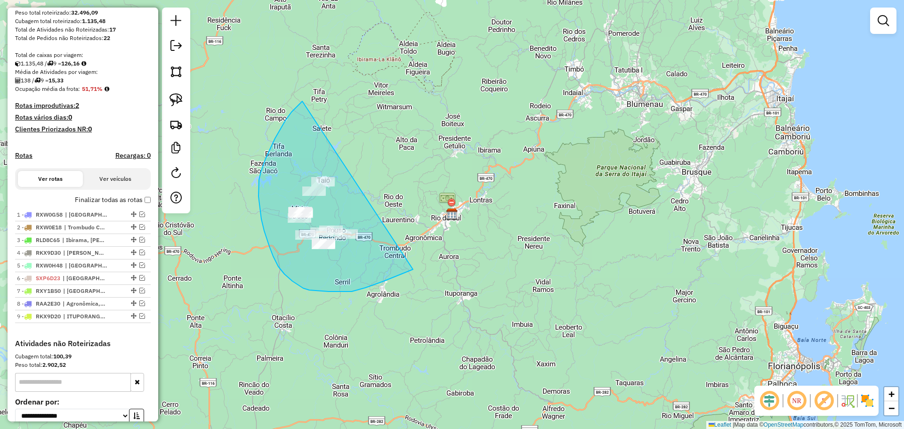
drag, startPoint x: 302, startPoint y: 101, endPoint x: 435, endPoint y: 254, distance: 202.2
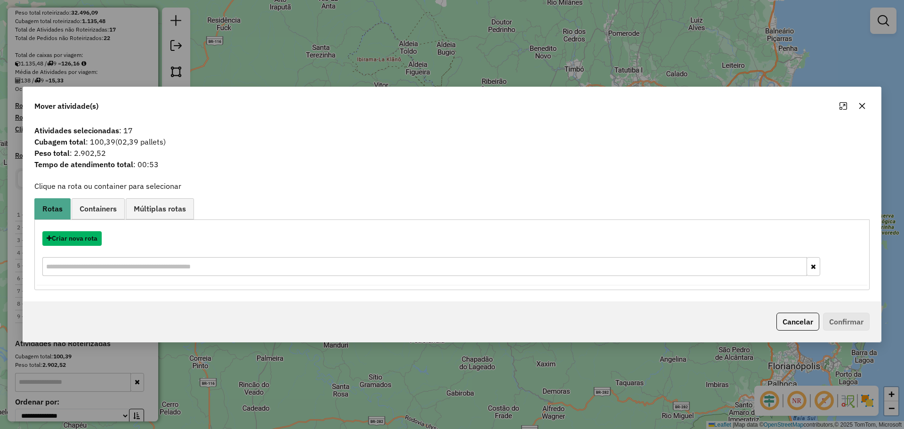
click at [95, 236] on button "Criar nova rota" at bounding box center [71, 238] width 59 height 15
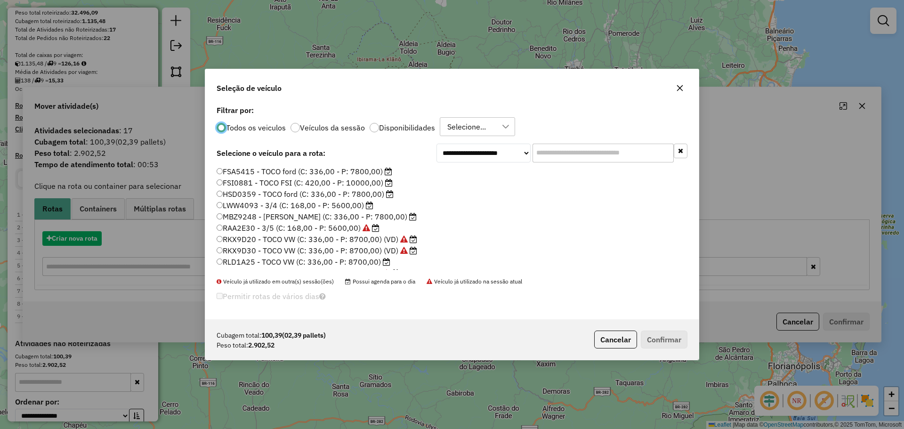
scroll to position [5, 3]
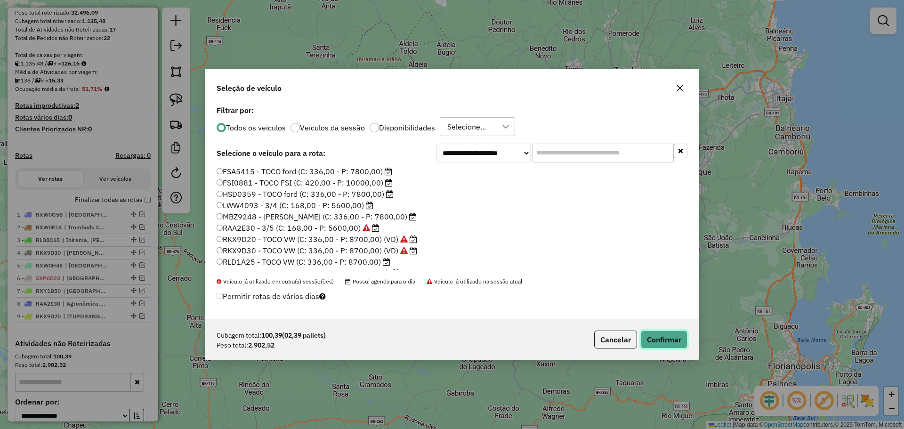
click at [669, 341] on button "Confirmar" at bounding box center [664, 340] width 47 height 18
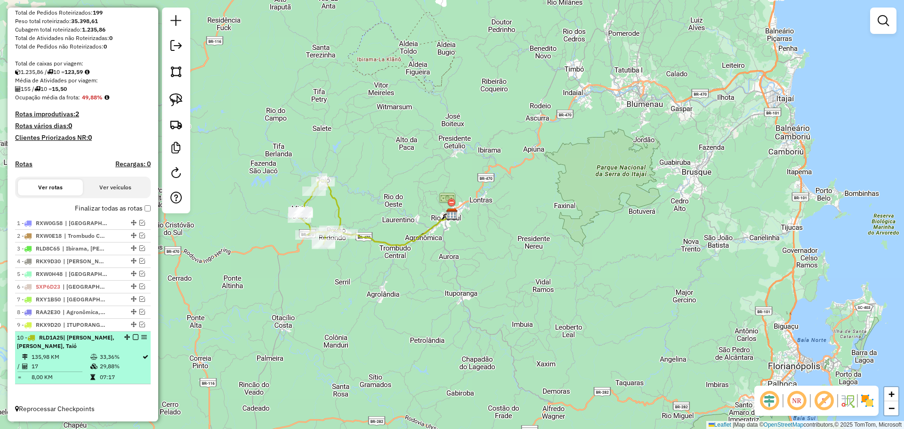
click at [133, 337] on em at bounding box center [136, 337] width 6 height 6
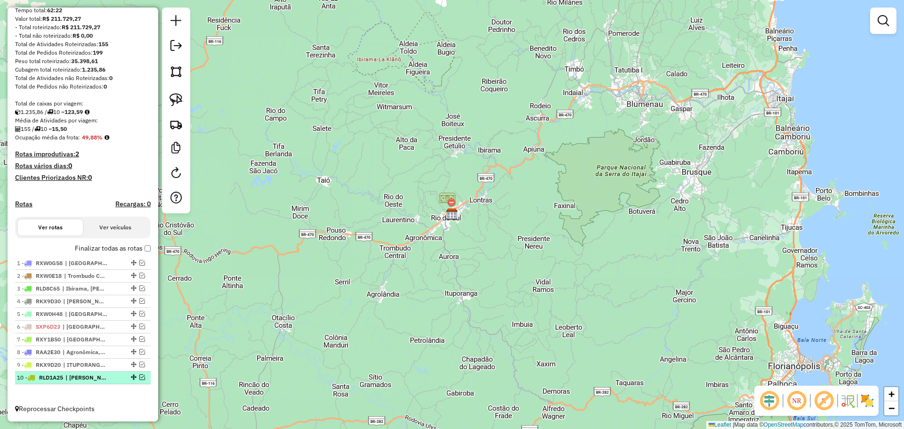
scroll to position [115, 0]
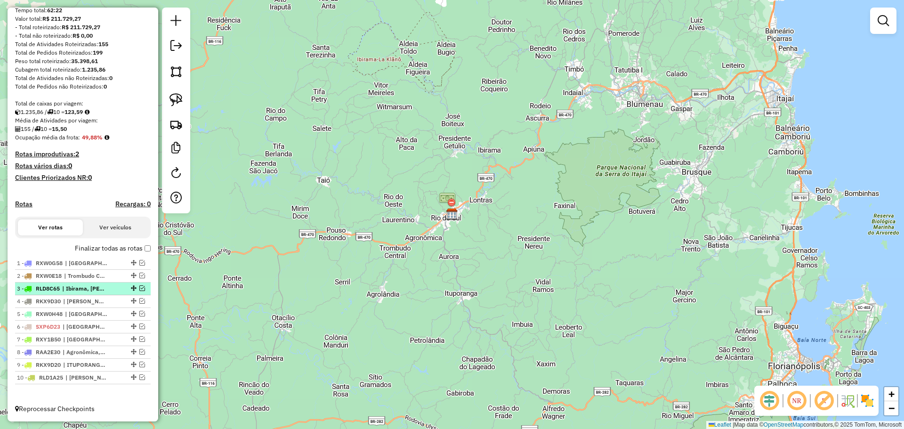
click at [139, 287] on em at bounding box center [142, 288] width 6 height 6
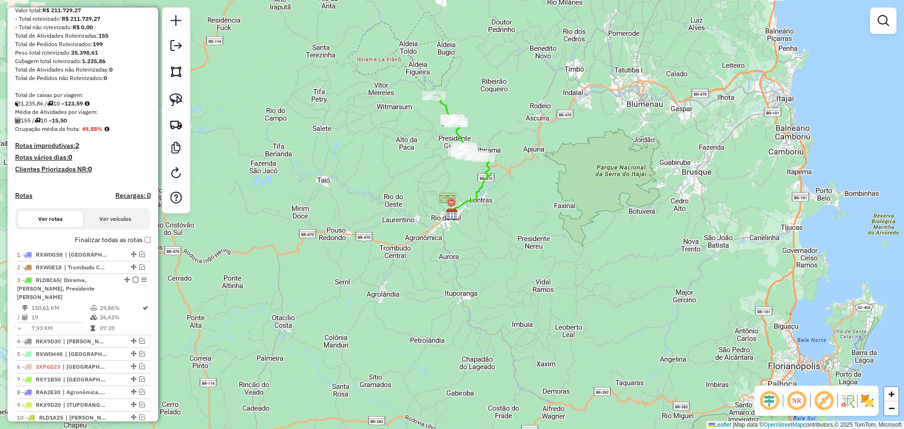
scroll to position [155, 0]
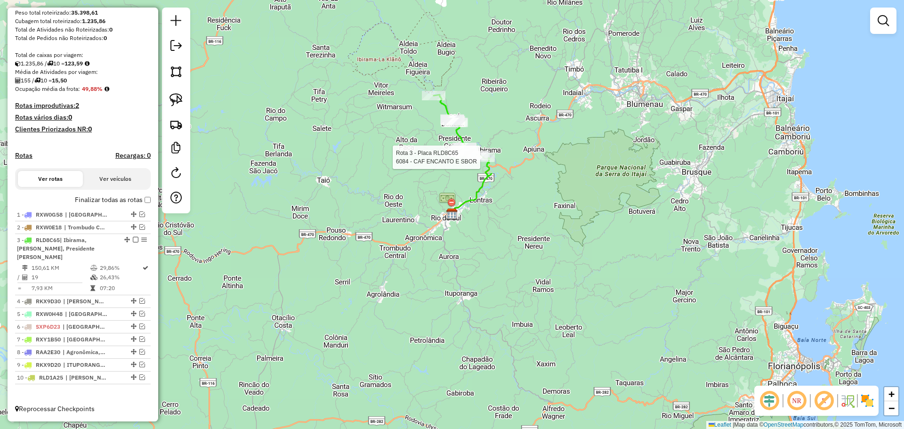
select select "**********"
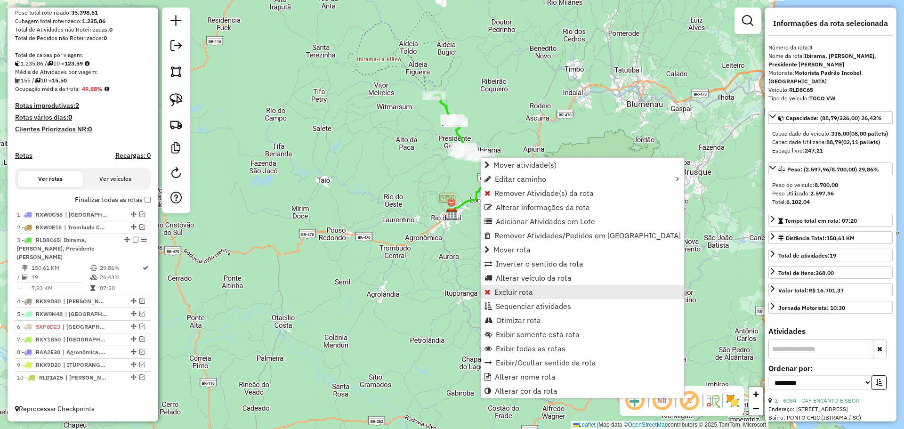
click at [515, 291] on span "Excluir rota" at bounding box center [513, 292] width 39 height 8
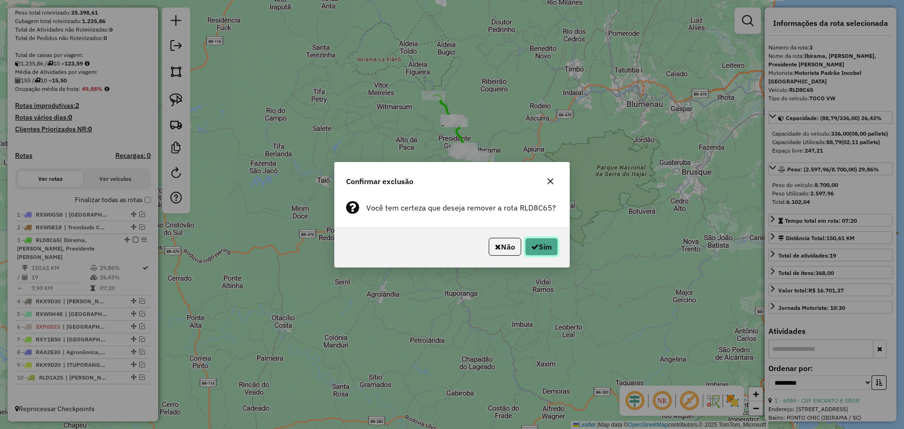
click at [544, 249] on button "Sim" at bounding box center [541, 247] width 33 height 18
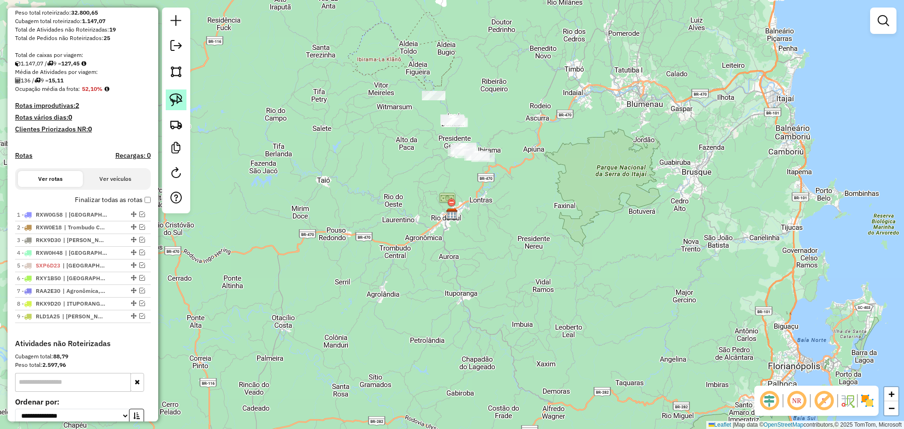
click at [176, 98] on img at bounding box center [175, 99] width 13 height 13
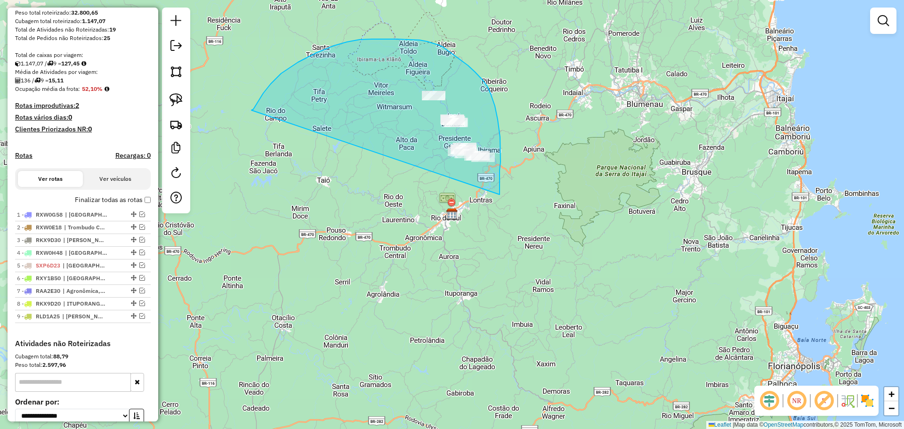
drag, startPoint x: 258, startPoint y: 103, endPoint x: 500, endPoint y: 201, distance: 261.1
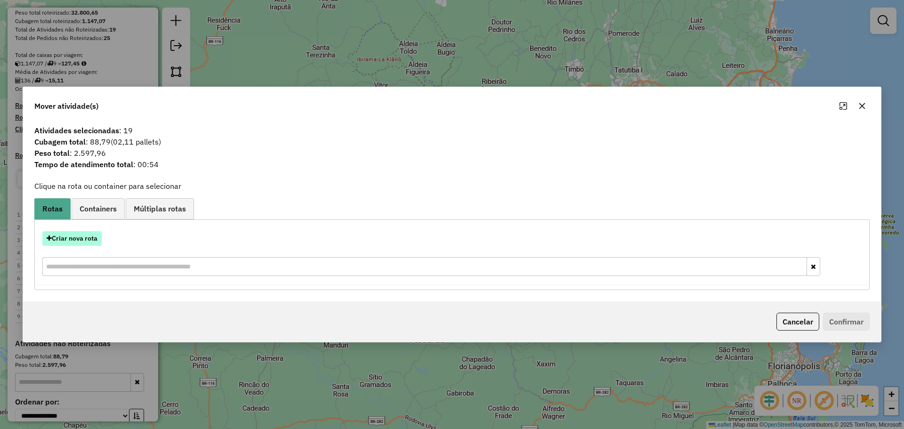
click at [85, 235] on button "Criar nova rota" at bounding box center [71, 238] width 59 height 15
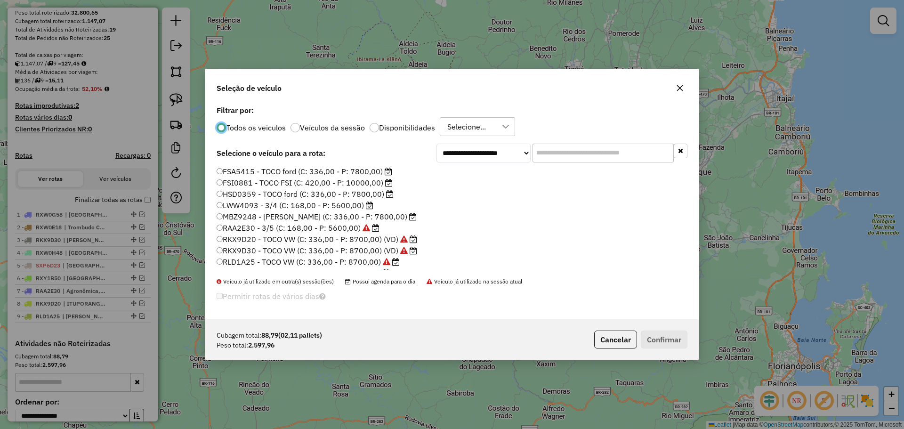
scroll to position [47, 0]
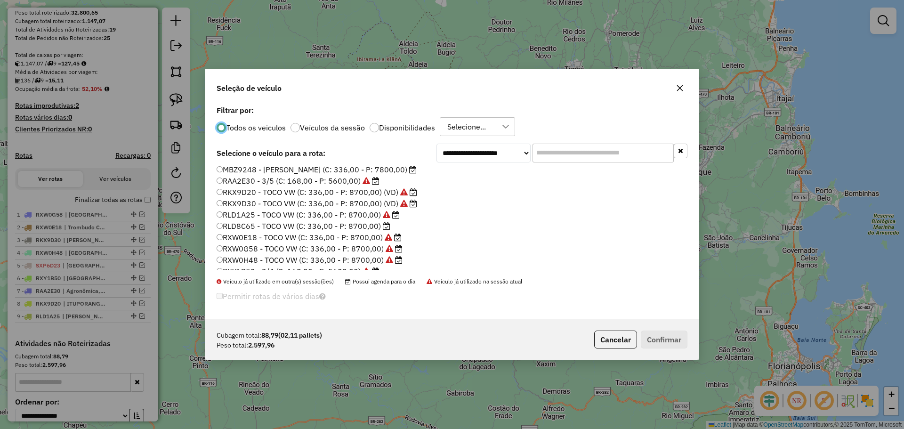
click at [247, 225] on label "RLD8C65 - TOCO VW (C: 336,00 - P: 8700,00)" at bounding box center [304, 225] width 174 height 11
drag, startPoint x: 660, startPoint y: 340, endPoint x: 645, endPoint y: 332, distance: 16.9
click at [659, 340] on button "Confirmar" at bounding box center [664, 340] width 47 height 18
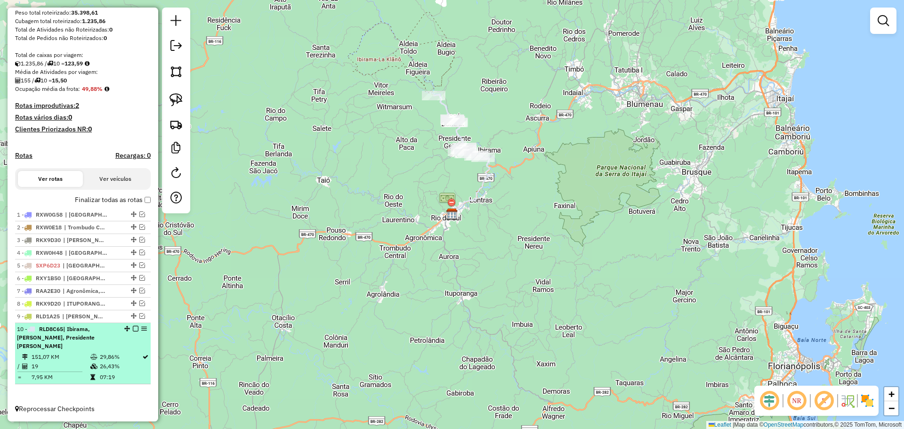
click at [133, 331] on em at bounding box center [136, 329] width 6 height 6
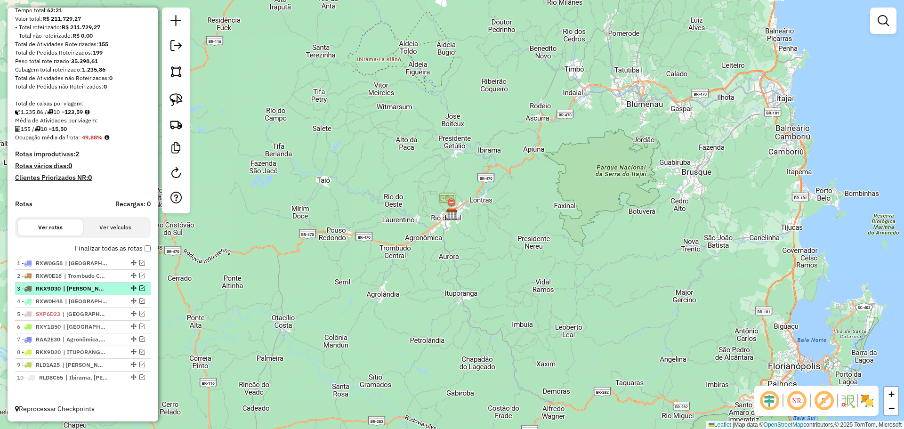
click at [139, 285] on em at bounding box center [142, 288] width 6 height 6
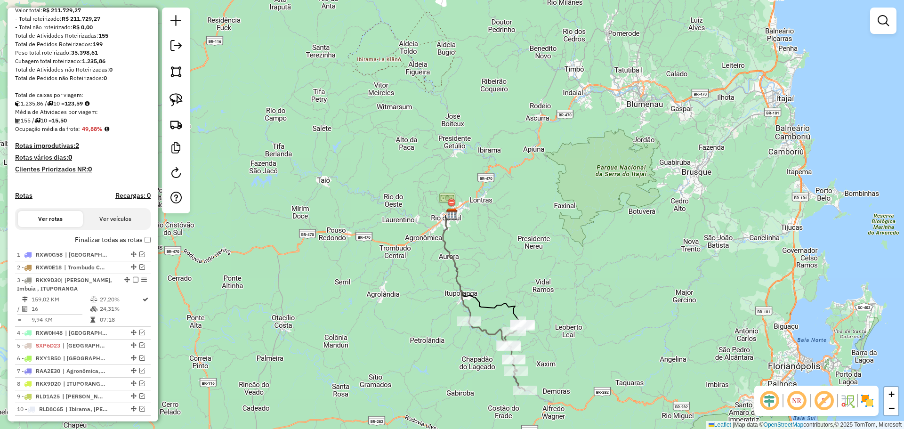
scroll to position [155, 0]
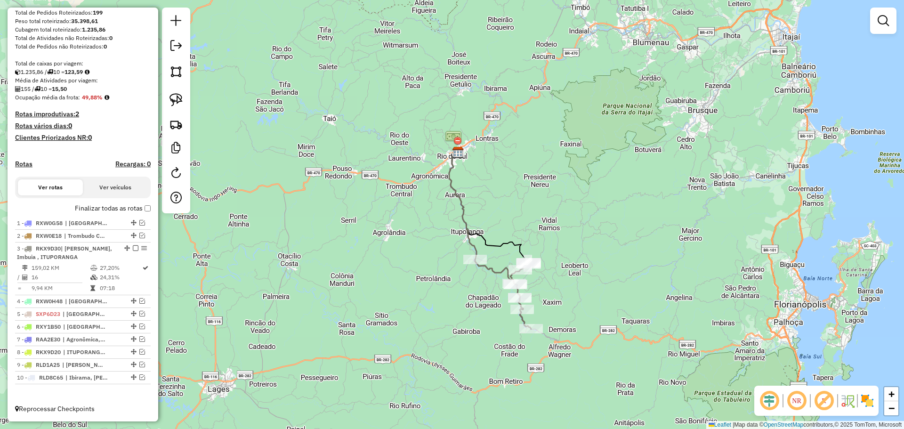
drag, startPoint x: 558, startPoint y: 325, endPoint x: 563, endPoint y: 261, distance: 64.7
click at [564, 262] on div "Janela de atendimento Grade de atendimento Capacidade Transportadoras Veículos …" at bounding box center [452, 214] width 904 height 429
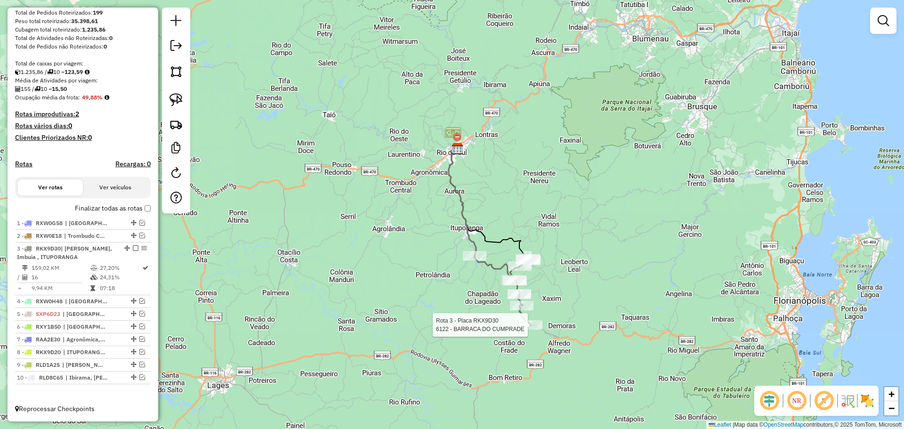
select select "**********"
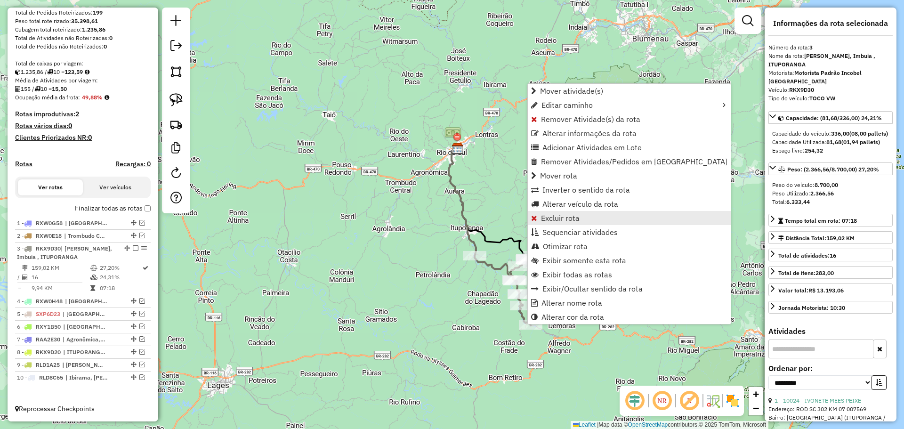
click at [551, 217] on span "Excluir rota" at bounding box center [560, 218] width 39 height 8
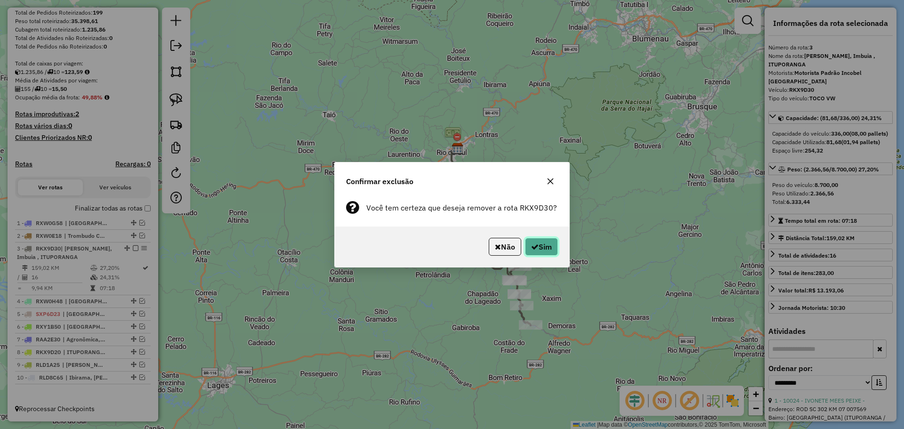
click at [550, 245] on button "Sim" at bounding box center [541, 247] width 33 height 18
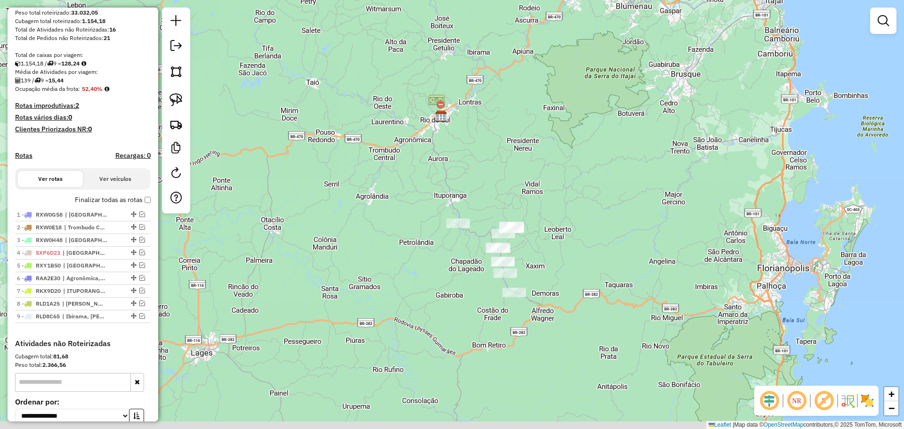
drag, startPoint x: 465, startPoint y: 298, endPoint x: 460, endPoint y: 259, distance: 38.9
click at [460, 259] on div "Janela de atendimento Grade de atendimento Capacidade Transportadoras Veículos …" at bounding box center [452, 214] width 904 height 429
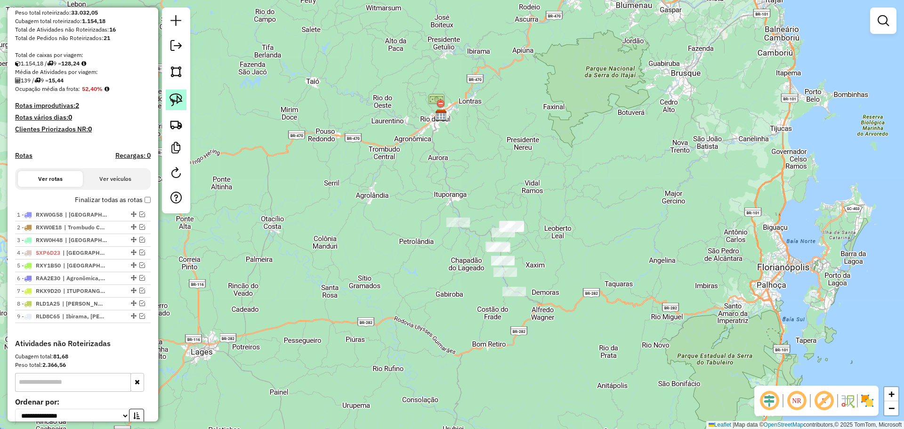
click at [172, 95] on img at bounding box center [175, 99] width 13 height 13
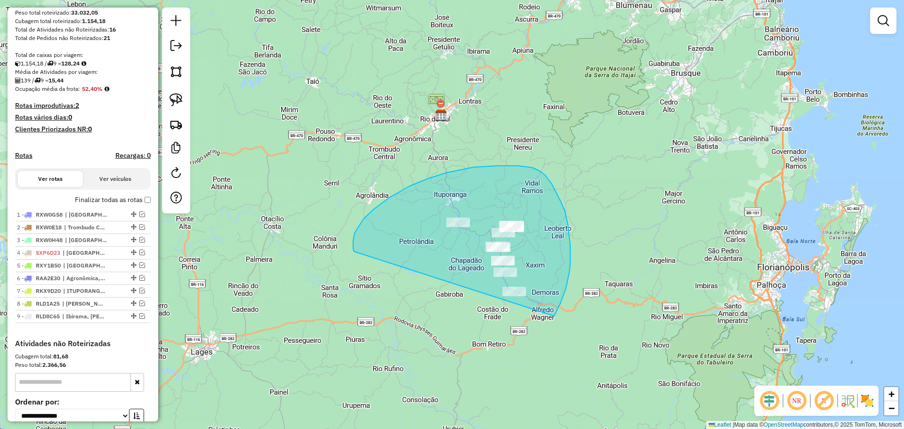
drag, startPoint x: 390, startPoint y: 197, endPoint x: 548, endPoint y: 324, distance: 203.0
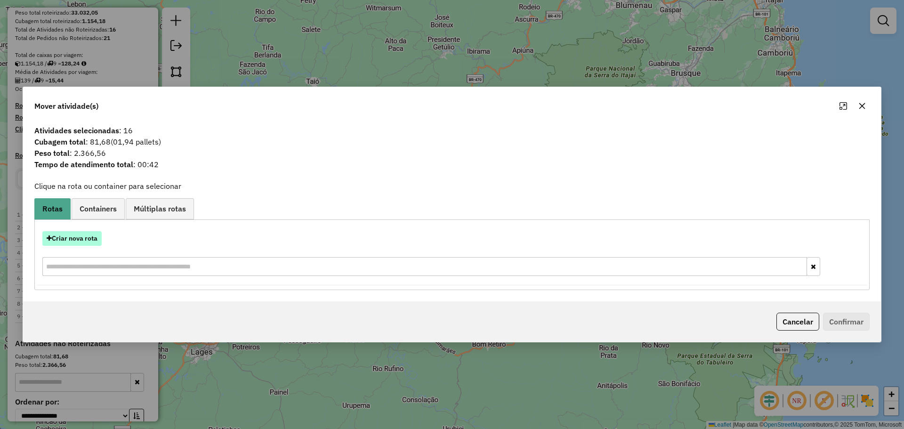
click at [90, 236] on button "Criar nova rota" at bounding box center [71, 238] width 59 height 15
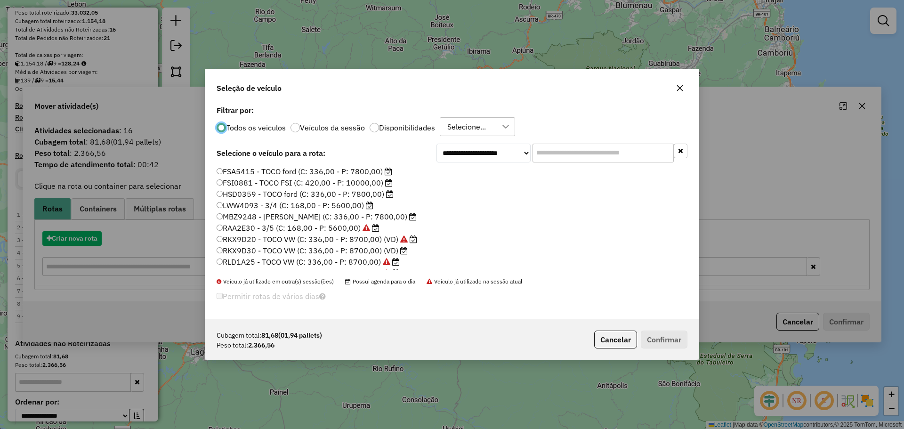
scroll to position [5, 3]
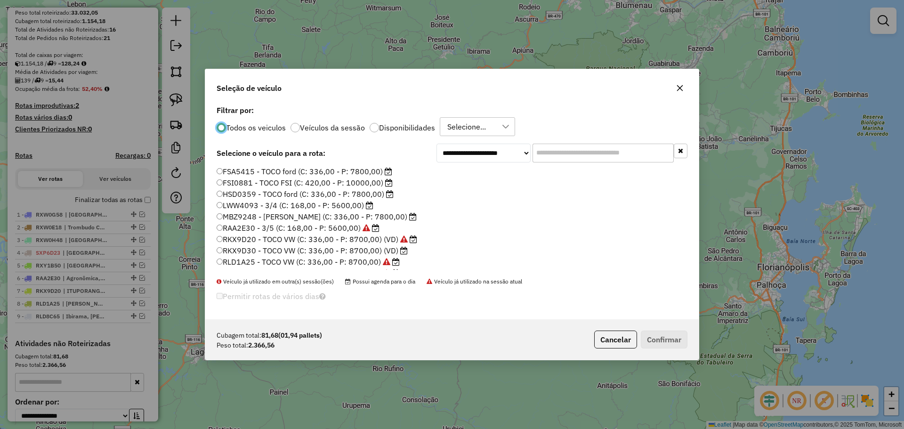
click at [257, 251] on label "RKX9D30 - TOCO VW (C: 336,00 - P: 8700,00) (VD)" at bounding box center [312, 250] width 191 height 11
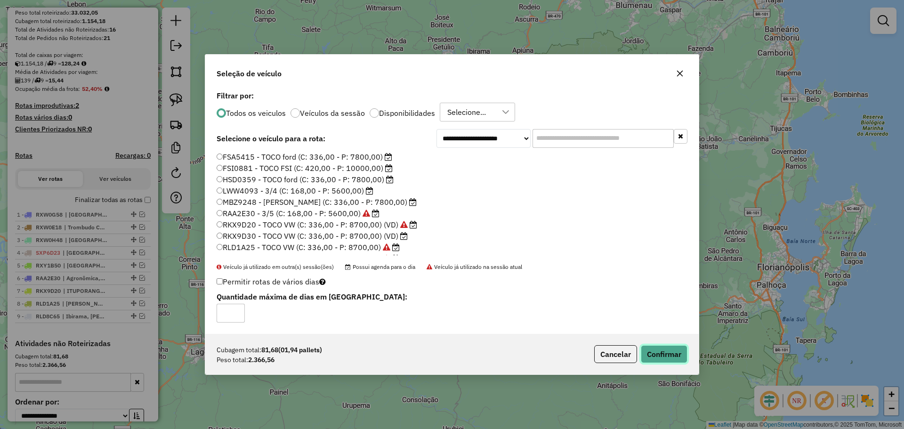
click at [675, 356] on button "Confirmar" at bounding box center [664, 354] width 47 height 18
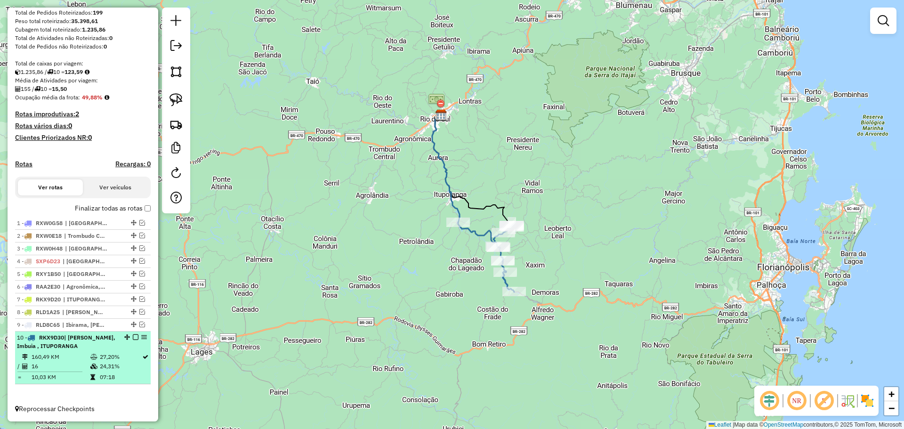
click at [133, 336] on em at bounding box center [136, 337] width 6 height 6
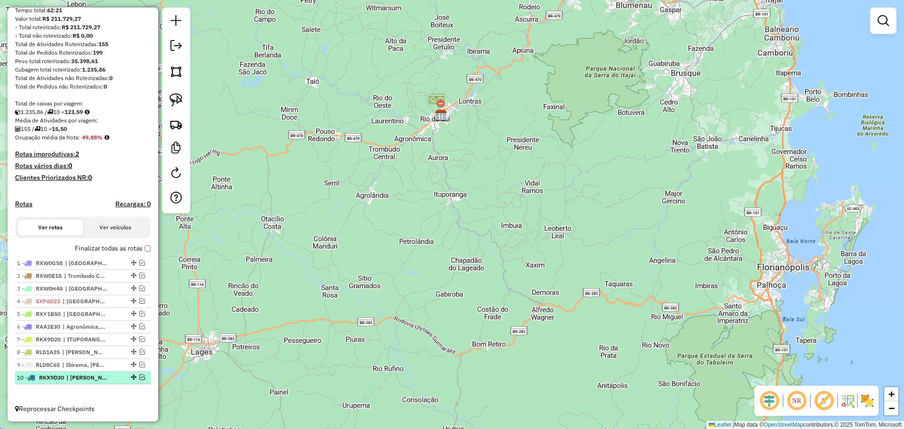
scroll to position [115, 0]
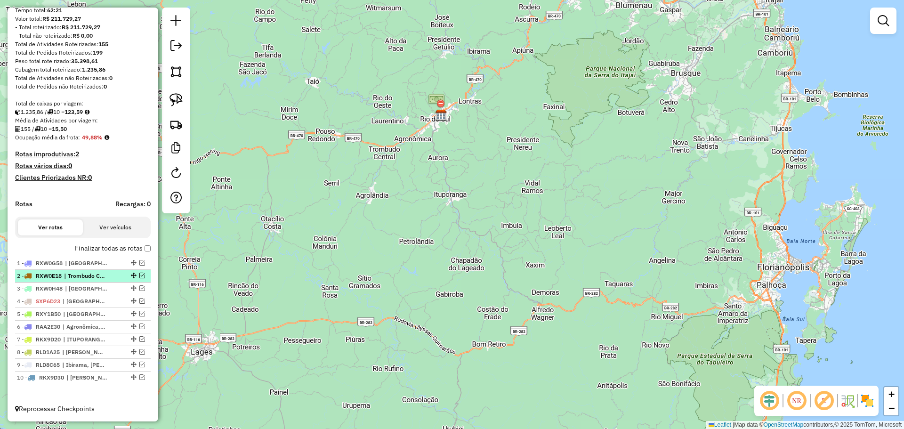
click at [139, 274] on em at bounding box center [142, 276] width 6 height 6
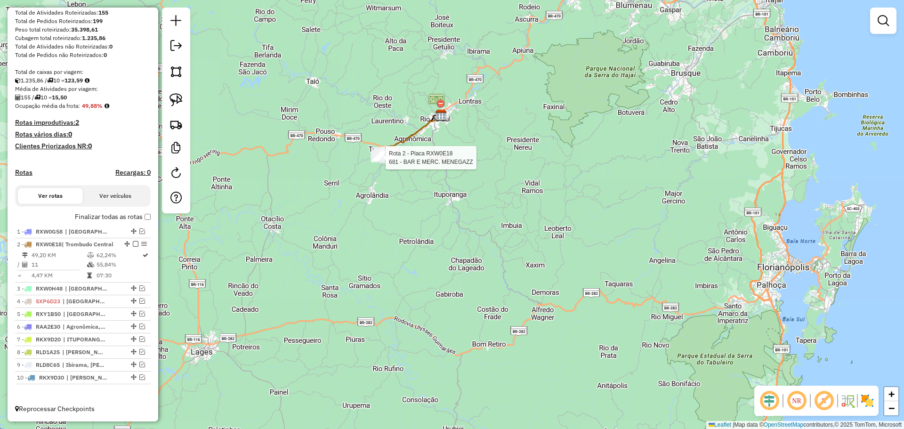
select select "**********"
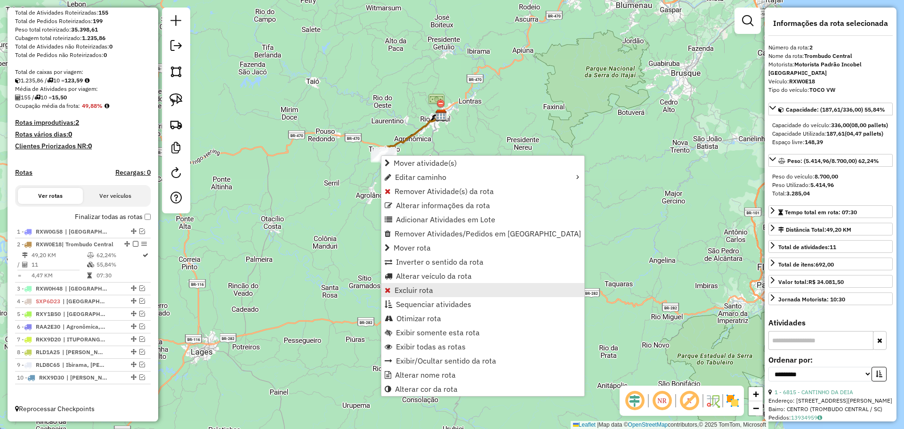
click at [413, 291] on span "Excluir rota" at bounding box center [414, 290] width 39 height 8
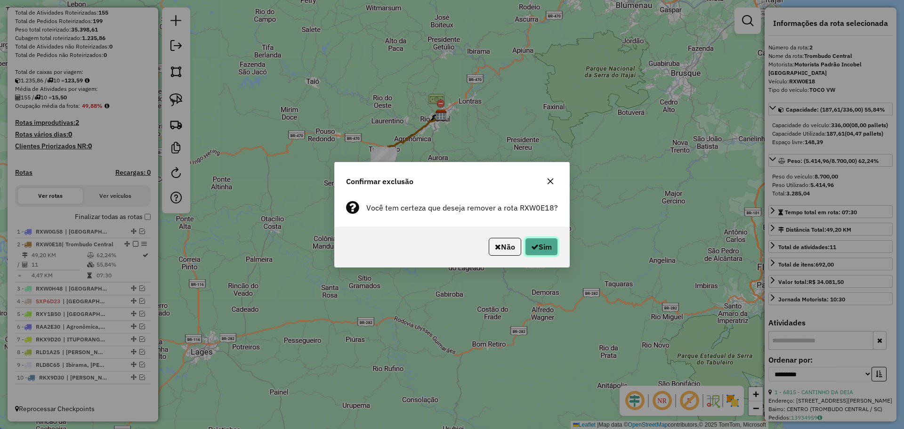
click at [537, 245] on button "Sim" at bounding box center [541, 247] width 33 height 18
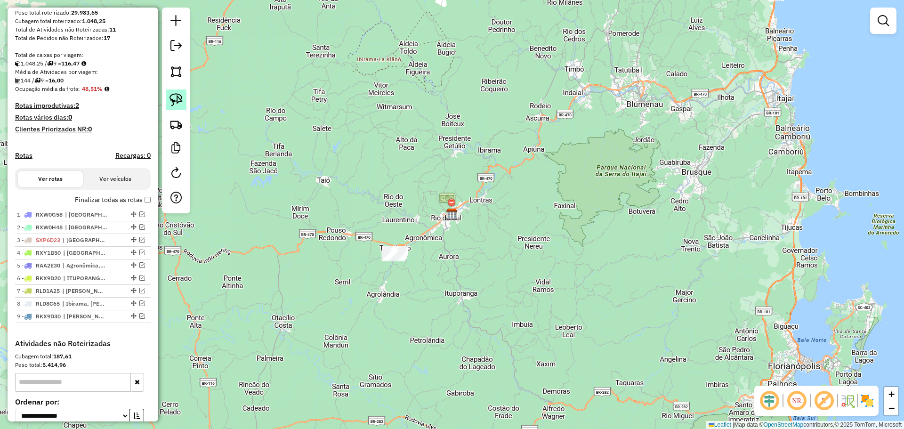
click at [175, 104] on img at bounding box center [175, 99] width 13 height 13
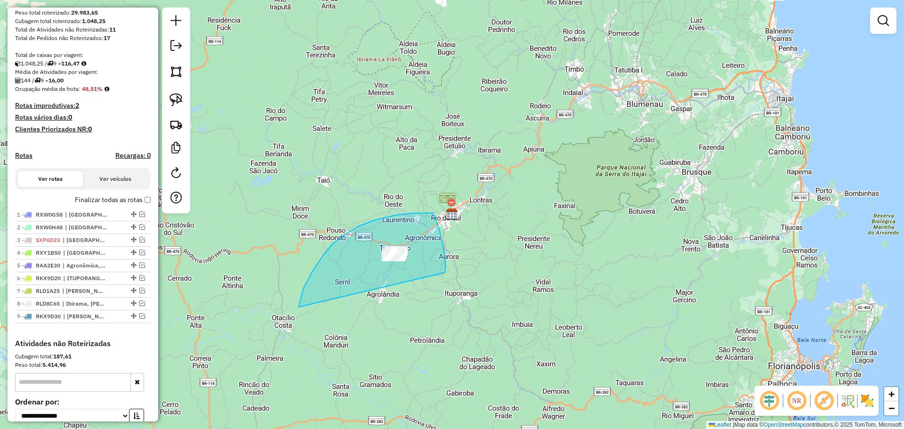
drag, startPoint x: 395, startPoint y: 215, endPoint x: 444, endPoint y: 273, distance: 75.5
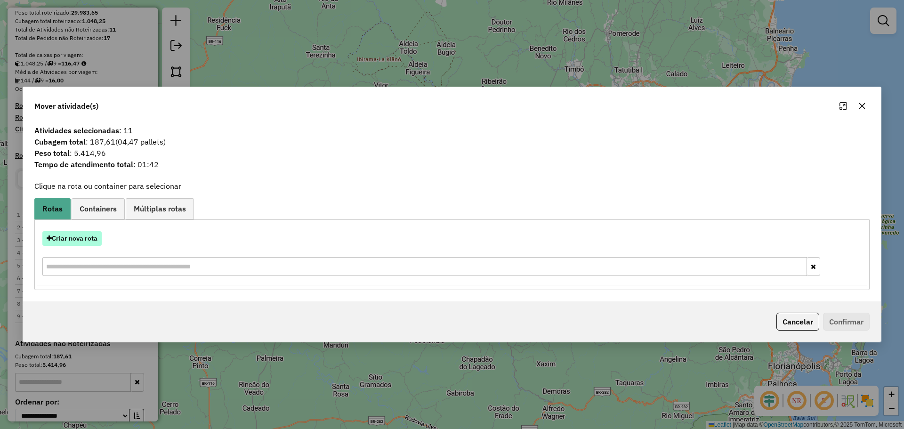
click at [89, 240] on button "Criar nova rota" at bounding box center [71, 238] width 59 height 15
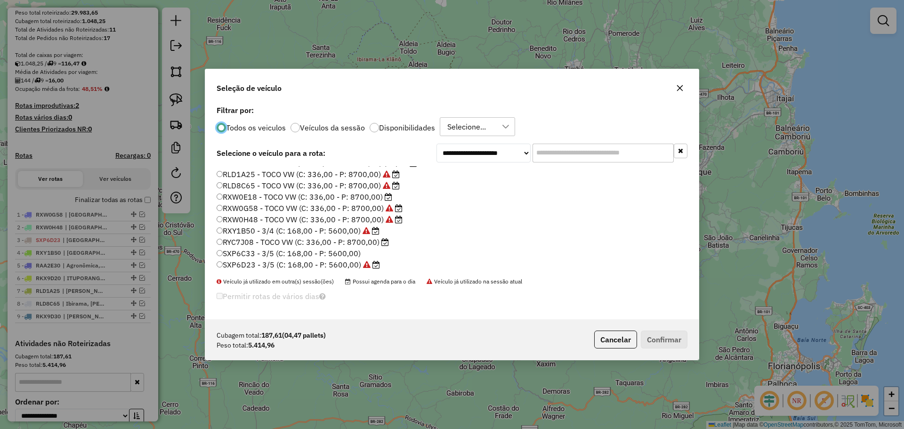
scroll to position [89, 0]
click at [250, 197] on label "RXW0E18 - TOCO VW (C: 336,00 - P: 8700,00)" at bounding box center [305, 195] width 176 height 11
click at [672, 343] on button "Confirmar" at bounding box center [664, 340] width 47 height 18
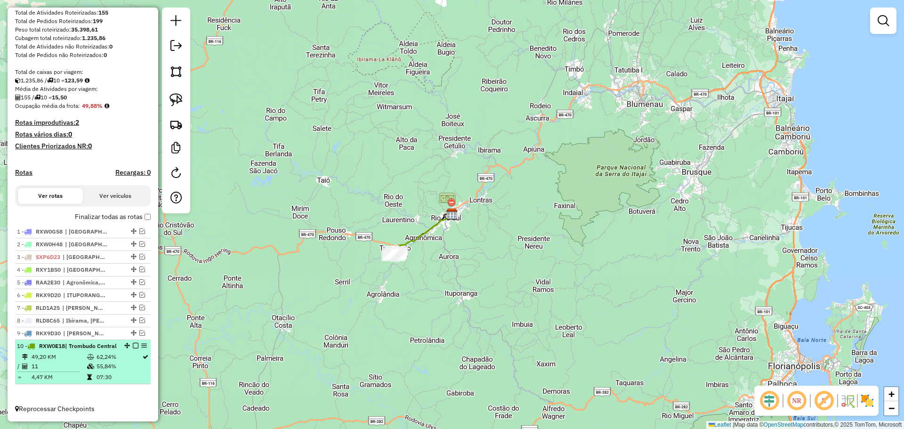
click at [133, 343] on em at bounding box center [136, 346] width 6 height 6
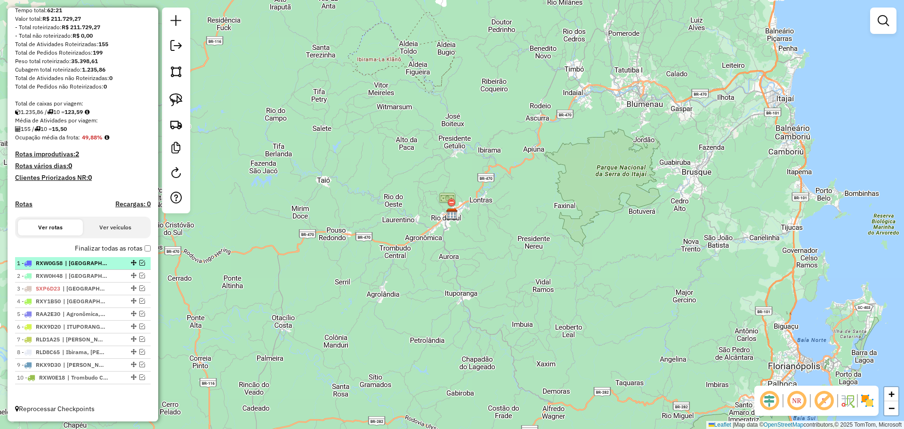
click at [139, 263] on em at bounding box center [142, 263] width 6 height 6
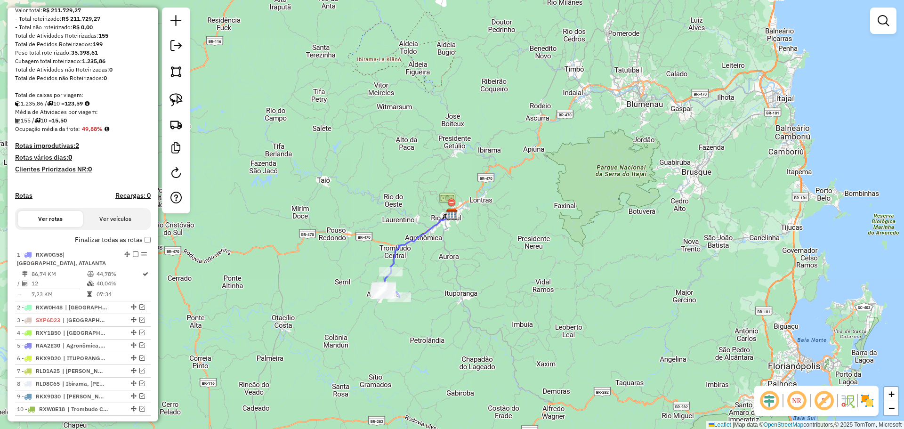
scroll to position [155, 0]
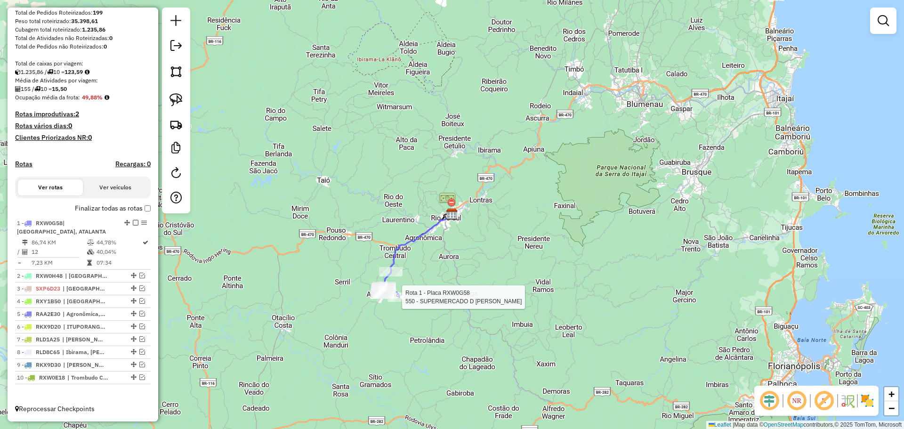
select select "**********"
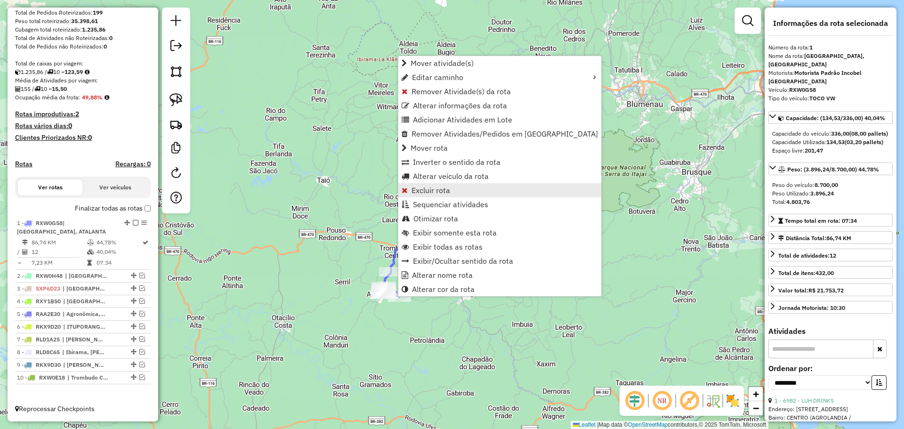
click at [433, 189] on span "Excluir rota" at bounding box center [430, 190] width 39 height 8
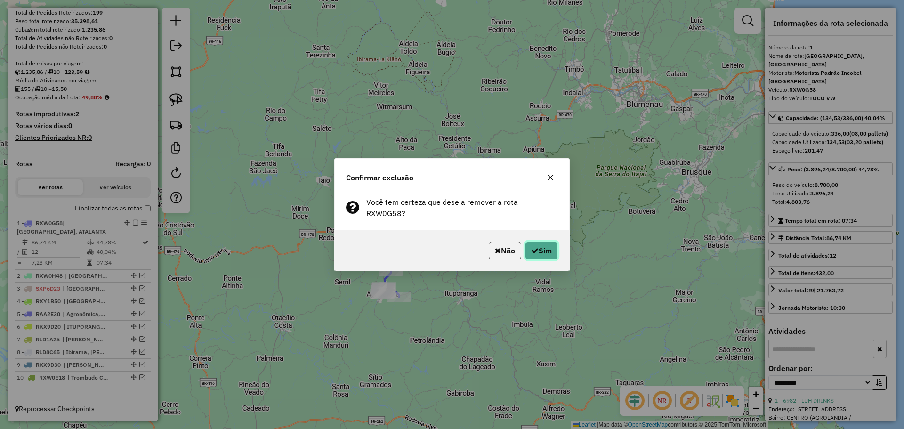
click at [542, 246] on button "Sim" at bounding box center [541, 251] width 33 height 18
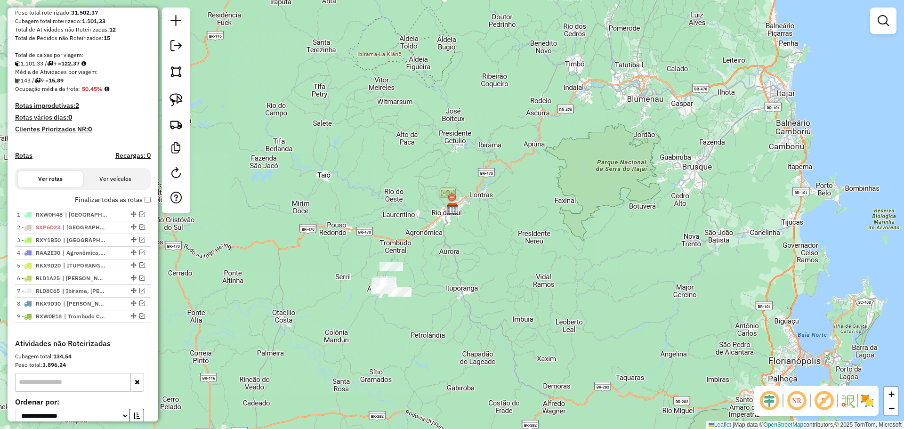
drag, startPoint x: 504, startPoint y: 295, endPoint x: 505, endPoint y: 264, distance: 31.6
click at [505, 264] on div "Janela de atendimento Grade de atendimento Capacidade Transportadoras Veículos …" at bounding box center [452, 214] width 904 height 429
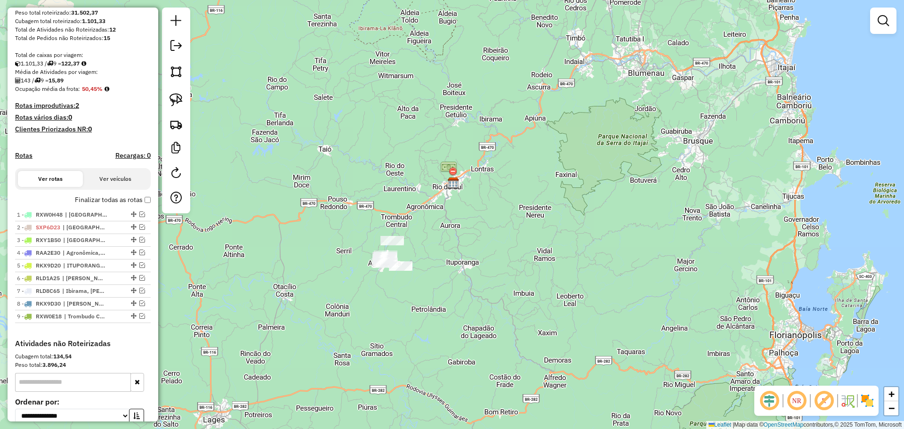
drag, startPoint x: 177, startPoint y: 100, endPoint x: 208, endPoint y: 161, distance: 68.6
click at [177, 100] on img at bounding box center [175, 99] width 13 height 13
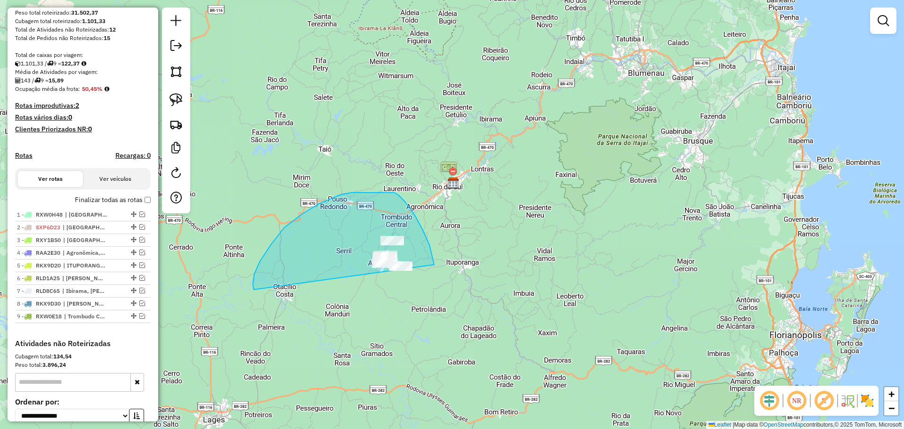
drag, startPoint x: 254, startPoint y: 290, endPoint x: 430, endPoint y: 310, distance: 177.2
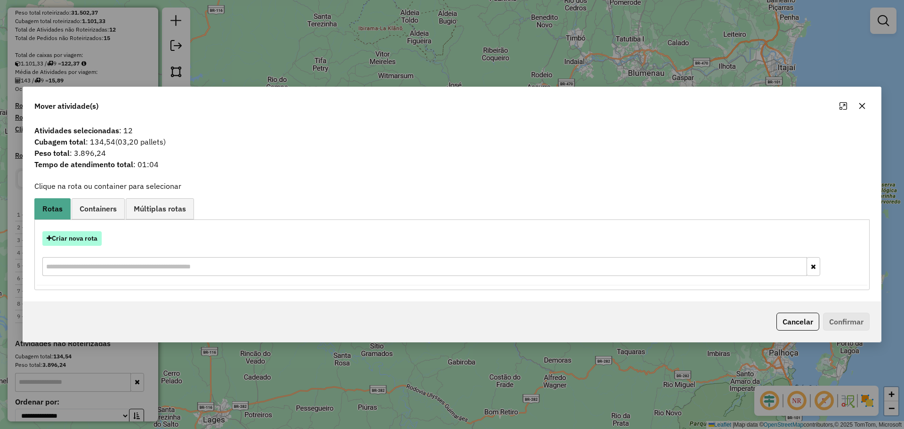
click at [93, 239] on button "Criar nova rota" at bounding box center [71, 238] width 59 height 15
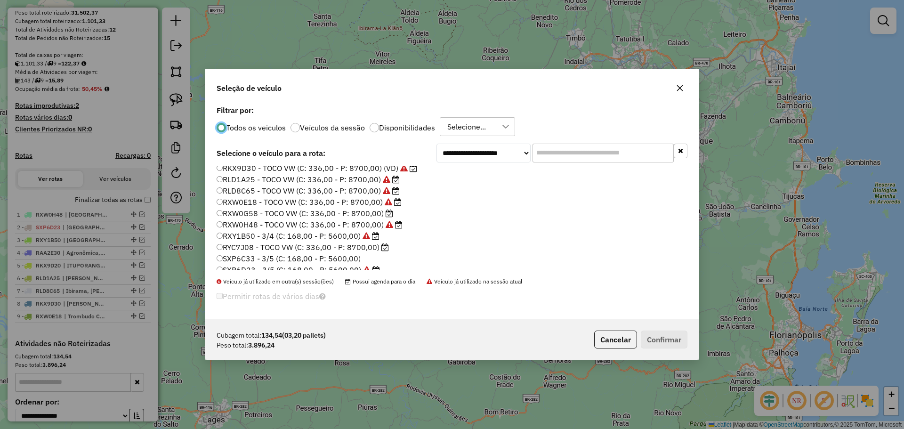
scroll to position [89, 0]
click at [257, 208] on label "RXW0G58 - TOCO VW (C: 336,00 - P: 8700,00)" at bounding box center [305, 207] width 177 height 11
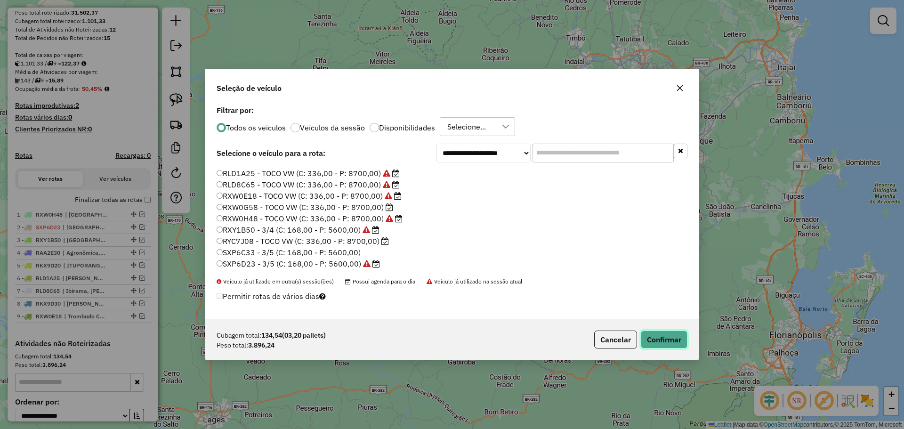
click at [669, 337] on button "Confirmar" at bounding box center [664, 340] width 47 height 18
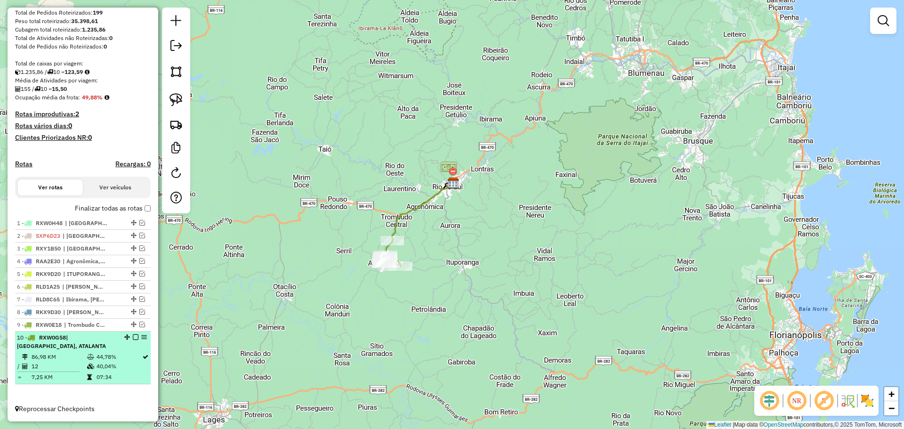
click at [133, 338] on em at bounding box center [136, 337] width 6 height 6
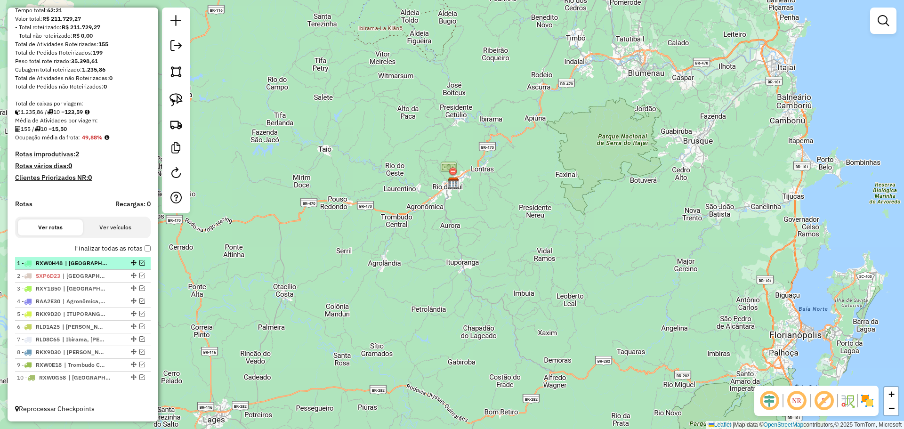
click at [139, 261] on em at bounding box center [142, 263] width 6 height 6
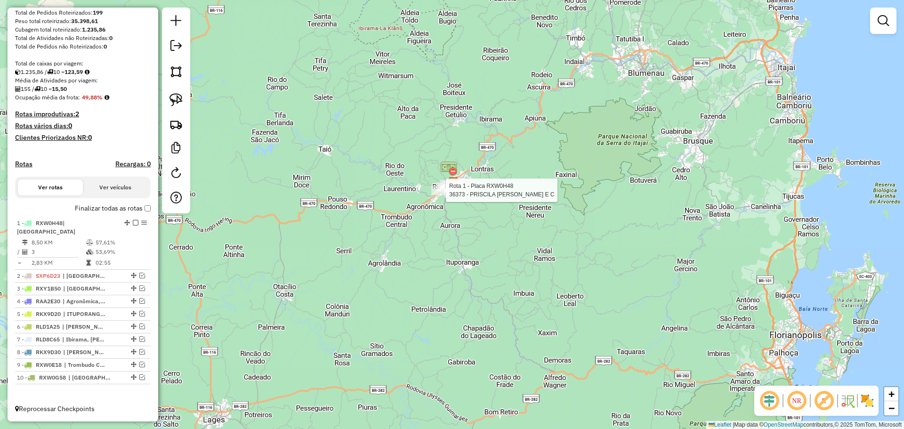
select select "**********"
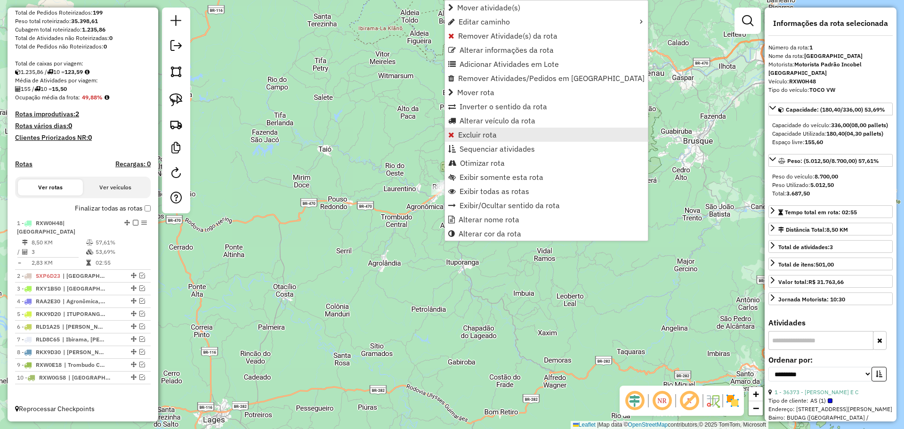
click at [482, 137] on span "Excluir rota" at bounding box center [477, 135] width 39 height 8
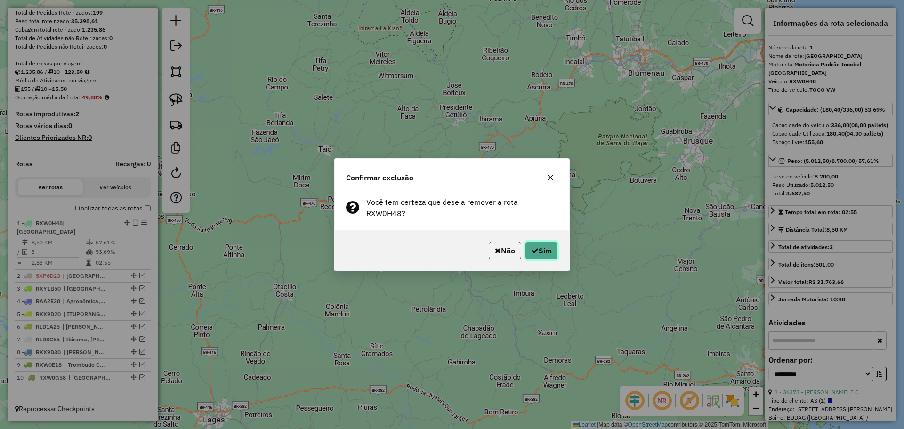
click at [548, 248] on button "Sim" at bounding box center [541, 251] width 33 height 18
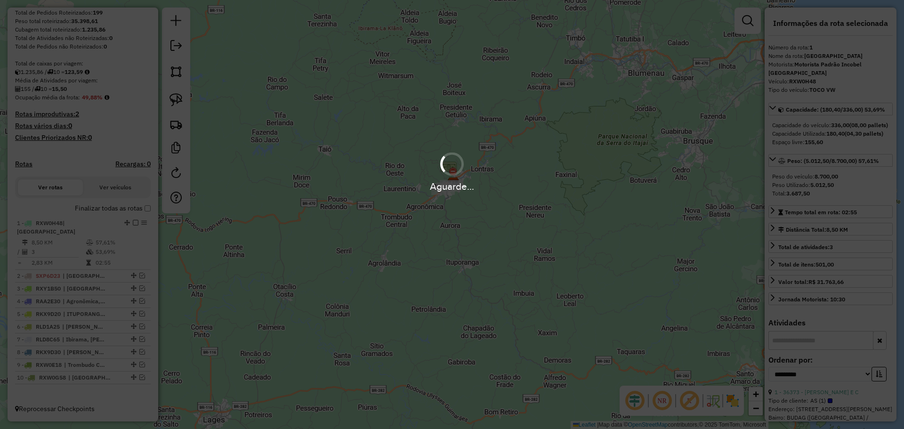
scroll to position [155, 0]
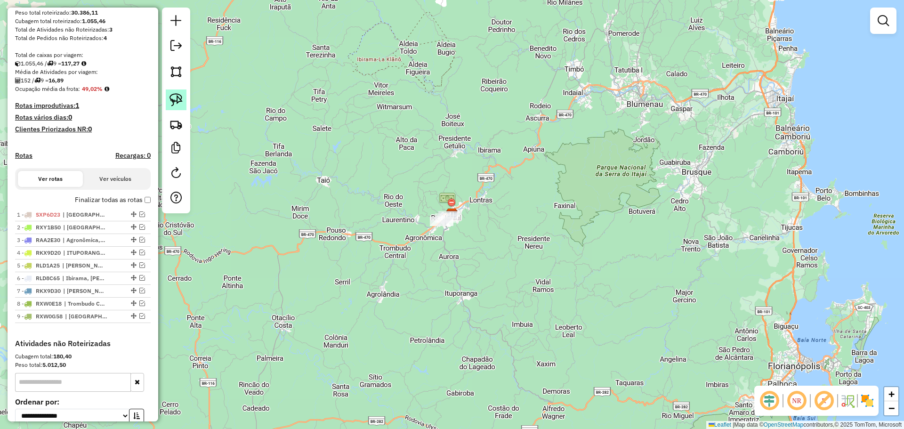
click at [174, 97] on img at bounding box center [175, 99] width 13 height 13
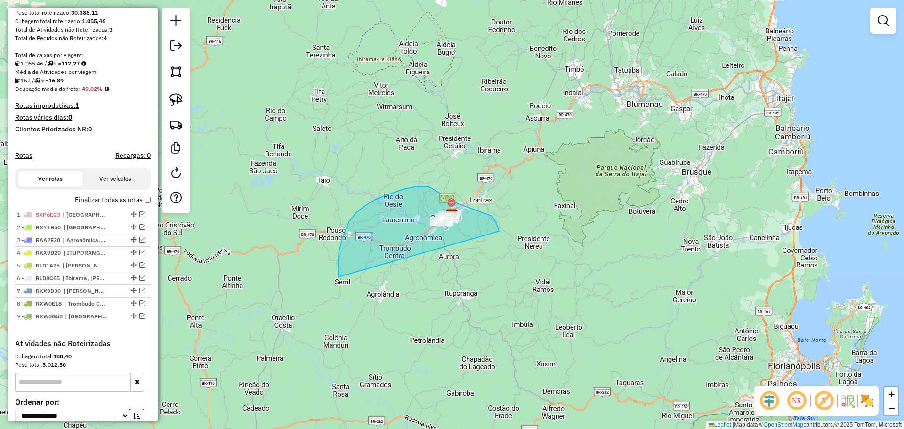
drag, startPoint x: 342, startPoint y: 238, endPoint x: 499, endPoint y: 233, distance: 156.9
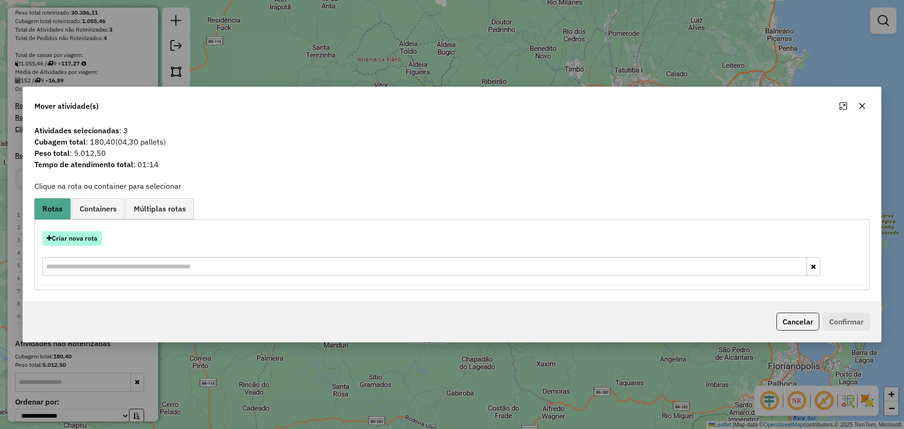
click at [88, 235] on button "Criar nova rota" at bounding box center [71, 238] width 59 height 15
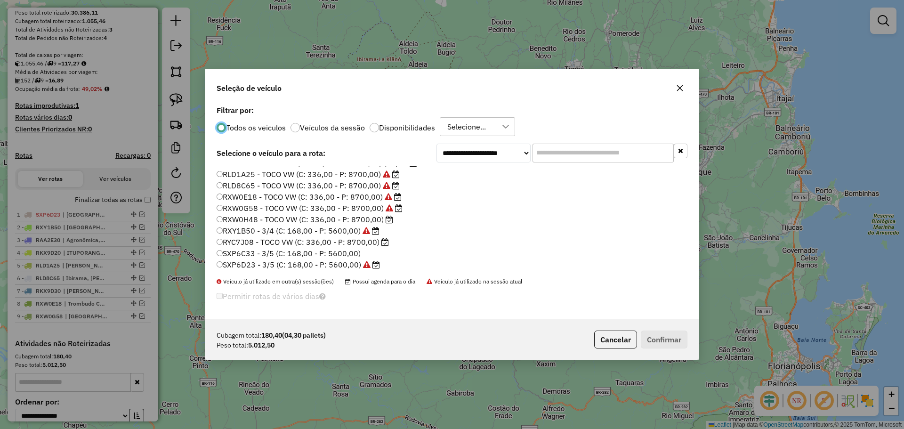
scroll to position [89, 0]
click at [266, 218] on label "RXW0H48 - TOCO VW (C: 336,00 - P: 8700,00)" at bounding box center [305, 218] width 177 height 11
click at [675, 337] on button "Confirmar" at bounding box center [664, 340] width 47 height 18
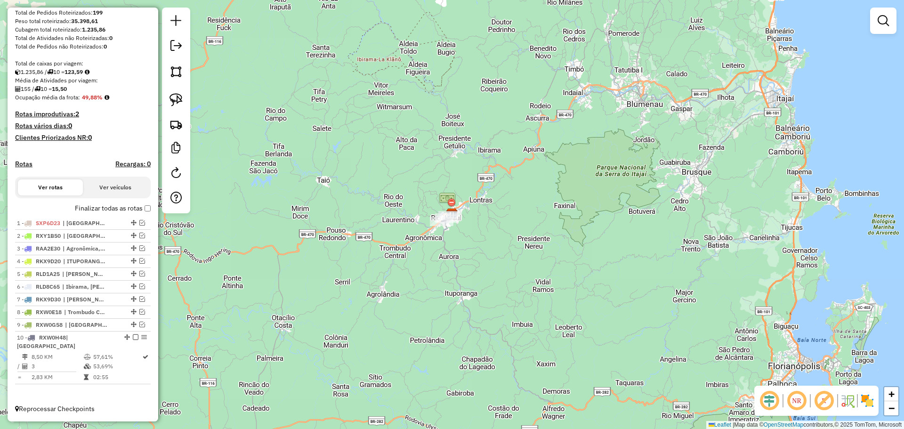
scroll to position [115, 0]
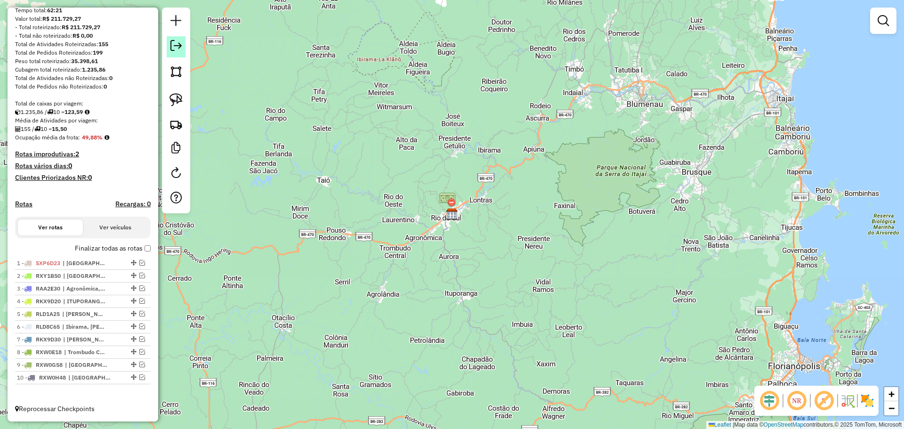
click at [177, 41] on em at bounding box center [175, 45] width 11 height 11
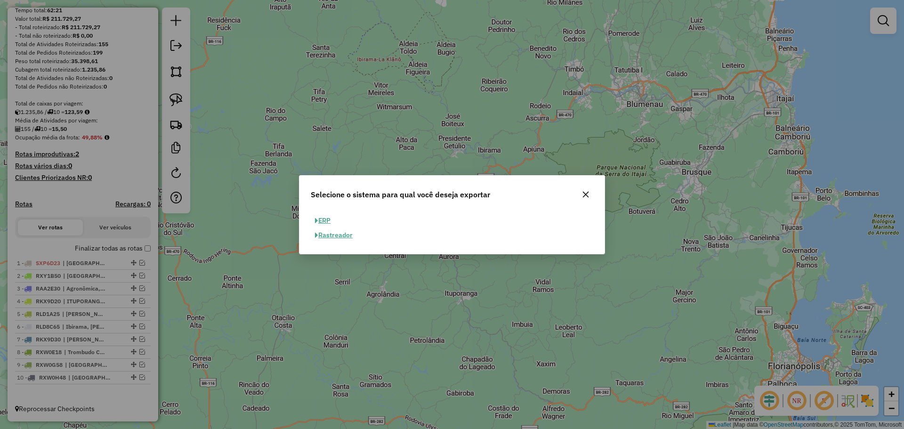
click at [323, 220] on button "ERP" at bounding box center [323, 220] width 24 height 15
select select "**"
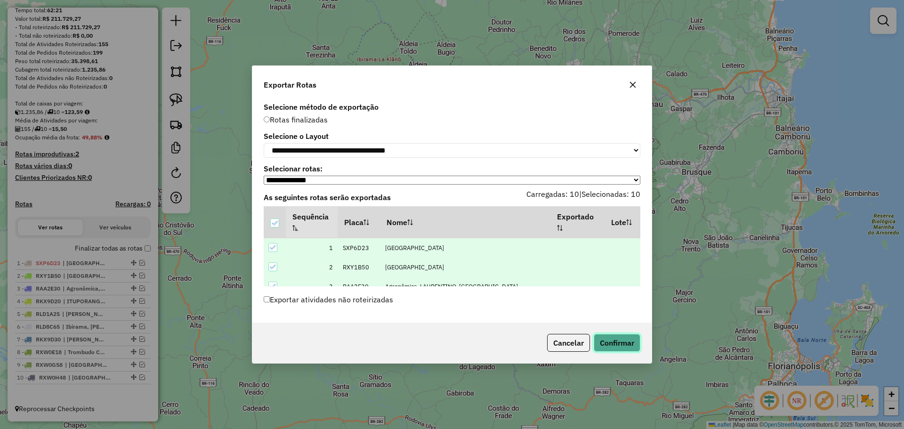
click at [623, 344] on button "Confirmar" at bounding box center [617, 343] width 47 height 18
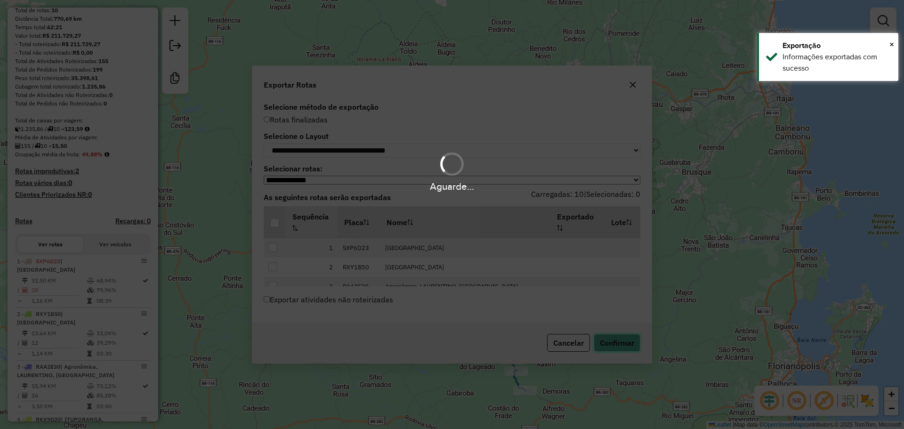
scroll to position [140, 0]
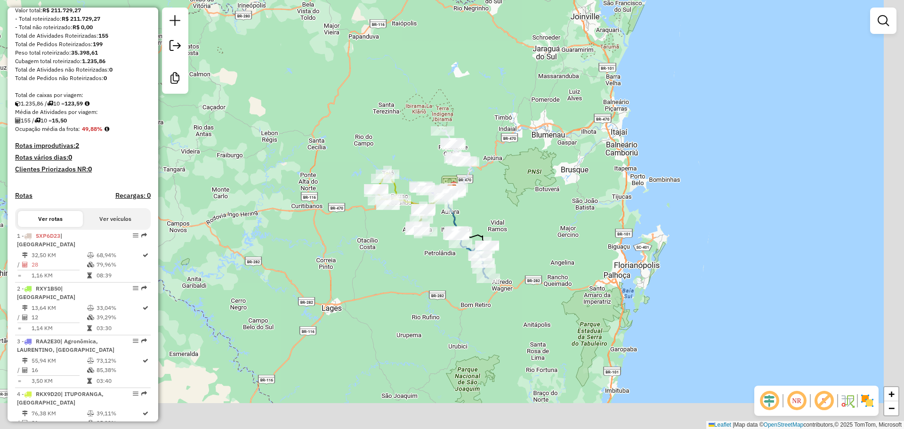
drag, startPoint x: 544, startPoint y: 272, endPoint x: 532, endPoint y: 256, distance: 20.2
click at [532, 258] on div "Janela de atendimento Grade de atendimento Capacidade Transportadoras Veículos …" at bounding box center [452, 214] width 904 height 429
